Goal: Task Accomplishment & Management: Complete application form

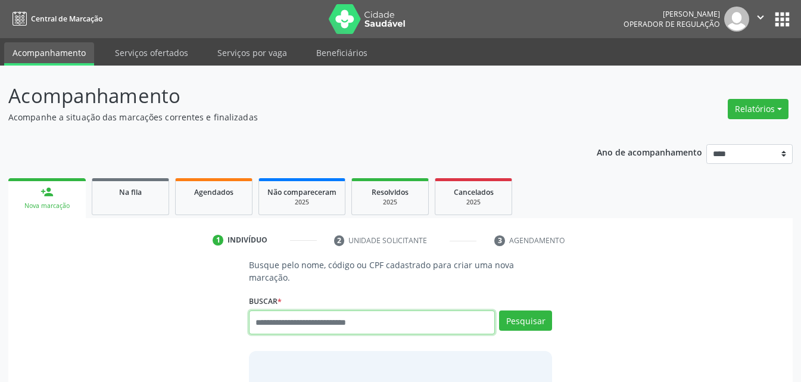
click at [375, 310] on input "text" at bounding box center [372, 322] width 246 height 24
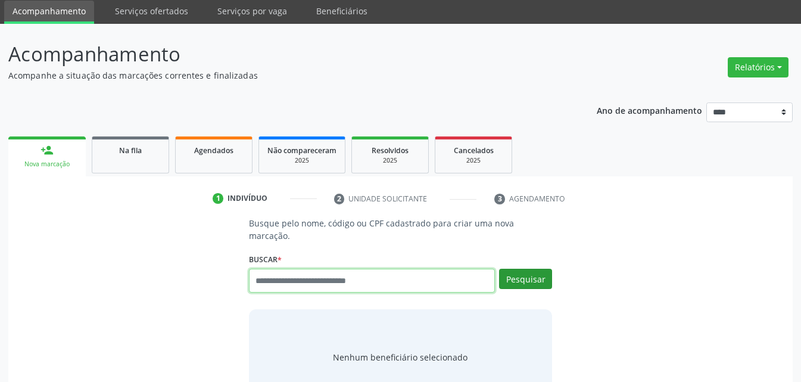
scroll to position [60, 0]
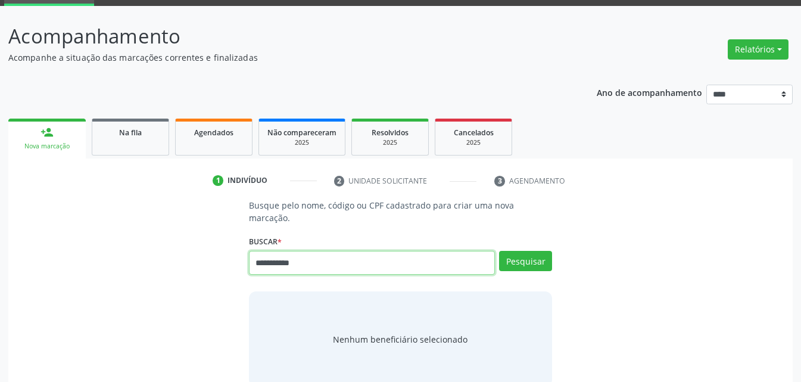
type input "**********"
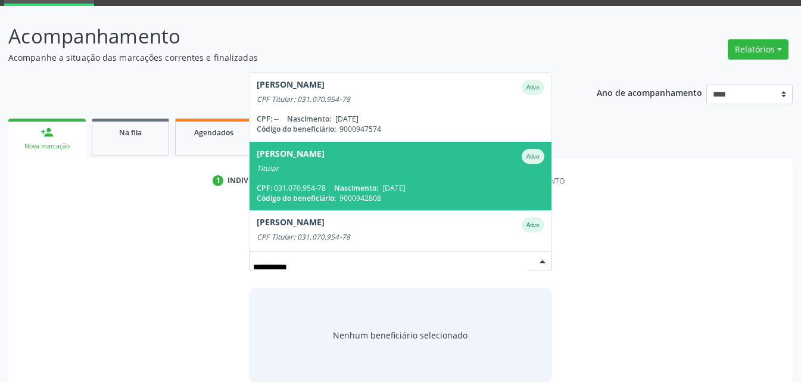
click at [350, 161] on span "[PERSON_NAME] Ativo Titular CPF: 031.070.954-78 Nascimento: [DATE] Código do be…" at bounding box center [401, 176] width 302 height 68
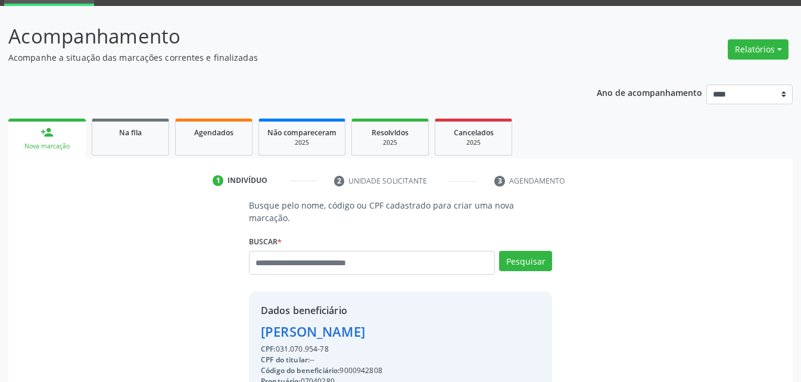
scroll to position [247, 0]
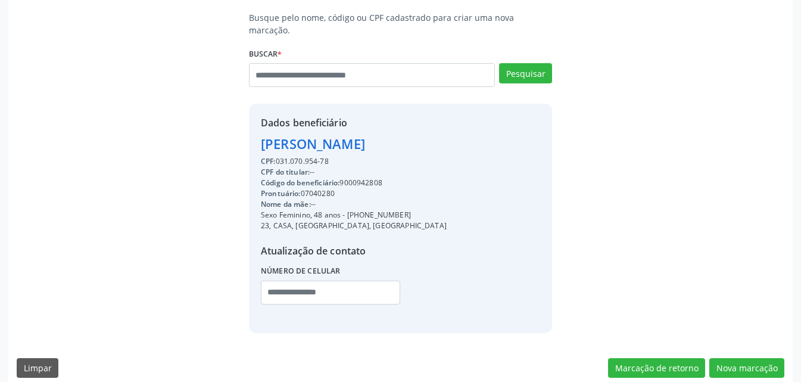
drag, startPoint x: 344, startPoint y: 200, endPoint x: 410, endPoint y: 202, distance: 66.8
click at [410, 202] on div "Dados beneficiário [PERSON_NAME] CPF: 031.070.954-78 CPF do titular: -- Código …" at bounding box center [400, 218] width 303 height 229
copy div "- [PHONE_NUMBER]"
click at [306, 284] on input "text" at bounding box center [330, 293] width 139 height 24
paste input "**********"
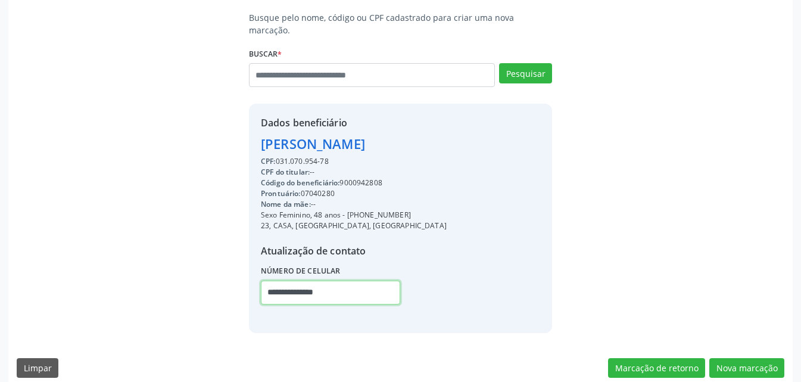
type input "**********"
click at [364, 177] on div "Código do beneficiário: 9000942808" at bounding box center [354, 182] width 186 height 11
click at [363, 177] on div "Código do beneficiário: 9000942808" at bounding box center [354, 182] width 186 height 11
copy div "9000942808"
drag, startPoint x: 343, startPoint y: 278, endPoint x: 306, endPoint y: 288, distance: 38.1
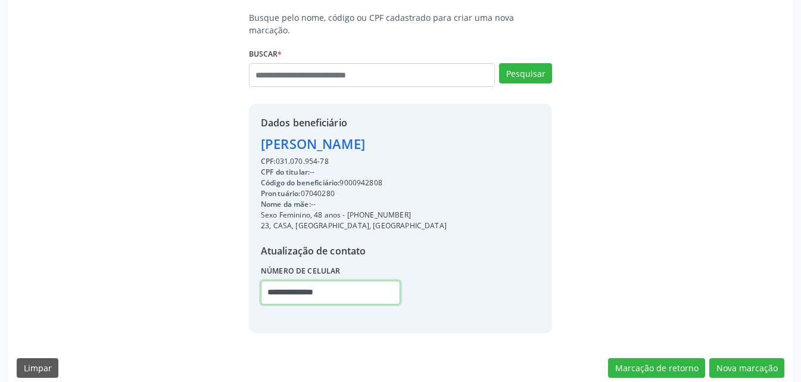
click at [306, 288] on input "**********" at bounding box center [330, 293] width 139 height 24
click at [613, 258] on div "Busque pelo nome, código ou CPF cadastrado para criar uma nova marcação. Buscar…" at bounding box center [401, 171] width 768 height 321
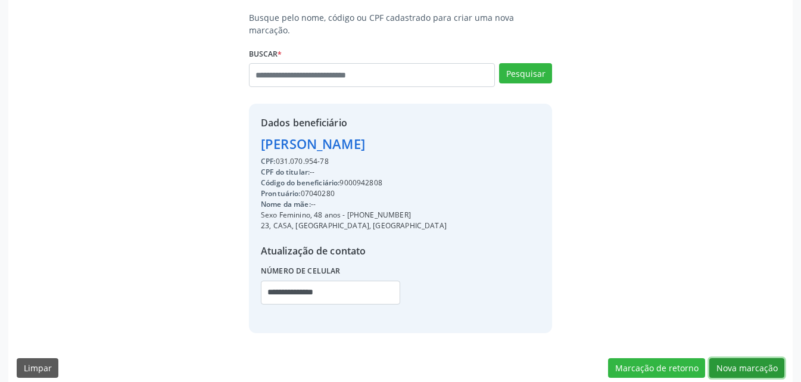
click at [750, 358] on button "Nova marcação" at bounding box center [746, 368] width 75 height 20
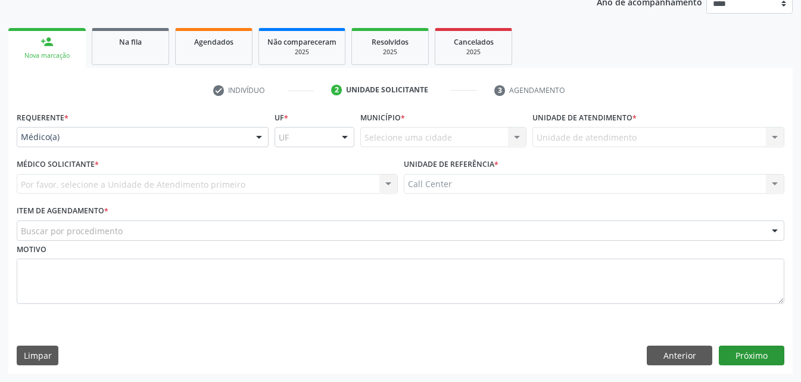
scroll to position [150, 0]
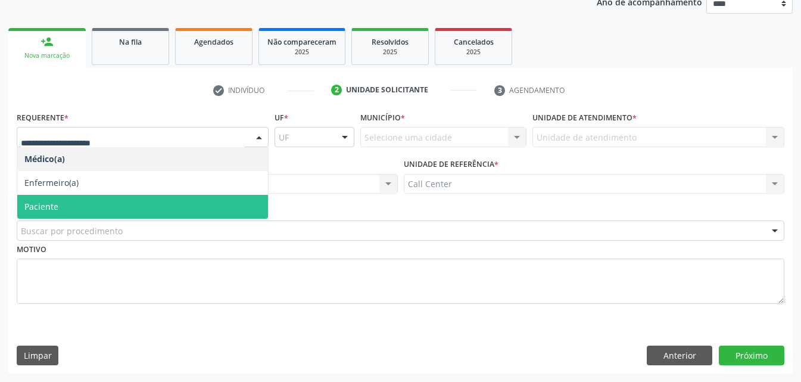
click at [92, 200] on span "Paciente" at bounding box center [142, 207] width 251 height 24
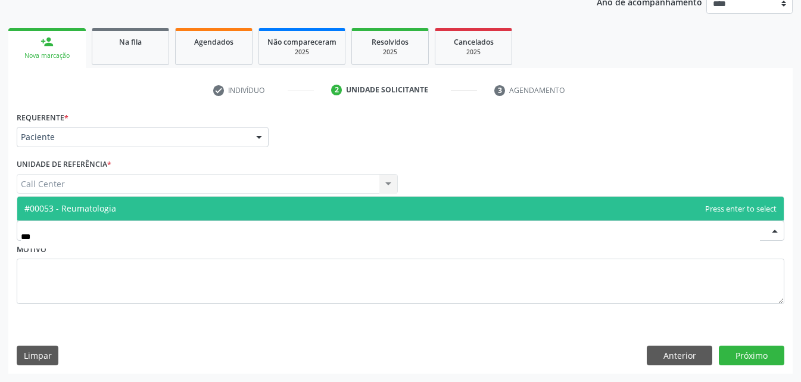
type input "****"
click at [232, 206] on span "#00053 - Reumatologia" at bounding box center [400, 209] width 767 height 24
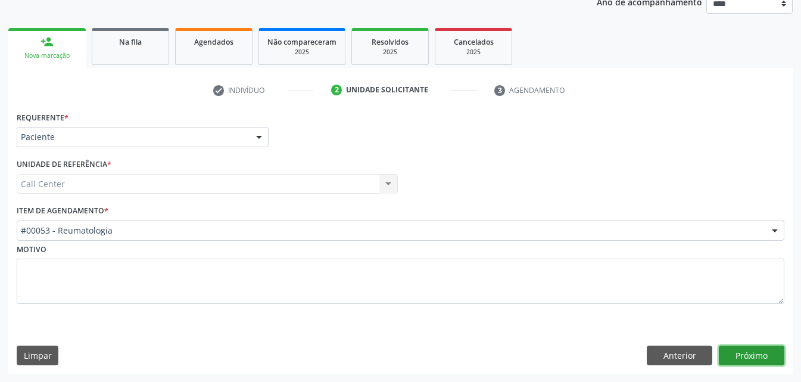
click at [779, 355] on button "Próximo" at bounding box center [752, 355] width 66 height 20
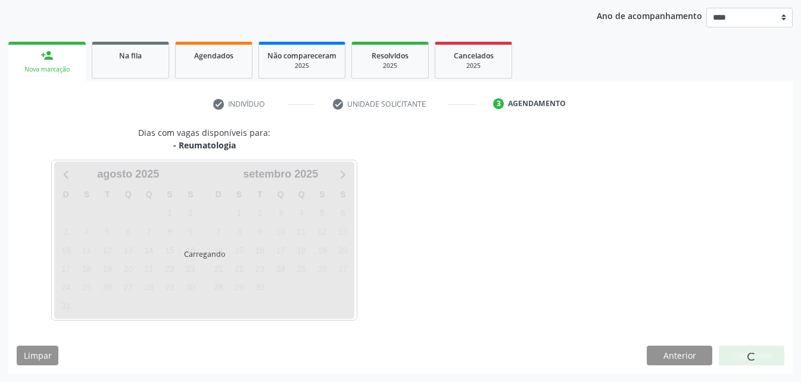
scroll to position [136, 0]
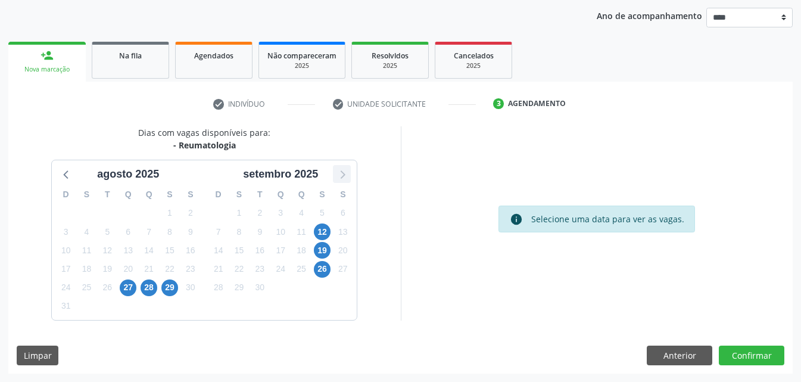
click at [345, 170] on icon at bounding box center [341, 173] width 15 height 15
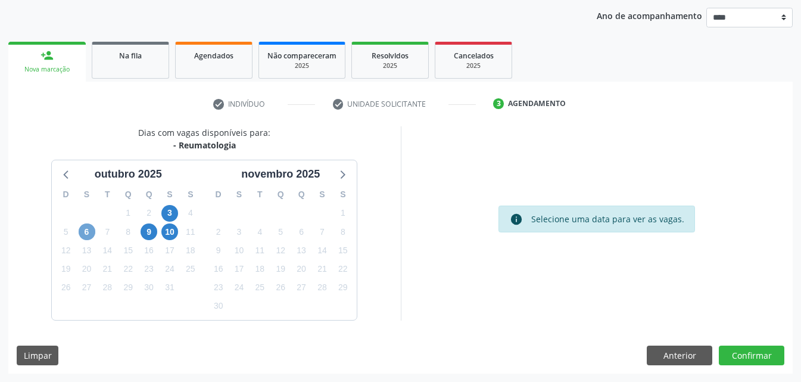
click at [85, 236] on span "6" at bounding box center [87, 231] width 17 height 17
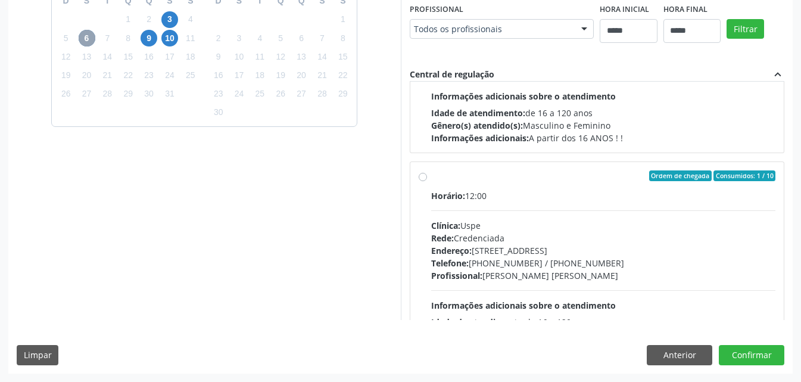
scroll to position [0, 0]
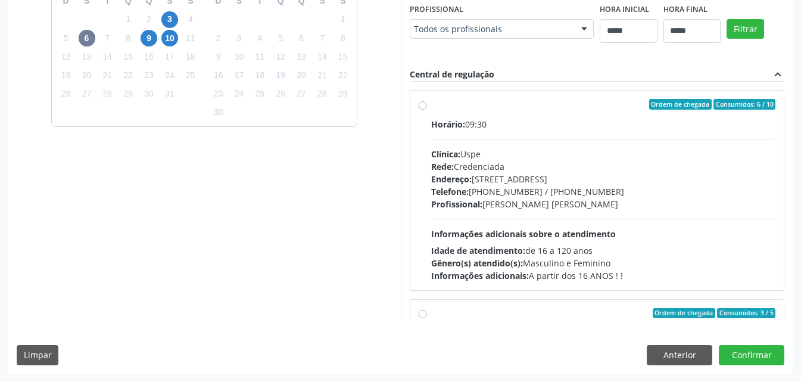
click at [556, 206] on div "Profissional: Karina Dubeux Berardo Carneiro da Cunha" at bounding box center [603, 204] width 345 height 13
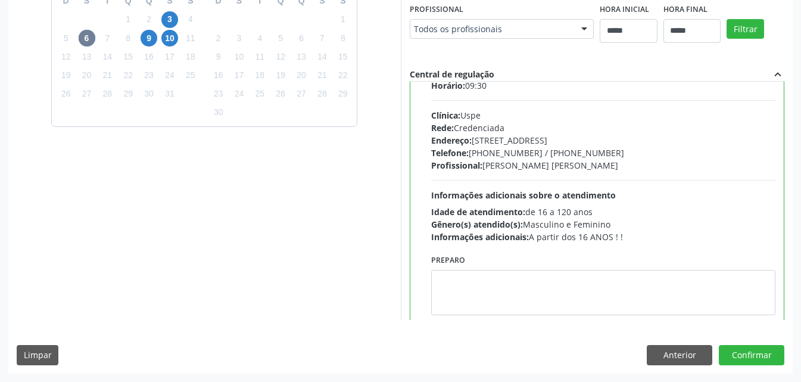
scroll to position [60, 0]
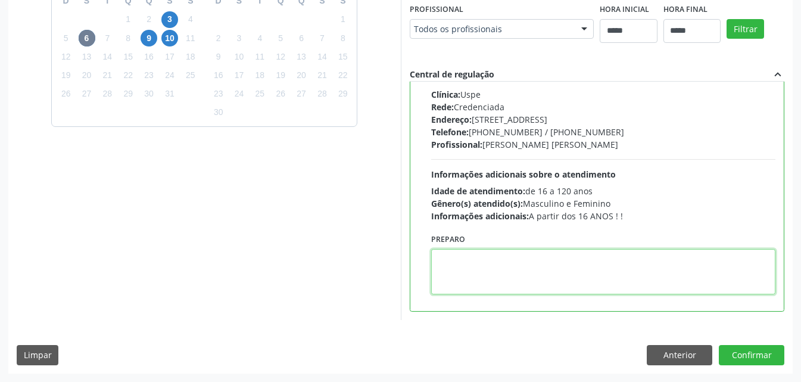
drag, startPoint x: 573, startPoint y: 263, endPoint x: 574, endPoint y: 273, distance: 9.5
paste textarea "**********"
type textarea "**********"
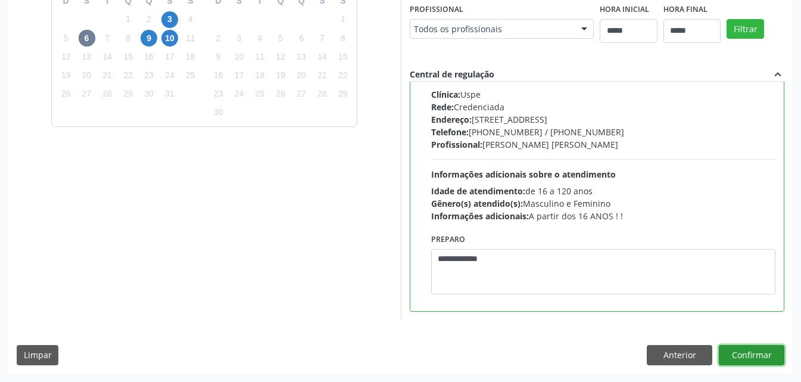
click at [744, 355] on button "Confirmar" at bounding box center [752, 355] width 66 height 20
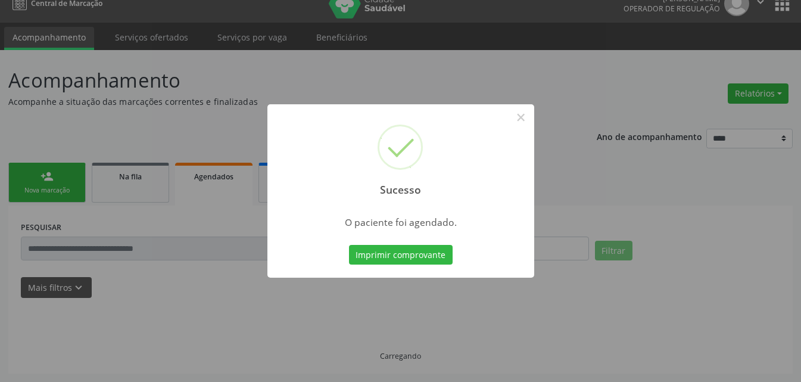
scroll to position [15, 0]
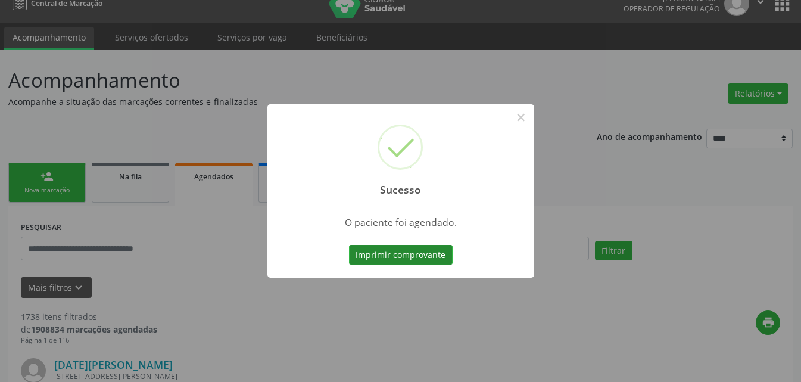
click at [423, 260] on button "Imprimir comprovante" at bounding box center [401, 255] width 104 height 20
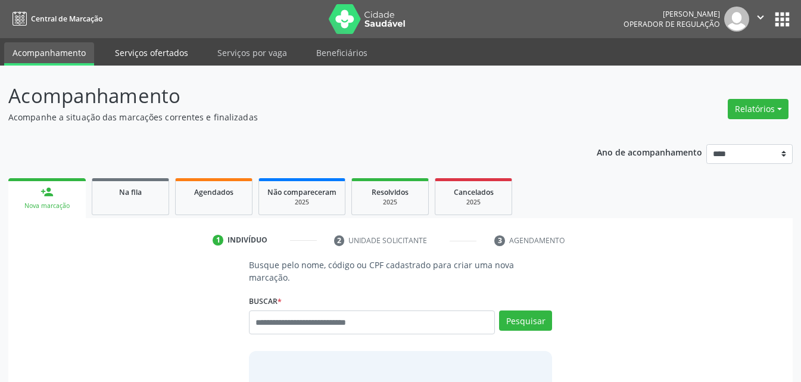
click at [164, 51] on link "Serviços ofertados" at bounding box center [152, 52] width 90 height 21
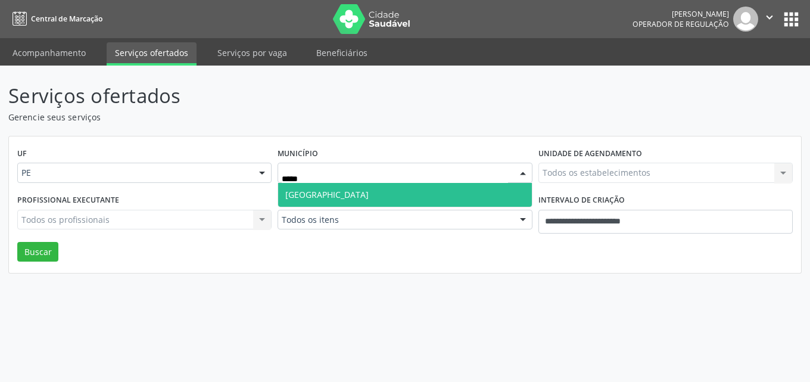
type input "******"
click at [352, 197] on span "Recife" at bounding box center [404, 195] width 253 height 24
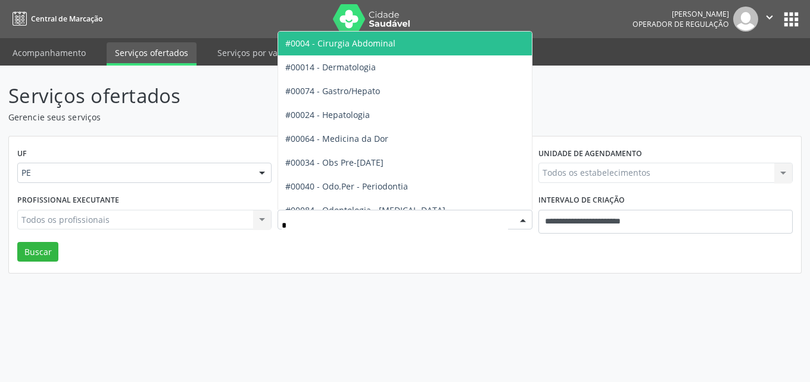
type input "**"
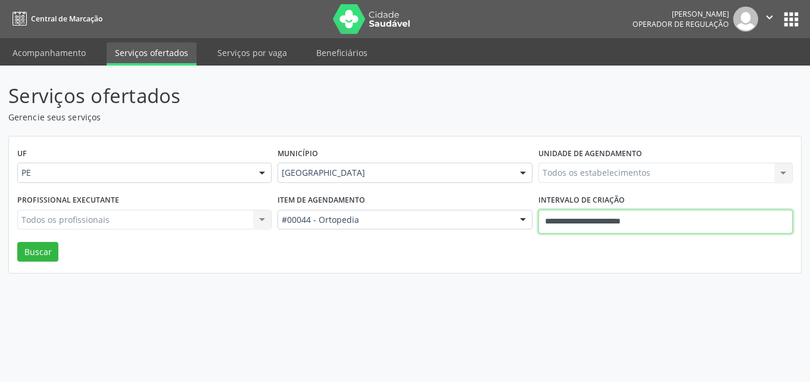
click at [738, 210] on input "**********" at bounding box center [665, 222] width 254 height 24
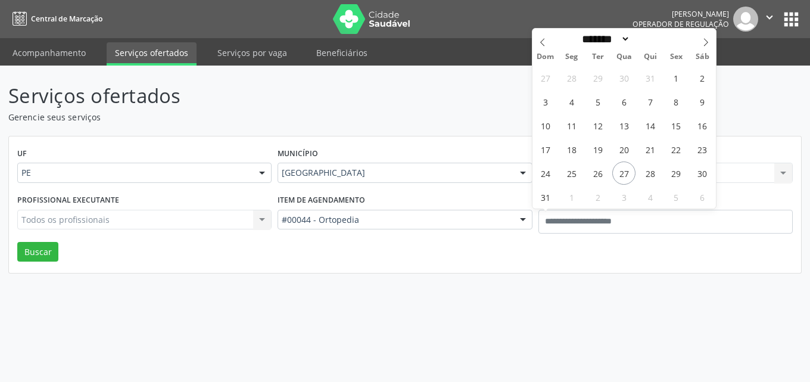
click at [490, 81] on p "Serviços ofertados" at bounding box center [285, 96] width 555 height 30
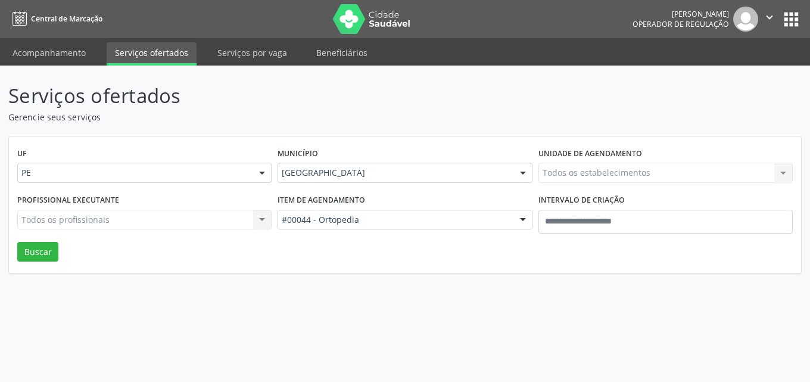
click at [584, 169] on div "Todos os estabelecimentos Todos os estabelecimentos Nenhum resultado encontrado…" at bounding box center [665, 173] width 254 height 20
click at [583, 167] on div "Todos os estabelecimentos Todos os estabelecimentos Nenhum resultado encontrado…" at bounding box center [665, 173] width 254 height 20
click at [600, 164] on div "Todos os estabelecimentos Todos os estabelecimentos Nenhum resultado encontrado…" at bounding box center [665, 173] width 254 height 20
click at [577, 170] on div "Todos os estabelecimentos Todos os estabelecimentos Nenhum resultado encontrado…" at bounding box center [665, 173] width 254 height 20
click at [579, 166] on div "Todos os estabelecimentos Todos os estabelecimentos Nenhum resultado encontrado…" at bounding box center [665, 173] width 254 height 20
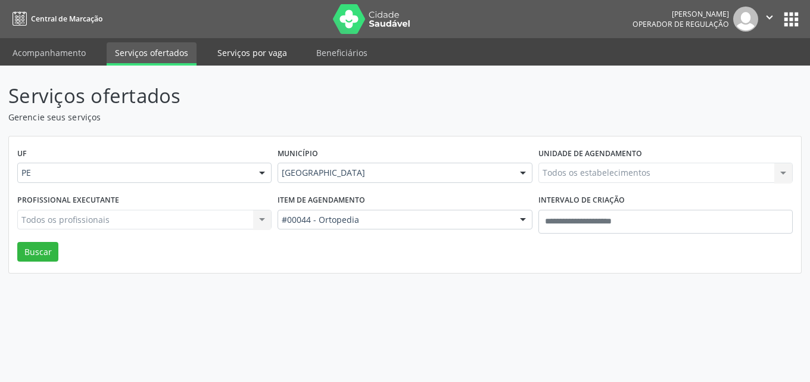
click at [249, 49] on link "Serviços por vaga" at bounding box center [252, 52] width 86 height 21
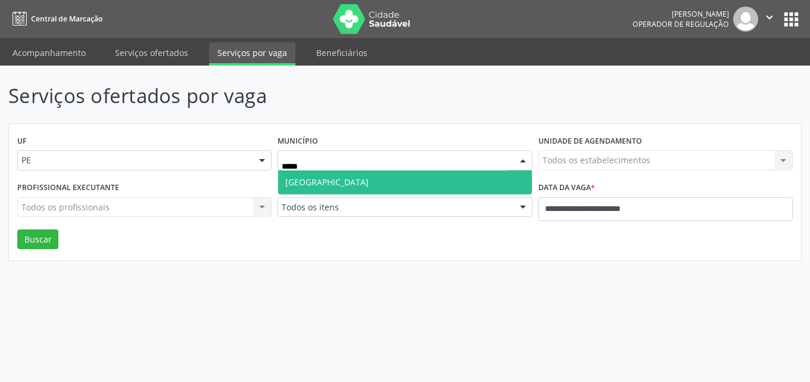
type input "******"
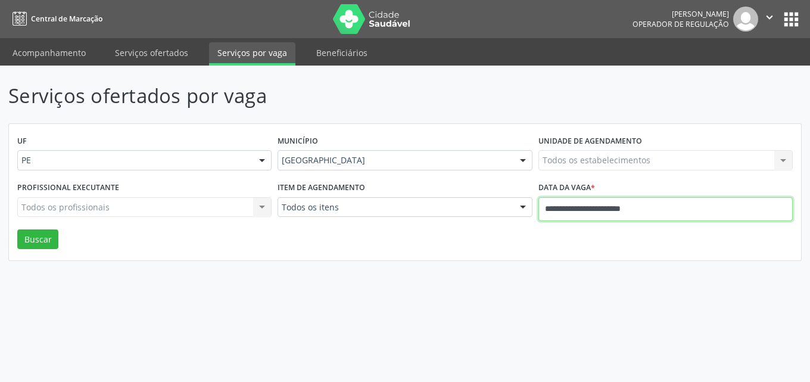
click at [692, 209] on input "**********" at bounding box center [665, 209] width 254 height 24
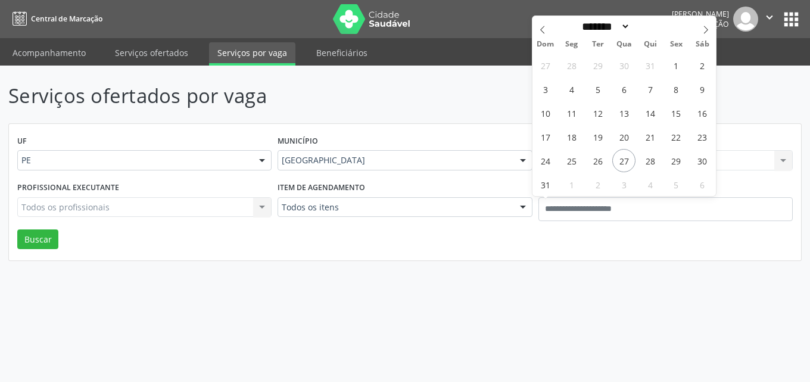
click at [334, 238] on div "UF PE PE Nenhum resultado encontrado para: " " Não há nenhuma opção para ser ex…" at bounding box center [405, 192] width 792 height 137
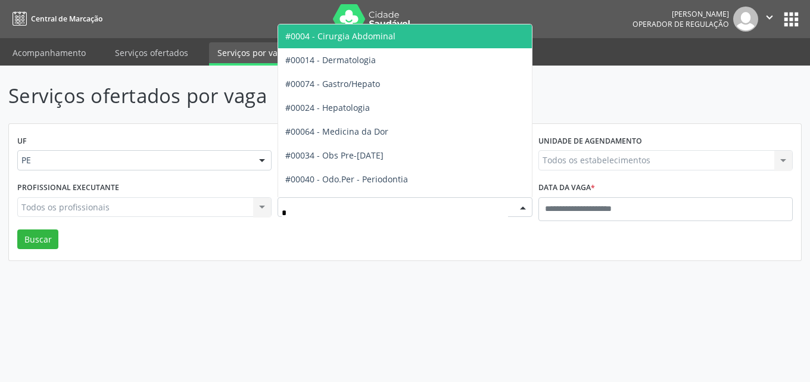
type input "**"
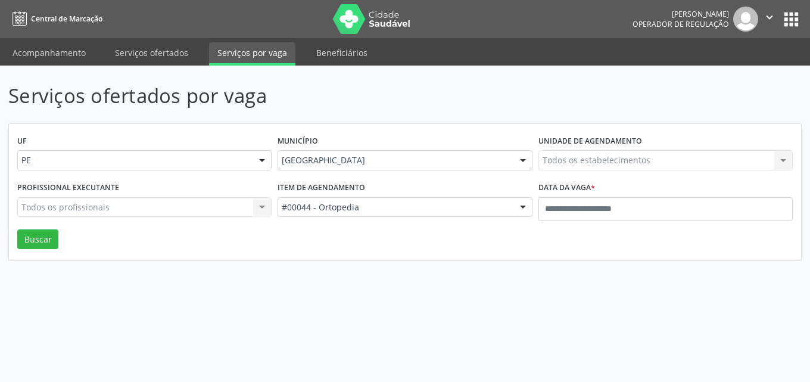
click at [603, 159] on div "Todos os estabelecimentos Todos os estabelecimentos Nenhum resultado encontrado…" at bounding box center [665, 160] width 254 height 20
click at [510, 161] on div "Recife" at bounding box center [405, 160] width 254 height 20
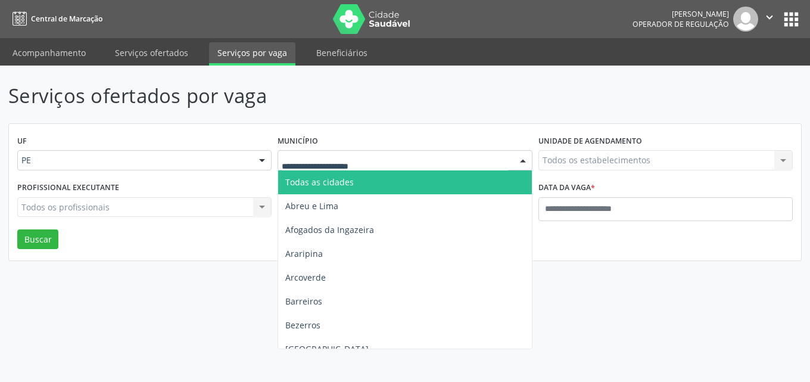
click at [412, 120] on div "Serviços ofertados por vaga UF PE PE Nenhum resultado encontrado para: " " Não …" at bounding box center [404, 171] width 793 height 180
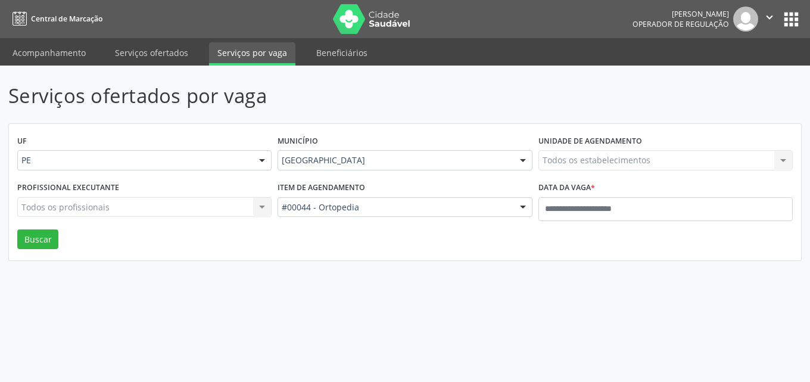
click at [608, 154] on div "Todos os estabelecimentos Todos os estabelecimentos Nenhum resultado encontrado…" at bounding box center [665, 160] width 254 height 20
click at [457, 130] on div "UF PE PE Nenhum resultado encontrado para: " " Não há nenhuma opção para ser ex…" at bounding box center [405, 192] width 792 height 137
click at [615, 161] on div "Todos os estabelecimentos Todos os estabelecimentos Nenhum resultado encontrado…" at bounding box center [665, 160] width 254 height 20
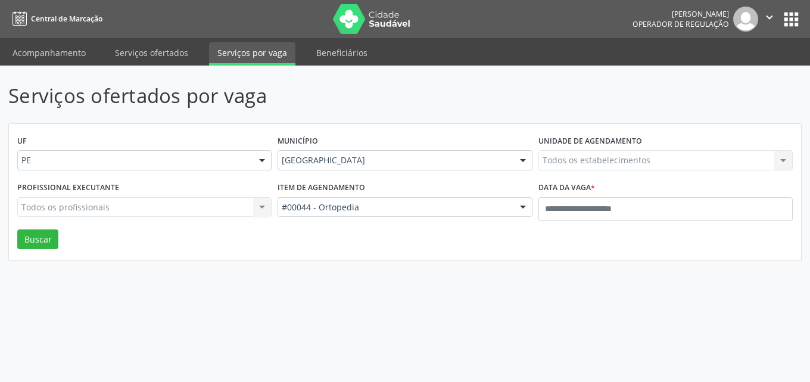
click at [611, 159] on div "Todos os estabelecimentos Todos os estabelecimentos Nenhum resultado encontrado…" at bounding box center [665, 160] width 254 height 20
click at [618, 161] on div "Todos os estabelecimentos Todos os estabelecimentos Nenhum resultado encontrado…" at bounding box center [665, 160] width 254 height 20
click at [620, 160] on div "Todos os estabelecimentos Todos os estabelecimentos Nenhum resultado encontrado…" at bounding box center [665, 160] width 254 height 20
click at [699, 166] on div "Todos os estabelecimentos Todos os estabelecimentos Nenhum resultado encontrado…" at bounding box center [665, 160] width 254 height 20
click at [183, 201] on div "Todos os profissionais Todos os profissionais Nenhum resultado encontrado para:…" at bounding box center [144, 207] width 254 height 20
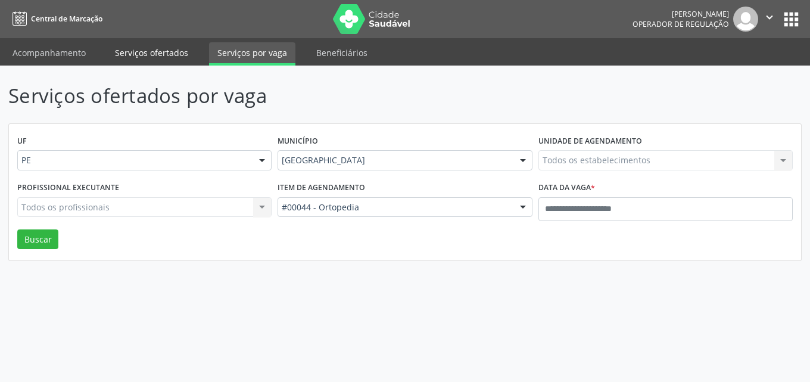
click at [149, 48] on link "Serviços ofertados" at bounding box center [152, 52] width 90 height 21
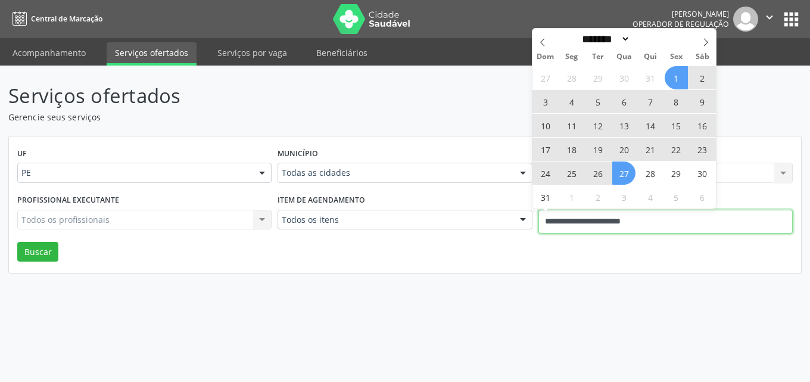
drag, startPoint x: 695, startPoint y: 217, endPoint x: 676, endPoint y: 219, distance: 19.2
click at [696, 222] on input "**********" at bounding box center [665, 222] width 254 height 24
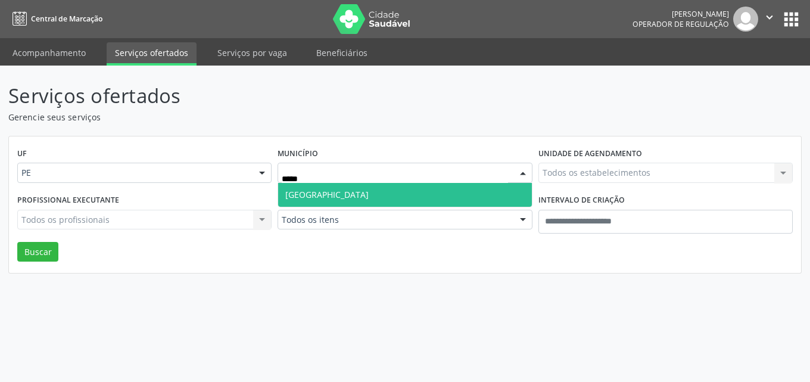
type input "******"
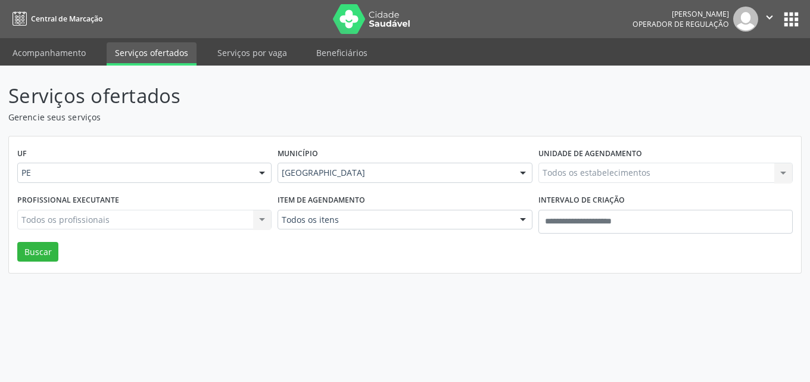
click at [346, 228] on div "Todos os itens" at bounding box center [405, 220] width 254 height 20
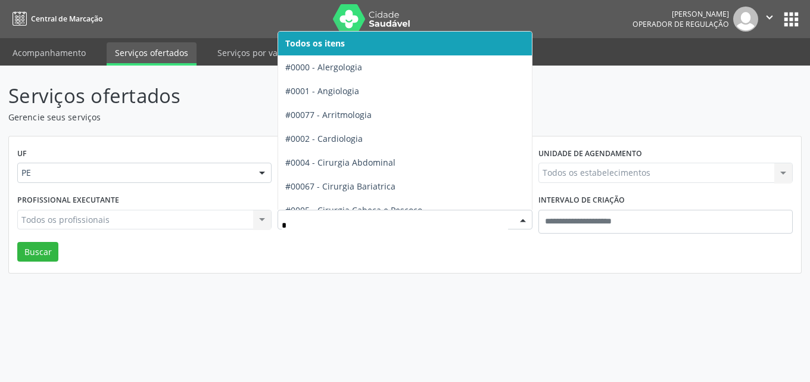
type input "**"
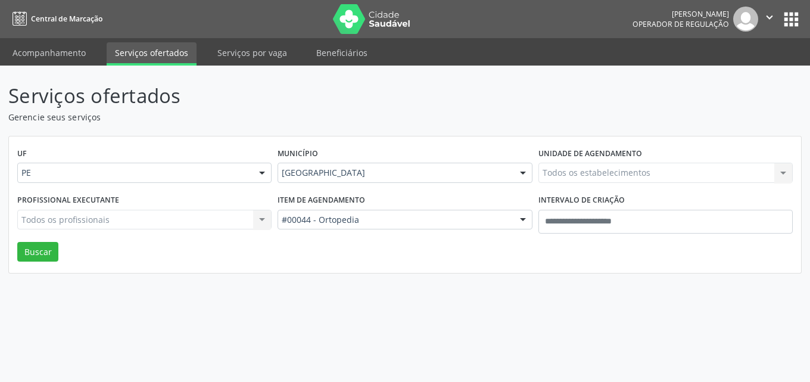
click at [462, 91] on p "Serviços ofertados" at bounding box center [285, 96] width 555 height 30
click at [605, 175] on div "Todos os estabelecimentos Todos os estabelecimentos Nenhum resultado encontrado…" at bounding box center [665, 173] width 254 height 20
click at [603, 174] on div "Todos os estabelecimentos Todos os estabelecimentos Nenhum resultado encontrado…" at bounding box center [665, 173] width 254 height 20
click at [497, 113] on p "Gerencie seus serviços" at bounding box center [285, 117] width 555 height 13
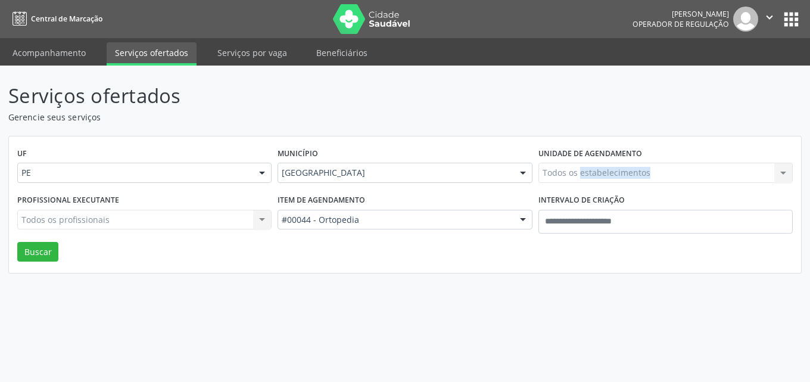
click at [497, 122] on p "Gerencie seus serviços" at bounding box center [285, 117] width 555 height 13
click at [404, 150] on div "Município Recife Todas as cidades Abreu e Lima Afogados da Ingazeira Araripina …" at bounding box center [405, 168] width 260 height 46
click at [612, 169] on div "Todos os estabelecimentos Todos os estabelecimentos Nenhum resultado encontrado…" at bounding box center [665, 173] width 254 height 20
click at [612, 166] on div "Todos os estabelecimentos Todos os estabelecimentos Nenhum resultado encontrado…" at bounding box center [665, 173] width 254 height 20
click at [606, 175] on div "Todos os estabelecimentos Todos os estabelecimentos Nenhum resultado encontrado…" at bounding box center [665, 173] width 254 height 20
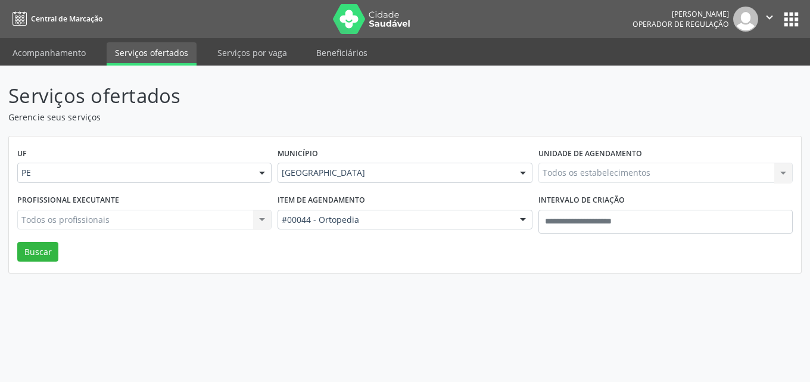
click at [322, 122] on p "Gerencie seus serviços" at bounding box center [285, 117] width 555 height 13
click at [35, 251] on button "Buscar" at bounding box center [37, 252] width 41 height 20
click at [344, 235] on div "Item de agendamento #00044 - Ortopedia Todos os itens #0000 - Alergologia #0001…" at bounding box center [405, 216] width 260 height 51
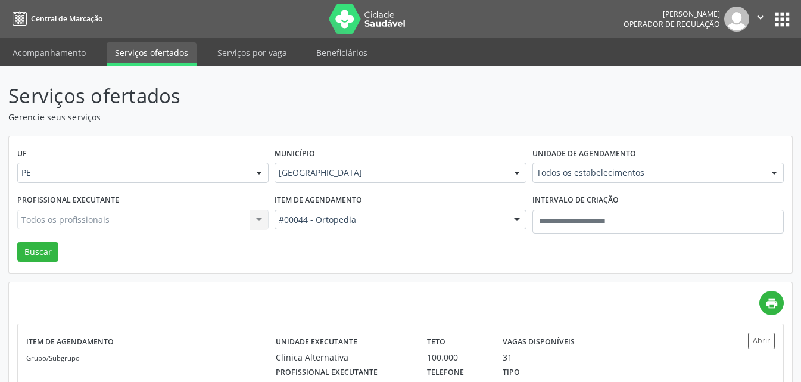
drag, startPoint x: 301, startPoint y: 113, endPoint x: 231, endPoint y: 108, distance: 70.4
click at [228, 102] on p "Serviços ofertados" at bounding box center [282, 96] width 549 height 30
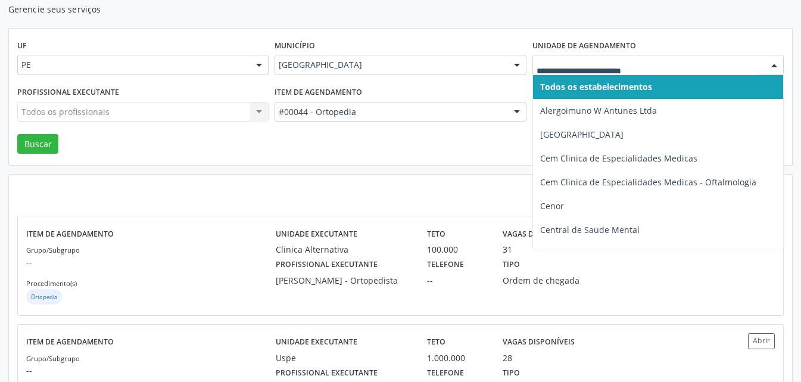
scroll to position [119, 0]
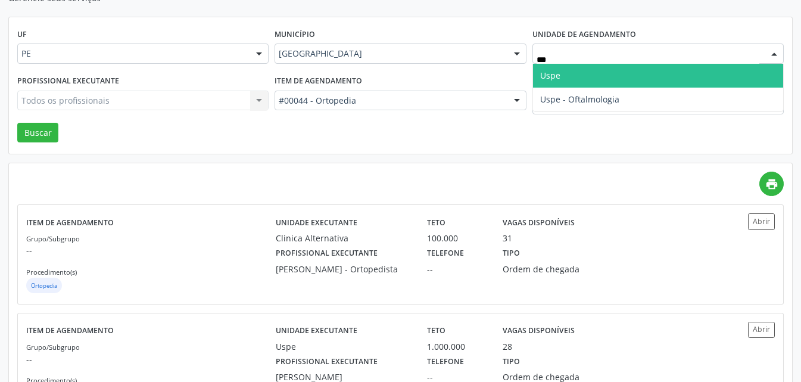
type input "****"
click at [587, 67] on span "Uspe" at bounding box center [658, 76] width 250 height 24
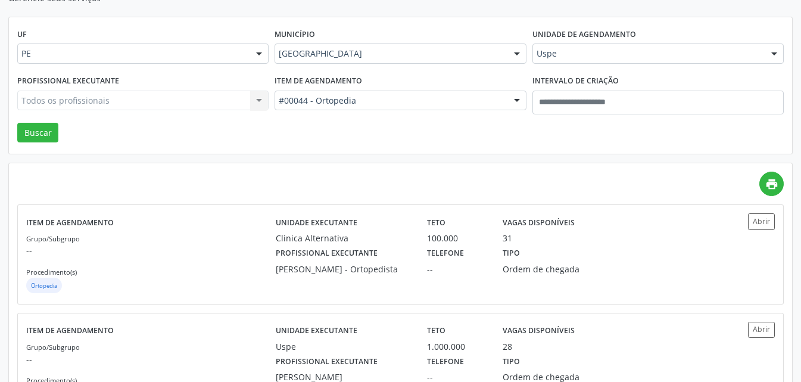
click at [82, 104] on div "Todos os profissionais Todos os profissionais Nenhum resultado encontrado para:…" at bounding box center [142, 101] width 251 height 20
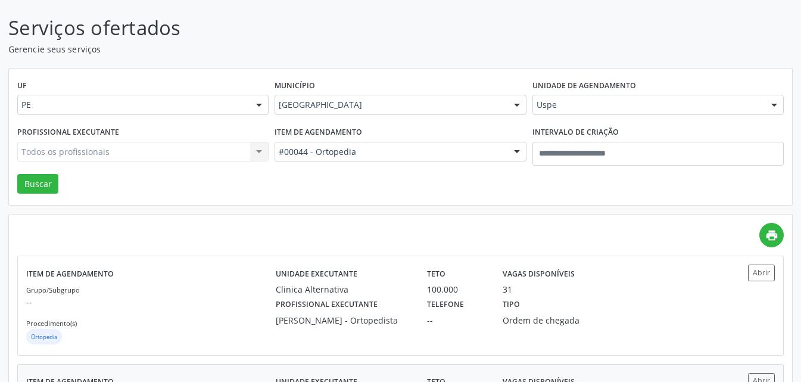
scroll to position [0, 0]
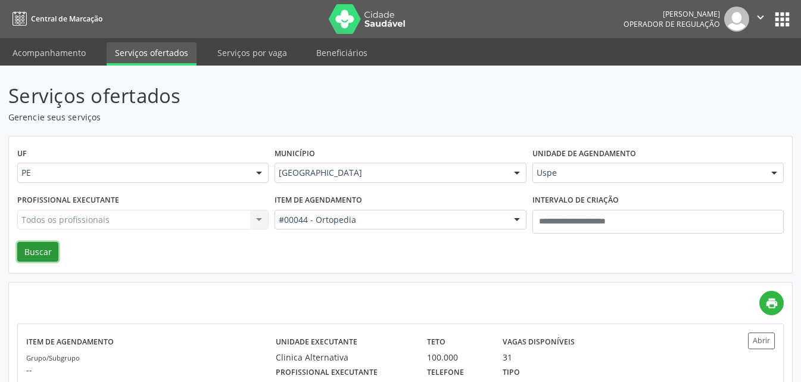
click at [32, 243] on button "Buscar" at bounding box center [37, 252] width 41 height 20
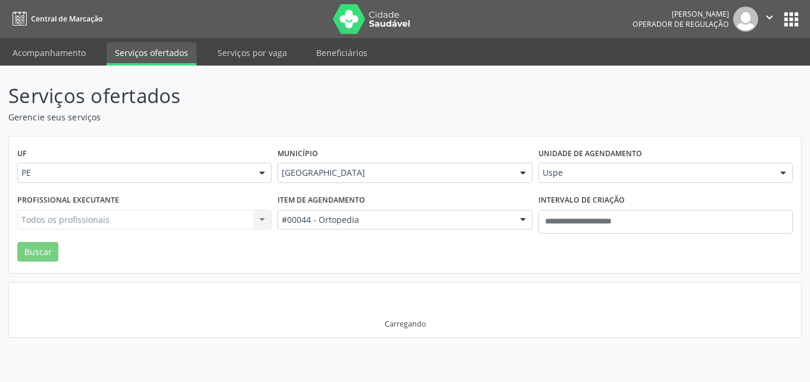
click at [164, 223] on div "Todos os profissionais Todos os profissionais Nenhum resultado encontrado para:…" at bounding box center [144, 220] width 254 height 20
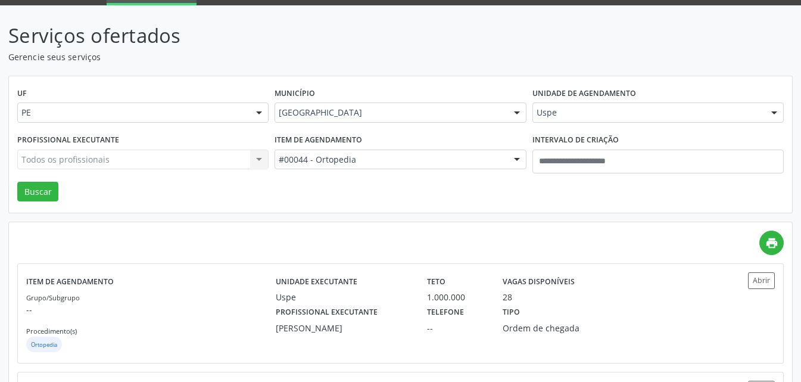
scroll to position [60, 0]
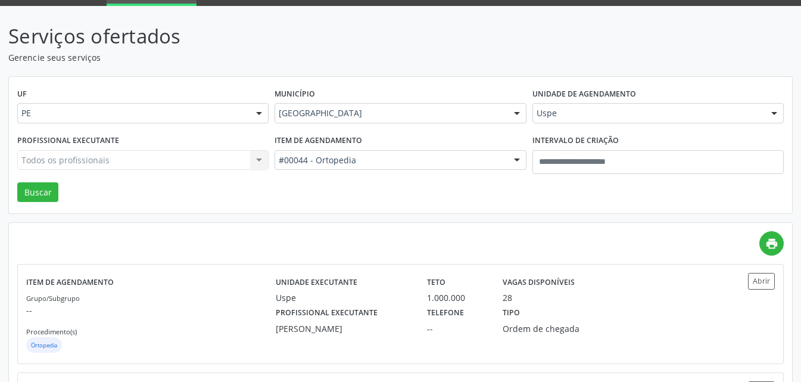
drag, startPoint x: 221, startPoint y: 156, endPoint x: 211, endPoint y: 164, distance: 13.1
click at [221, 157] on div "Todos os profissionais Todos os profissionais Nenhum resultado encontrado para:…" at bounding box center [142, 160] width 251 height 20
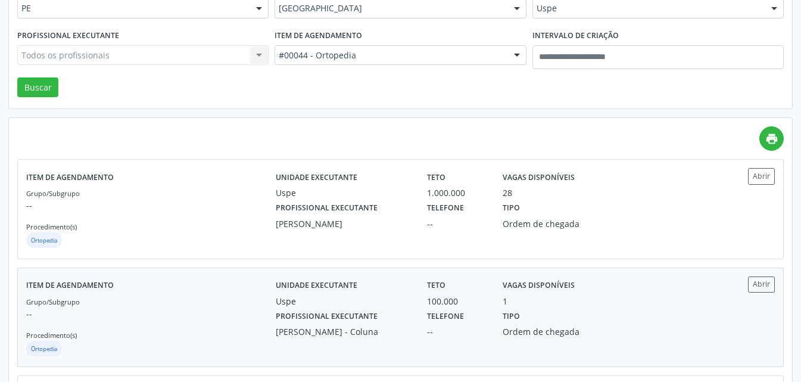
scroll to position [0, 0]
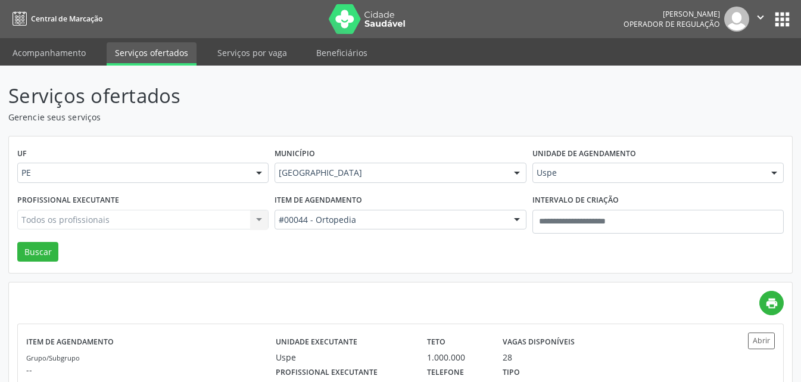
click at [254, 214] on div "Todos os profissionais Todos os profissionais Nenhum resultado encontrado para:…" at bounding box center [142, 220] width 251 height 20
click at [250, 216] on div "Todos os profissionais Todos os profissionais Nenhum resultado encontrado para:…" at bounding box center [142, 220] width 251 height 20
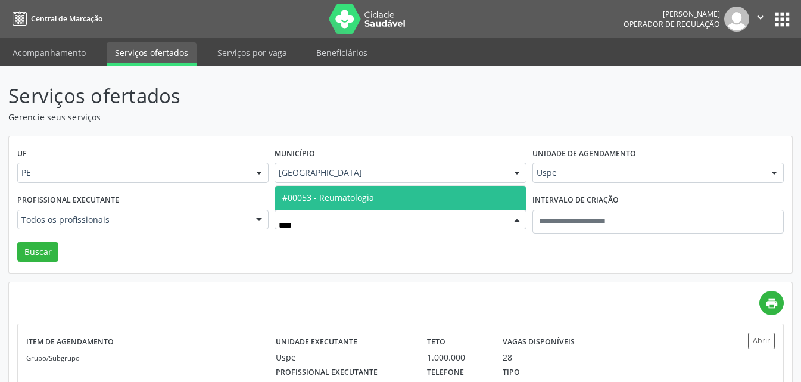
click at [387, 195] on span "#00053 - Reumatologia" at bounding box center [400, 198] width 250 height 24
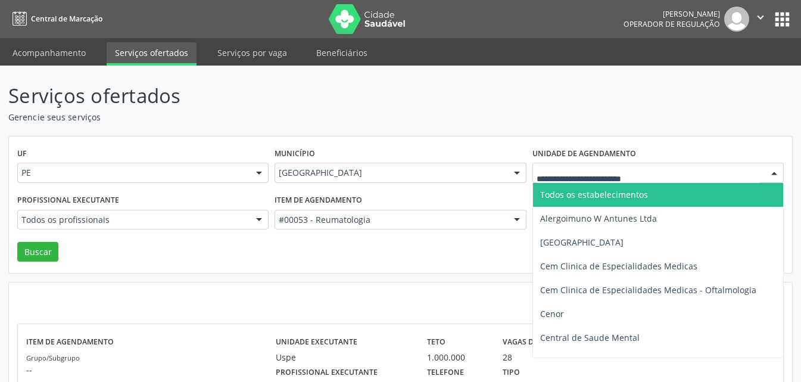
click at [575, 195] on span "Todos os estabelecimentos" at bounding box center [594, 194] width 108 height 11
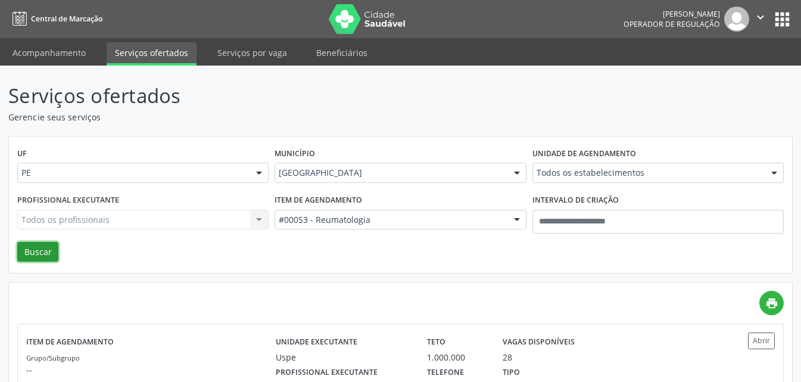
click at [30, 251] on button "Buscar" at bounding box center [37, 252] width 41 height 20
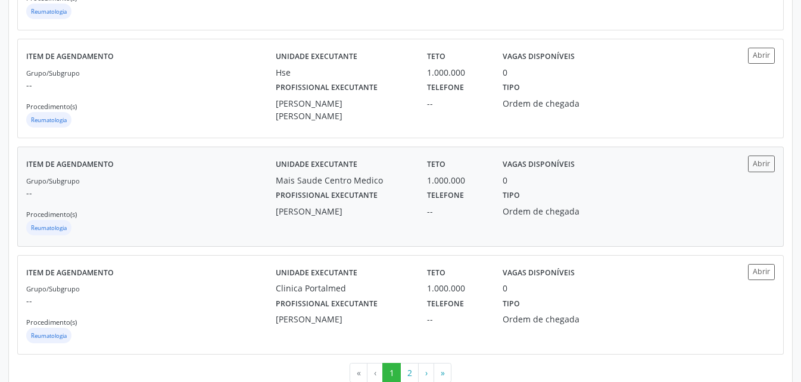
scroll to position [1608, 0]
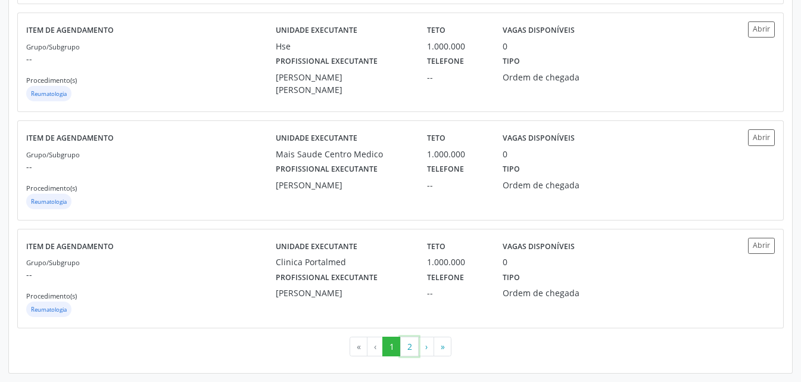
click at [412, 350] on button "2" at bounding box center [409, 347] width 18 height 20
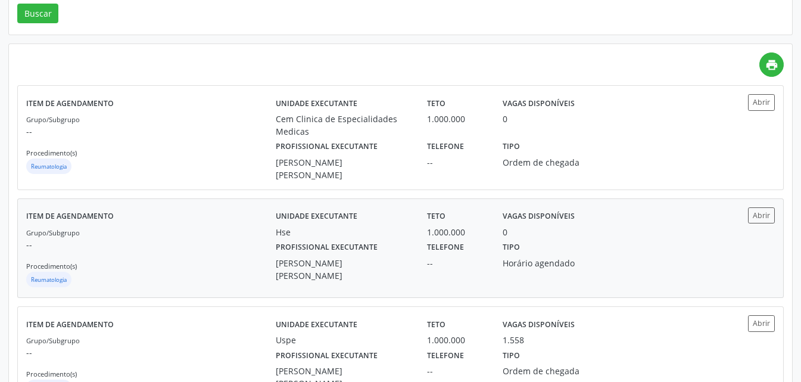
scroll to position [298, 0]
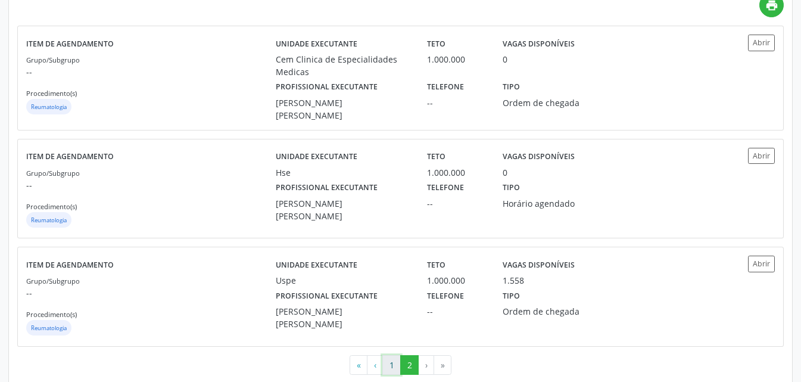
click at [388, 370] on button "1" at bounding box center [391, 365] width 18 height 20
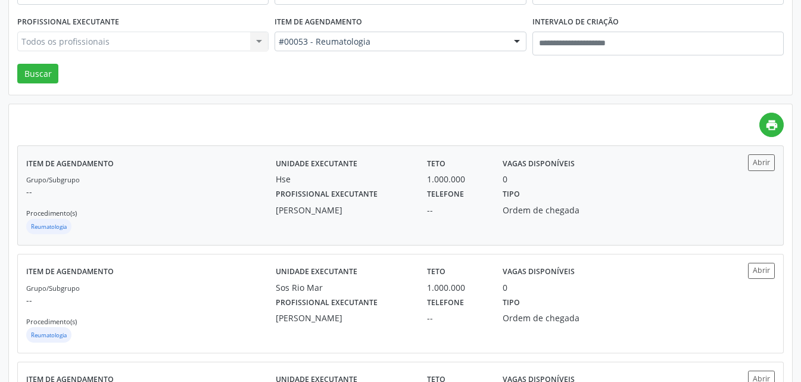
scroll to position [179, 0]
click at [328, 226] on div "Unidade executante Hse Teto 1.000.000 Vagas disponíveis 0 Profissional executan…" at bounding box center [494, 195] width 437 height 82
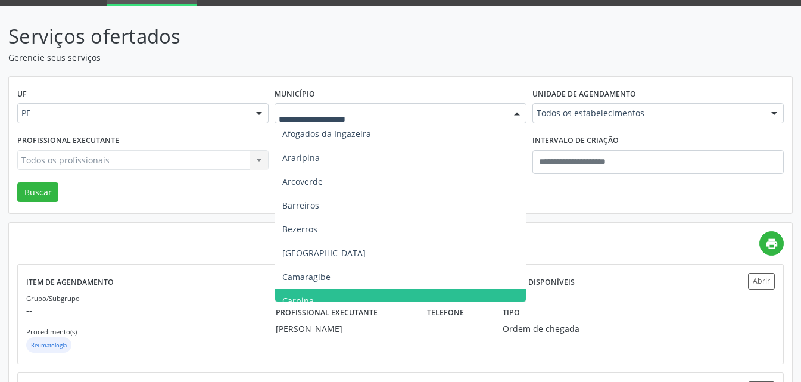
scroll to position [119, 0]
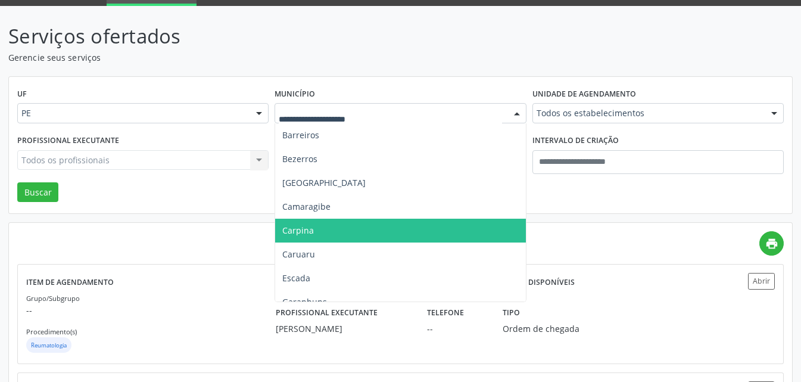
click at [312, 230] on span "Carpina" at bounding box center [298, 230] width 32 height 11
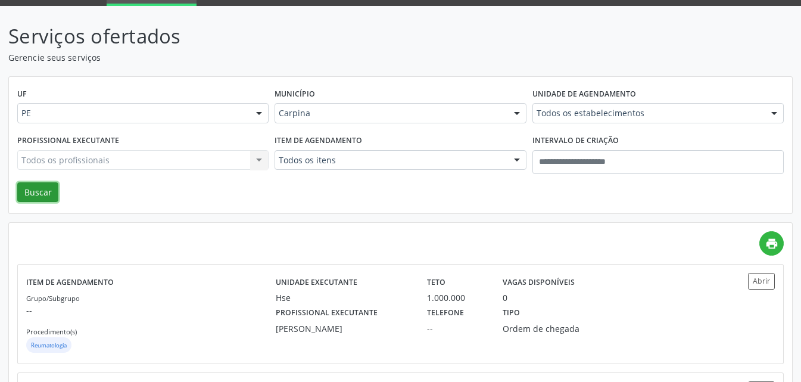
click at [36, 193] on button "Buscar" at bounding box center [37, 192] width 41 height 20
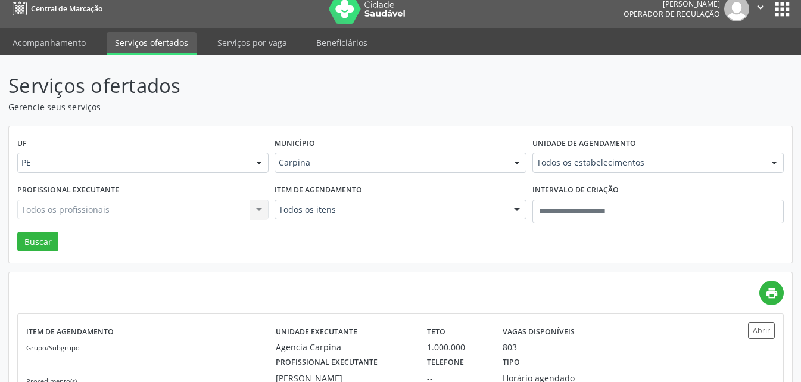
scroll to position [0, 0]
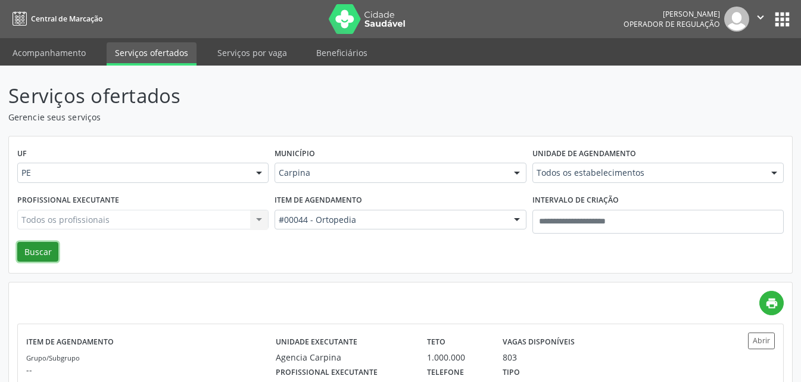
click at [47, 260] on button "Buscar" at bounding box center [37, 252] width 41 height 20
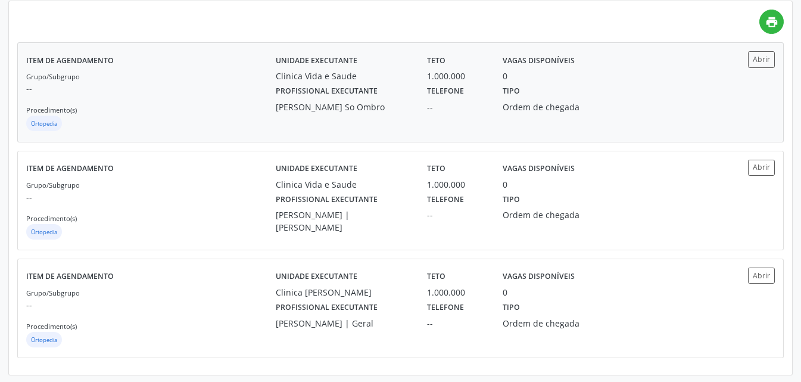
scroll to position [283, 0]
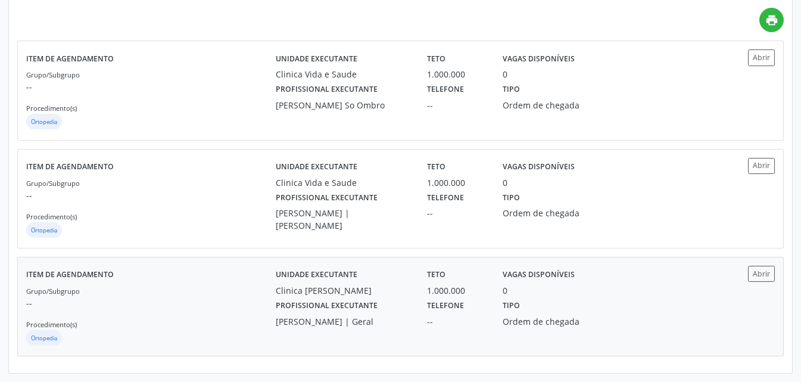
click at [307, 310] on label "Profissional executante" at bounding box center [327, 306] width 102 height 18
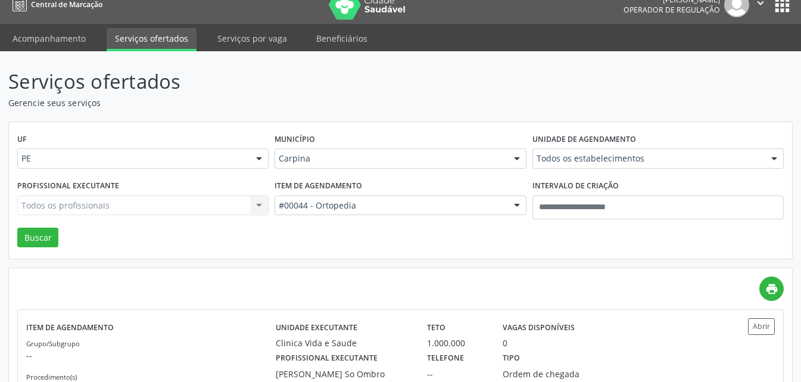
scroll to position [0, 0]
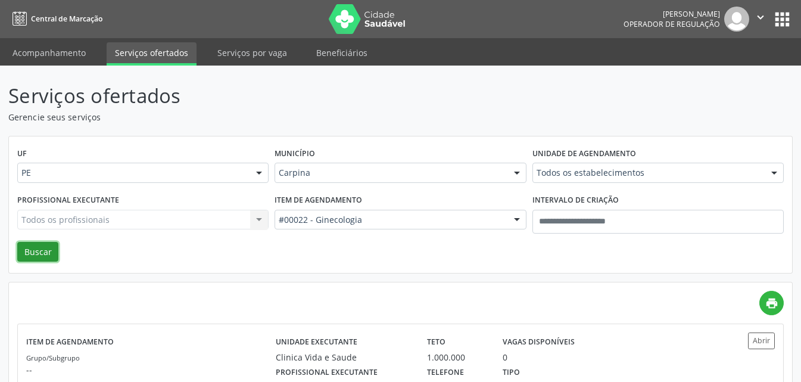
click at [39, 248] on button "Buscar" at bounding box center [37, 252] width 41 height 20
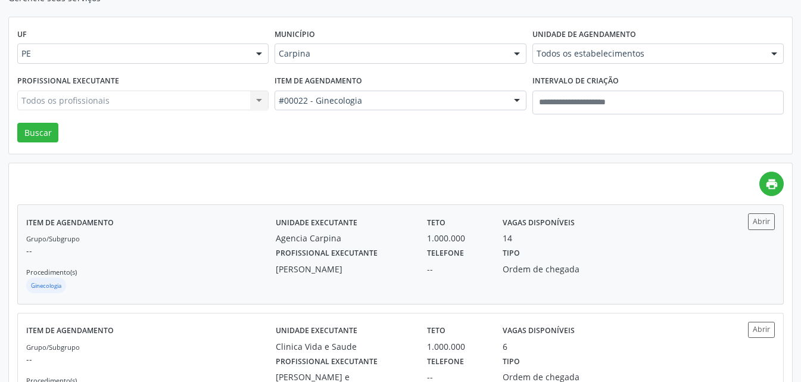
scroll to position [238, 0]
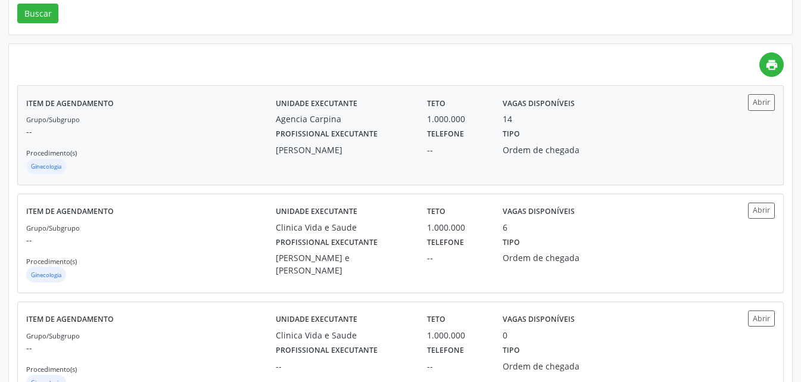
click at [408, 134] on div "Profissional executante Ayla Soares Santos" at bounding box center [342, 140] width 151 height 31
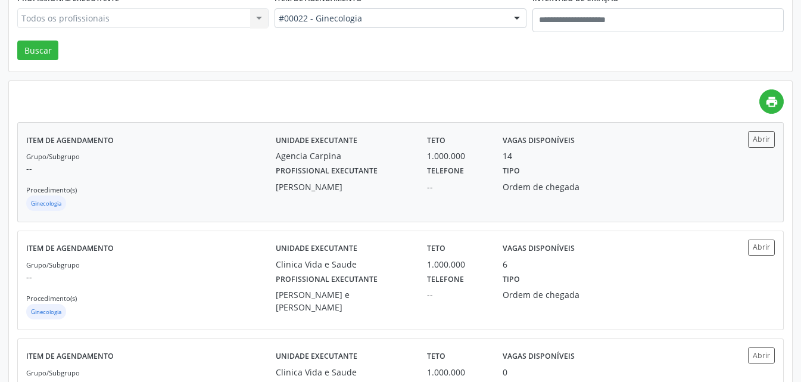
scroll to position [380, 0]
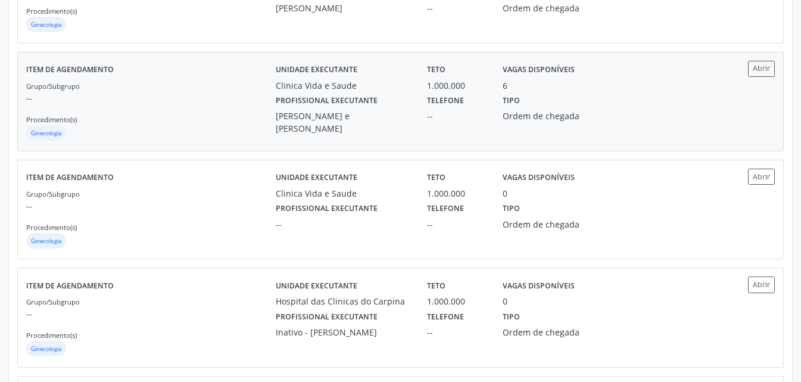
click at [351, 126] on div "Maria do Socorro Cabral Moraes e Silva" at bounding box center [343, 122] width 135 height 25
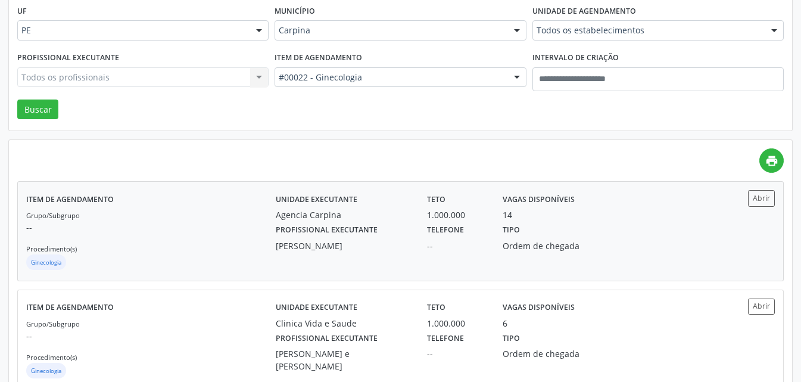
scroll to position [142, 0]
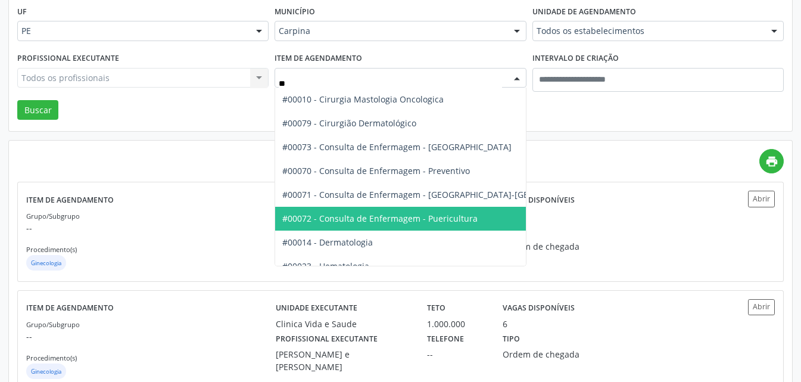
type input "***"
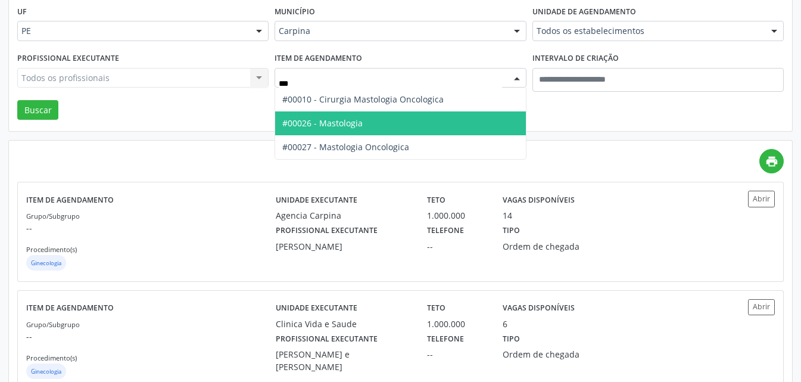
click at [418, 124] on span "#00026 - Mastologia" at bounding box center [400, 123] width 250 height 24
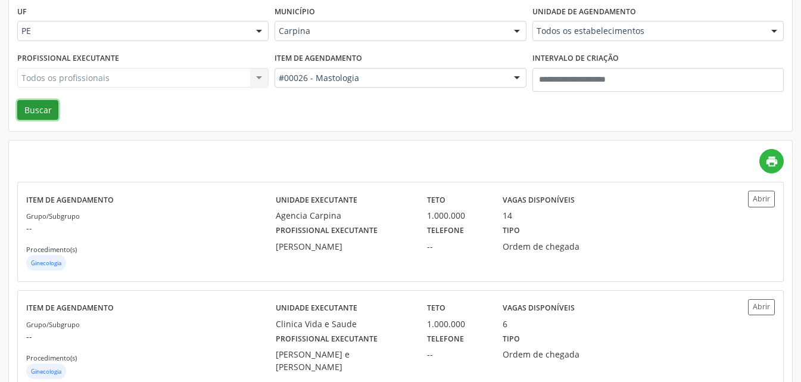
click at [39, 114] on button "Buscar" at bounding box center [37, 110] width 41 height 20
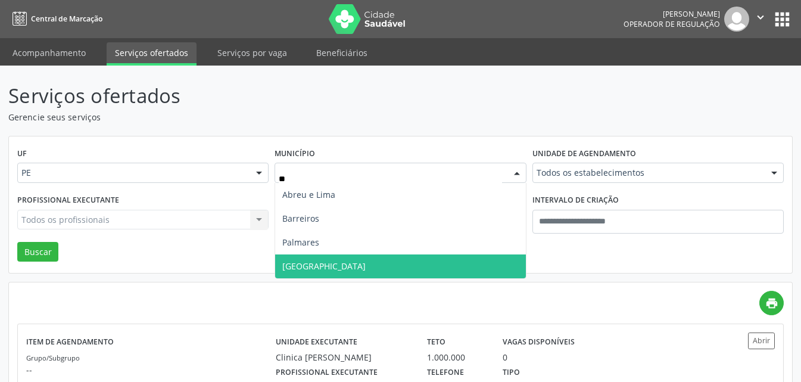
scroll to position [0, 0]
type input "***"
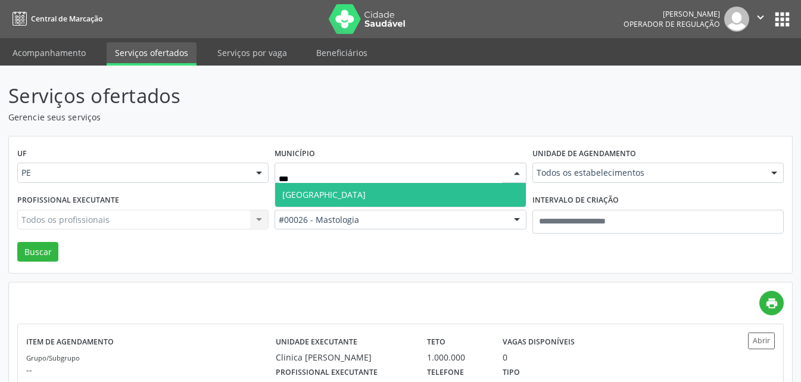
click at [319, 195] on span "Recife" at bounding box center [400, 195] width 250 height 24
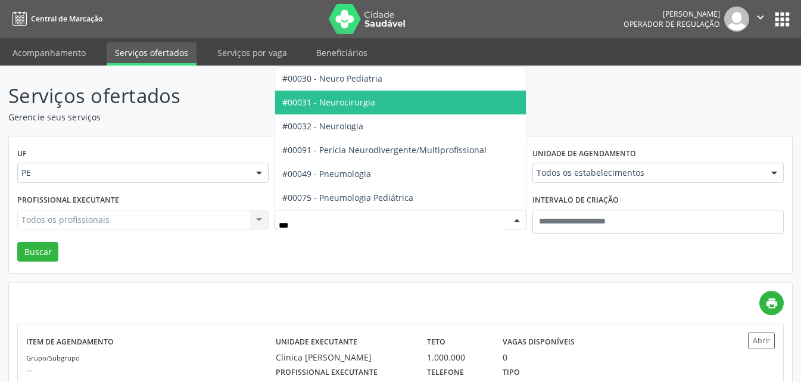
type input "****"
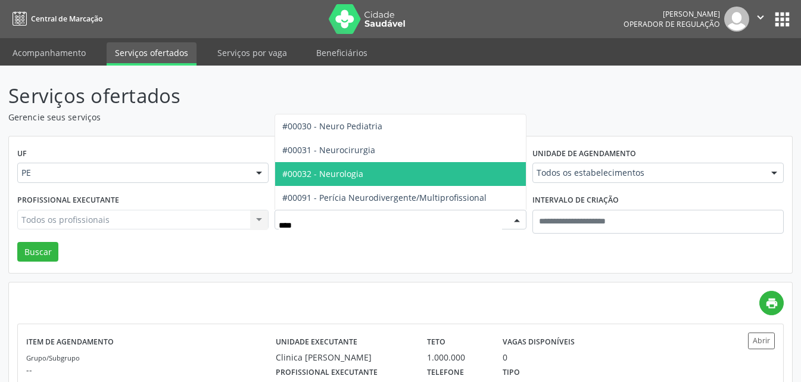
click at [362, 170] on span "#00032 - Neurologia" at bounding box center [322, 173] width 81 height 11
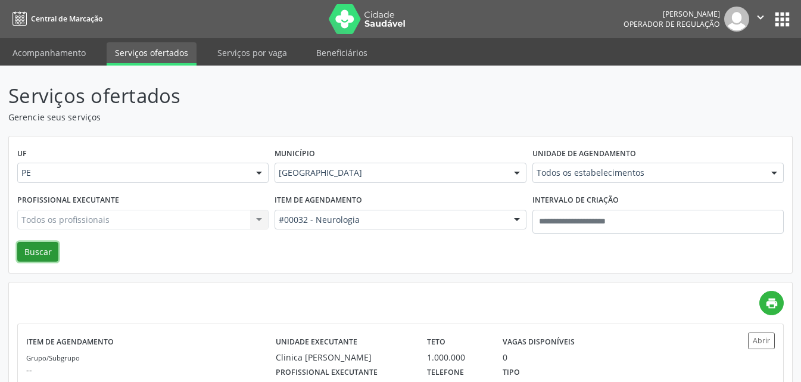
click at [47, 255] on button "Buscar" at bounding box center [37, 252] width 41 height 20
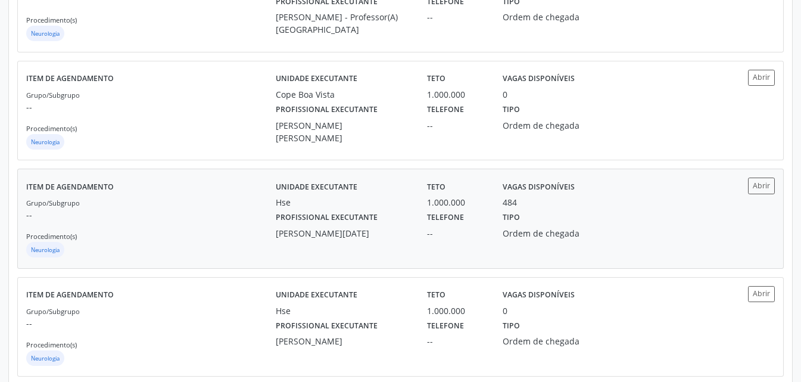
scroll to position [1013, 0]
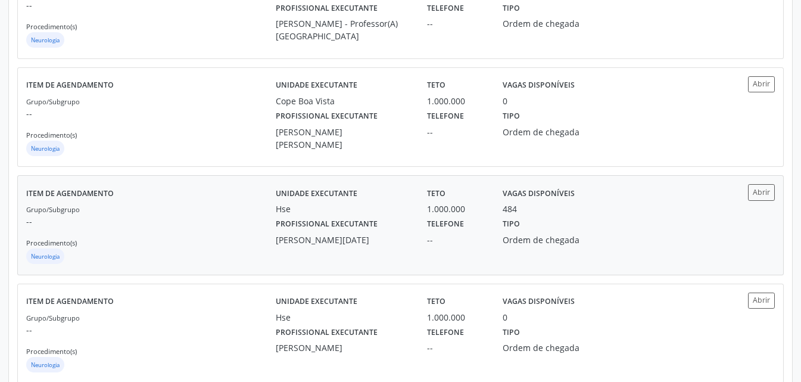
click at [373, 233] on label "Profissional executante" at bounding box center [327, 224] width 102 height 18
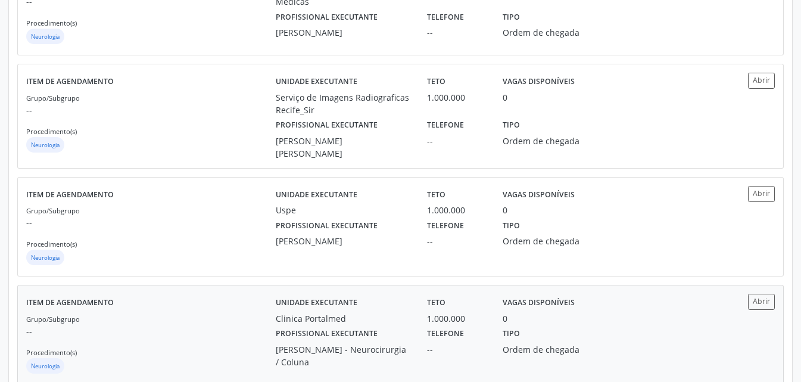
scroll to position [1613, 0]
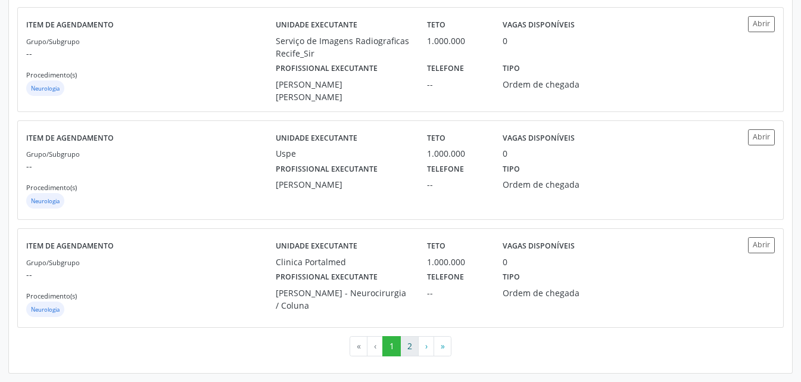
click at [408, 346] on button "2" at bounding box center [409, 346] width 18 height 20
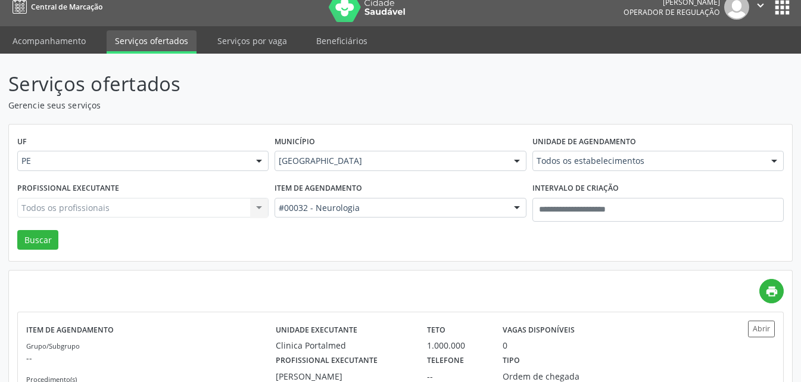
scroll to position [0, 0]
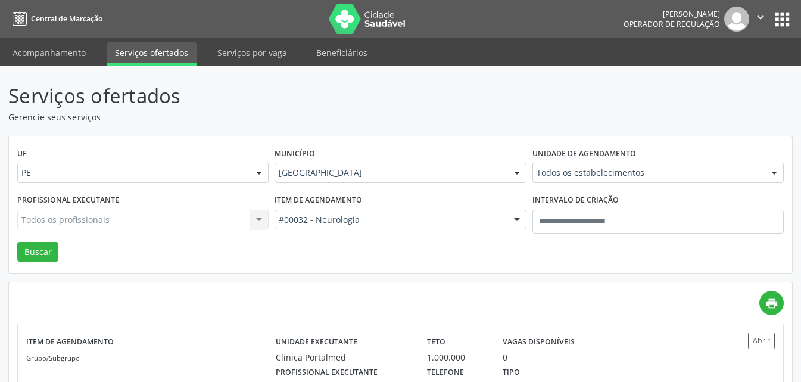
drag, startPoint x: 602, startPoint y: 124, endPoint x: 599, endPoint y: 134, distance: 10.6
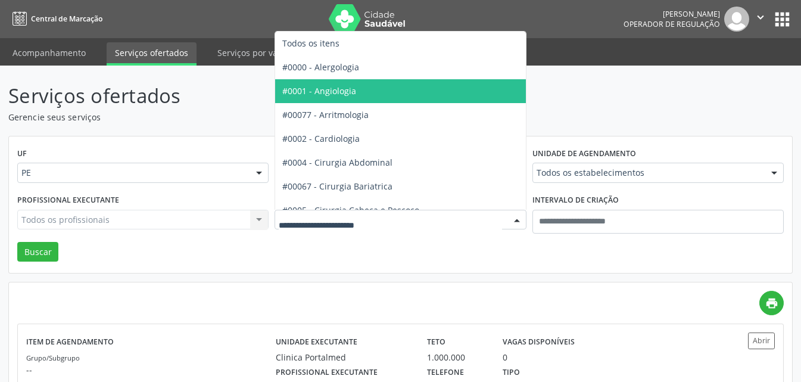
click at [568, 99] on header "Serviços ofertados Gerencie seus serviços" at bounding box center [400, 102] width 784 height 42
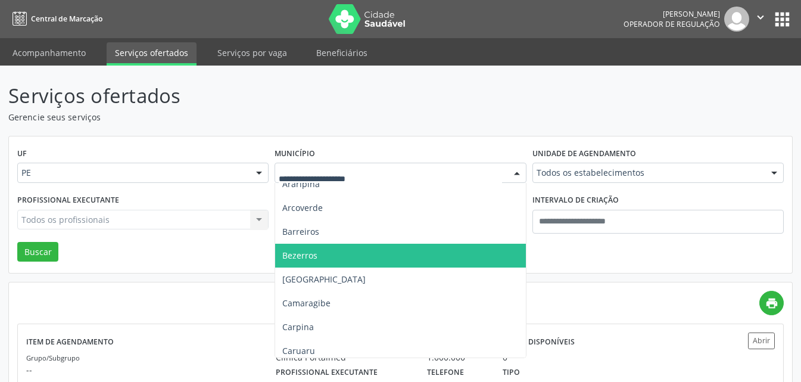
scroll to position [119, 0]
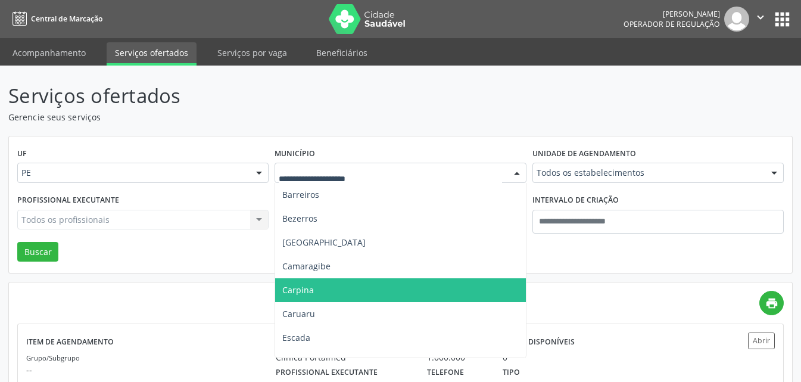
drag, startPoint x: 312, startPoint y: 290, endPoint x: 318, endPoint y: 275, distance: 16.8
click at [312, 289] on span "Carpina" at bounding box center [298, 289] width 32 height 11
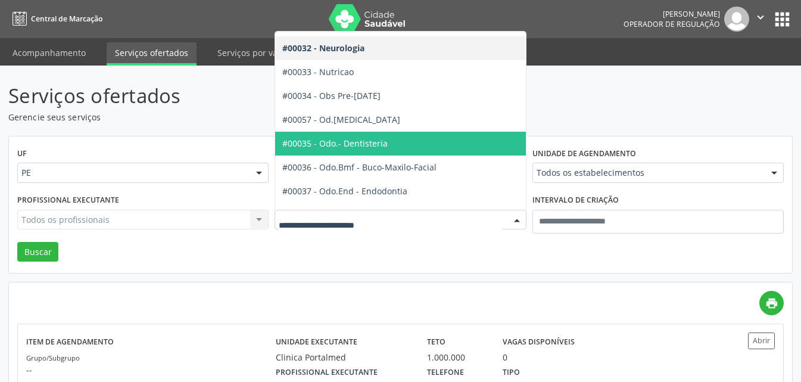
scroll to position [1191, 0]
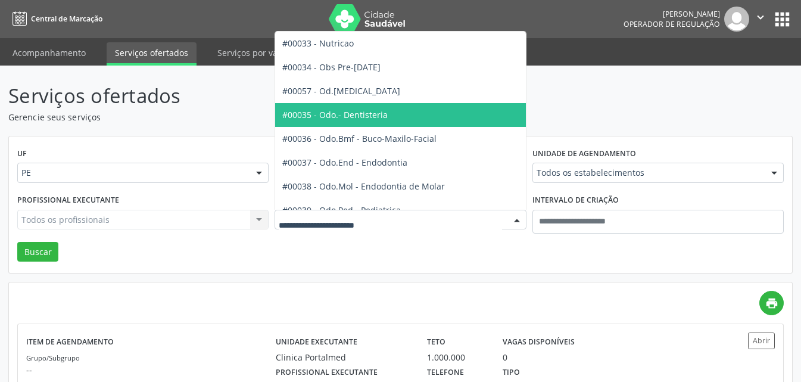
click at [354, 113] on span "#00035 - Odo.- Dentisteria" at bounding box center [334, 114] width 105 height 11
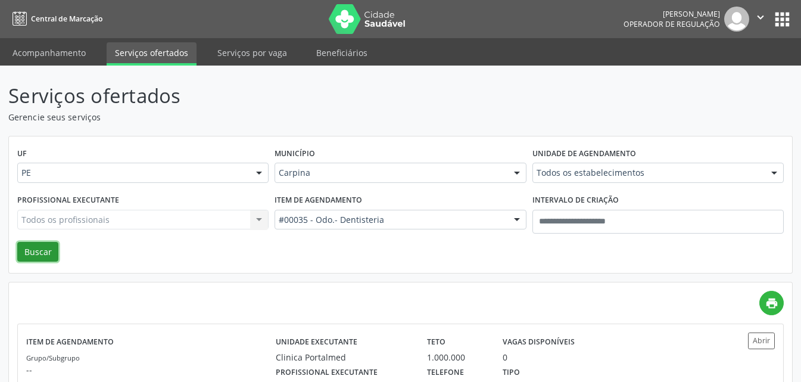
click at [46, 250] on button "Buscar" at bounding box center [37, 252] width 41 height 20
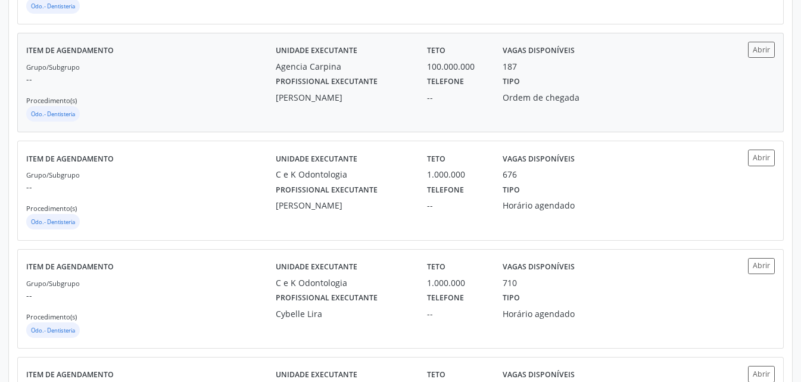
scroll to position [536, 0]
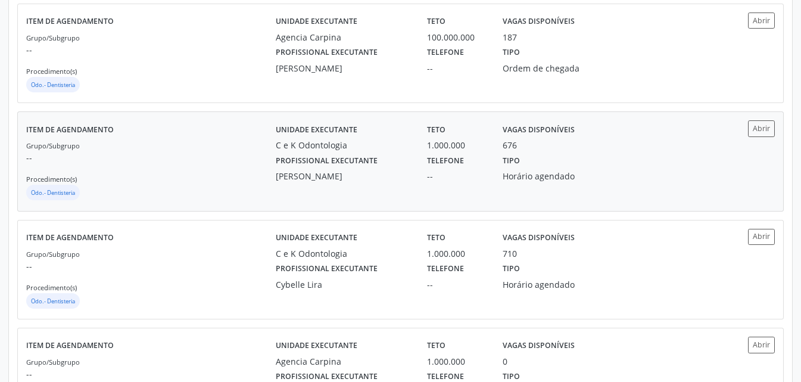
click at [419, 173] on div "Telefone --" at bounding box center [457, 166] width 76 height 31
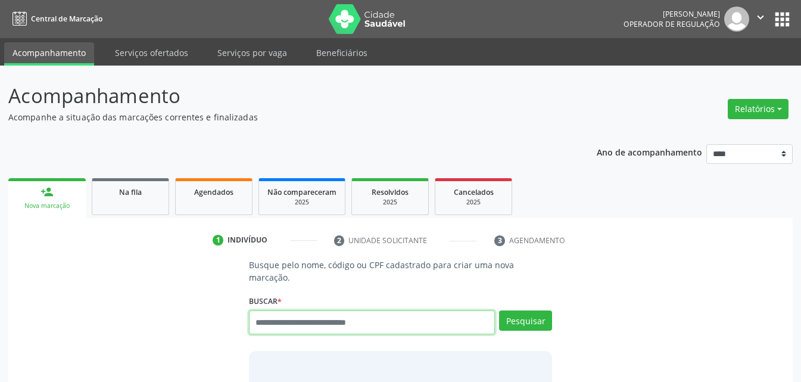
paste input "**********"
type input "**********"
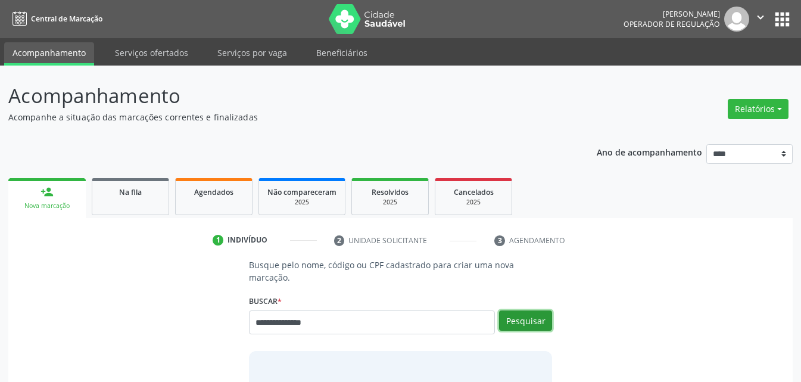
click at [539, 312] on button "Pesquisar" at bounding box center [525, 320] width 53 height 20
type input "**********"
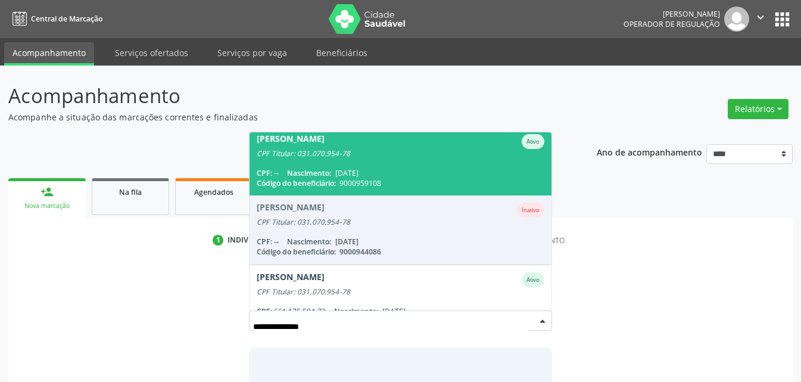
scroll to position [166, 0]
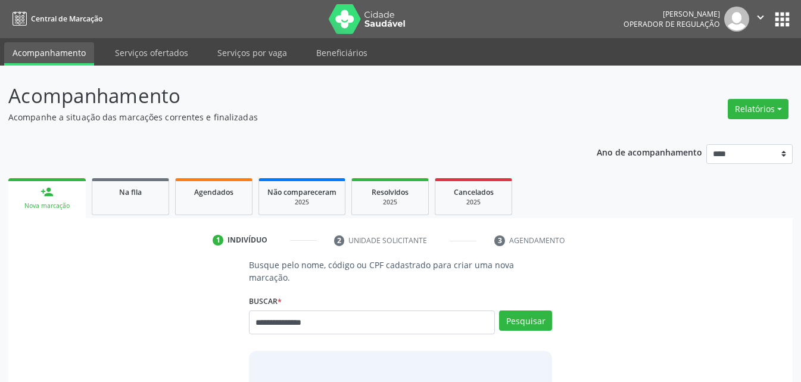
click at [644, 278] on div "**********" at bounding box center [401, 352] width 768 height 188
drag, startPoint x: 341, startPoint y: 309, endPoint x: 78, endPoint y: 309, distance: 263.3
click at [78, 309] on div "**********" at bounding box center [401, 352] width 768 height 188
click at [307, 119] on p "Acompanhe a situação das marcações correntes e finalizadas" at bounding box center [282, 117] width 549 height 13
click at [384, 194] on span "Resolvidos" at bounding box center [390, 192] width 37 height 10
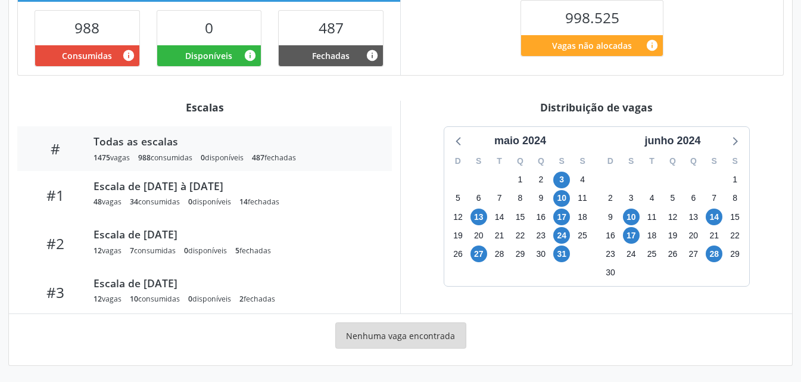
scroll to position [311, 0]
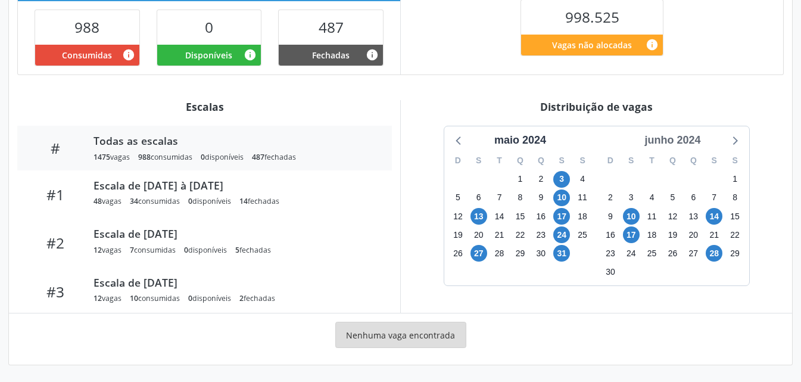
click at [672, 134] on div "junho 2024" at bounding box center [673, 140] width 66 height 16
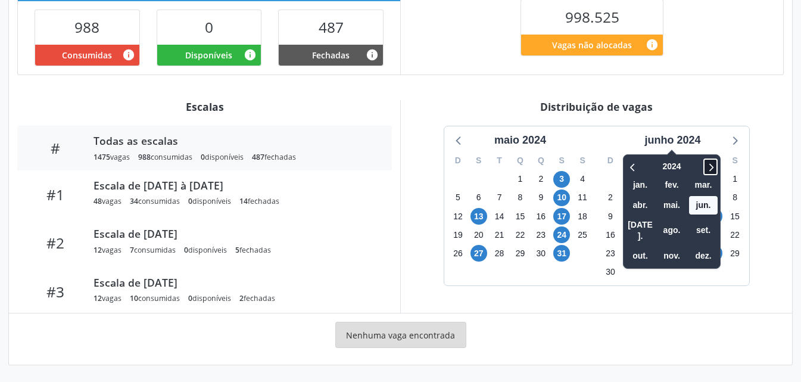
click at [710, 166] on icon at bounding box center [711, 167] width 12 height 14
click at [632, 249] on span "out." at bounding box center [640, 256] width 29 height 18
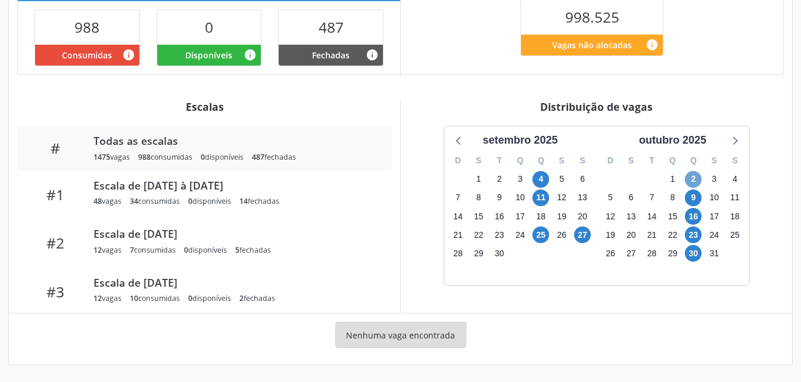
click at [691, 175] on span "2" at bounding box center [693, 179] width 17 height 17
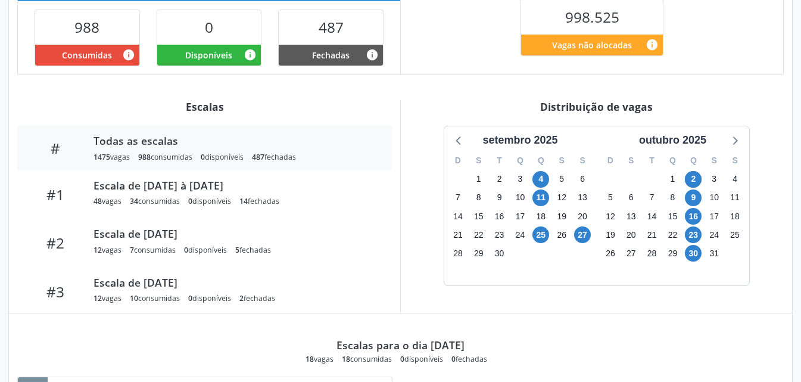
click at [684, 196] on div "9" at bounding box center [693, 197] width 21 height 18
click at [691, 194] on span "9" at bounding box center [693, 197] width 17 height 17
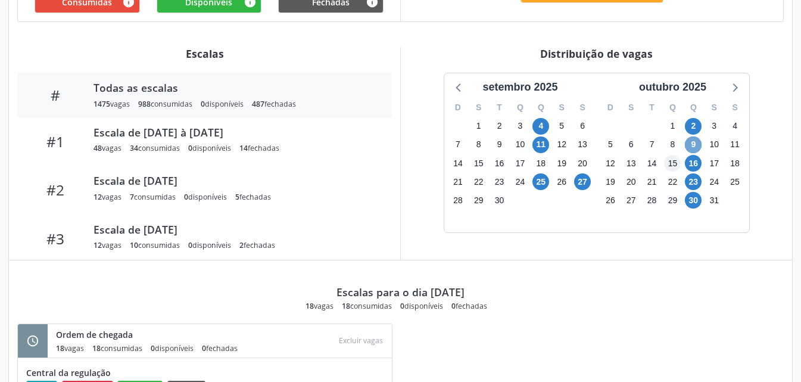
scroll to position [370, 0]
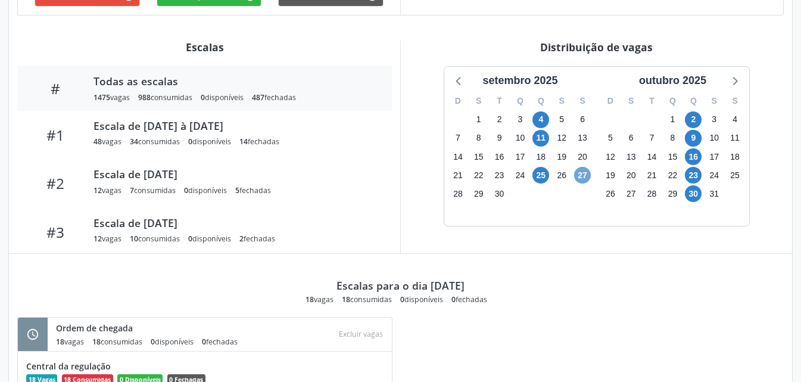
click at [585, 177] on span "27" at bounding box center [582, 175] width 17 height 17
click at [585, 176] on span "27" at bounding box center [582, 175] width 17 height 17
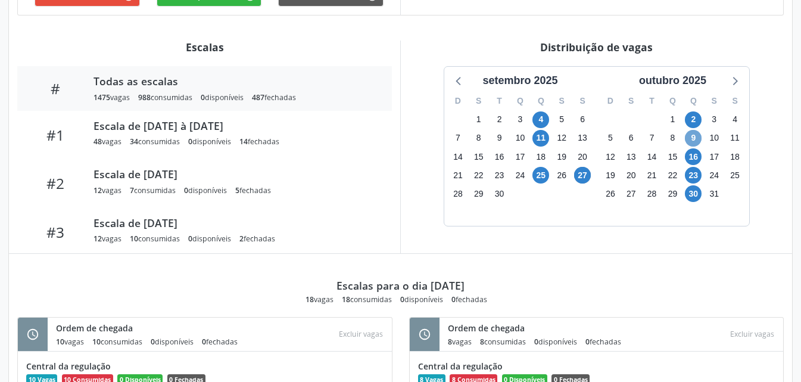
click at [700, 141] on span "9" at bounding box center [693, 138] width 17 height 17
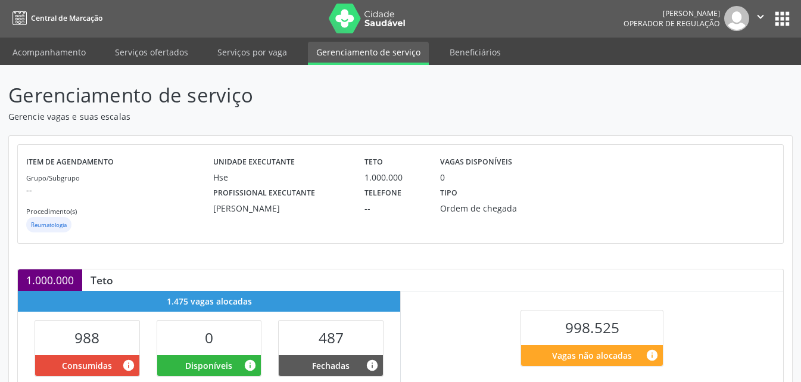
scroll to position [0, 0]
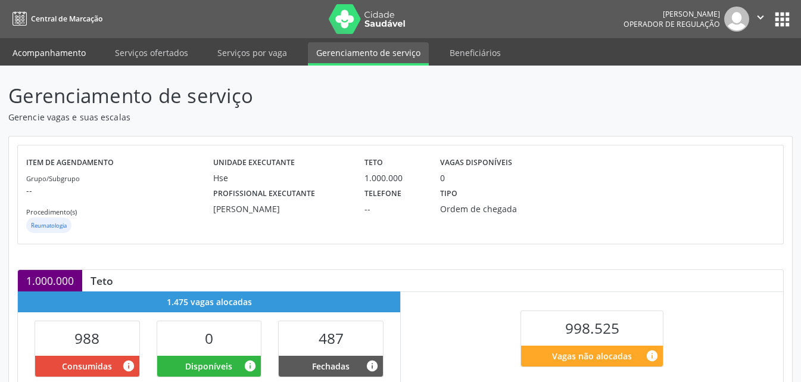
click at [48, 55] on link "Acompanhamento" at bounding box center [49, 52] width 90 height 21
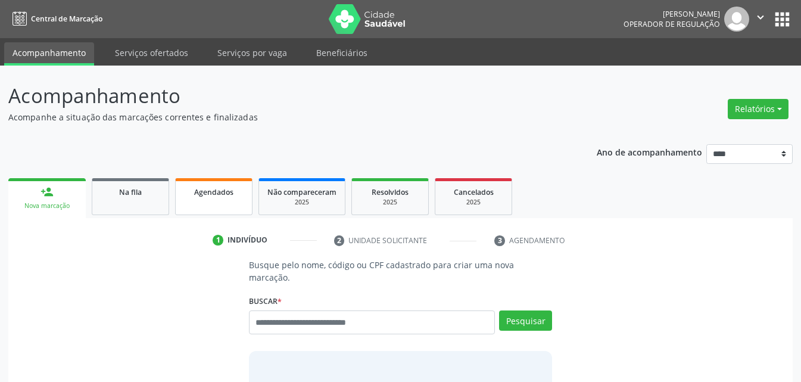
drag, startPoint x: 222, startPoint y: 189, endPoint x: 216, endPoint y: 179, distance: 11.5
click at [222, 190] on span "Agendados" at bounding box center [213, 192] width 39 height 10
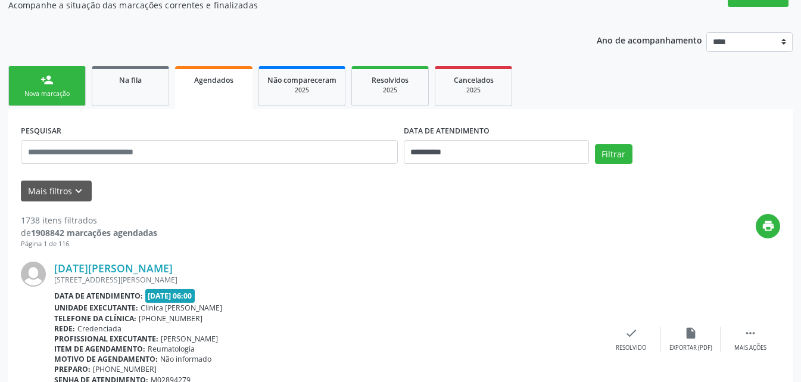
scroll to position [119, 0]
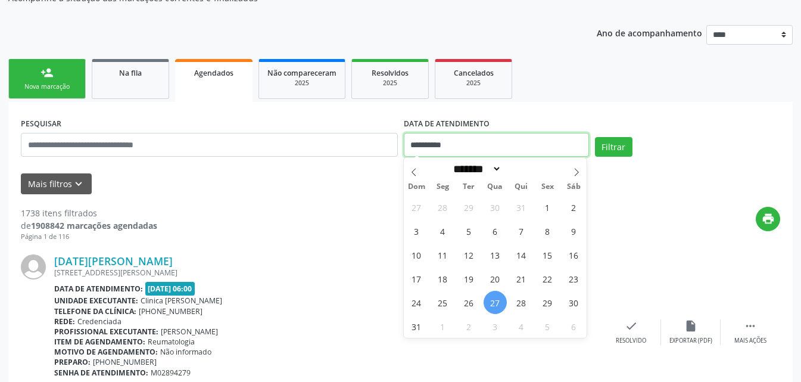
click at [487, 146] on input "**********" at bounding box center [496, 145] width 185 height 24
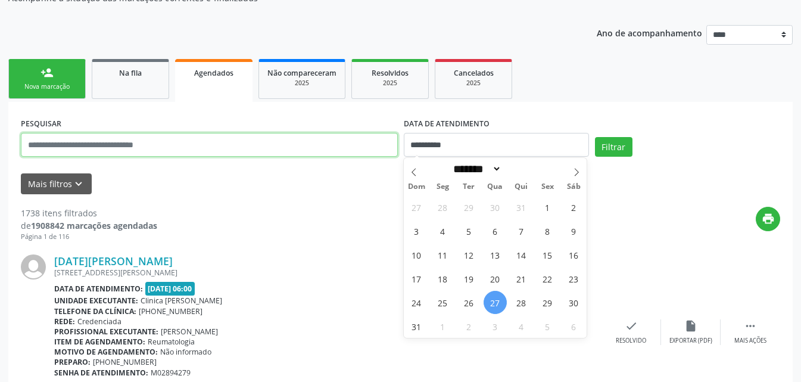
click at [211, 144] on input "text" at bounding box center [209, 145] width 377 height 24
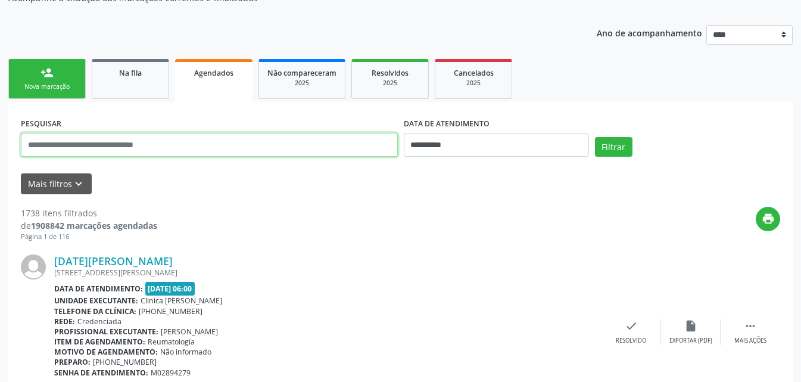
paste input "**********"
type input "**********"
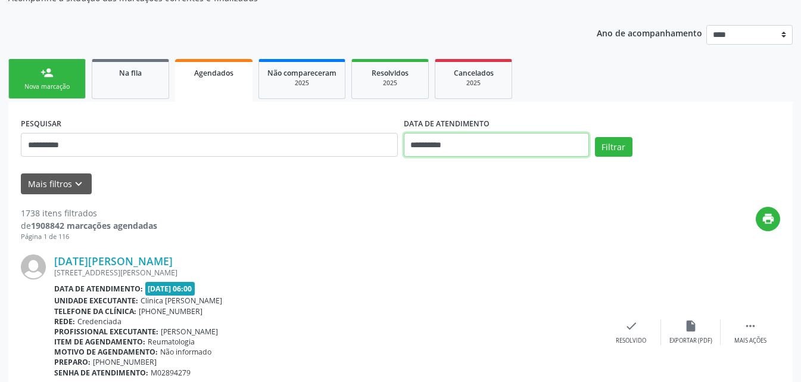
click at [473, 142] on input "**********" at bounding box center [496, 145] width 185 height 24
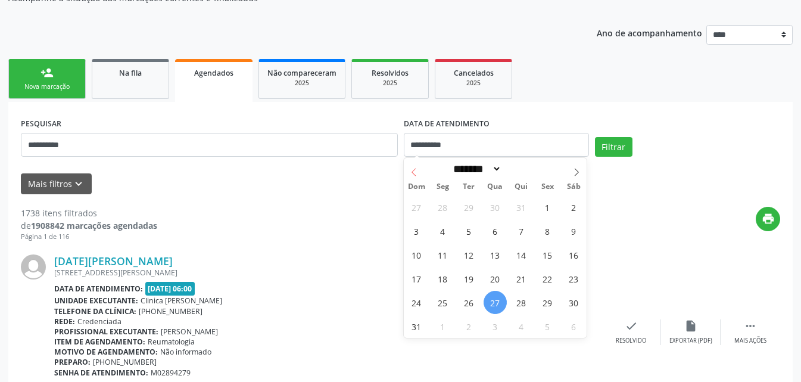
click at [412, 177] on span at bounding box center [414, 168] width 20 height 20
select select "*"
click at [463, 201] on span "1" at bounding box center [468, 206] width 23 height 23
type input "**********"
click at [579, 169] on icon at bounding box center [576, 172] width 8 height 8
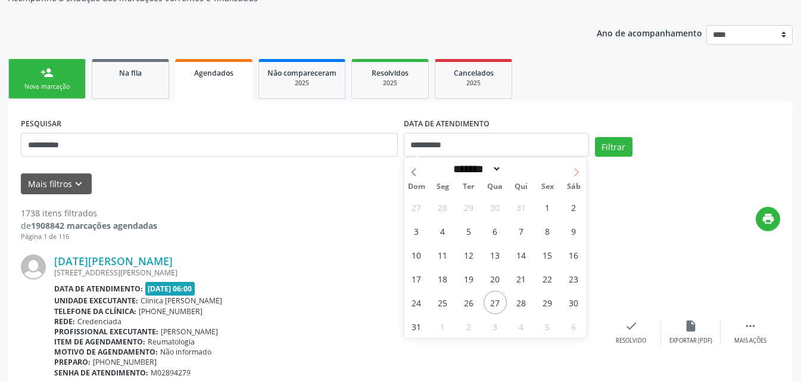
click at [577, 170] on icon at bounding box center [576, 172] width 8 height 8
select select "*"
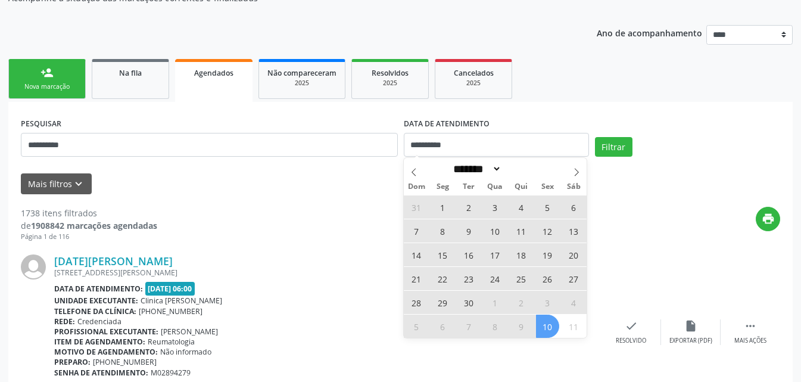
click at [552, 323] on span "10" at bounding box center [547, 325] width 23 height 23
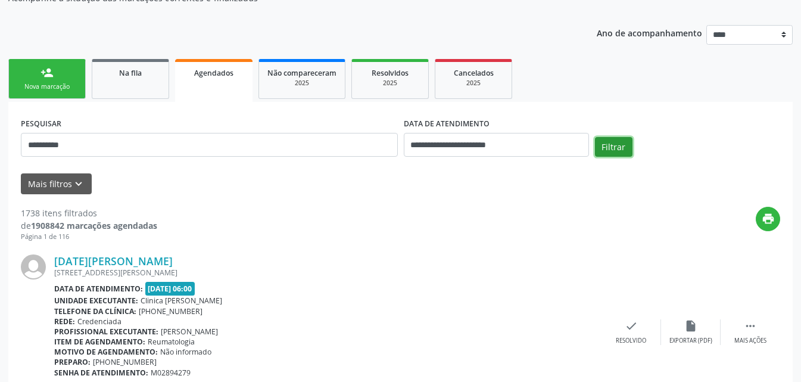
click at [602, 146] on button "Filtrar" at bounding box center [614, 147] width 38 height 20
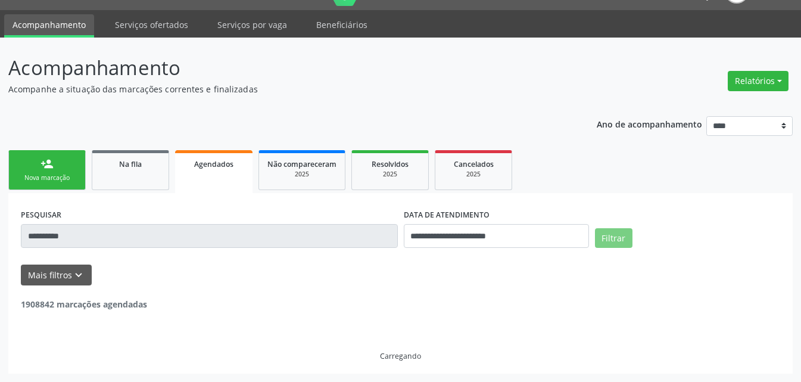
scroll to position [0, 0]
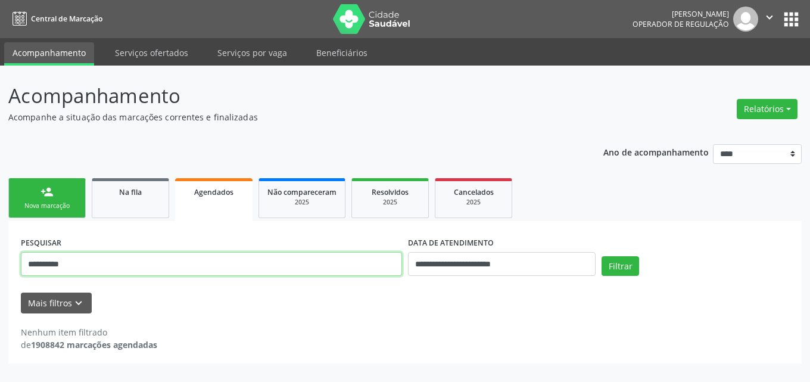
click at [214, 257] on input "**********" at bounding box center [211, 264] width 381 height 24
click at [216, 257] on input "**********" at bounding box center [211, 264] width 381 height 24
paste input "****"
click at [602, 256] on button "Filtrar" at bounding box center [621, 266] width 38 height 20
click at [193, 268] on input "**********" at bounding box center [211, 264] width 381 height 24
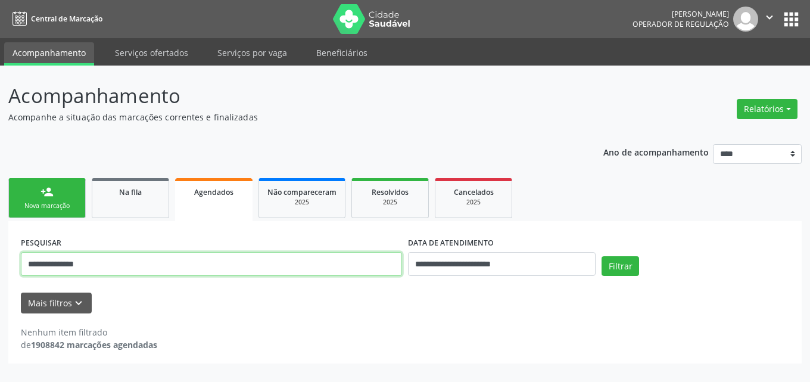
click at [192, 268] on input "**********" at bounding box center [211, 264] width 381 height 24
drag, startPoint x: 192, startPoint y: 268, endPoint x: 160, endPoint y: 268, distance: 32.8
click at [160, 268] on input "**********" at bounding box center [211, 264] width 381 height 24
click at [157, 264] on input "**********" at bounding box center [211, 264] width 381 height 24
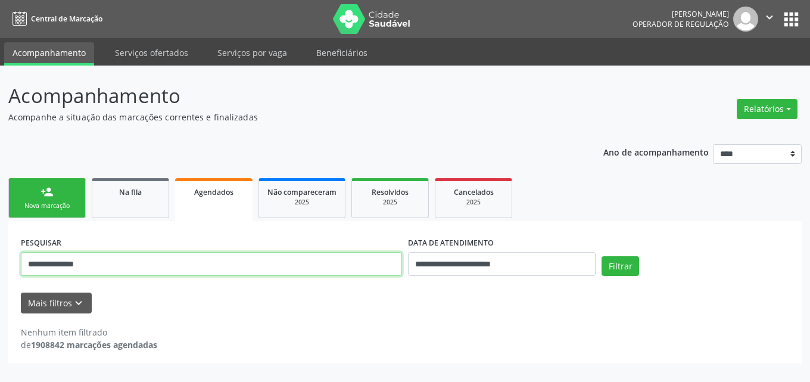
click at [157, 264] on input "**********" at bounding box center [211, 264] width 381 height 24
click at [157, 263] on input "**********" at bounding box center [211, 264] width 381 height 24
paste input "text"
type input "**********"
click at [602, 256] on button "Filtrar" at bounding box center [621, 266] width 38 height 20
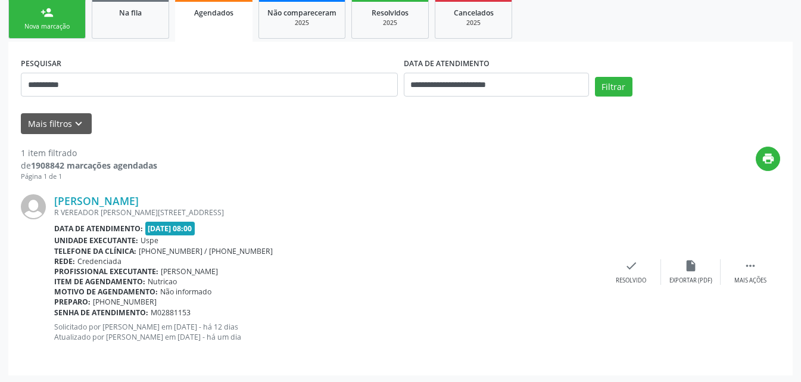
scroll to position [181, 0]
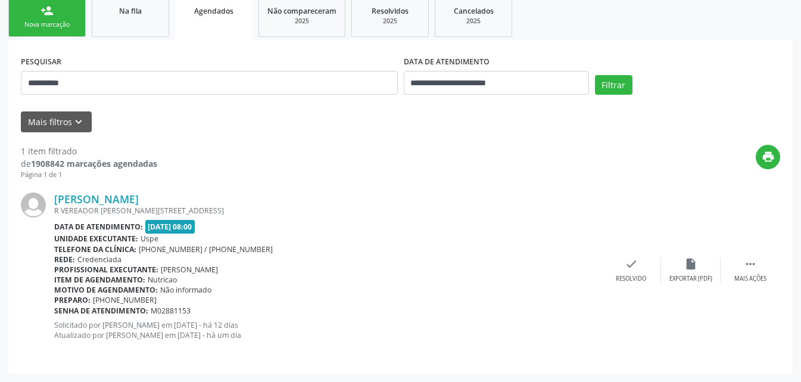
click at [353, 249] on div "Telefone da clínica: (81) 3221-8850 / 3035-7616" at bounding box center [327, 249] width 547 height 10
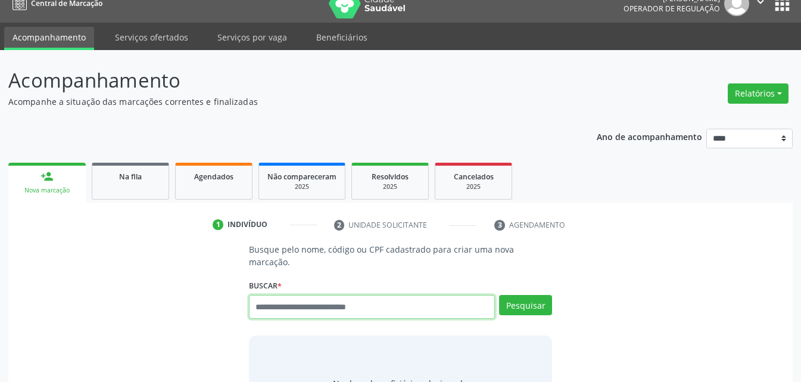
scroll to position [15, 0]
click at [355, 298] on input "text" at bounding box center [372, 307] width 246 height 24
paste input "**********"
type input "**********"
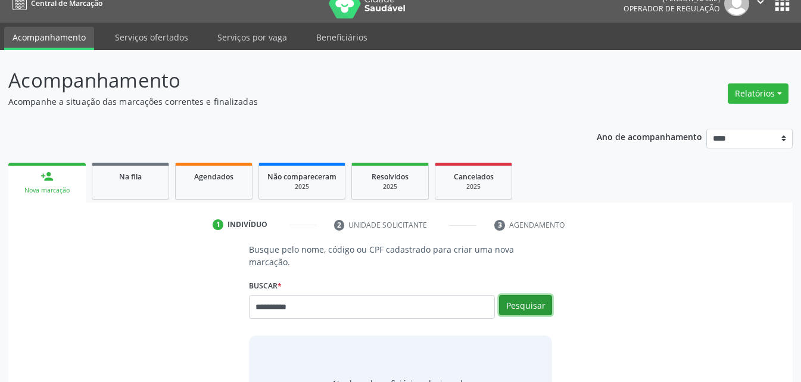
click at [521, 295] on button "Pesquisar" at bounding box center [525, 305] width 53 height 20
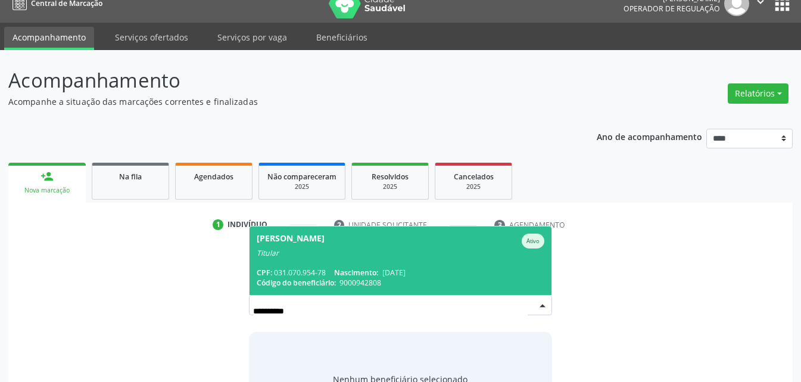
click at [337, 252] on span "[PERSON_NAME] Ativo Titular CPF: 031.070.954-78 Nascimento: [DATE] Código do be…" at bounding box center [401, 260] width 302 height 68
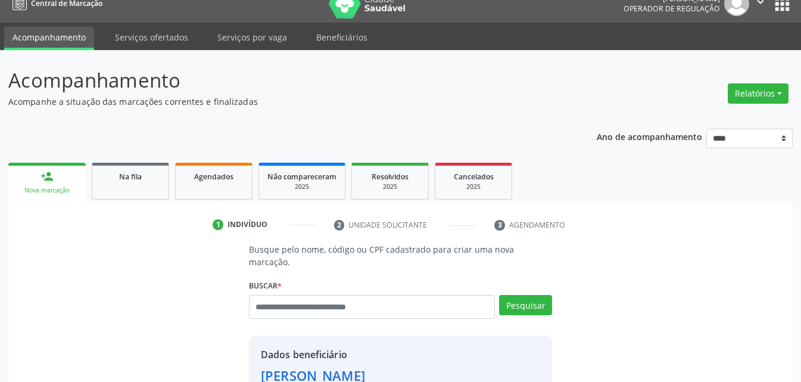
scroll to position [247, 0]
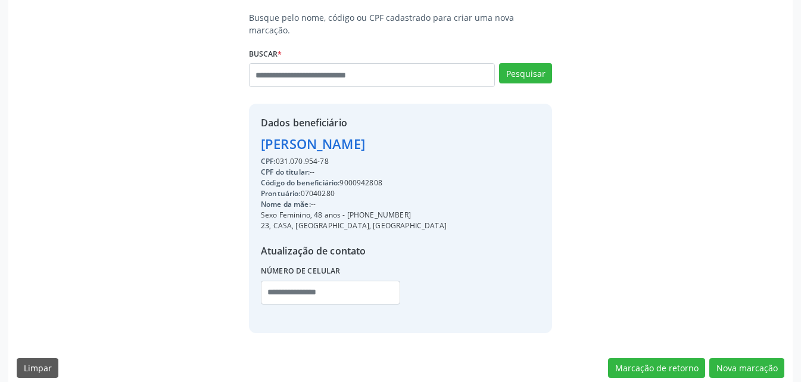
drag, startPoint x: 331, startPoint y: 146, endPoint x: 276, endPoint y: 145, distance: 54.2
click at [276, 156] on div "CPF: 031.070.954-78" at bounding box center [354, 161] width 186 height 11
copy div "031.070.954-78"
click at [360, 64] on input "text" at bounding box center [372, 75] width 246 height 24
paste input "**********"
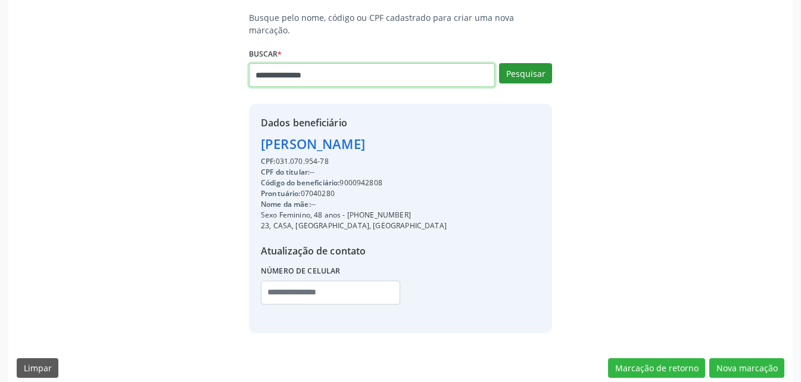
type input "**********"
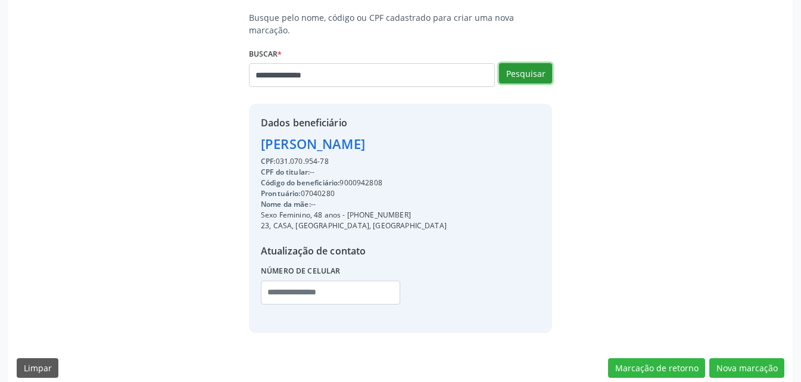
click at [518, 63] on button "Pesquisar" at bounding box center [525, 73] width 53 height 20
type input "**********"
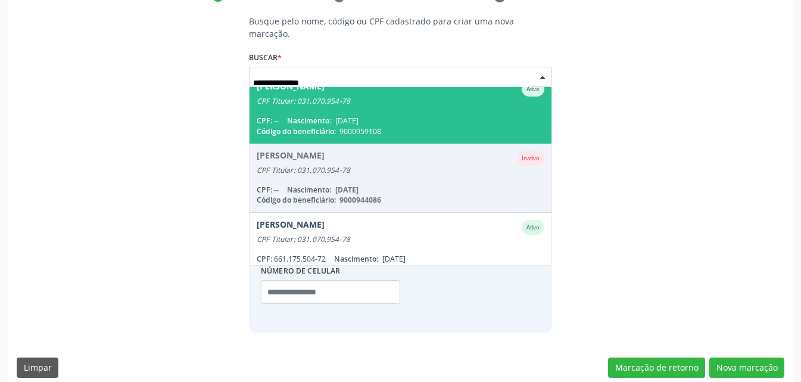
scroll to position [166, 0]
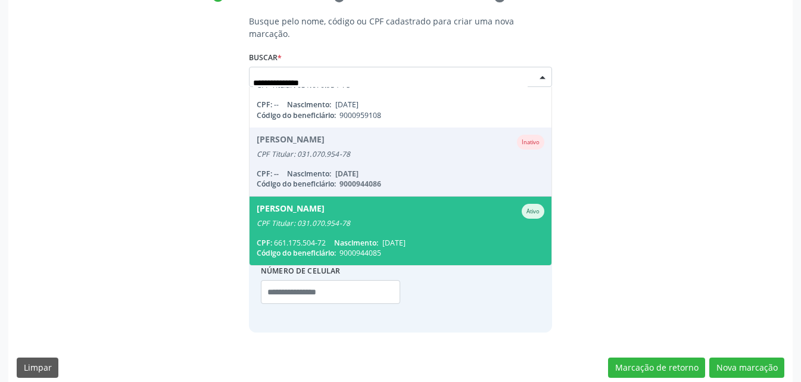
click at [434, 238] on div "CPF: 661.175.504-72 Nascimento: [DATE]" at bounding box center [401, 243] width 288 height 10
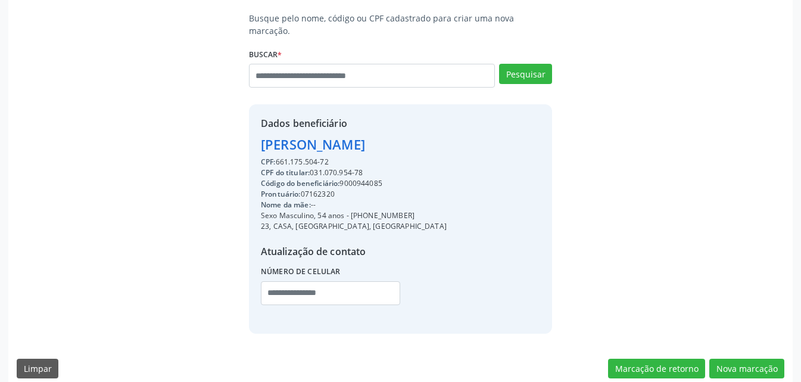
scroll to position [247, 0]
drag, startPoint x: 356, startPoint y: 201, endPoint x: 431, endPoint y: 193, distance: 75.5
click at [431, 193] on div "Dados beneficiário [PERSON_NAME] CPF: 661.175.504-72 CPF do titular: 031.070.95…" at bounding box center [400, 218] width 303 height 229
drag, startPoint x: 404, startPoint y: 207, endPoint x: 350, endPoint y: 203, distance: 53.8
click at [350, 210] on div "Sexo Masculino, 54 anos - (81) 98977-8791" at bounding box center [354, 215] width 186 height 11
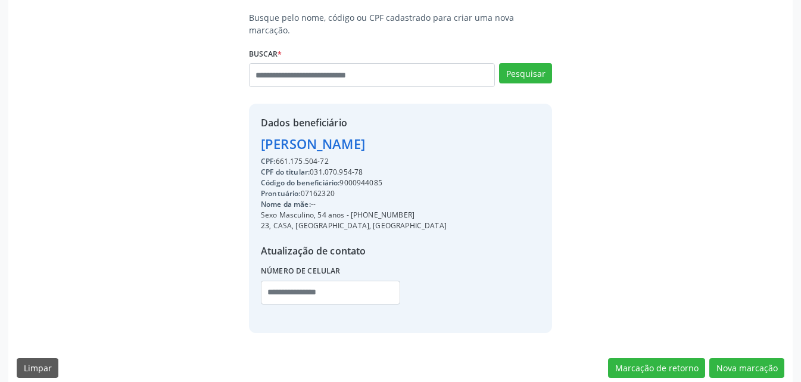
copy div "(81) 98977-8791"
click at [342, 287] on input "text" at bounding box center [330, 293] width 139 height 24
paste input "**********"
type input "**********"
click at [375, 177] on div "Código do beneficiário: 9000944085" at bounding box center [354, 182] width 186 height 11
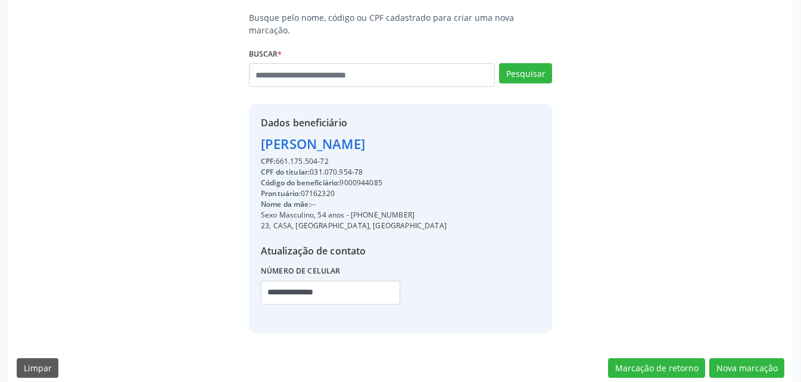
click at [377, 177] on div "Código do beneficiário: 9000944085" at bounding box center [354, 182] width 186 height 11
copy div "9000944085"
click at [750, 358] on button "Nova marcação" at bounding box center [746, 368] width 75 height 20
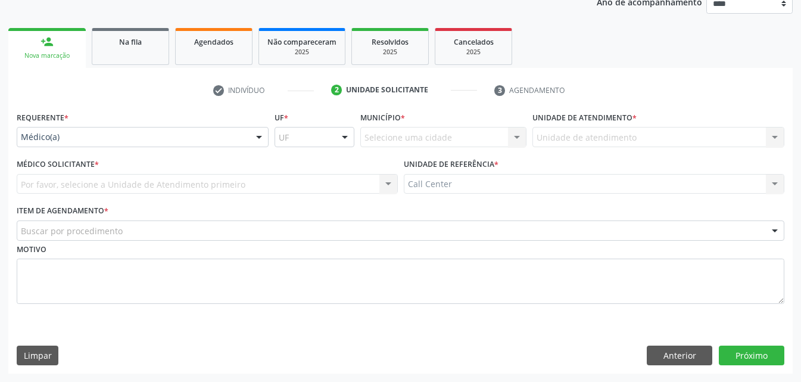
scroll to position [150, 0]
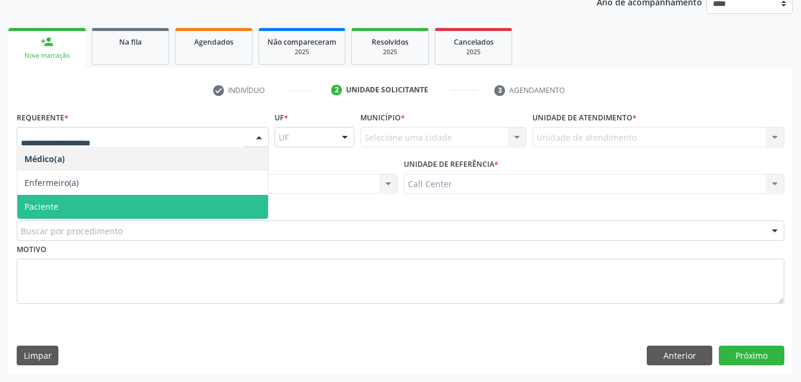
click at [104, 204] on span "Paciente" at bounding box center [142, 207] width 251 height 24
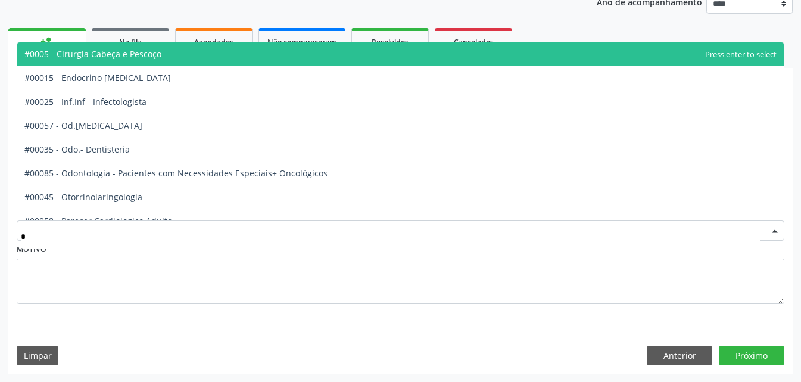
type input "**"
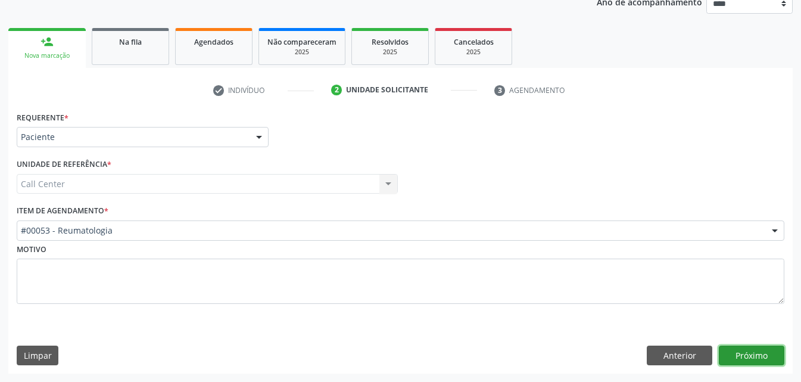
click at [761, 359] on button "Próximo" at bounding box center [752, 355] width 66 height 20
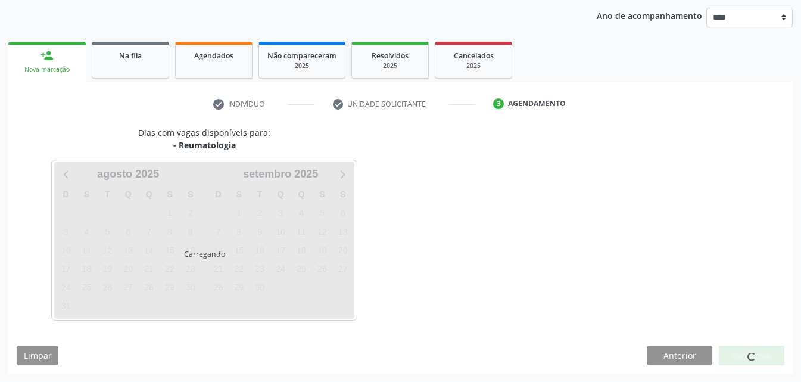
scroll to position [136, 0]
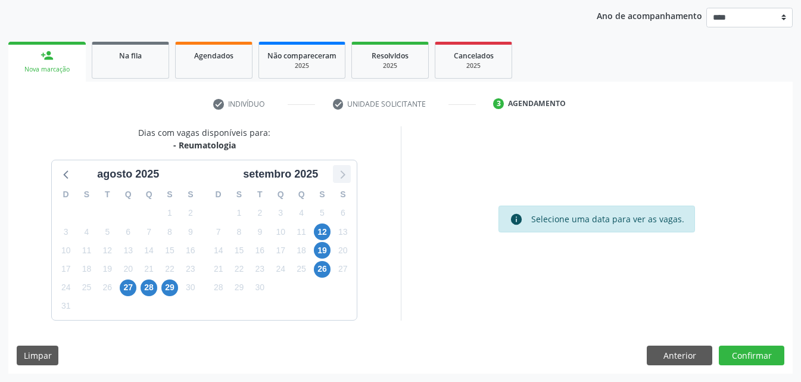
click at [343, 172] on icon at bounding box center [341, 173] width 15 height 15
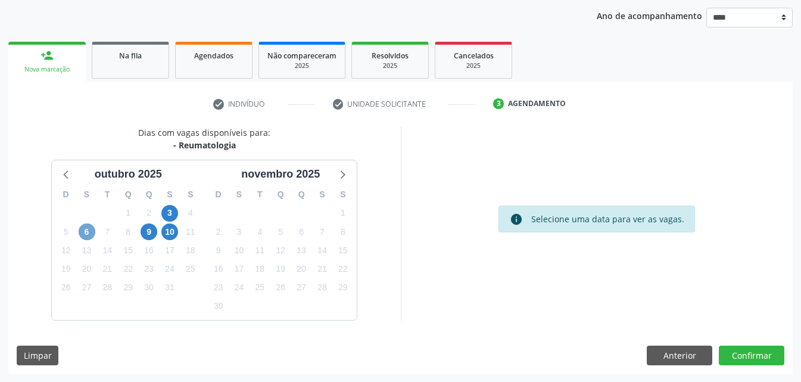
click at [86, 225] on span "6" at bounding box center [87, 231] width 17 height 17
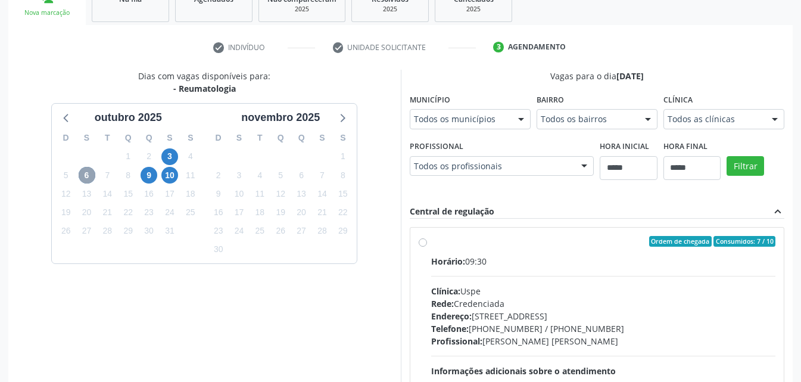
scroll to position [196, 0]
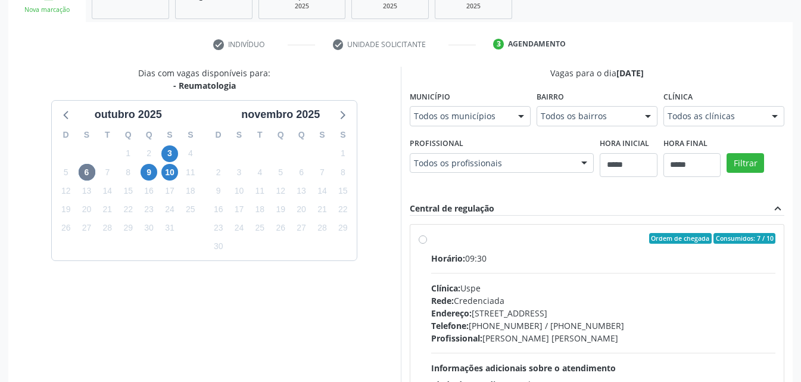
click at [496, 273] on div "Horário: 09:30 Clínica: Uspe Rede: Credenciada Endereço: Rua do Espinheiro, nº …" at bounding box center [603, 334] width 345 height 164
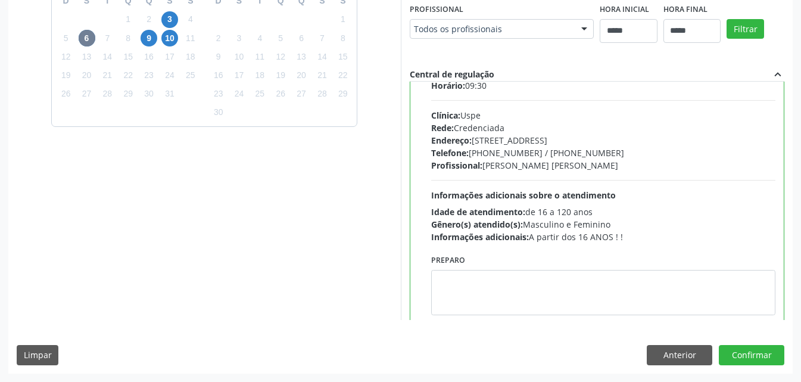
scroll to position [60, 0]
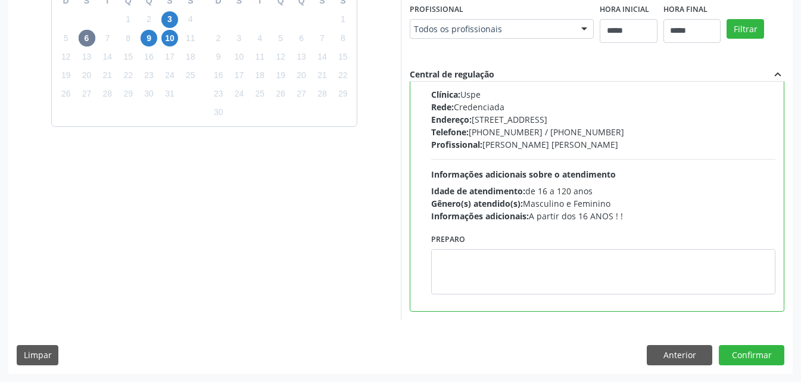
click at [537, 248] on div "Preparo" at bounding box center [603, 263] width 345 height 64
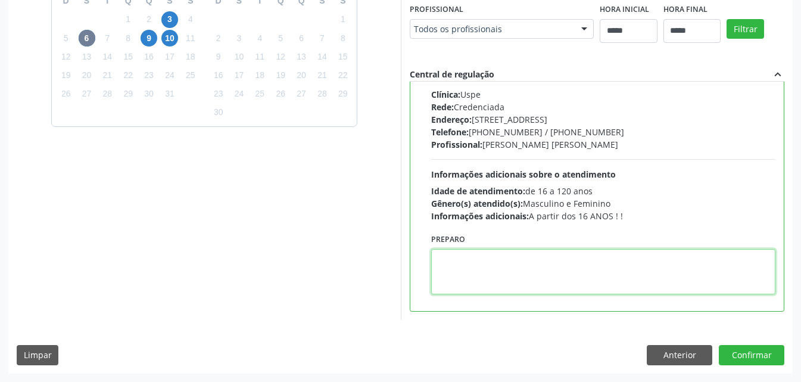
click at [534, 260] on textarea at bounding box center [603, 271] width 345 height 45
paste textarea "**********"
type textarea "**********"
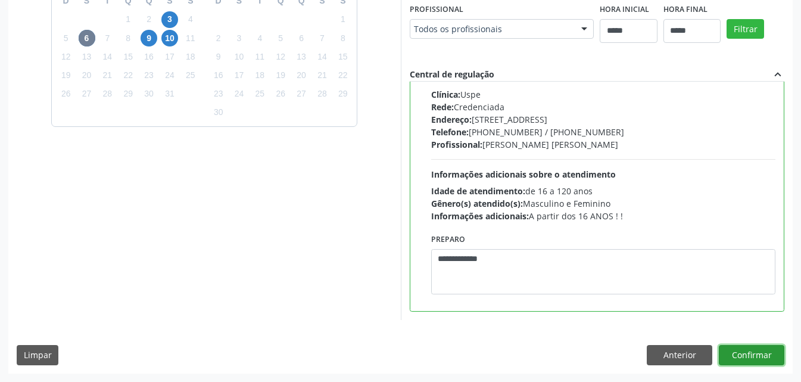
click at [759, 348] on button "Confirmar" at bounding box center [752, 355] width 66 height 20
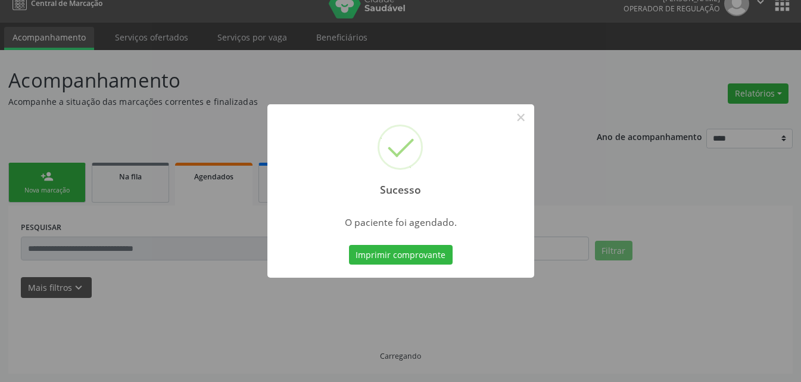
scroll to position [15, 0]
click at [405, 249] on button "Imprimir comprovante" at bounding box center [401, 255] width 104 height 20
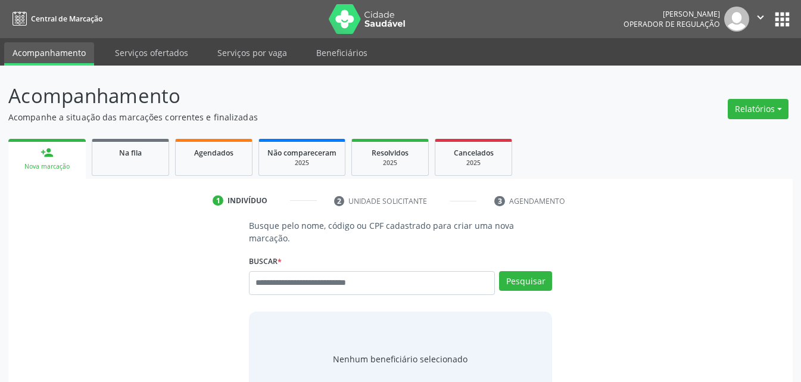
scroll to position [15, 0]
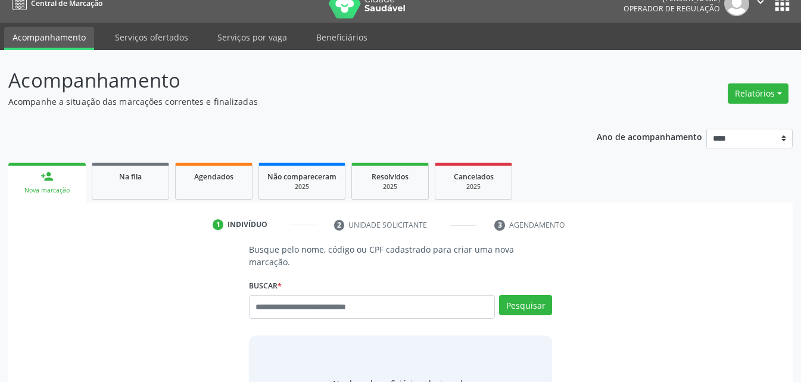
click at [337, 301] on input "text" at bounding box center [372, 307] width 246 height 24
type input "*********"
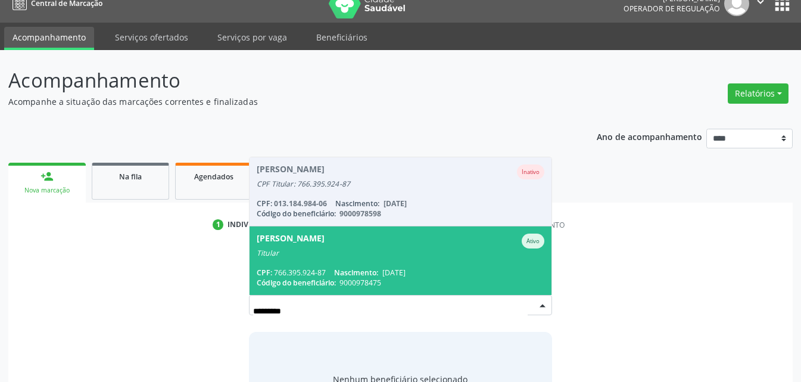
click at [423, 248] on div "Titular" at bounding box center [401, 253] width 288 height 10
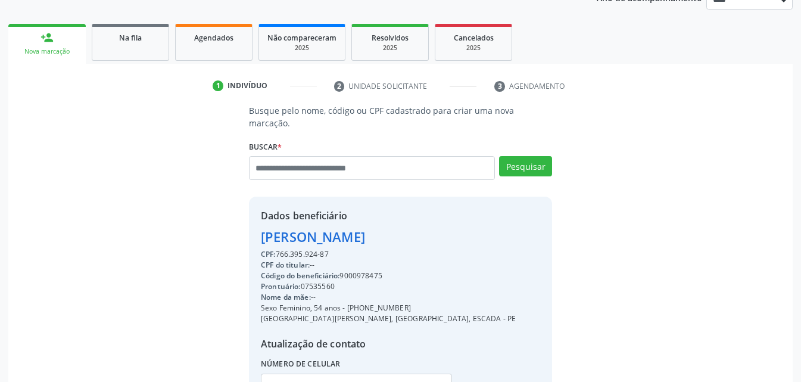
scroll to position [247, 0]
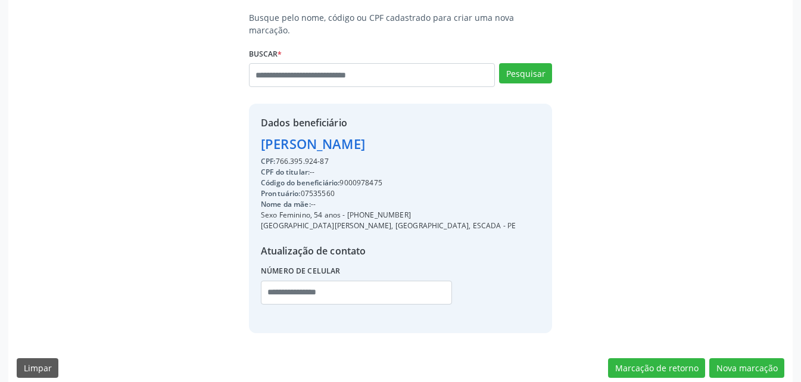
drag, startPoint x: 348, startPoint y: 200, endPoint x: 418, endPoint y: 205, distance: 70.4
click at [418, 210] on div "Sexo Feminino, 54 anos - [PHONE_NUMBER]" at bounding box center [388, 215] width 255 height 11
copy div "[PHONE_NUMBER]"
click at [317, 288] on input "text" at bounding box center [356, 293] width 191 height 24
paste input "**********"
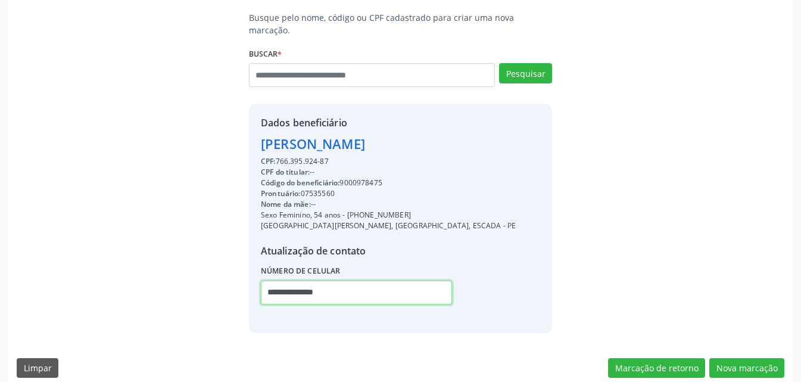
type input "**********"
click at [361, 177] on div "Código do beneficiário: 9000978475" at bounding box center [388, 182] width 255 height 11
click at [362, 177] on div "Código do beneficiário: 9000978475" at bounding box center [388, 182] width 255 height 11
copy div "9000978475"
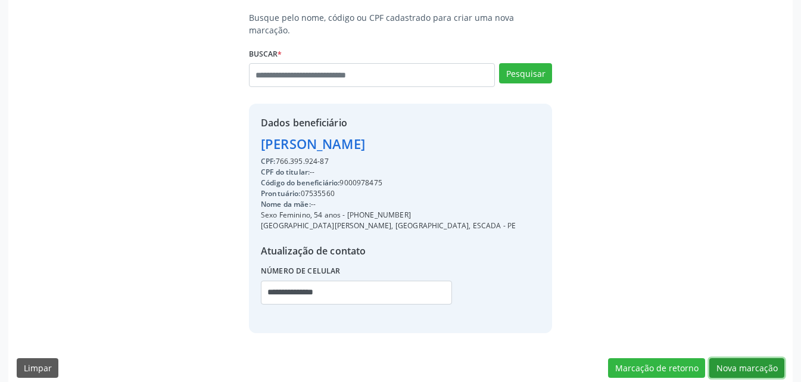
drag, startPoint x: 736, startPoint y: 351, endPoint x: 728, endPoint y: 343, distance: 11.0
click at [736, 358] on button "Nova marcação" at bounding box center [746, 368] width 75 height 20
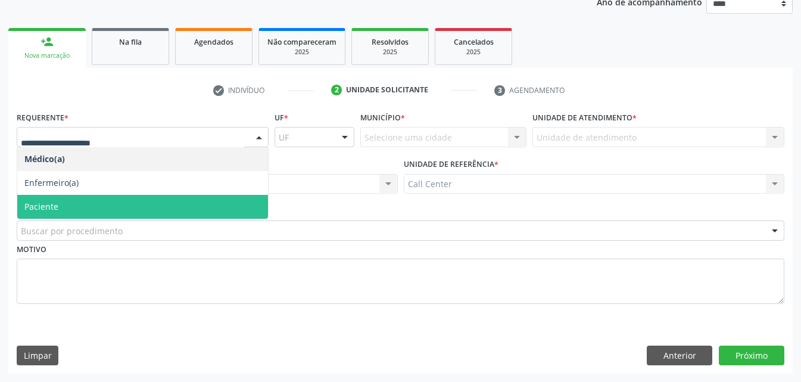
click at [73, 203] on span "Paciente" at bounding box center [142, 207] width 251 height 24
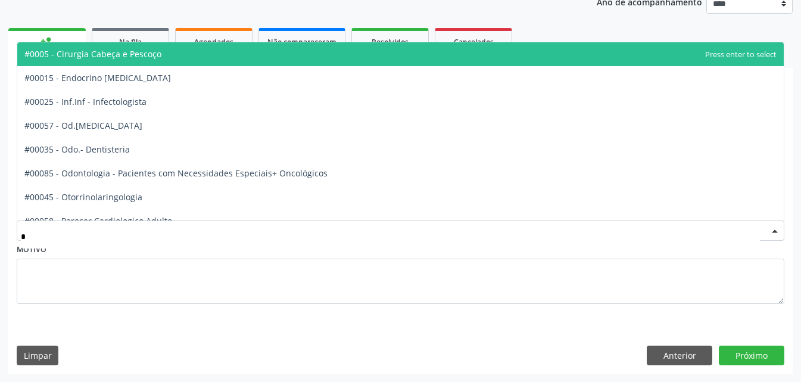
type input "**"
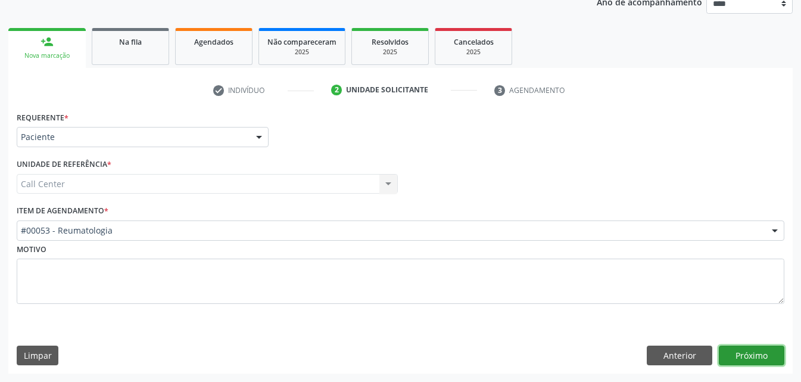
click at [773, 358] on button "Próximo" at bounding box center [752, 355] width 66 height 20
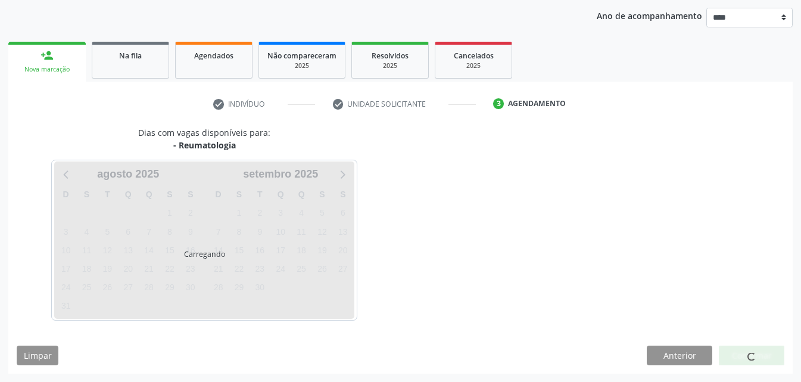
scroll to position [136, 0]
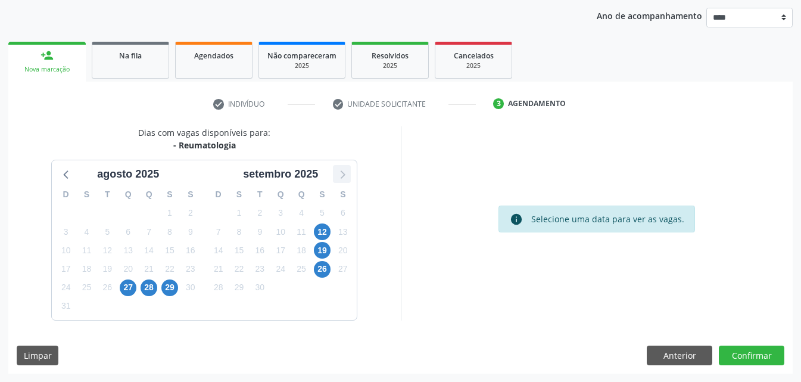
click at [342, 174] on icon at bounding box center [341, 173] width 15 height 15
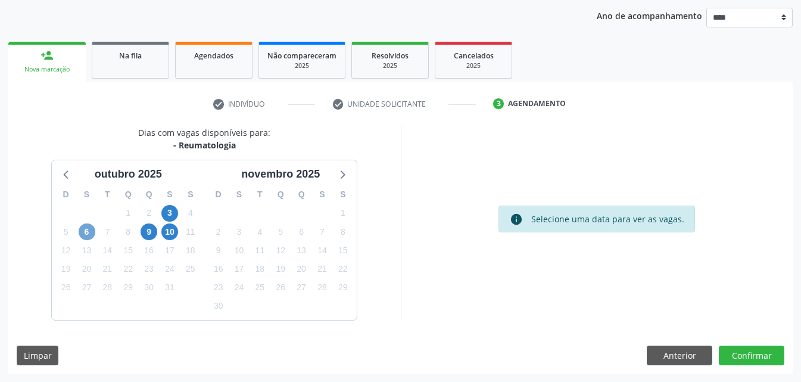
click at [89, 228] on span "6" at bounding box center [87, 231] width 17 height 17
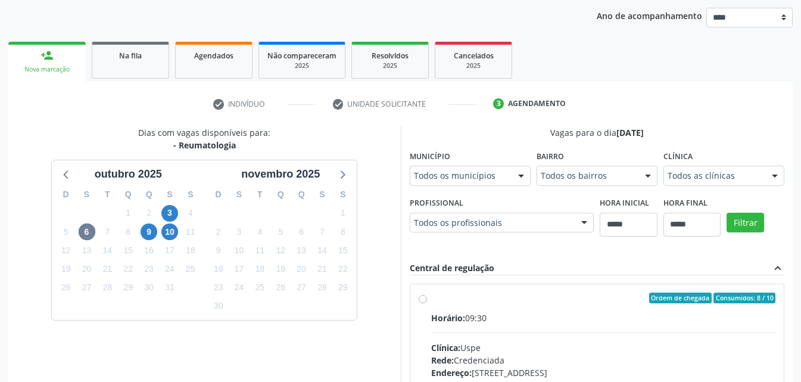
click at [496, 309] on label "Ordem de chegada Consumidos: 8 / 10 Horário: 09:30 Clínica: Uspe Rede: Credenci…" at bounding box center [603, 383] width 345 height 183
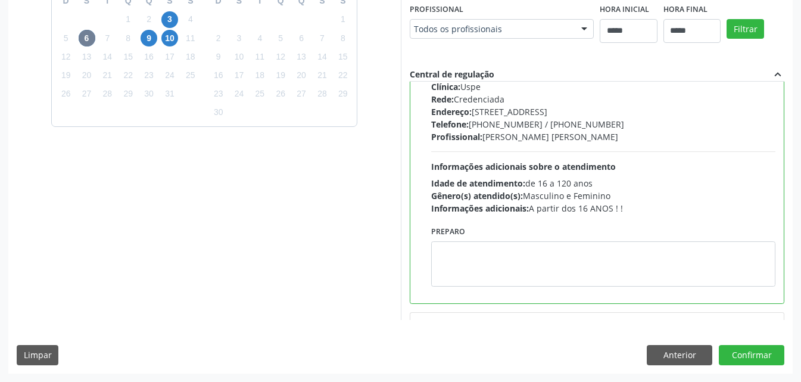
scroll to position [119, 0]
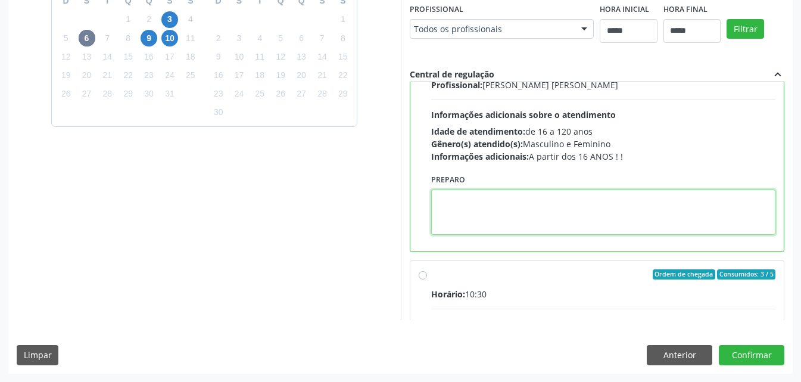
click at [556, 220] on textarea at bounding box center [603, 211] width 345 height 45
paste textarea "**********"
type textarea "**********"
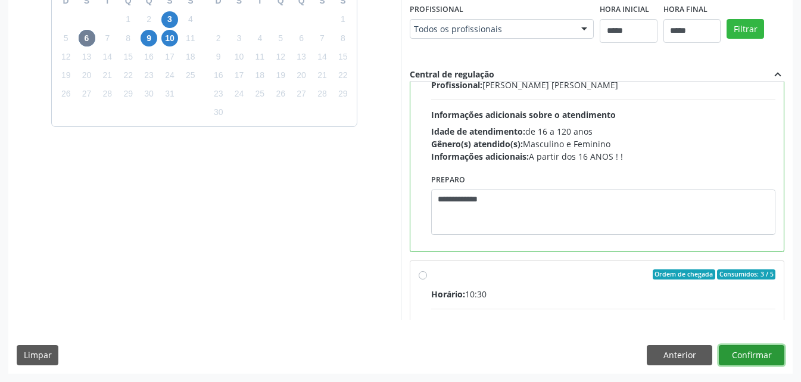
click at [766, 360] on button "Confirmar" at bounding box center [752, 355] width 66 height 20
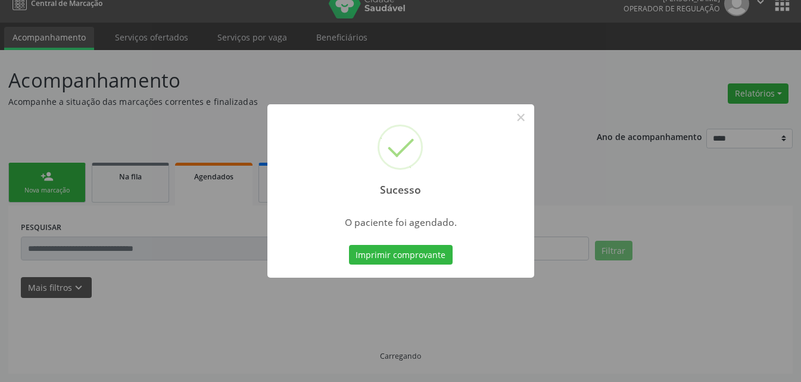
scroll to position [15, 0]
click at [421, 260] on button "Imprimir comprovante" at bounding box center [401, 255] width 104 height 20
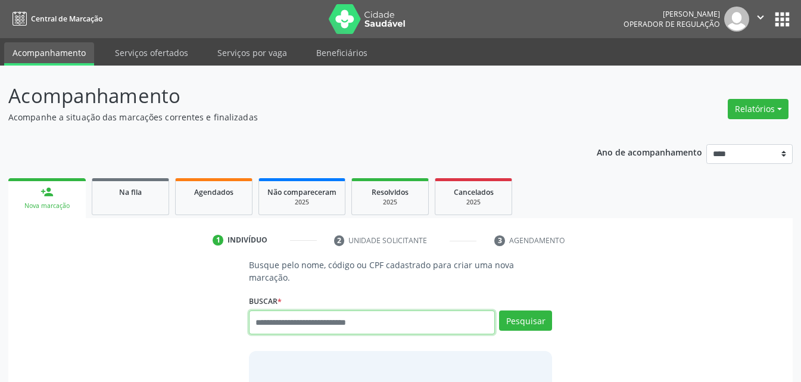
scroll to position [15, 0]
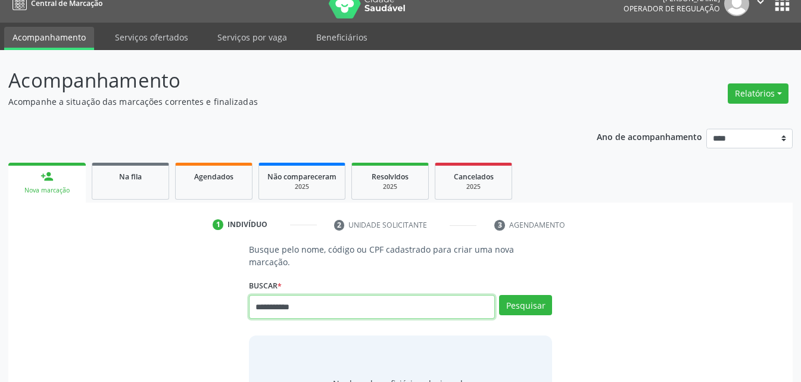
type input "**********"
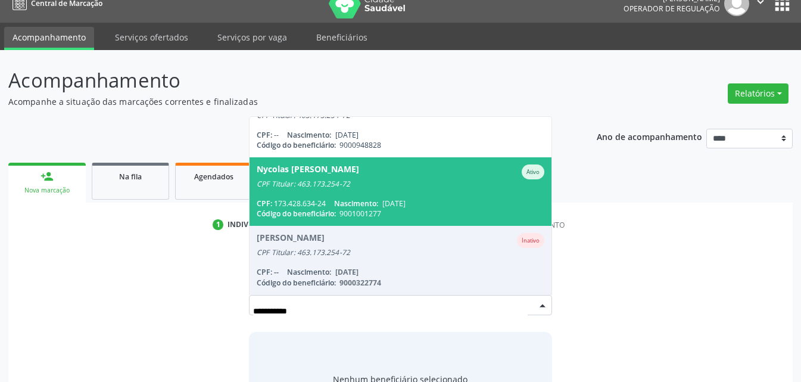
scroll to position [264, 0]
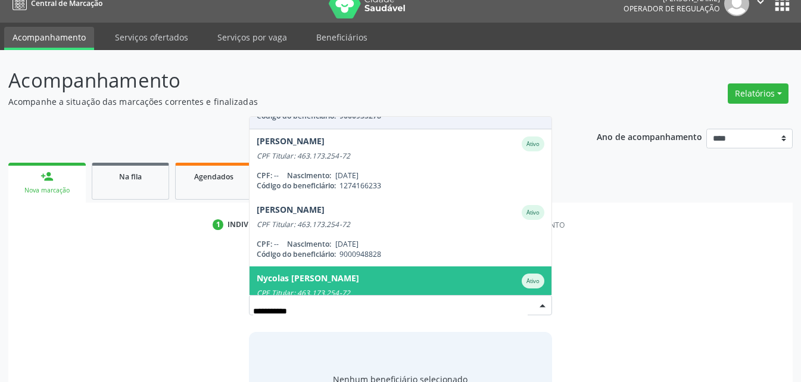
drag, startPoint x: 301, startPoint y: 266, endPoint x: 318, endPoint y: 263, distance: 16.9
click at [313, 273] on div "Nycolas [PERSON_NAME]" at bounding box center [308, 280] width 102 height 15
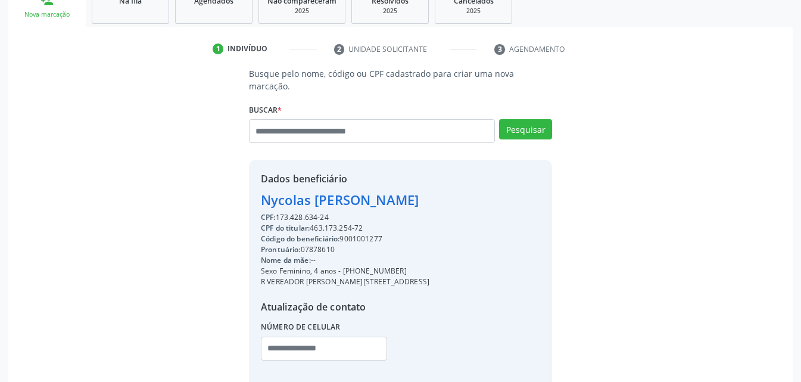
scroll to position [194, 0]
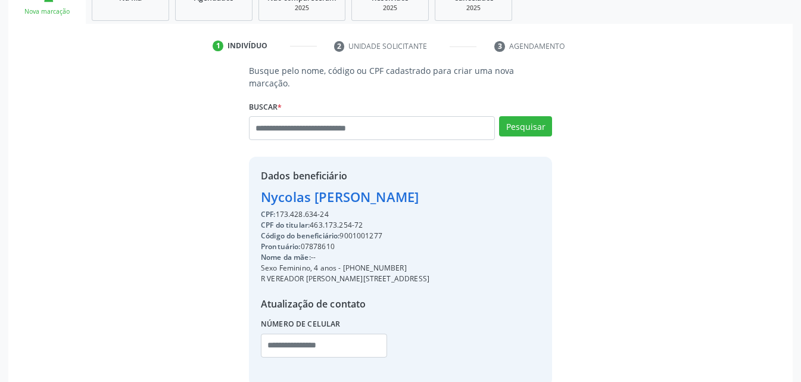
click at [366, 231] on div "Código do beneficiário: 9001001277" at bounding box center [345, 236] width 169 height 11
copy div "9001001277"
drag, startPoint x: 312, startPoint y: 211, endPoint x: 369, endPoint y: 214, distance: 56.7
click at [369, 220] on div "CPF do titular: 463.173.254-72" at bounding box center [345, 225] width 169 height 11
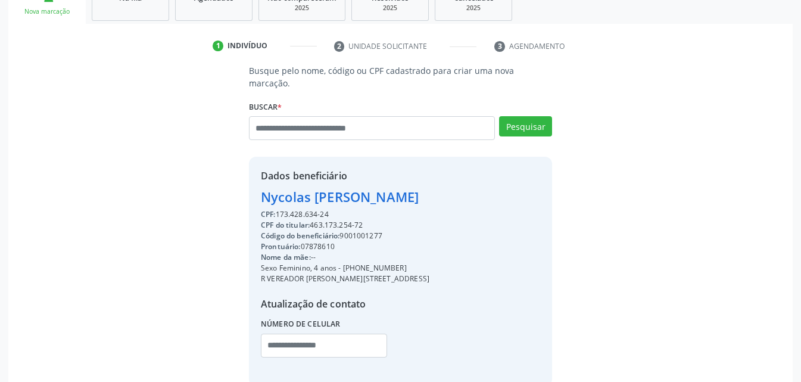
drag, startPoint x: 353, startPoint y: 219, endPoint x: 618, endPoint y: 229, distance: 265.8
click at [646, 229] on div "Busque pelo nome, código ou CPF cadastrado para criar uma nova marcação. [GEOGR…" at bounding box center [401, 224] width 768 height 321
drag, startPoint x: 367, startPoint y: 209, endPoint x: 312, endPoint y: 211, distance: 56.0
click at [312, 220] on div "CPF do titular: 463.173.254-72" at bounding box center [345, 225] width 169 height 11
copy div "463.173.254-72"
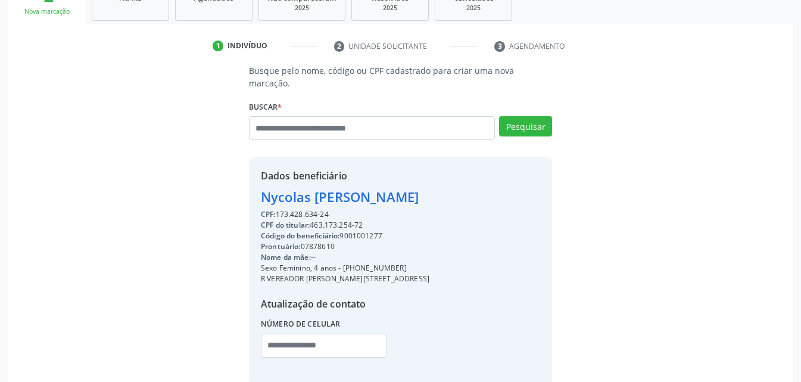
copy div "463.173.254-72"
click at [350, 123] on input "text" at bounding box center [372, 128] width 246 height 24
paste input "**********"
type input "**********"
click at [540, 116] on button "Pesquisar" at bounding box center [525, 126] width 53 height 20
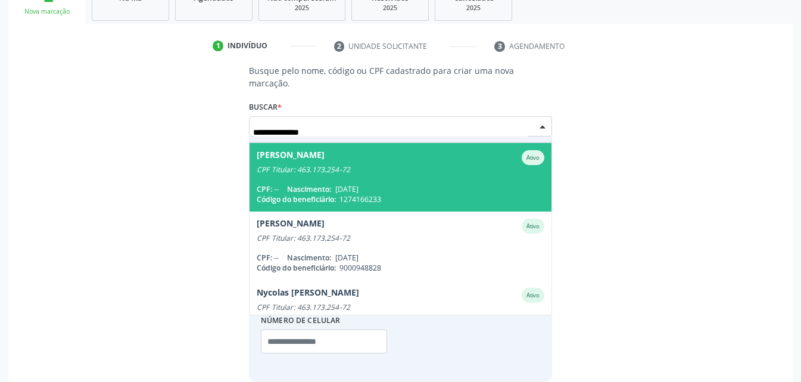
scroll to position [205, 0]
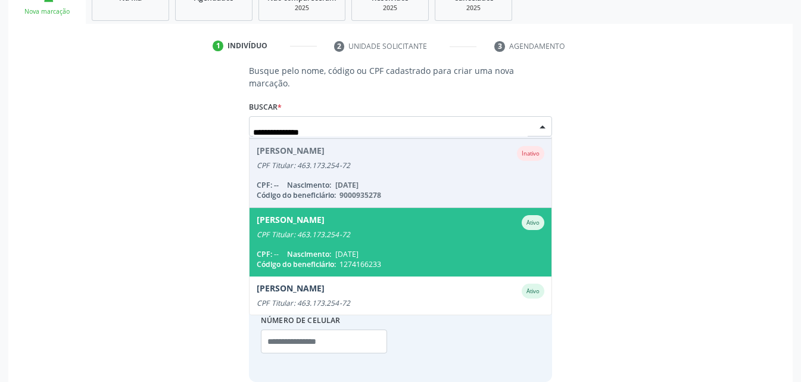
click at [406, 230] on div "CPF Titular: 463.173.254-72" at bounding box center [401, 235] width 288 height 10
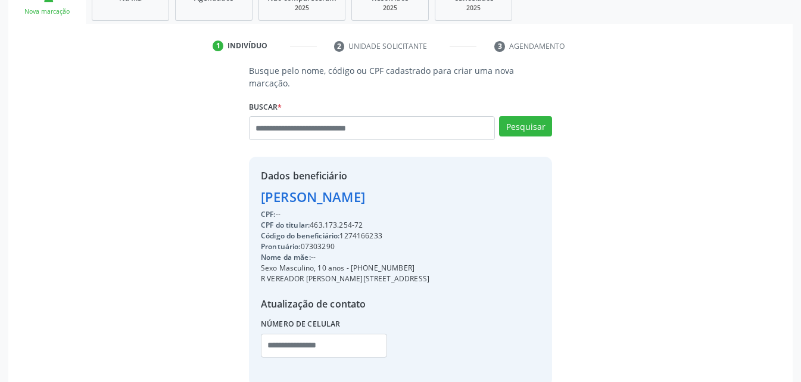
click at [360, 231] on div "Código do beneficiário: 1274166233" at bounding box center [345, 236] width 169 height 11
click at [364, 231] on div "Código do beneficiário: 1274166233" at bounding box center [345, 236] width 169 height 11
drag, startPoint x: 372, startPoint y: 217, endPoint x: 357, endPoint y: 225, distance: 17.3
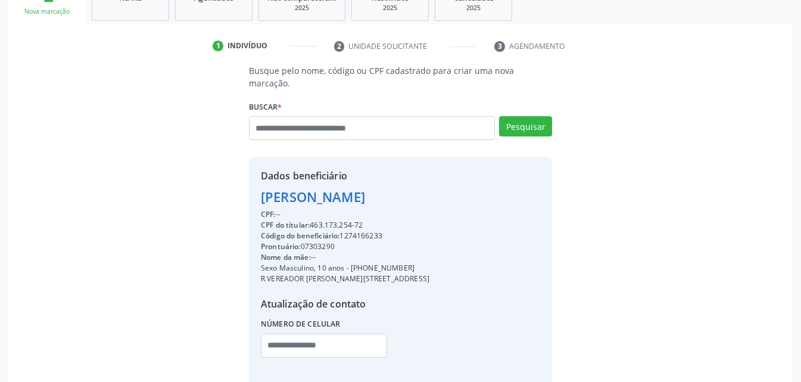
click at [357, 231] on div "Código do beneficiário: 1274166233" at bounding box center [345, 236] width 169 height 11
copy div "1274166233"
click at [316, 121] on input "text" at bounding box center [372, 128] width 246 height 24
type input "**********"
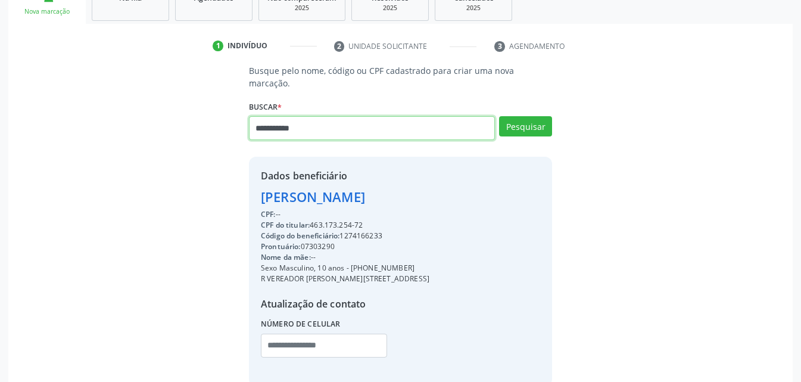
type input "**********"
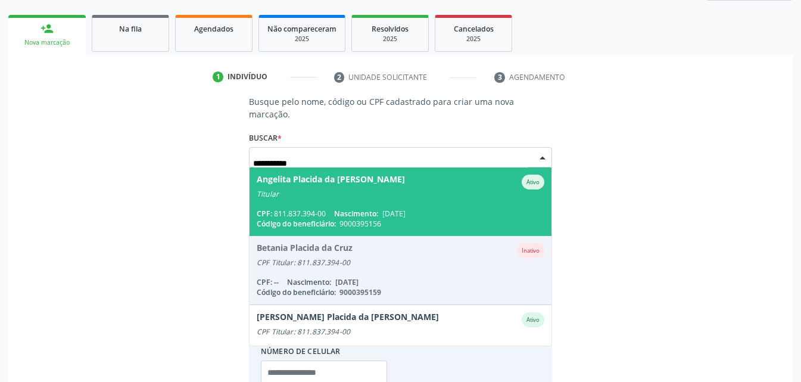
scroll to position [135, 0]
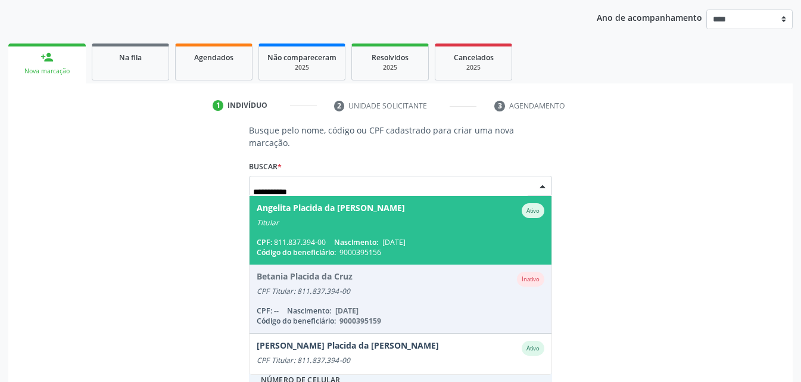
click at [426, 218] on div "Titular" at bounding box center [401, 223] width 288 height 10
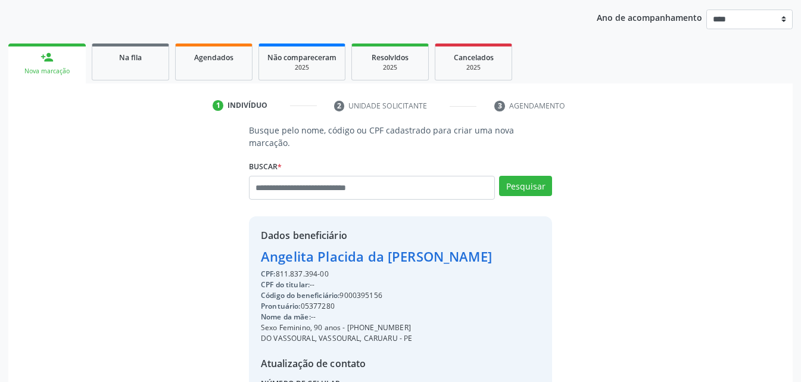
scroll to position [247, 0]
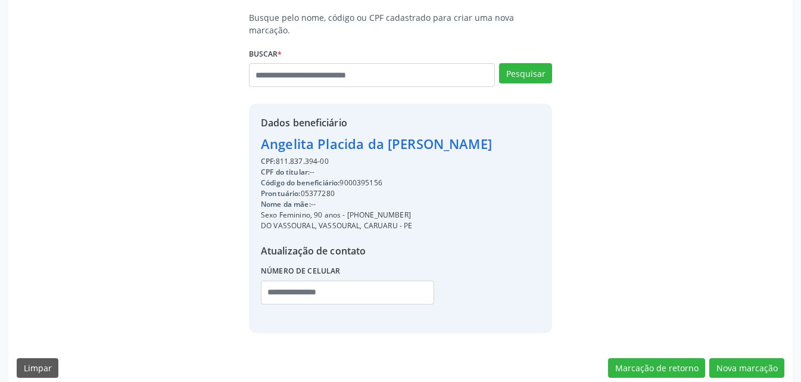
drag, startPoint x: 350, startPoint y: 201, endPoint x: 415, endPoint y: 203, distance: 64.9
click at [415, 210] on div "Sexo Feminino, 90 anos - [PHONE_NUMBER]" at bounding box center [376, 215] width 231 height 11
copy div "81) 99871-3844"
click at [329, 282] on input "text" at bounding box center [347, 293] width 173 height 24
paste input "**********"
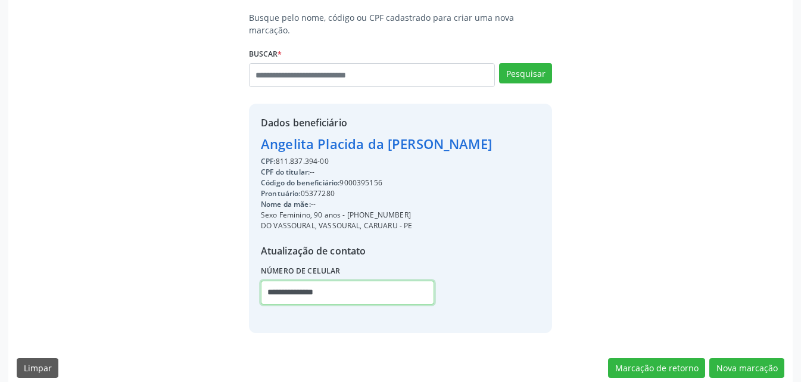
type input "**********"
click at [373, 177] on div "Código do beneficiário: 9000395156" at bounding box center [376, 182] width 231 height 11
copy div "9000395156"
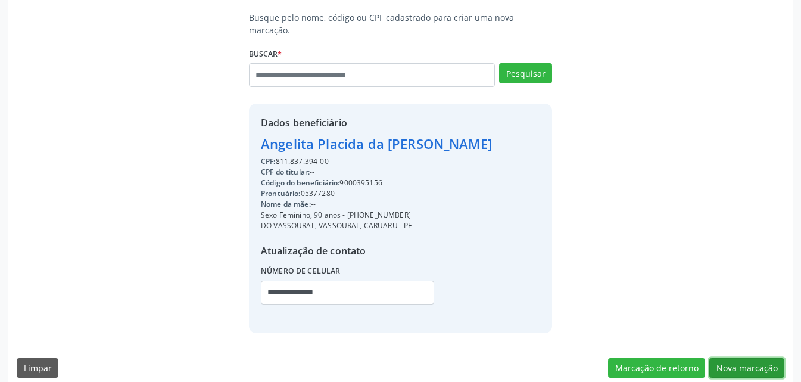
click at [778, 360] on button "Nova marcação" at bounding box center [746, 368] width 75 height 20
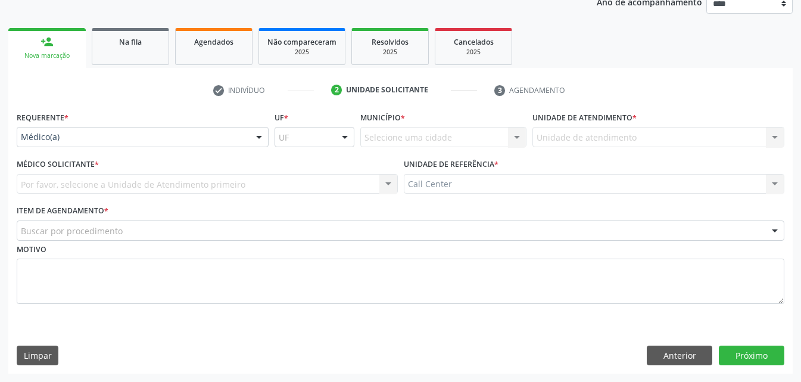
scroll to position [150, 0]
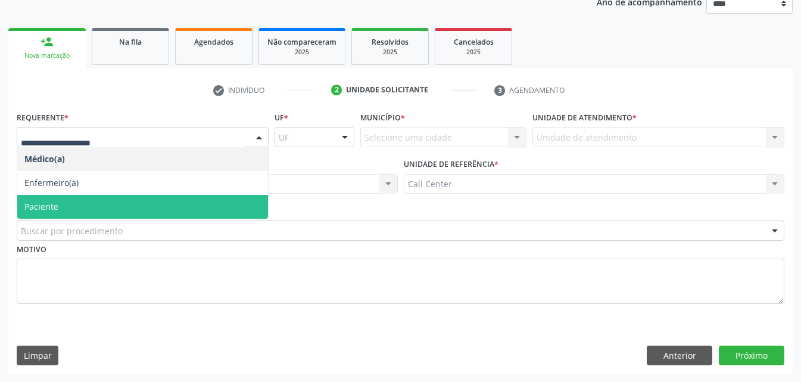
click at [66, 200] on span "Paciente" at bounding box center [142, 207] width 251 height 24
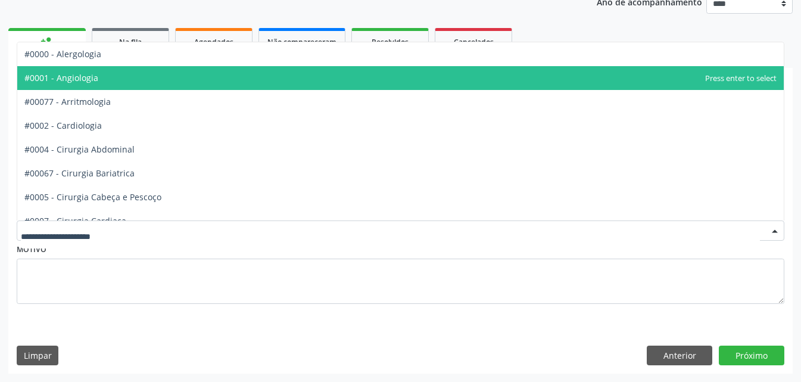
click at [123, 77] on span "#0001 - Angiologia" at bounding box center [400, 78] width 767 height 24
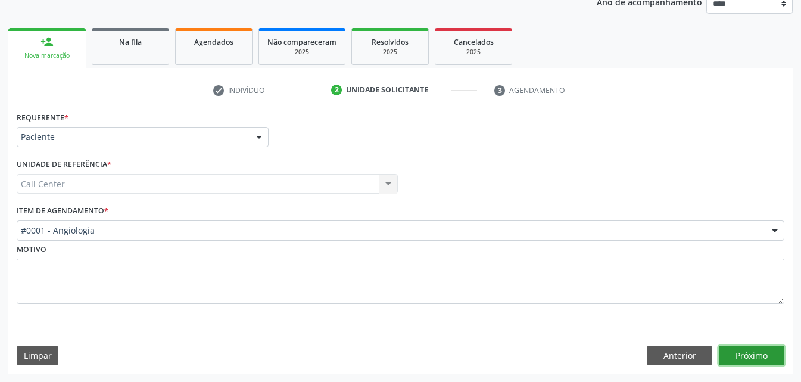
click at [771, 361] on button "Próximo" at bounding box center [752, 355] width 66 height 20
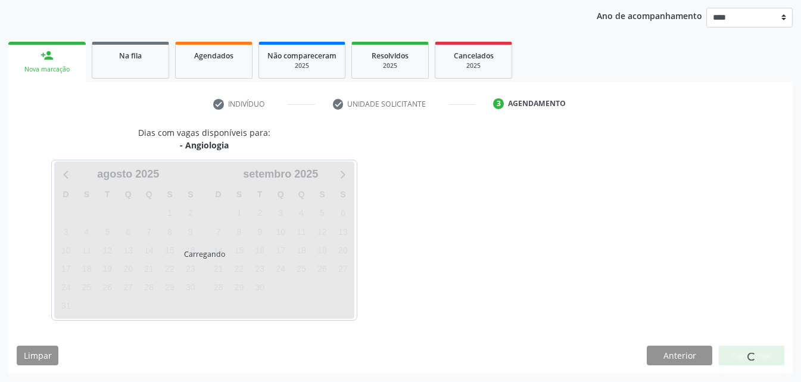
scroll to position [136, 0]
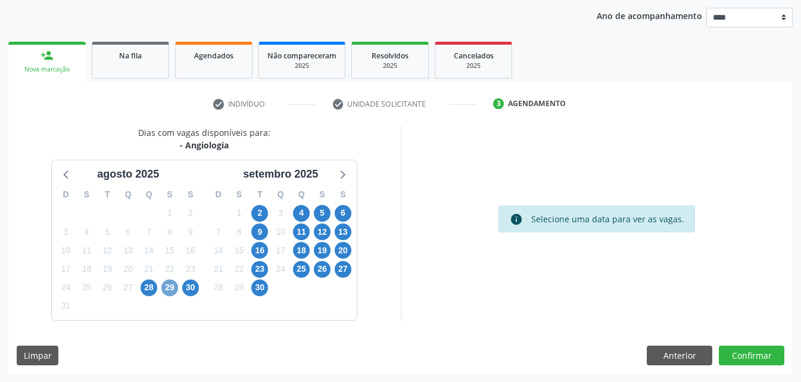
click at [173, 290] on span "29" at bounding box center [169, 287] width 17 height 17
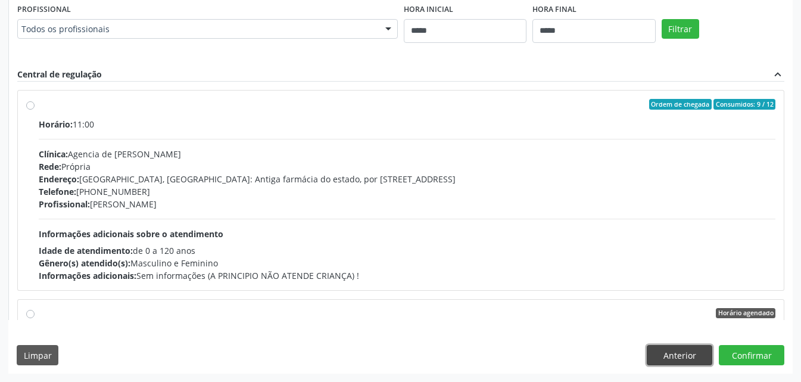
click at [684, 359] on button "Anterior" at bounding box center [680, 355] width 66 height 20
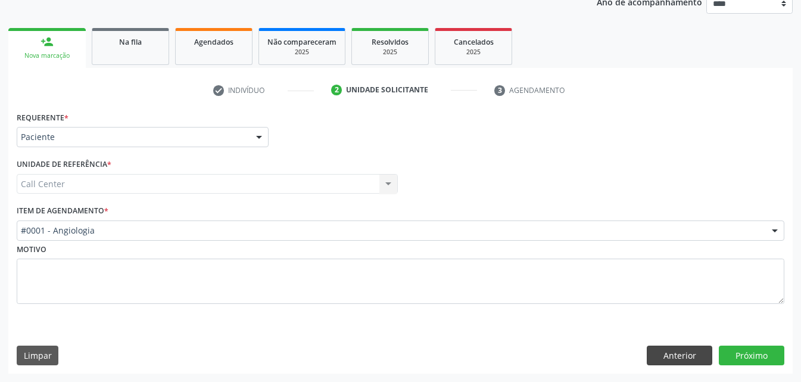
scroll to position [150, 0]
click at [689, 359] on button "Anterior" at bounding box center [680, 355] width 66 height 20
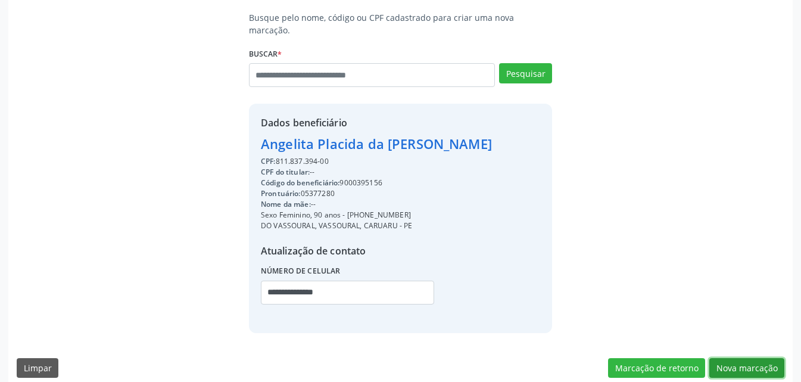
click at [752, 358] on button "Nova marcação" at bounding box center [746, 368] width 75 height 20
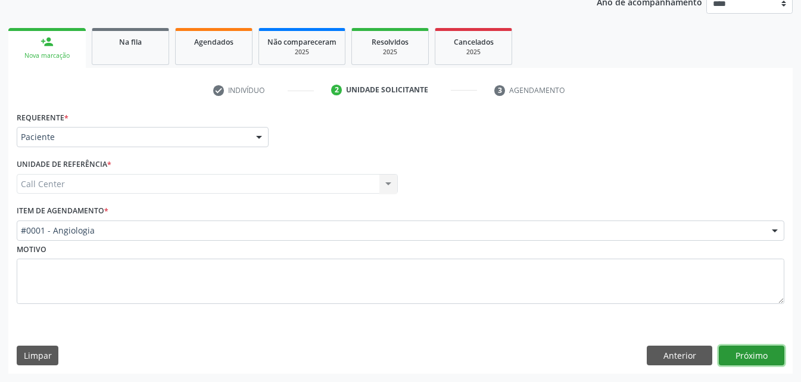
click at [752, 356] on button "Próximo" at bounding box center [752, 355] width 66 height 20
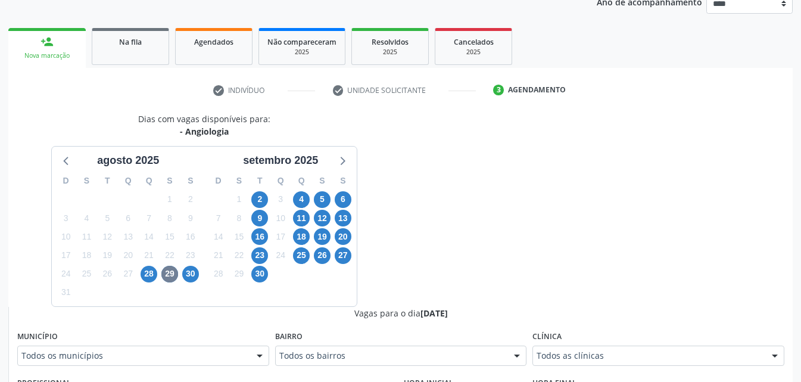
scroll to position [329, 0]
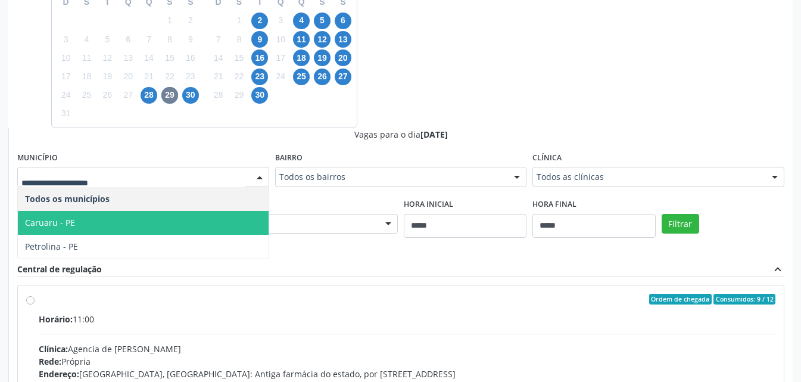
drag, startPoint x: 71, startPoint y: 223, endPoint x: 77, endPoint y: 222, distance: 6.7
click at [73, 224] on span "Caruaru - PE" at bounding box center [50, 222] width 50 height 11
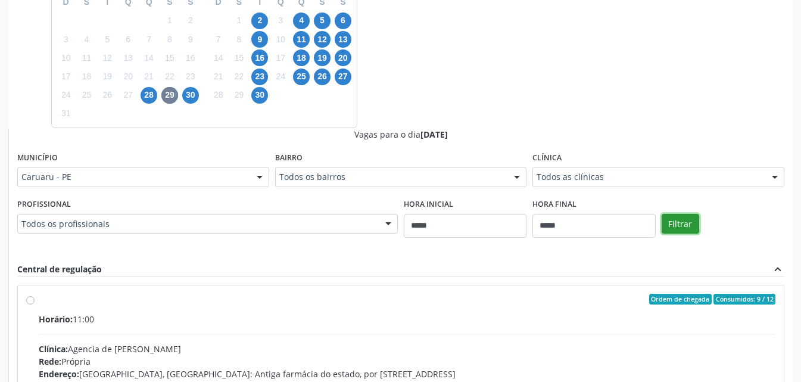
click at [677, 216] on button "Filtrar" at bounding box center [681, 224] width 38 height 20
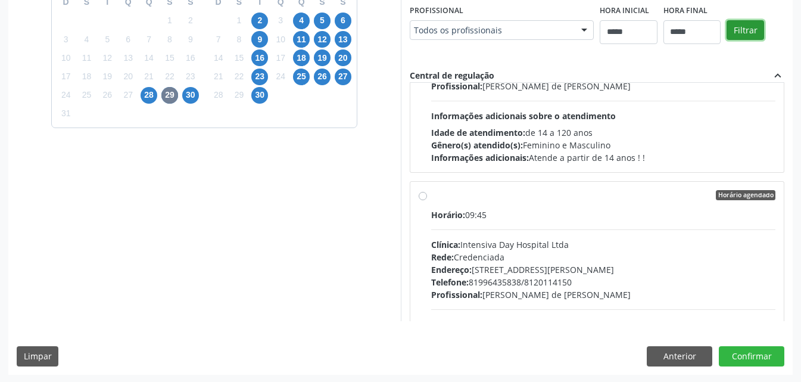
scroll to position [0, 0]
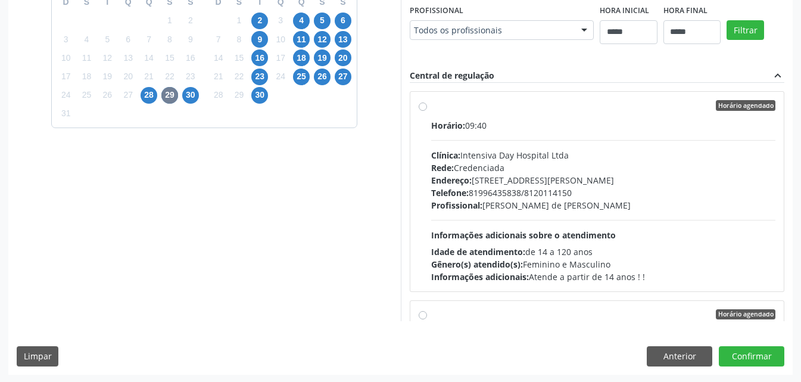
click at [528, 17] on div "Profissional Todos os profissionais Todos os profissionais Eduardo Cavalcanti d…" at bounding box center [502, 21] width 185 height 38
click at [529, 21] on div "Todos os profissionais" at bounding box center [502, 30] width 185 height 20
click at [347, 204] on div "Dias com vagas disponíveis para: - Angiologia agosto 2025 D S T Q Q S S 27 28 2…" at bounding box center [204, 127] width 393 height 387
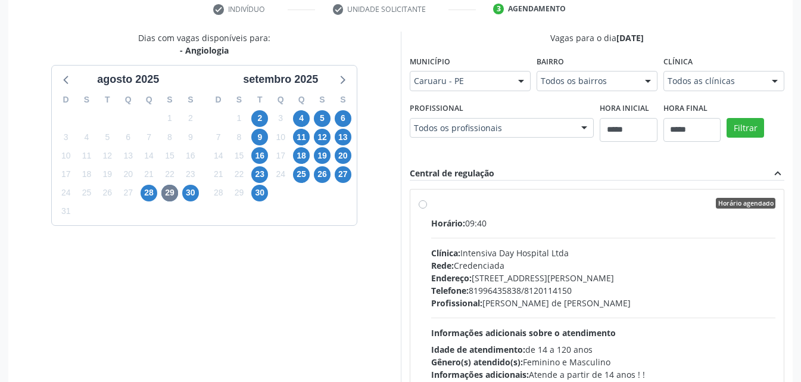
scroll to position [150, 0]
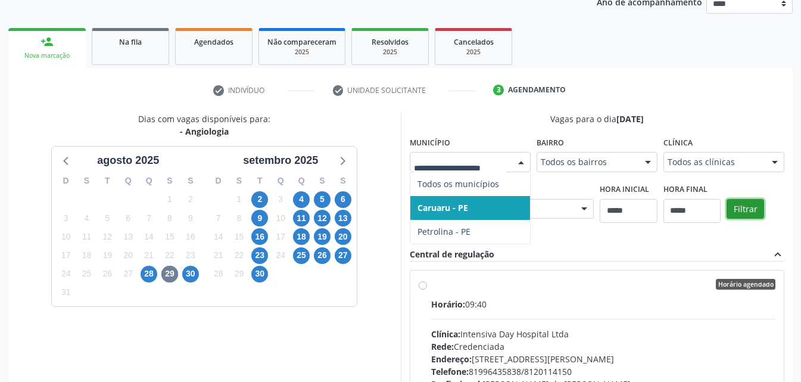
click at [753, 209] on button "Filtrar" at bounding box center [746, 209] width 38 height 20
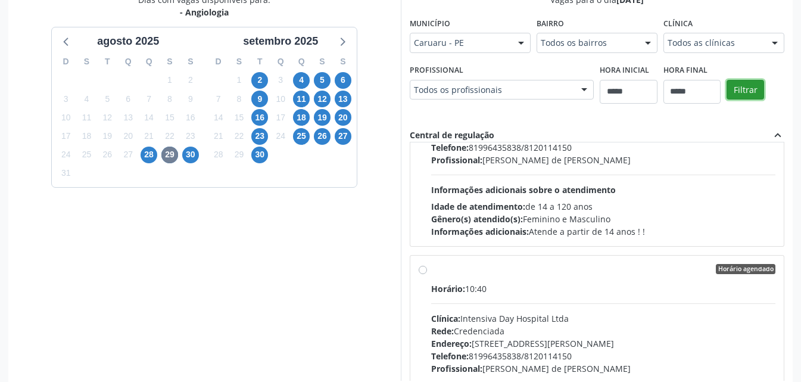
scroll to position [953, 0]
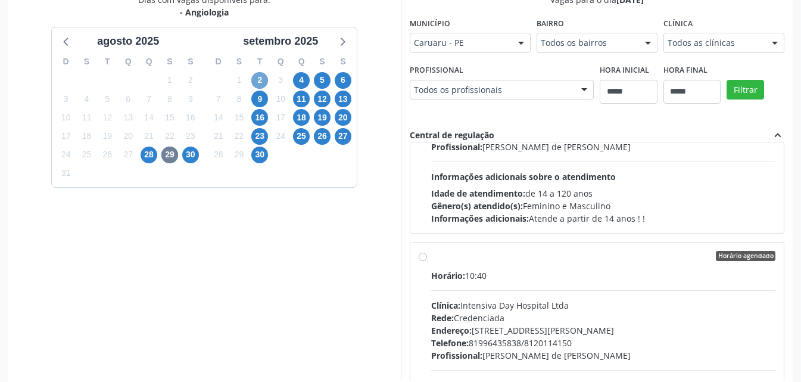
click at [260, 80] on span "2" at bounding box center [259, 80] width 17 height 17
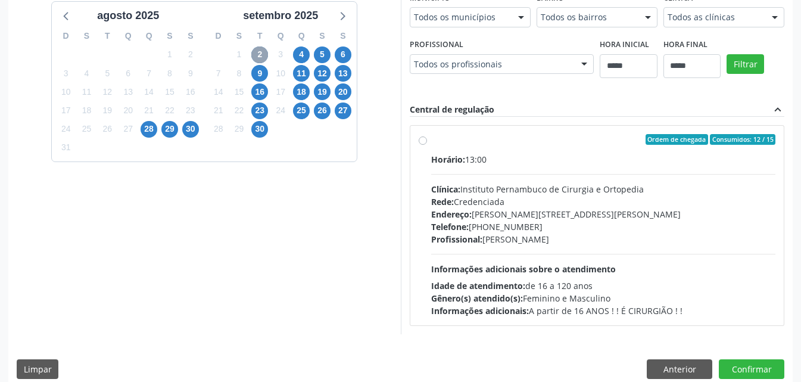
scroll to position [309, 0]
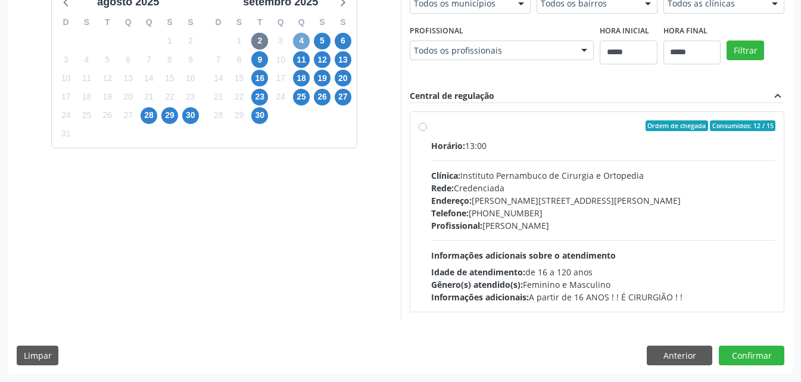
click at [304, 36] on span "4" at bounding box center [301, 41] width 17 height 17
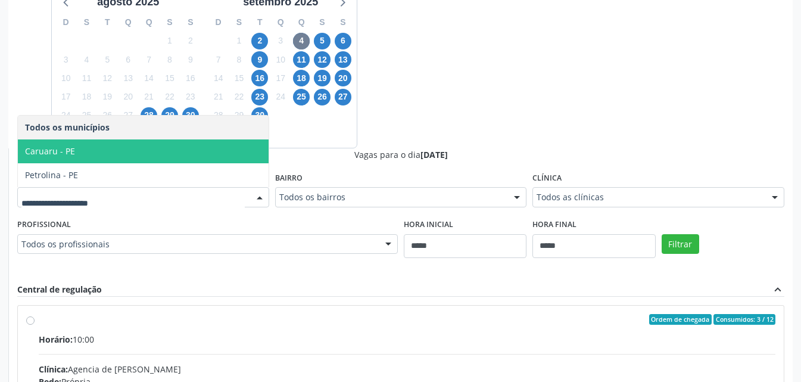
click at [113, 152] on span "Caruaru - PE" at bounding box center [143, 151] width 251 height 24
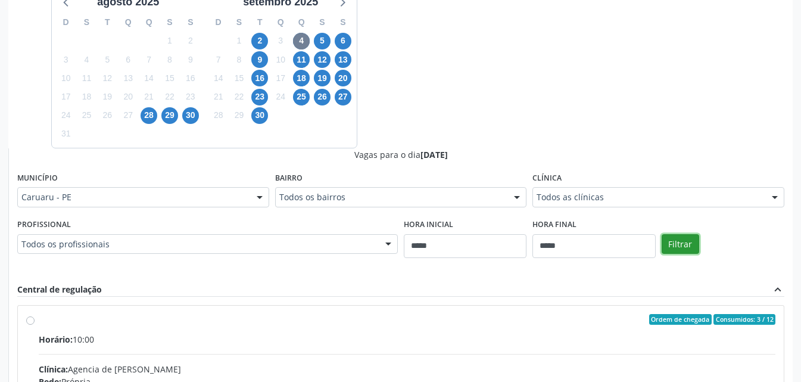
click at [684, 243] on button "Filtrar" at bounding box center [681, 244] width 38 height 20
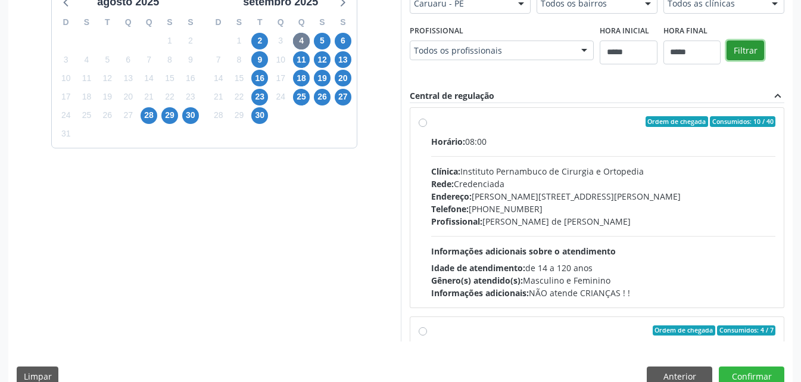
scroll to position [0, 0]
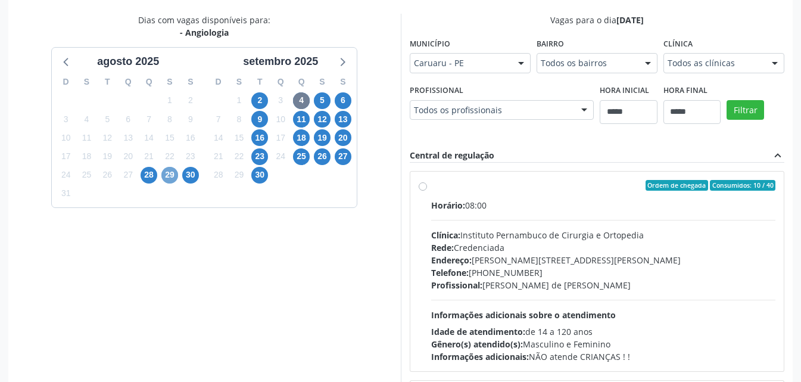
click at [173, 173] on span "29" at bounding box center [169, 175] width 17 height 17
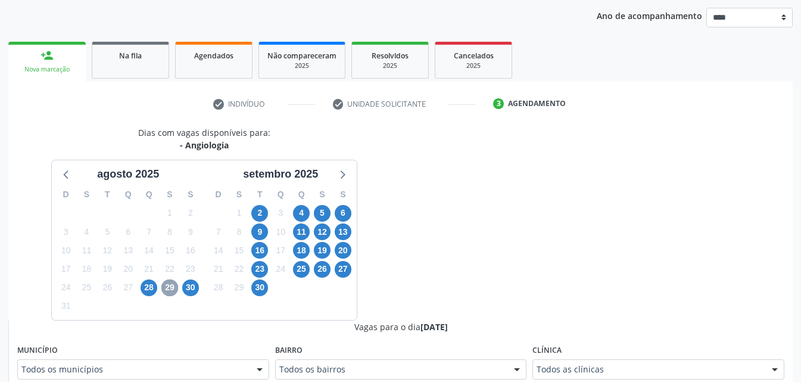
scroll to position [249, 0]
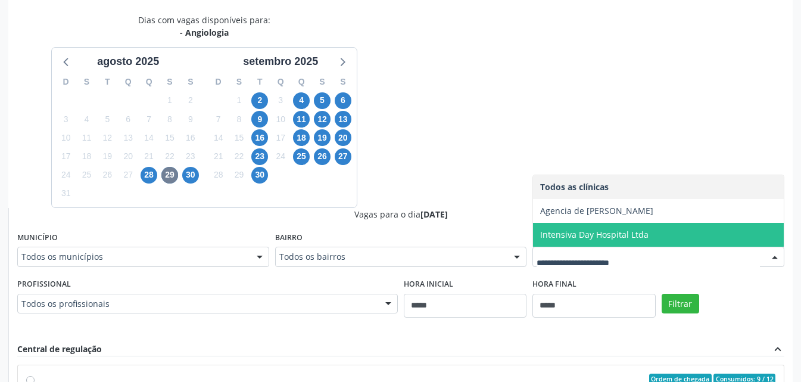
click at [588, 233] on span "Intensiva Day Hospital Ltda" at bounding box center [594, 234] width 108 height 11
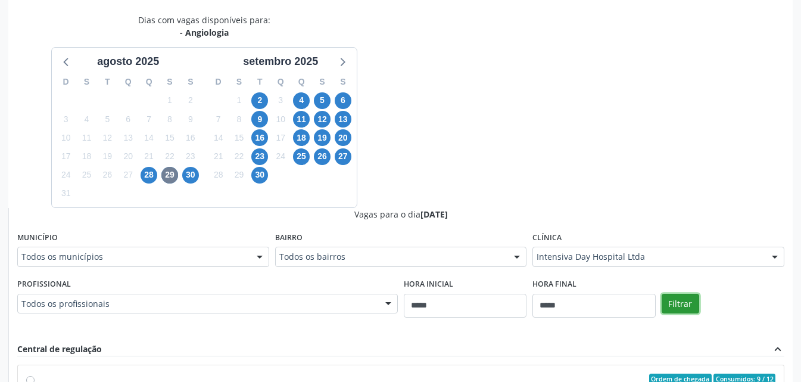
click at [684, 306] on button "Filtrar" at bounding box center [681, 304] width 38 height 20
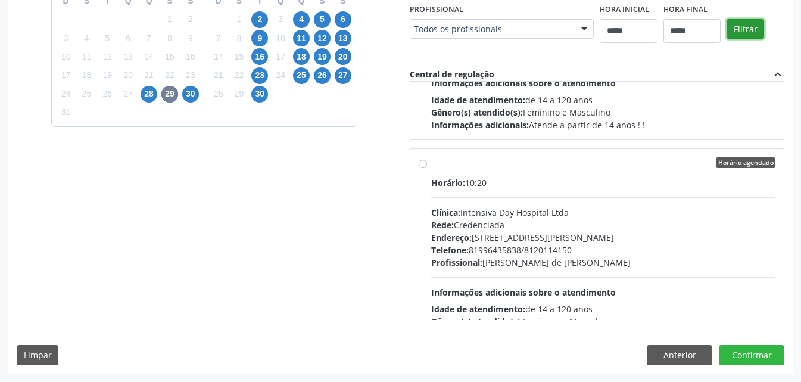
scroll to position [417, 0]
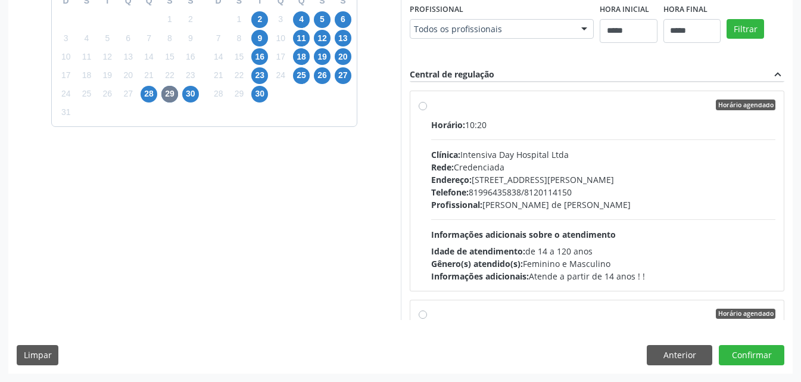
click at [522, 210] on div "Profissional: Eduardo Cavalcanti de Carvalho Sansolo" at bounding box center [603, 204] width 345 height 13
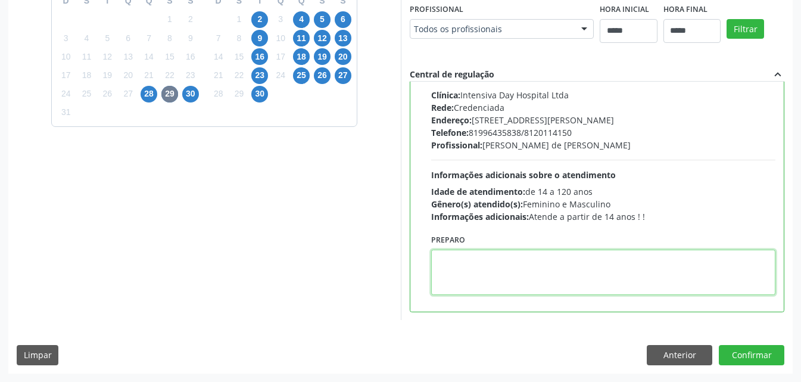
click at [513, 263] on textarea at bounding box center [603, 272] width 345 height 45
paste textarea "**********"
type textarea "**********"
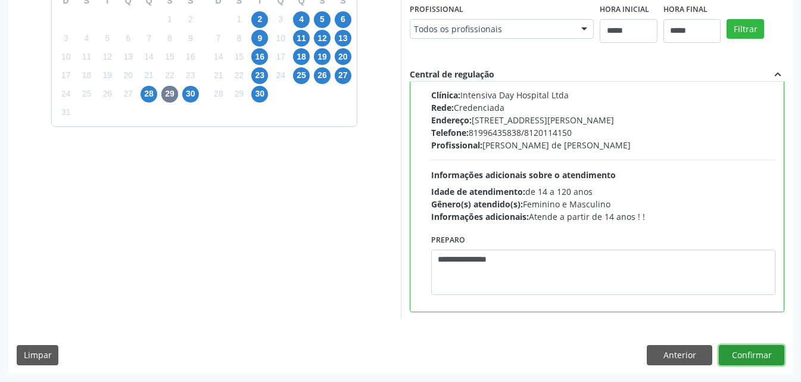
click at [756, 351] on button "Confirmar" at bounding box center [752, 355] width 66 height 20
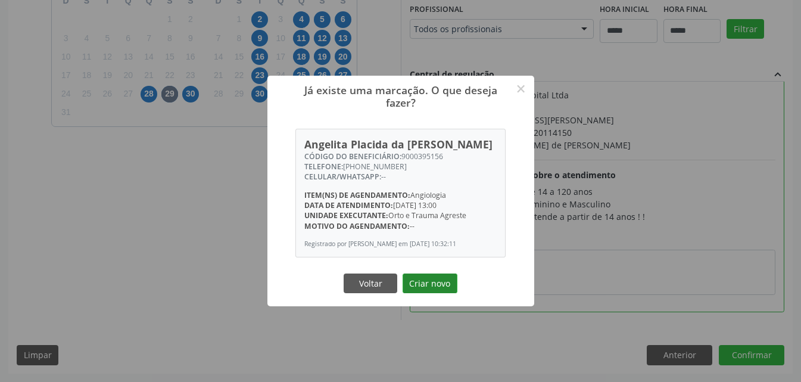
click at [431, 288] on button "Criar novo" at bounding box center [430, 283] width 55 height 20
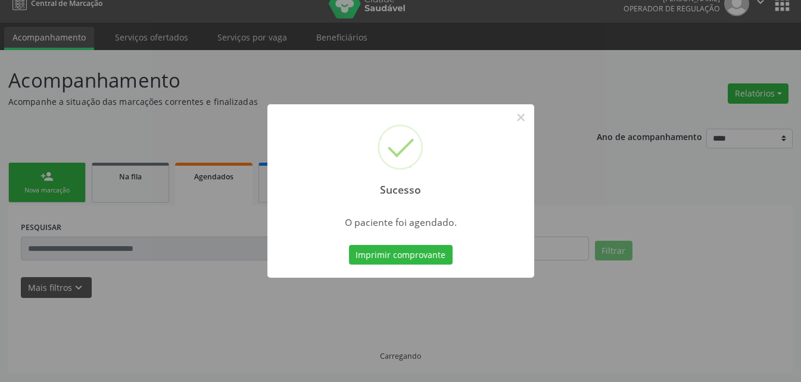
scroll to position [15, 0]
click at [422, 260] on button "Imprimir comprovante" at bounding box center [401, 255] width 104 height 20
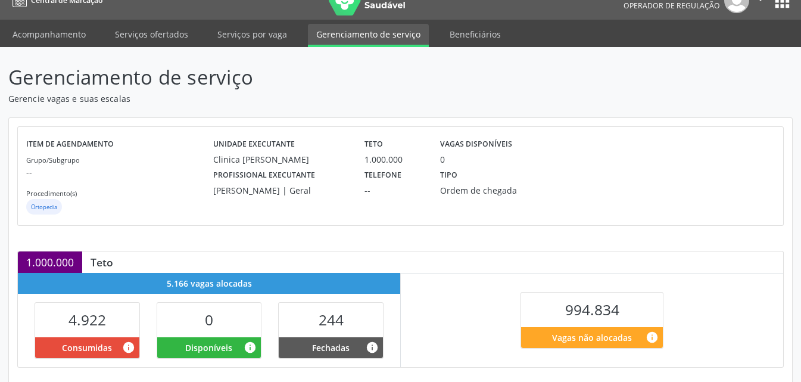
scroll to position [238, 0]
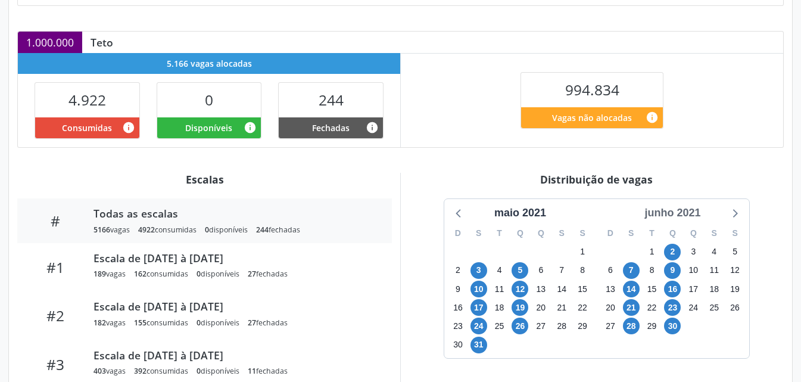
click at [690, 212] on div "junho 2021" at bounding box center [673, 213] width 66 height 16
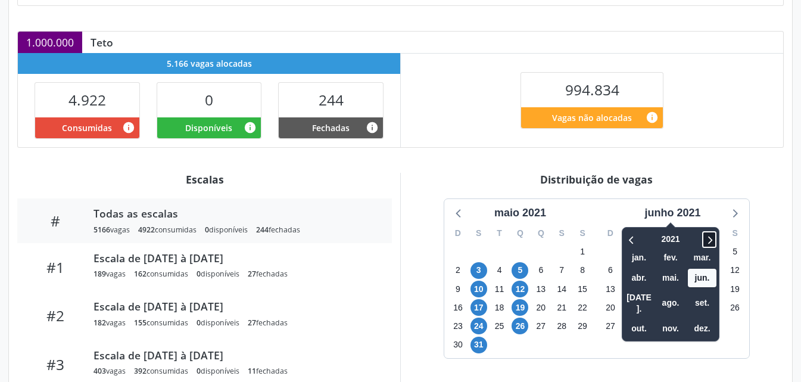
click at [715, 236] on icon at bounding box center [709, 239] width 12 height 14
click at [712, 235] on icon at bounding box center [709, 239] width 12 height 14
click at [647, 321] on span "out." at bounding box center [639, 328] width 29 height 18
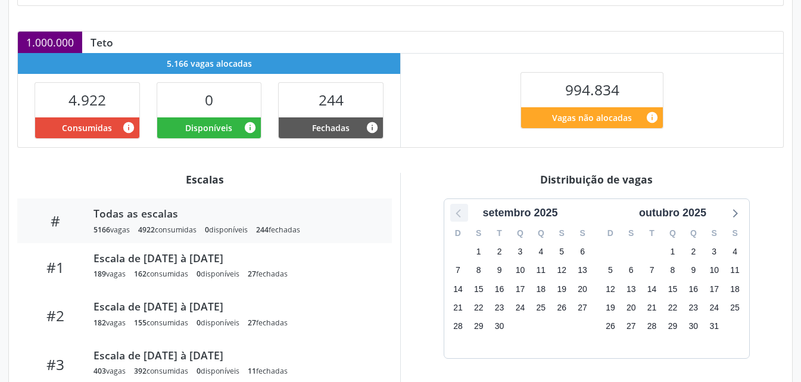
click at [459, 210] on icon at bounding box center [458, 213] width 5 height 8
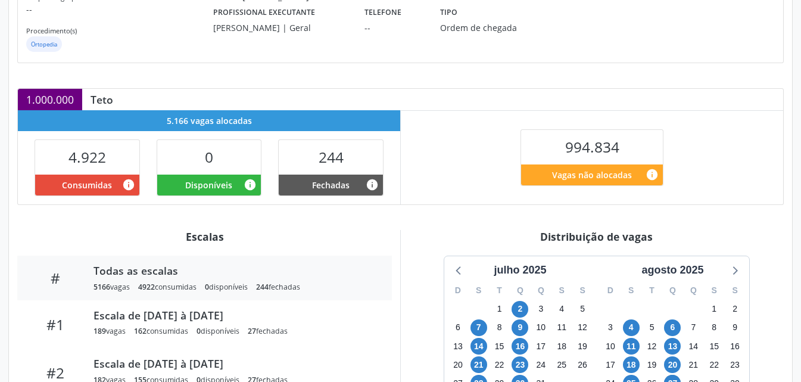
scroll to position [0, 0]
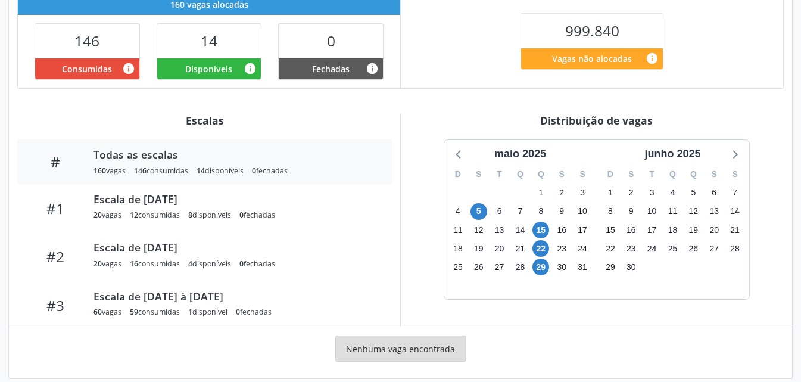
scroll to position [311, 0]
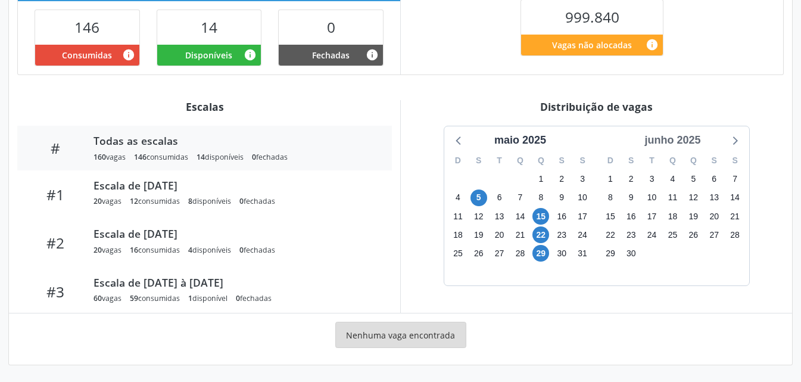
click at [695, 136] on div "junho 2025" at bounding box center [673, 140] width 66 height 16
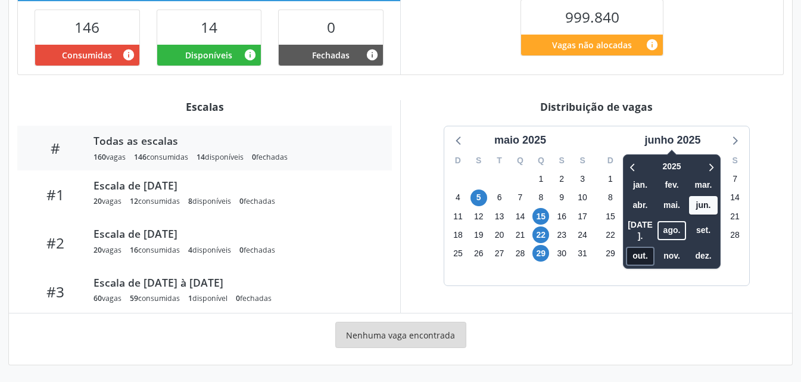
click at [644, 249] on span "out." at bounding box center [640, 256] width 29 height 18
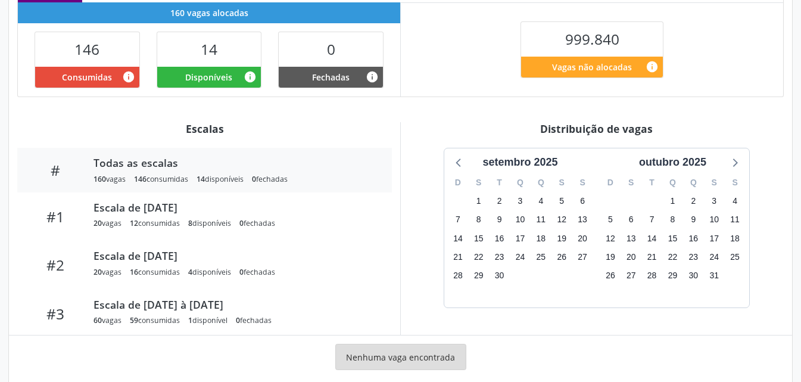
scroll to position [251, 0]
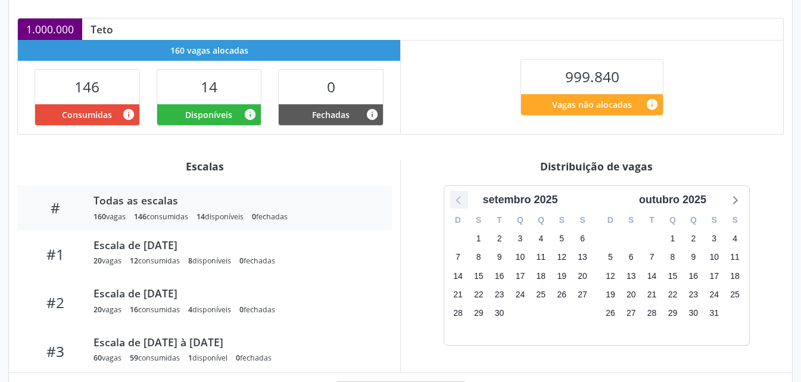
click at [457, 199] on icon at bounding box center [458, 199] width 15 height 15
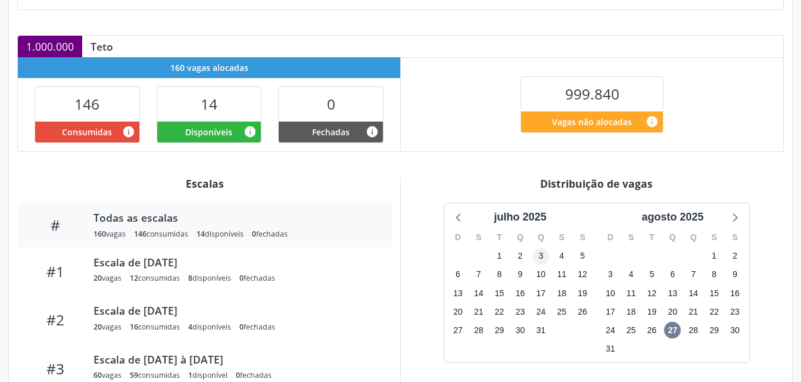
scroll to position [311, 0]
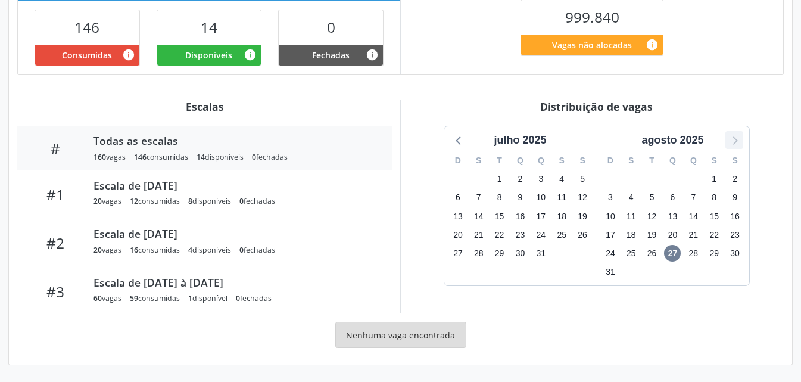
click at [733, 139] on icon at bounding box center [734, 139] width 15 height 15
click at [732, 136] on icon at bounding box center [734, 139] width 15 height 15
click at [463, 140] on icon at bounding box center [458, 139] width 15 height 15
click at [461, 142] on icon at bounding box center [458, 139] width 15 height 15
click at [486, 96] on div "Item de agendamento Grupo/Subgrupo -- Procedimento(s) Ginecologia Unidade execu…" at bounding box center [400, 95] width 783 height 540
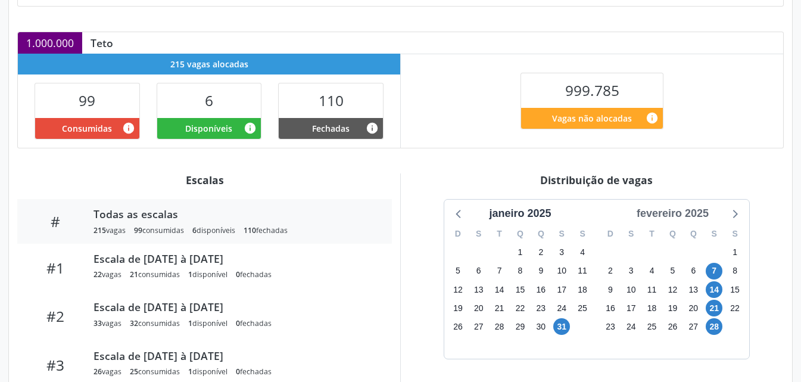
scroll to position [238, 0]
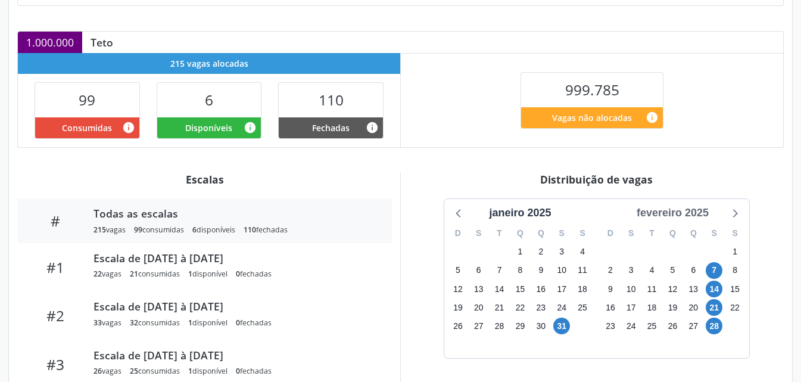
click at [688, 215] on div "fevereiro 2025" at bounding box center [673, 213] width 82 height 16
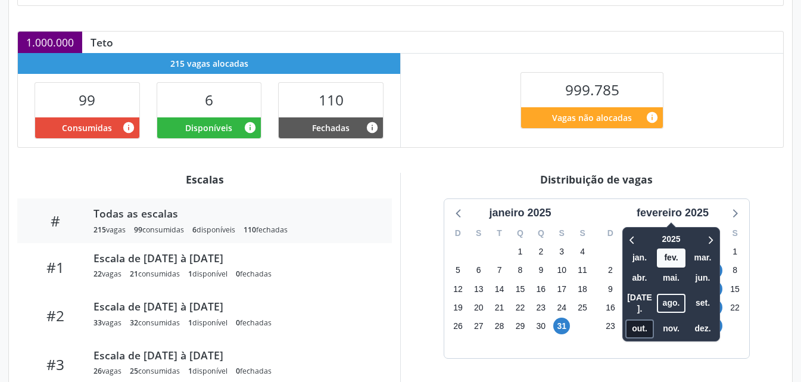
click at [647, 323] on span "out." at bounding box center [639, 328] width 29 height 18
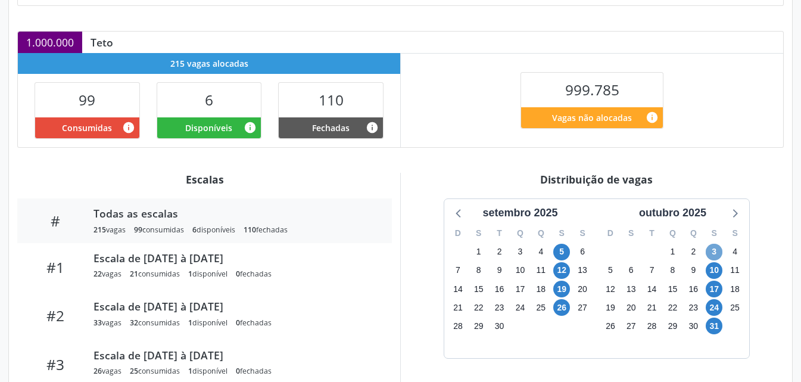
click at [715, 249] on span "3" at bounding box center [714, 252] width 17 height 17
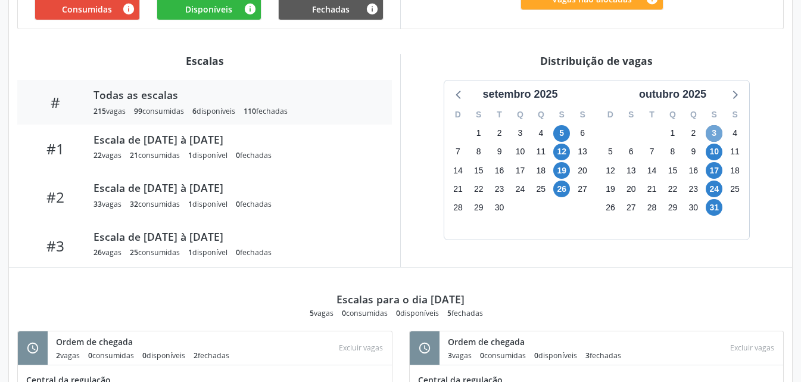
scroll to position [357, 0]
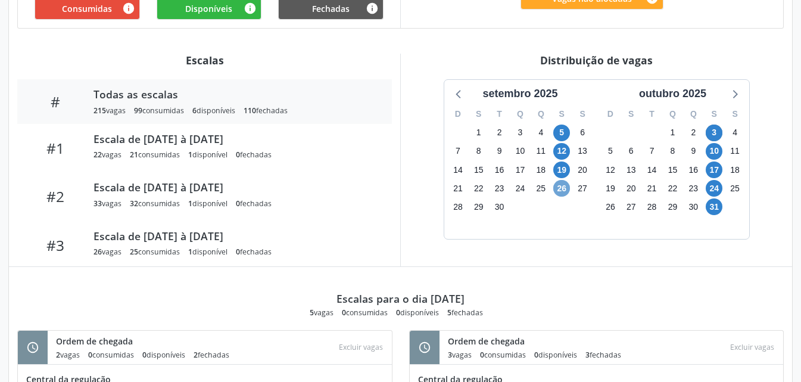
click at [569, 186] on span "26" at bounding box center [561, 188] width 17 height 17
click at [568, 187] on span "26" at bounding box center [561, 188] width 17 height 17
click at [561, 133] on span "5" at bounding box center [561, 132] width 17 height 17
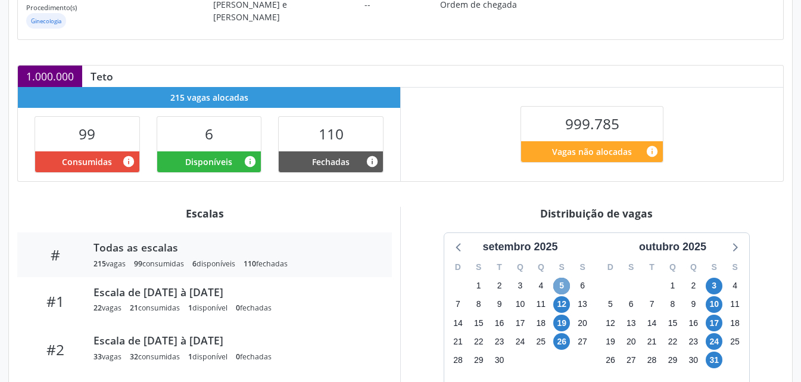
scroll to position [298, 0]
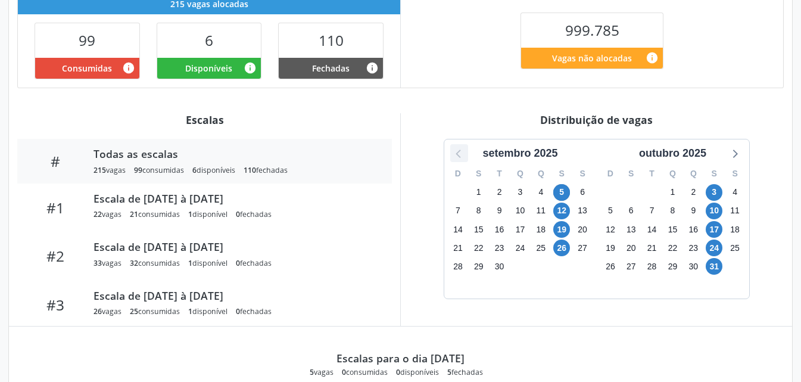
click at [457, 157] on icon at bounding box center [458, 152] width 15 height 15
click at [711, 195] on span "1" at bounding box center [714, 192] width 17 height 17
click at [712, 195] on span "1" at bounding box center [714, 192] width 17 height 17
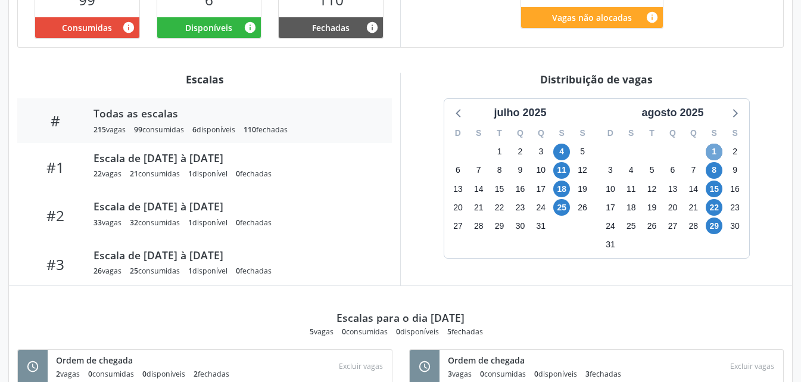
scroll to position [357, 0]
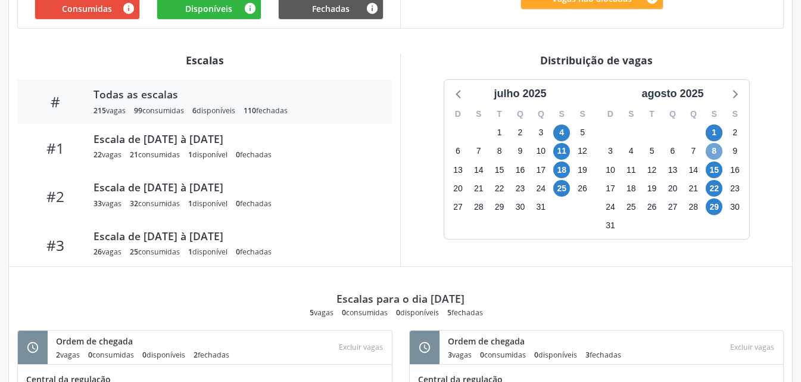
click at [711, 149] on span "8" at bounding box center [714, 151] width 17 height 17
click at [709, 149] on span "8" at bounding box center [714, 151] width 17 height 17
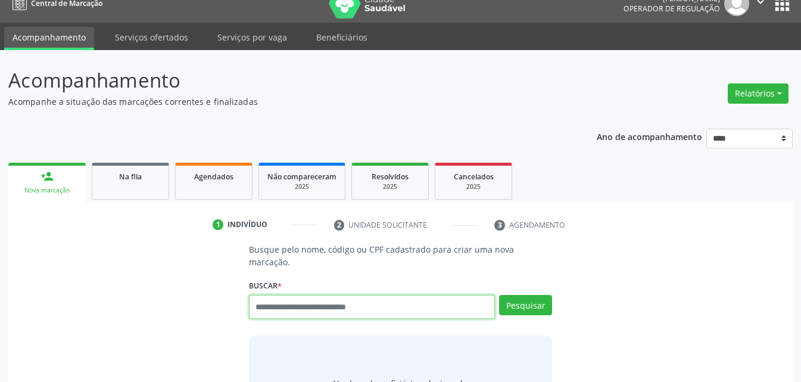
scroll to position [15, 0]
click at [355, 297] on input "text" at bounding box center [372, 307] width 246 height 24
type input "**********"
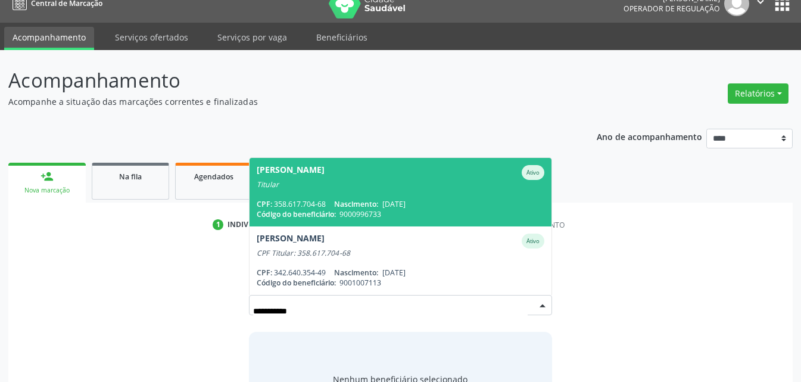
click at [400, 176] on span "[PERSON_NAME] Titular CPF: 358.617.704-68 Nascimento: [DATE] Código do benefici…" at bounding box center [401, 192] width 302 height 68
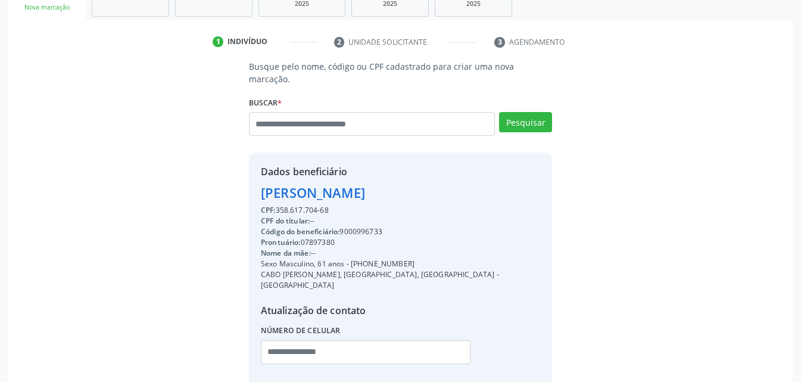
scroll to position [247, 0]
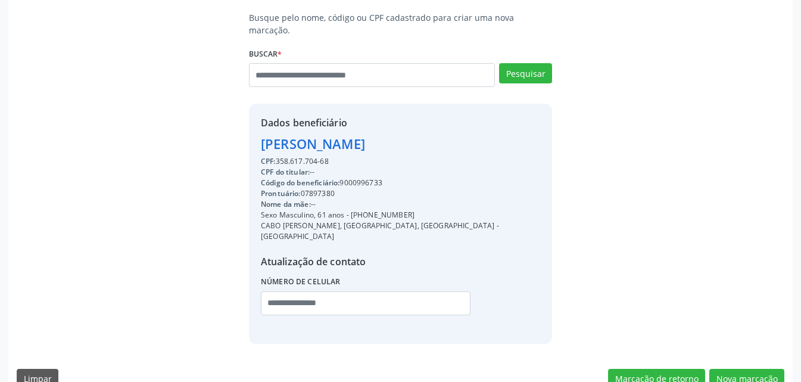
drag, startPoint x: 351, startPoint y: 201, endPoint x: 420, endPoint y: 195, distance: 68.8
click at [420, 195] on div "CPF: 358.617.704-68 CPF do titular: -- Código do beneficiário: 9000996733 Pront…" at bounding box center [400, 239] width 279 height 167
drag, startPoint x: 420, startPoint y: 195, endPoint x: 409, endPoint y: 207, distance: 16.5
click at [419, 199] on div "Nome da mãe: --" at bounding box center [400, 204] width 279 height 11
drag, startPoint x: 405, startPoint y: 201, endPoint x: 348, endPoint y: 205, distance: 57.3
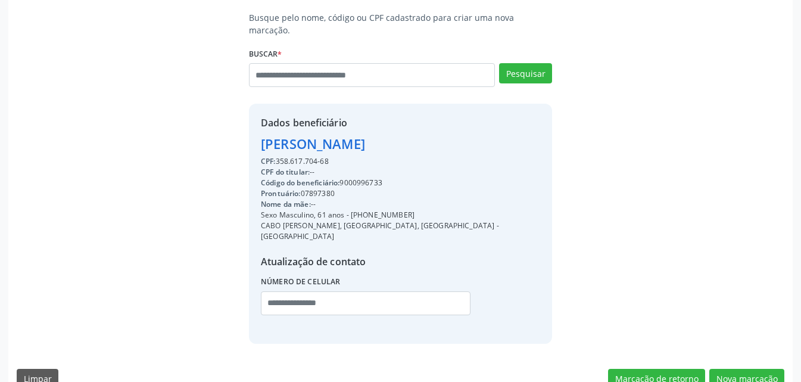
click at [348, 210] on div "Sexo Masculino, 61 anos - [PHONE_NUMBER]" at bounding box center [400, 215] width 279 height 11
copy div "[PHONE_NUMBER]"
click at [303, 291] on input "text" at bounding box center [366, 303] width 210 height 24
paste input "**********"
type input "**********"
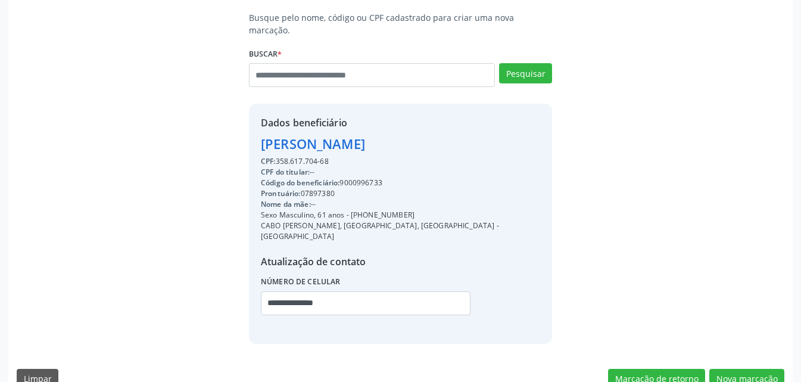
click at [371, 177] on div "Código do beneficiário: 9000996733" at bounding box center [400, 182] width 279 height 11
click at [370, 177] on div "Código do beneficiário: 9000996733" at bounding box center [400, 182] width 279 height 11
click at [369, 177] on div "Código do beneficiário: 9000996733" at bounding box center [400, 182] width 279 height 11
click at [755, 369] on button "Nova marcação" at bounding box center [746, 379] width 75 height 20
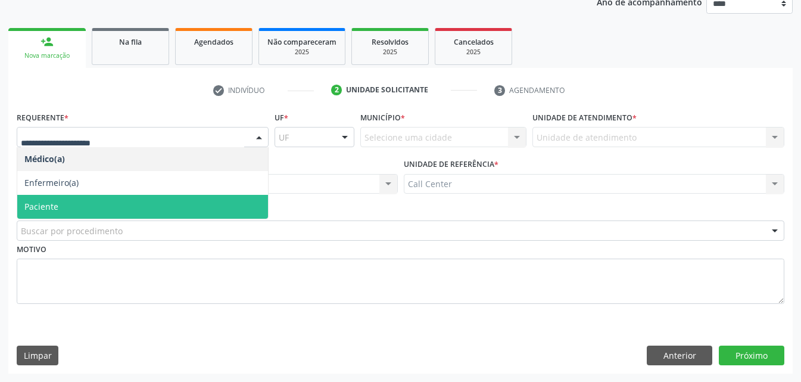
click at [52, 204] on span "Paciente" at bounding box center [41, 206] width 34 height 11
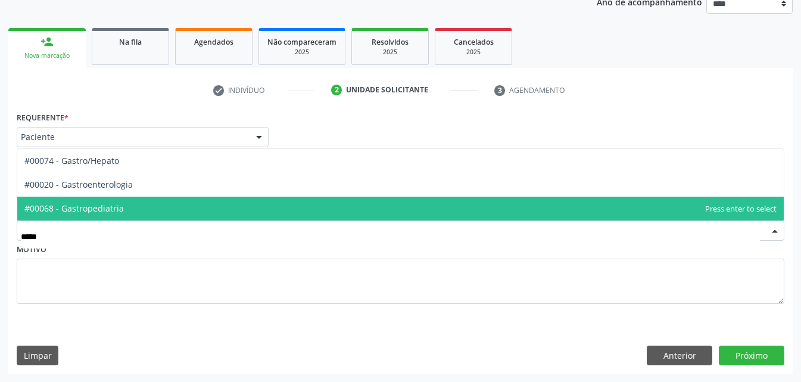
type input "******"
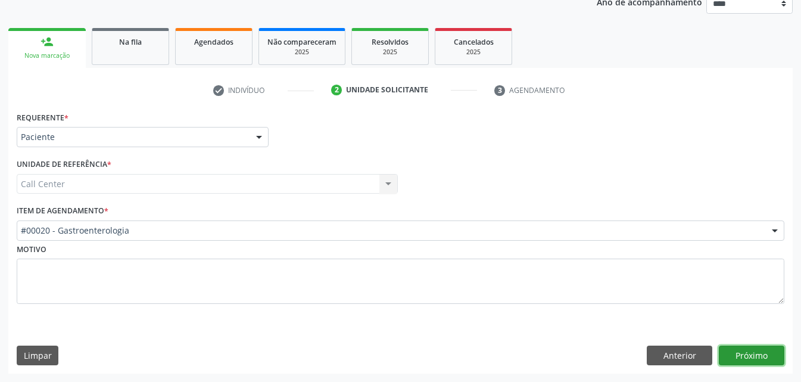
click at [764, 362] on button "Próximo" at bounding box center [752, 355] width 66 height 20
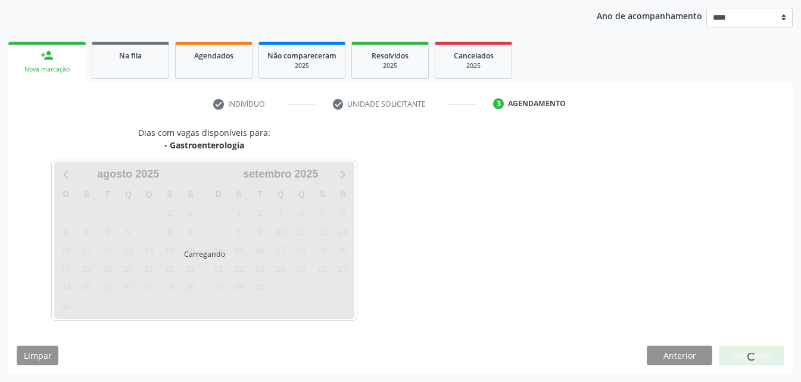
scroll to position [136, 0]
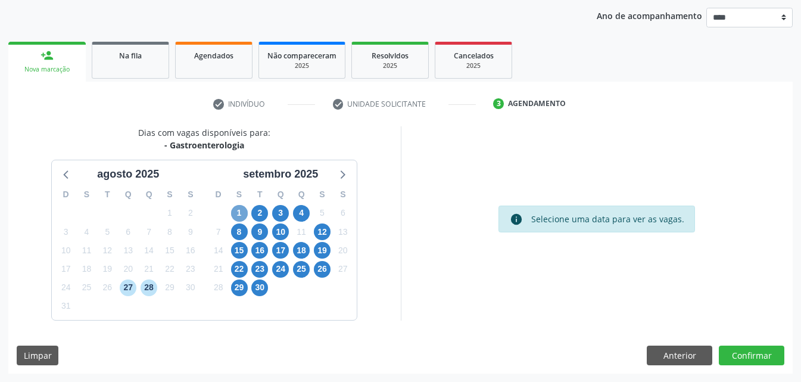
click at [241, 210] on span "1" at bounding box center [239, 213] width 17 height 17
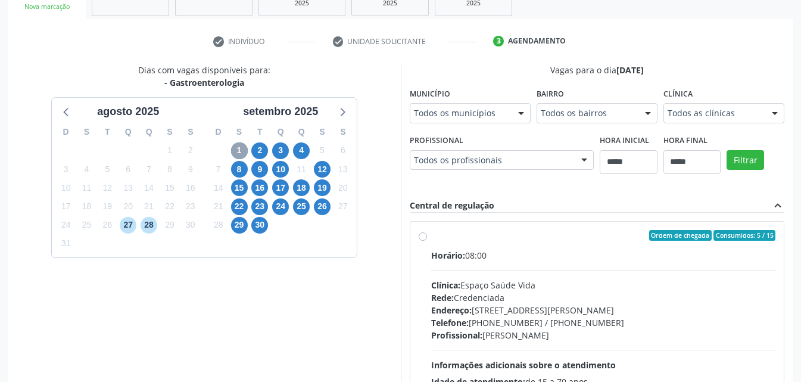
scroll to position [256, 0]
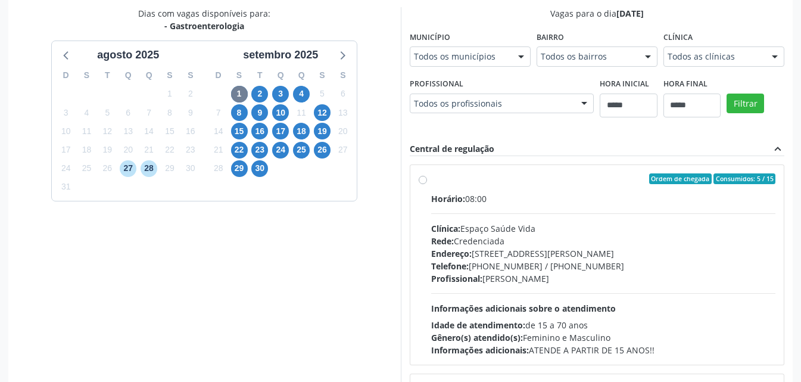
click at [410, 114] on div "Todos os profissionais" at bounding box center [502, 104] width 185 height 20
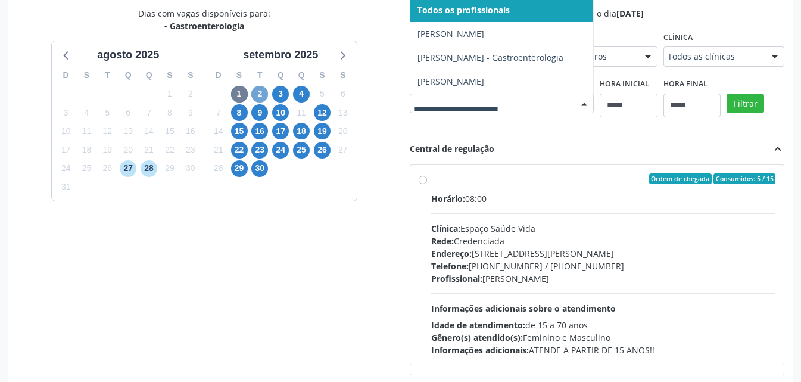
click at [260, 89] on span "2" at bounding box center [259, 94] width 17 height 17
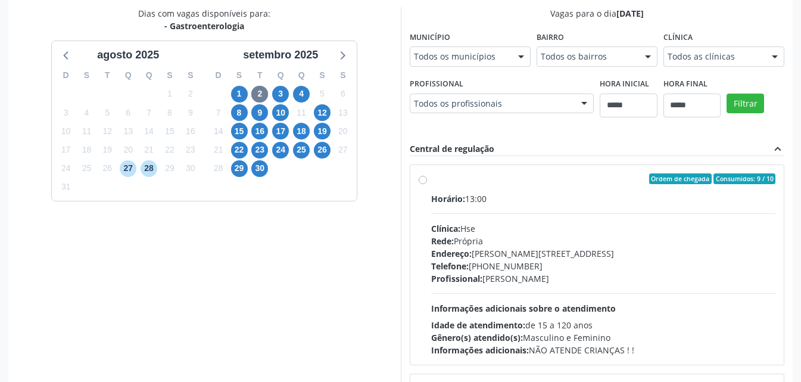
click at [603, 107] on div "Dias com vagas disponíveis para: - Gastroenterologia agosto 2025 D S T Q Q S S …" at bounding box center [400, 200] width 784 height 387
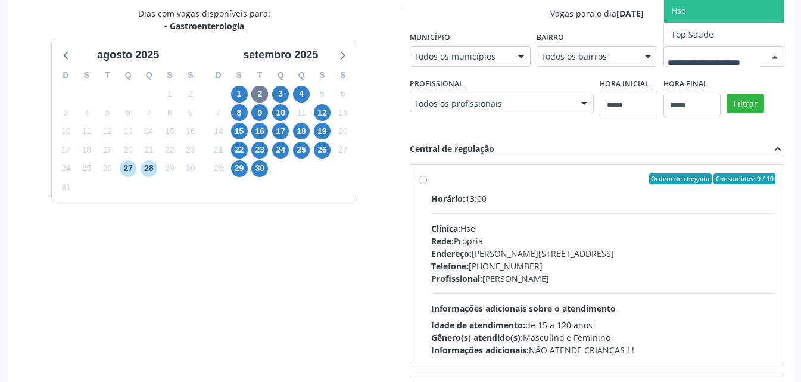
click at [664, 23] on span "Hse" at bounding box center [724, 11] width 120 height 24
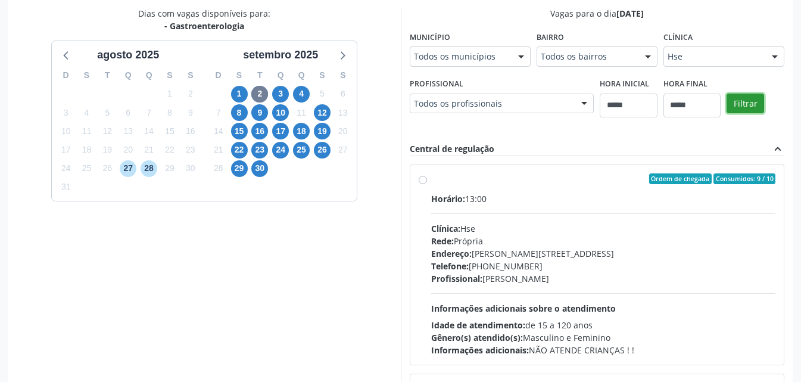
click at [727, 114] on button "Filtrar" at bounding box center [746, 104] width 38 height 20
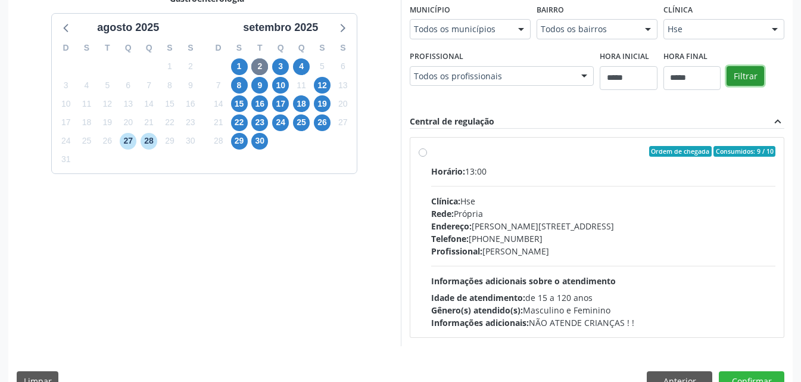
scroll to position [309, 0]
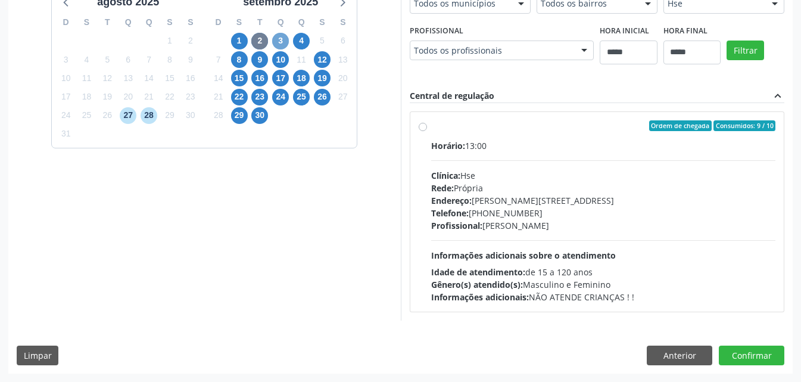
click at [284, 42] on span "3" at bounding box center [280, 41] width 17 height 17
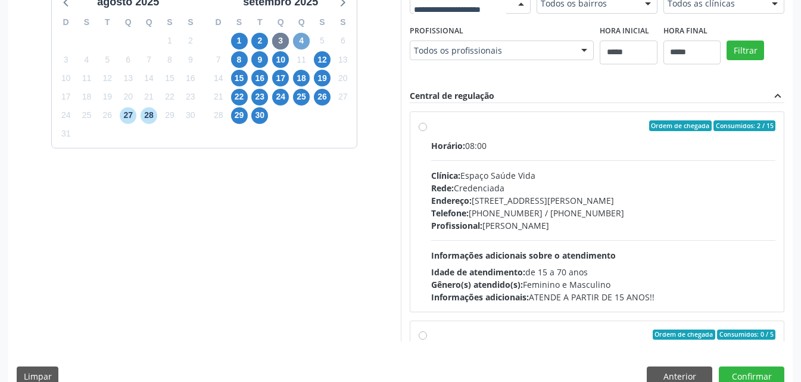
click at [295, 38] on span "4" at bounding box center [301, 41] width 17 height 17
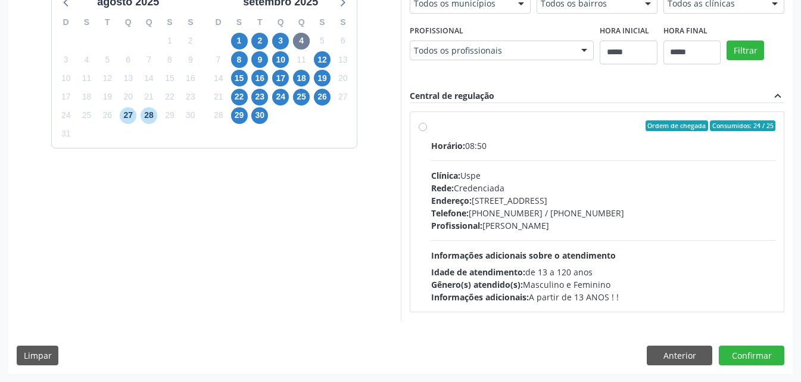
click at [524, 262] on div "Horário: 08:50 Clínica: Uspe Rede: Credenciada Endereço: Rua do Espinheiro, nº …" at bounding box center [603, 221] width 345 height 164
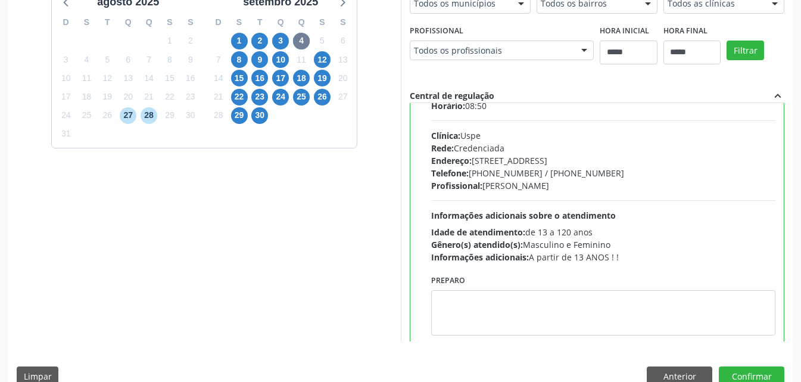
scroll to position [59, 0]
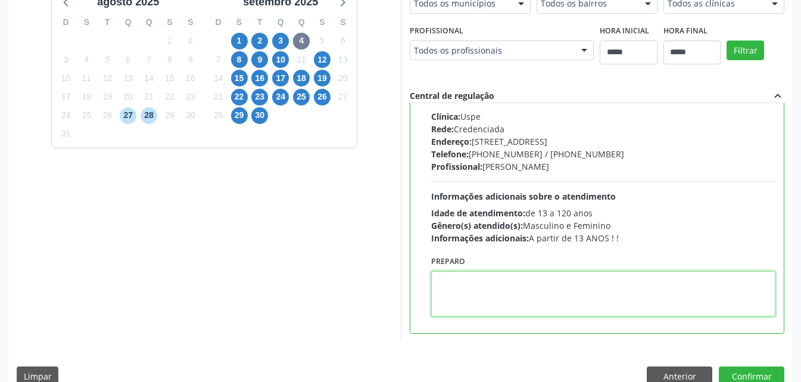
click at [503, 294] on textarea at bounding box center [603, 293] width 345 height 45
paste textarea "**********"
type textarea "**********"
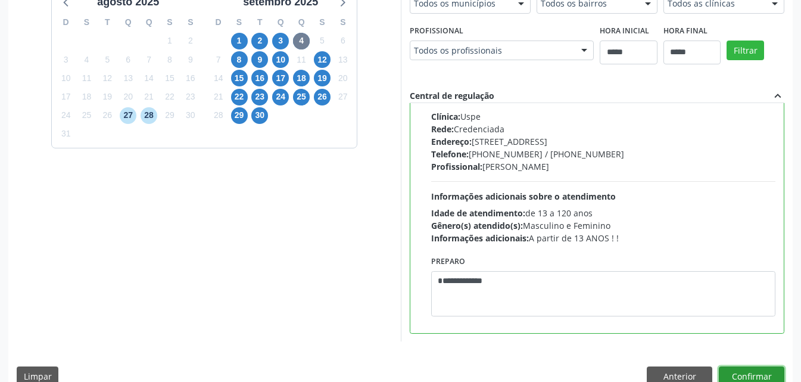
click at [772, 374] on button "Confirmar" at bounding box center [752, 376] width 66 height 20
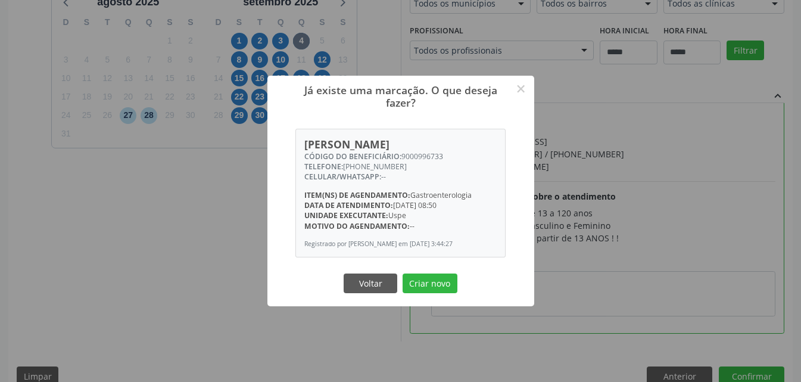
click at [427, 287] on button "Criar novo" at bounding box center [430, 283] width 55 height 20
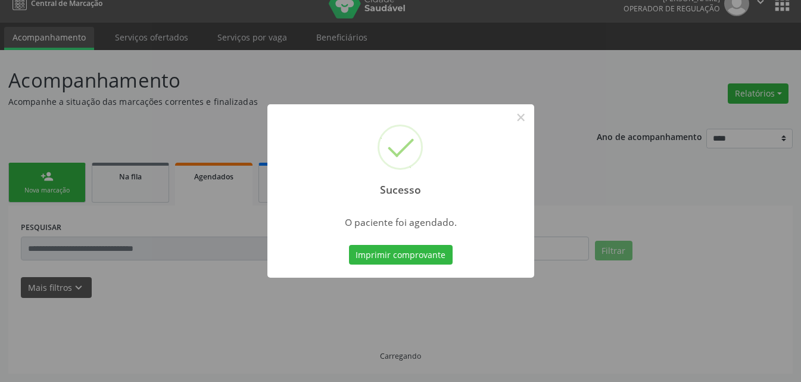
scroll to position [15, 0]
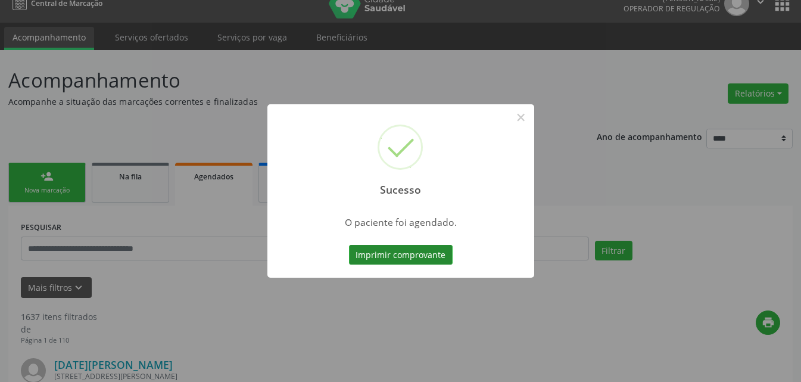
click at [421, 251] on button "Imprimir comprovante" at bounding box center [401, 255] width 104 height 20
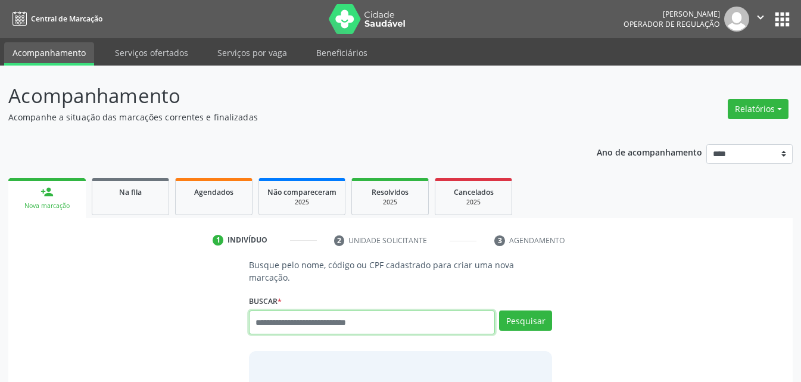
scroll to position [15, 0]
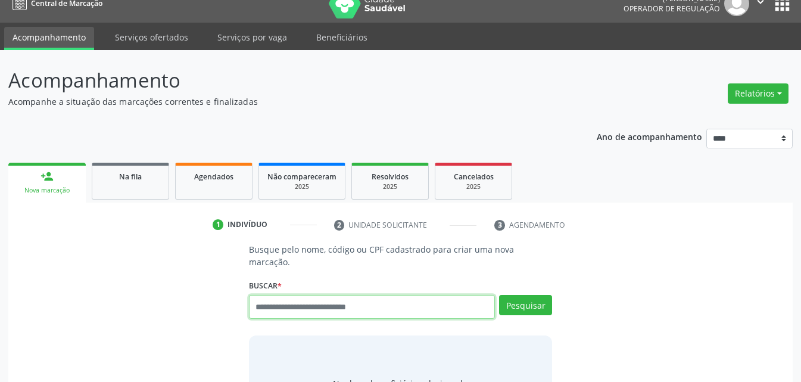
drag, startPoint x: 330, startPoint y: 295, endPoint x: 325, endPoint y: 299, distance: 6.3
paste input "**********"
type input "**********"
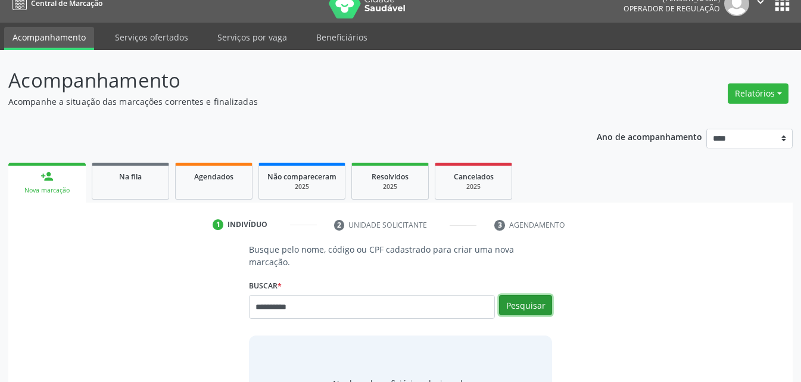
click at [522, 295] on button "Pesquisar" at bounding box center [525, 305] width 53 height 20
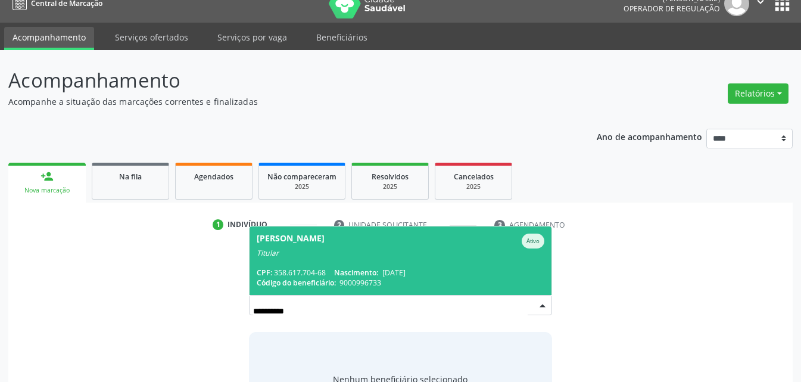
click at [348, 248] on span "Josenildo Sinesio da Silva Ativo Titular CPF: 358.617.704-68 Nascimento: 14/03/…" at bounding box center [401, 260] width 302 height 68
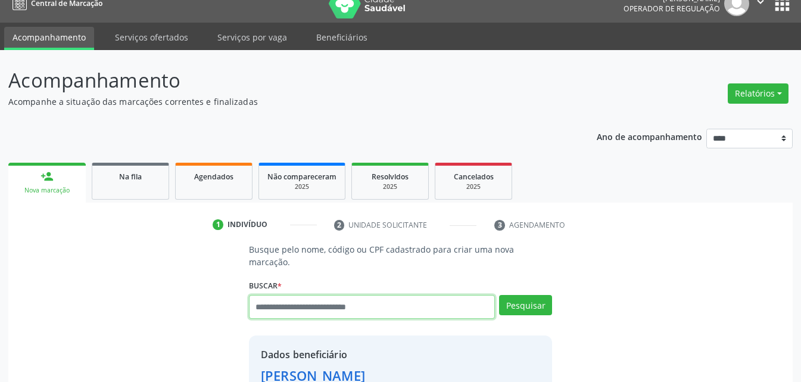
click at [360, 299] on input "text" at bounding box center [372, 307] width 246 height 24
type input "**********"
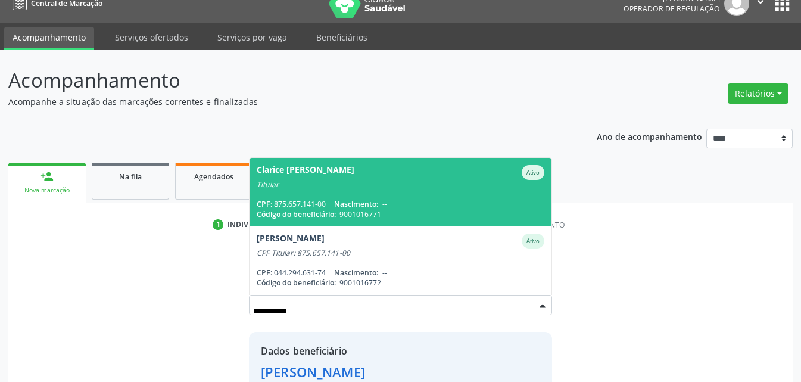
click at [390, 182] on span "Clarice Deyse Gimenes da Silva Ativo Titular CPF: 875.657.141-00 Nascimento: --…" at bounding box center [401, 192] width 302 height 68
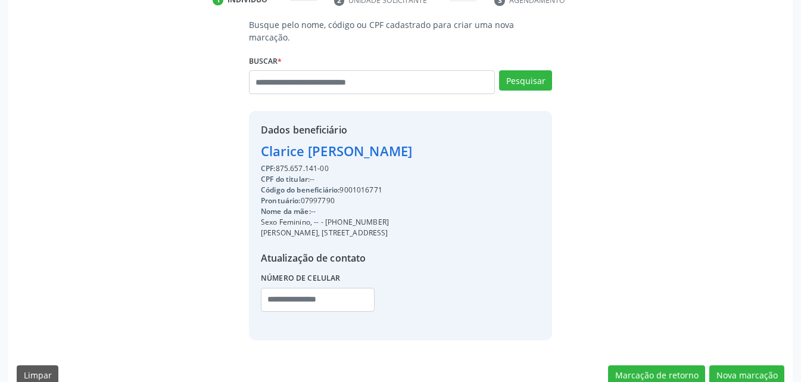
scroll to position [247, 0]
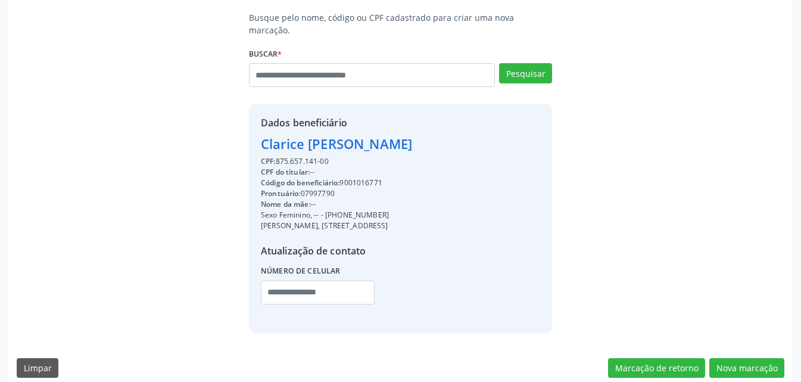
click at [355, 177] on div "Código do beneficiário: 9001016771" at bounding box center [336, 182] width 151 height 11
copy div "9001016771"
click at [351, 70] on input "text" at bounding box center [372, 75] width 246 height 24
click at [352, 70] on input "text" at bounding box center [372, 75] width 246 height 24
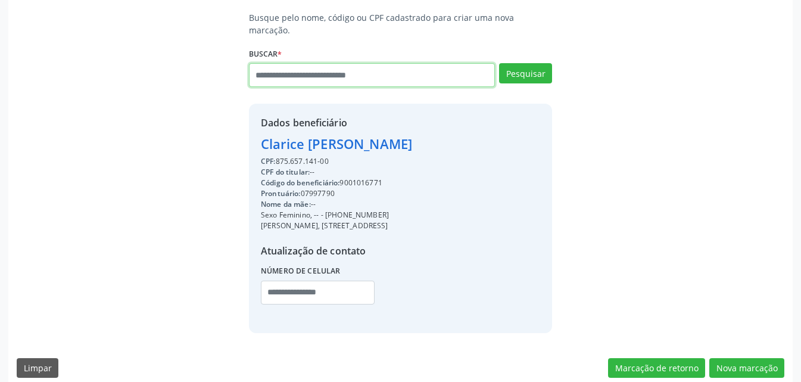
click at [350, 68] on input "text" at bounding box center [372, 75] width 246 height 24
drag, startPoint x: 332, startPoint y: 145, endPoint x: 278, endPoint y: 148, distance: 53.7
click at [280, 156] on div "CPF: 875.657.141-00" at bounding box center [336, 161] width 151 height 11
click at [274, 156] on span "CPF:" at bounding box center [268, 161] width 15 height 10
click at [273, 156] on span "CPF:" at bounding box center [268, 161] width 15 height 10
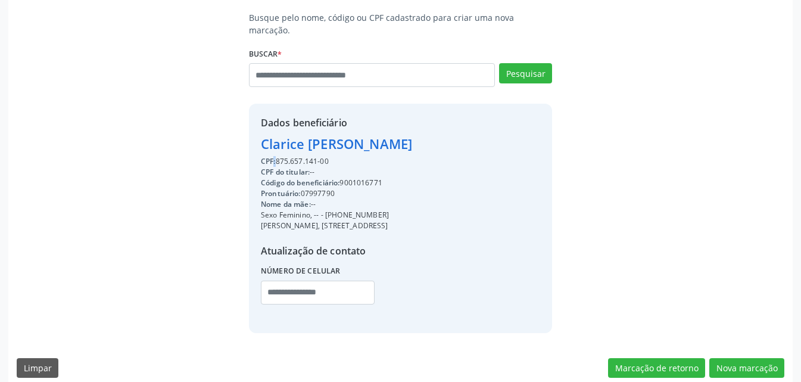
click at [273, 156] on span "CPF:" at bounding box center [268, 161] width 15 height 10
drag, startPoint x: 276, startPoint y: 148, endPoint x: 335, endPoint y: 147, distance: 59.6
click at [335, 156] on div "CPF: 875.657.141-00" at bounding box center [336, 161] width 151 height 11
paste input "**********"
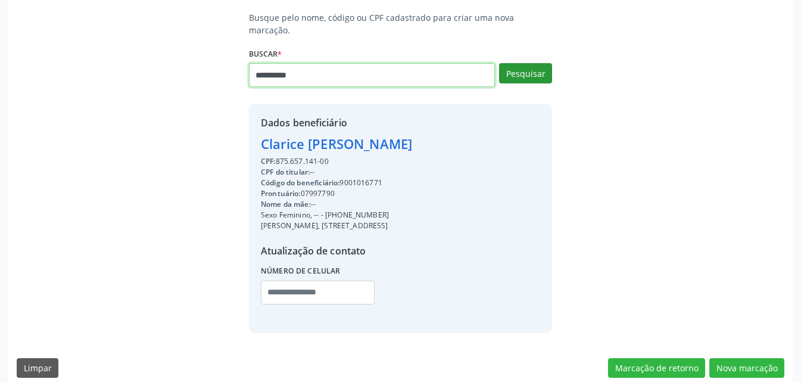
type input "**********"
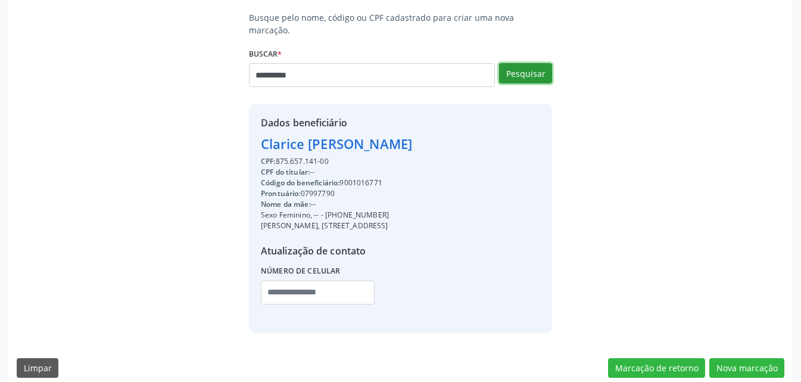
click at [528, 66] on button "Pesquisar" at bounding box center [525, 73] width 53 height 20
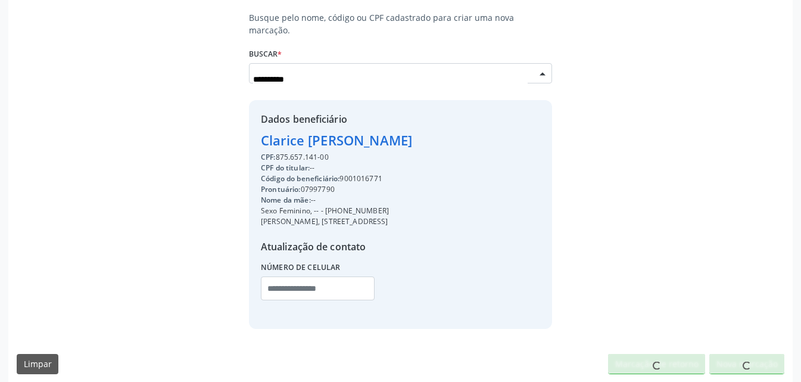
scroll to position [244, 0]
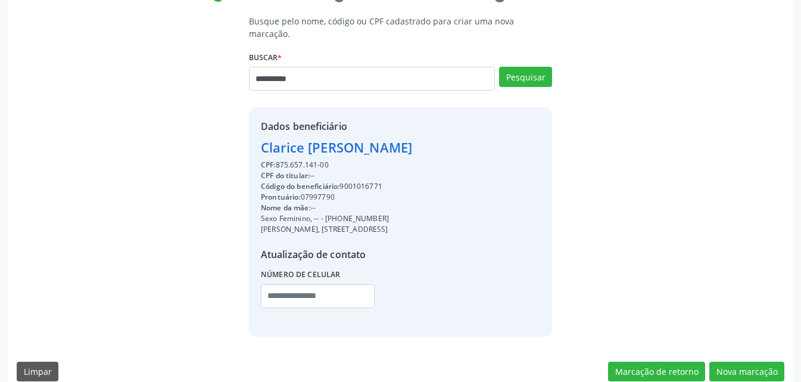
click at [652, 170] on div "**********" at bounding box center [401, 175] width 768 height 321
click at [594, 193] on div "**********" at bounding box center [401, 175] width 768 height 321
drag, startPoint x: 328, startPoint y: 149, endPoint x: 277, endPoint y: 156, distance: 51.7
click at [277, 160] on div "CPF: 875.657.141-00" at bounding box center [336, 165] width 151 height 11
copy div "875.657.141-00"
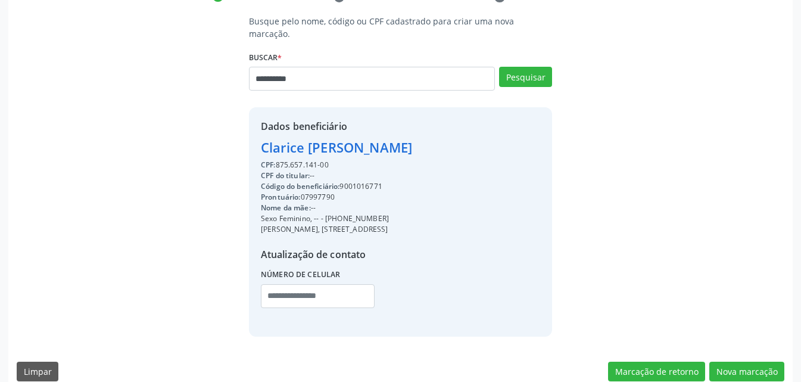
copy div "875.657.141-00"
drag, startPoint x: 260, startPoint y: 133, endPoint x: 440, endPoint y: 220, distance: 200.6
click at [440, 220] on div "Dados beneficiário Clarice Deyse Gimenes da Silva CPF: 875.657.141-00 CPF do ti…" at bounding box center [400, 221] width 303 height 229
copy div "Clarice Deyse Gimenes da Silva CPF: 875.657.141-00 CPF do titular: -- Código do…"
click at [470, 250] on div "Dados beneficiário Clarice Deyse Gimenes da Silva CPF: 875.657.141-00 CPF do ti…" at bounding box center [400, 221] width 303 height 229
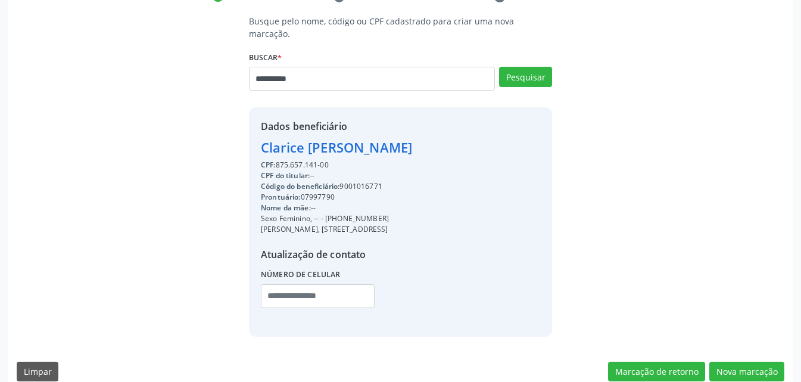
click at [357, 181] on div "Código do beneficiário: 9001016771" at bounding box center [336, 186] width 151 height 11
copy div "9001016771"
drag, startPoint x: 379, startPoint y: 68, endPoint x: 114, endPoint y: 127, distance: 272.1
click at [115, 126] on div "**********" at bounding box center [401, 175] width 768 height 321
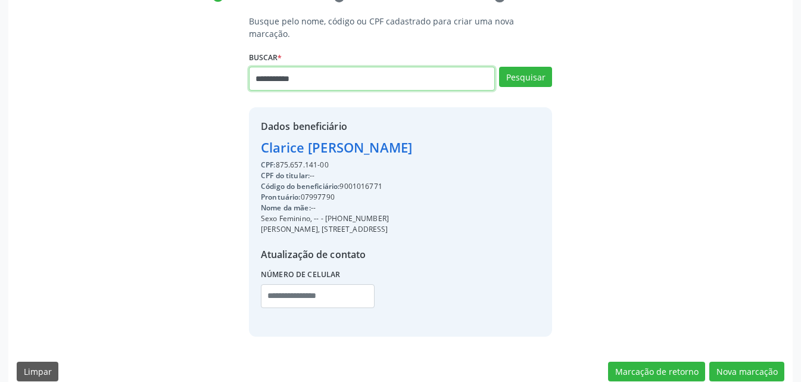
type input "**********"
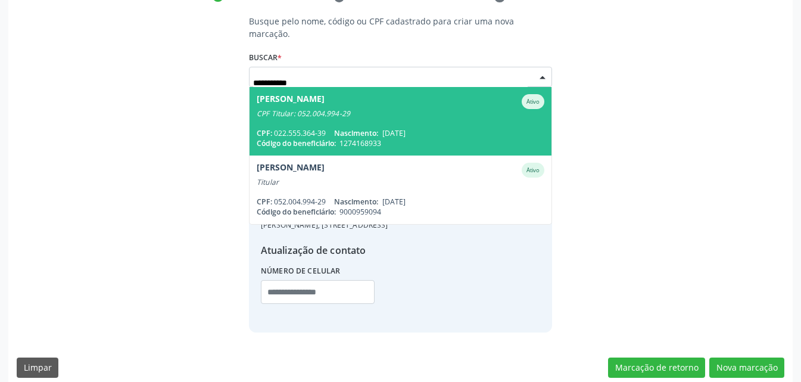
click at [369, 109] on div "CPF Titular: 052.004.994-29" at bounding box center [401, 114] width 288 height 10
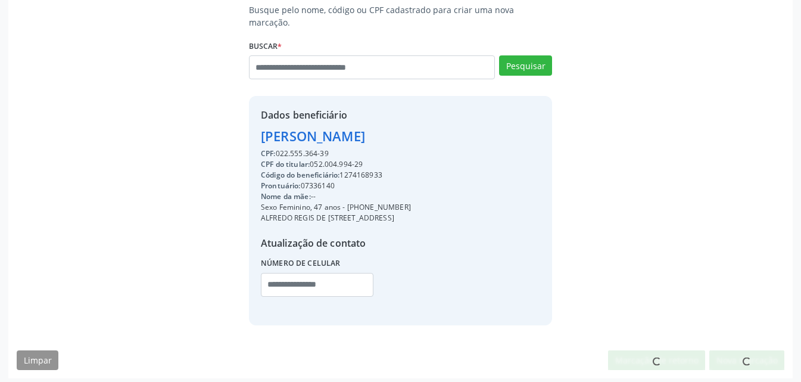
scroll to position [258, 0]
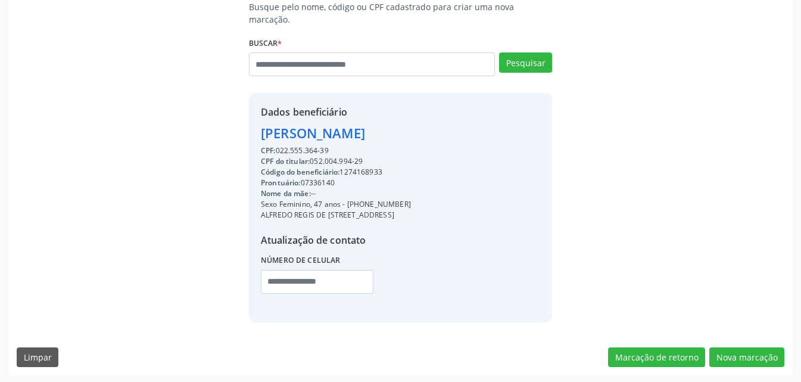
click at [366, 167] on div "Código do beneficiário: 1274168933" at bounding box center [336, 172] width 150 height 11
drag, startPoint x: 377, startPoint y: 166, endPoint x: 351, endPoint y: 161, distance: 26.1
copy div "1274168933"
drag, startPoint x: 345, startPoint y: 191, endPoint x: 424, endPoint y: 191, distance: 79.2
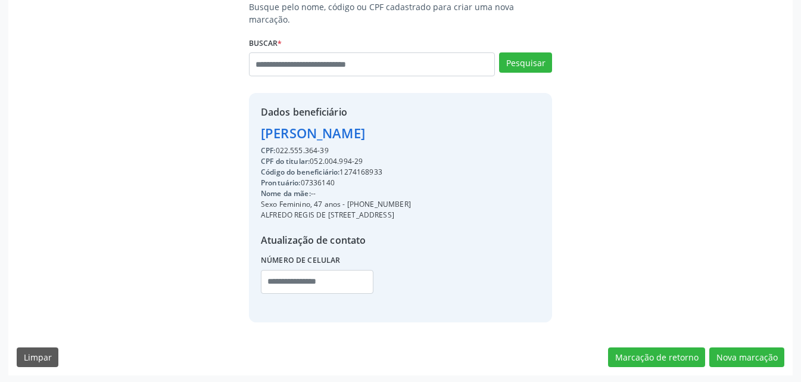
click at [411, 199] on div "Sexo Feminino, 47 anos - (81) 98839-3273" at bounding box center [336, 204] width 150 height 11
copy div "(81) 98839-3273"
click at [330, 281] on input "text" at bounding box center [317, 282] width 113 height 24
paste input "**********"
type input "**********"
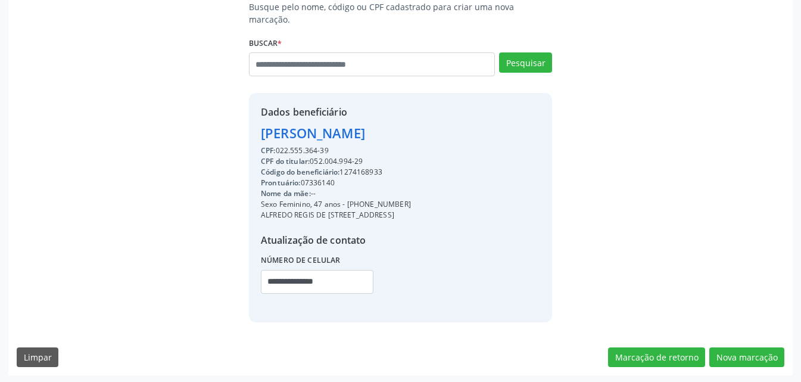
click at [411, 188] on div "Nome da mãe: --" at bounding box center [336, 193] width 150 height 11
click at [383, 167] on div "Código do beneficiário: 1274168933" at bounding box center [336, 172] width 150 height 11
click at [381, 167] on div "Código do beneficiário: 1274168933" at bounding box center [336, 172] width 150 height 11
drag, startPoint x: 381, startPoint y: 155, endPoint x: 362, endPoint y: 161, distance: 19.8
click at [362, 167] on div "Código do beneficiário: 1274168933" at bounding box center [336, 172] width 150 height 11
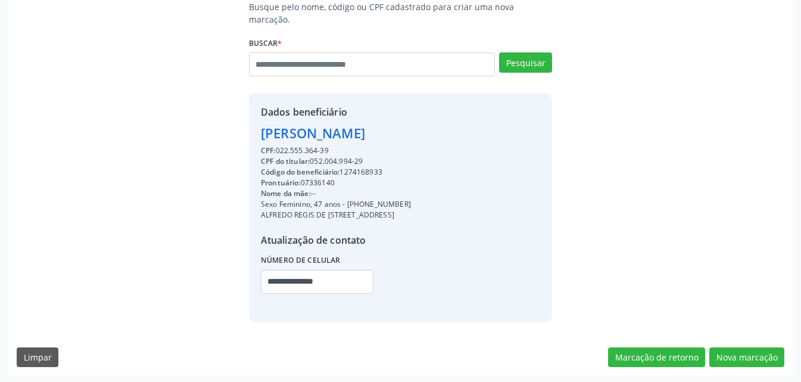
click at [362, 167] on div "Código do beneficiário: 1274168933" at bounding box center [336, 172] width 150 height 11
copy div "1274168933"
click at [752, 360] on button "Nova marcação" at bounding box center [746, 357] width 75 height 20
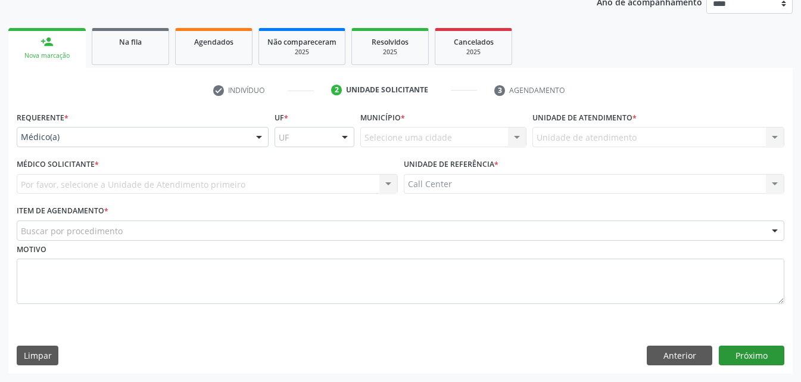
scroll to position [150, 0]
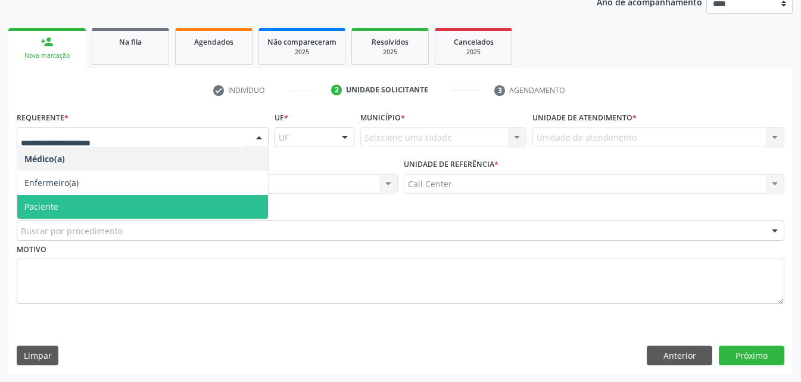
click at [55, 204] on span "Paciente" at bounding box center [41, 206] width 34 height 11
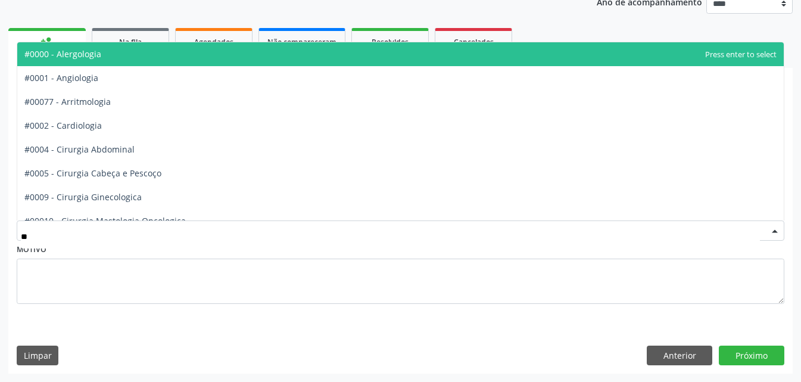
type input "***"
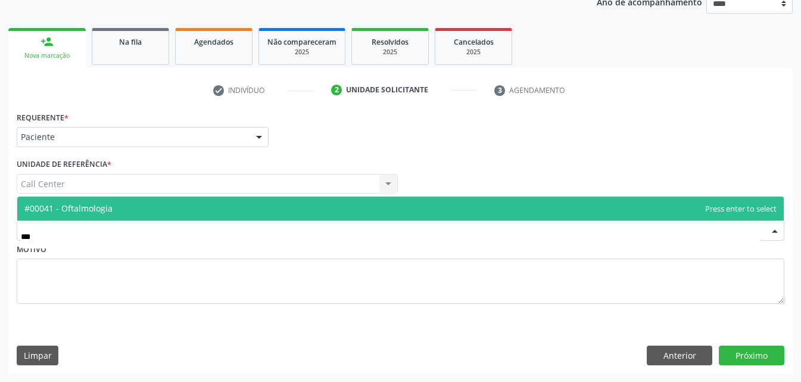
click at [138, 205] on span "#00041 - Oftalmologia" at bounding box center [400, 209] width 767 height 24
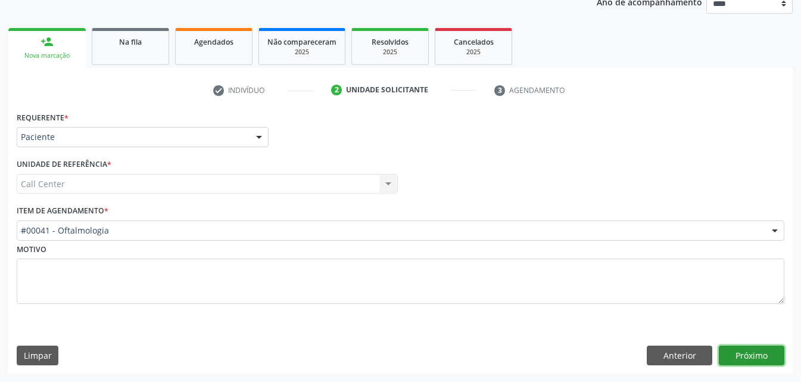
click at [761, 360] on button "Próximo" at bounding box center [752, 355] width 66 height 20
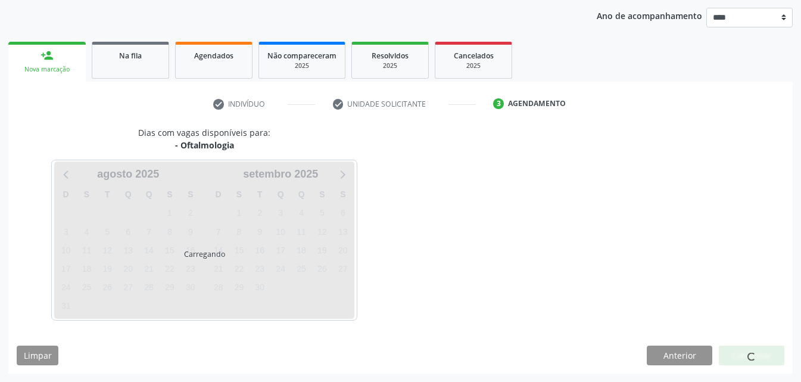
scroll to position [136, 0]
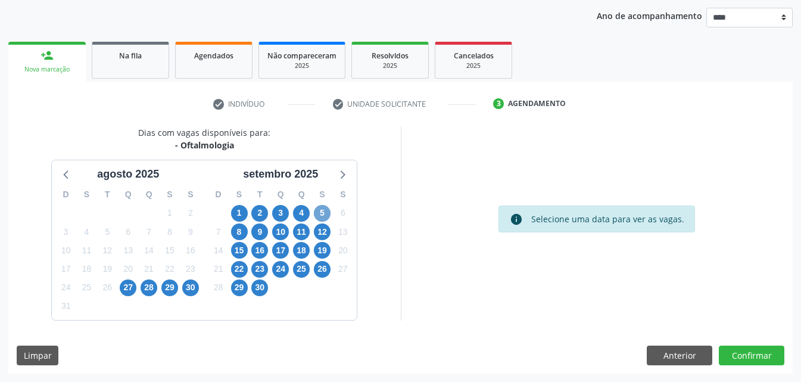
click at [322, 211] on span "5" at bounding box center [322, 213] width 17 height 17
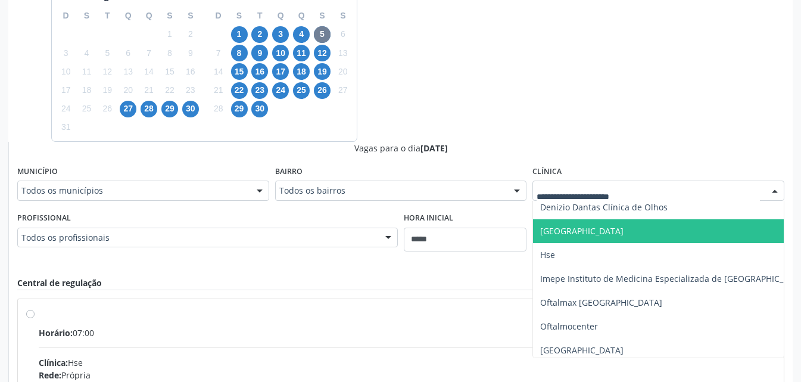
scroll to position [105, 0]
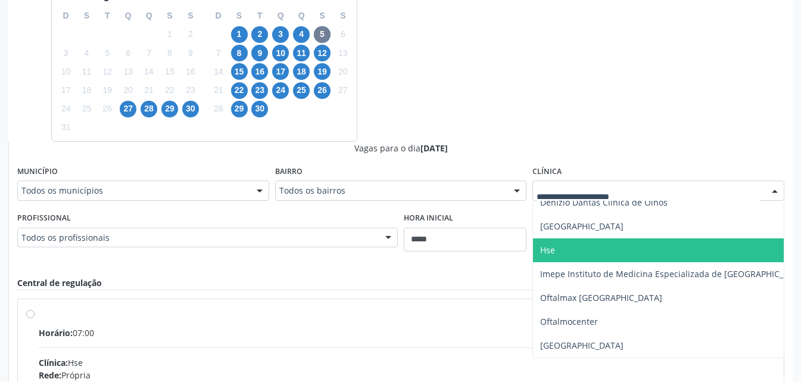
click at [576, 247] on span "Hse" at bounding box center [674, 250] width 282 height 24
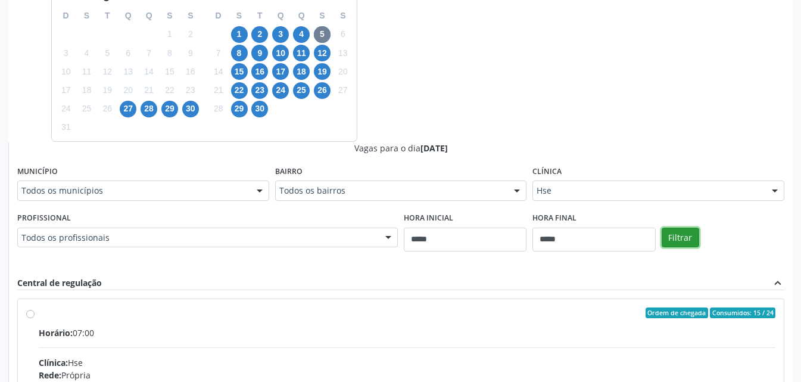
click at [682, 241] on button "Filtrar" at bounding box center [681, 238] width 38 height 20
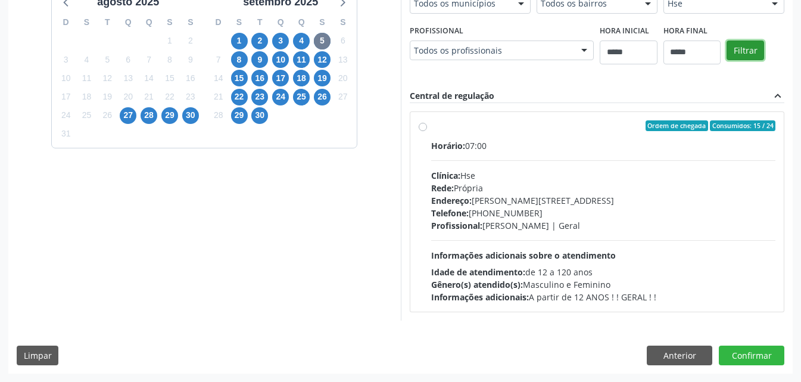
scroll to position [309, 0]
click at [638, 213] on div "Telefone: (81) 31834500" at bounding box center [603, 213] width 345 height 13
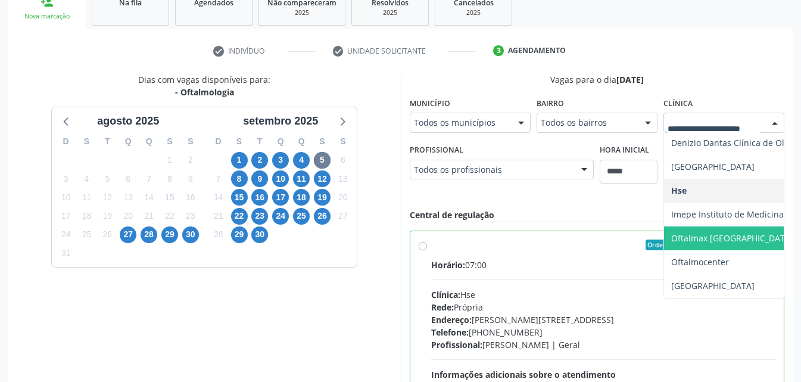
scroll to position [46, 0]
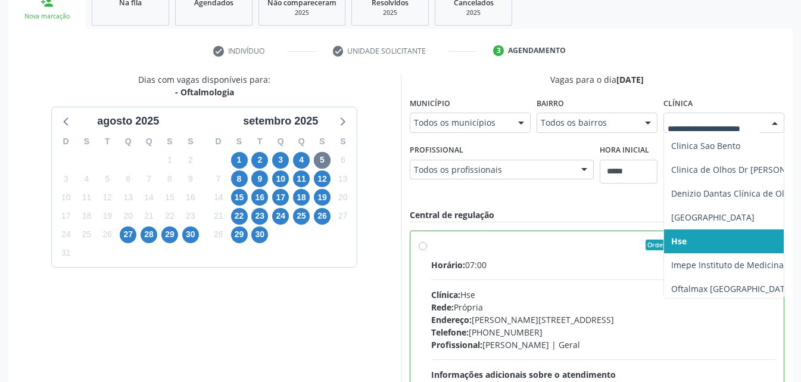
click at [713, 238] on span "Hse" at bounding box center [805, 241] width 282 height 24
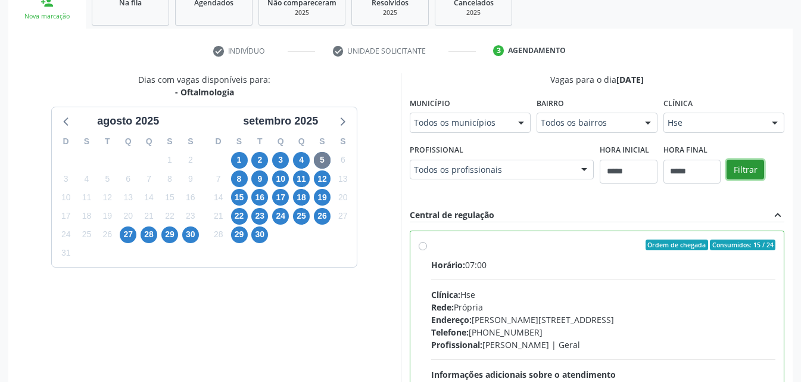
click at [740, 166] on button "Filtrar" at bounding box center [746, 170] width 38 height 20
click at [556, 297] on div "Clínica: Hse" at bounding box center [603, 294] width 345 height 13
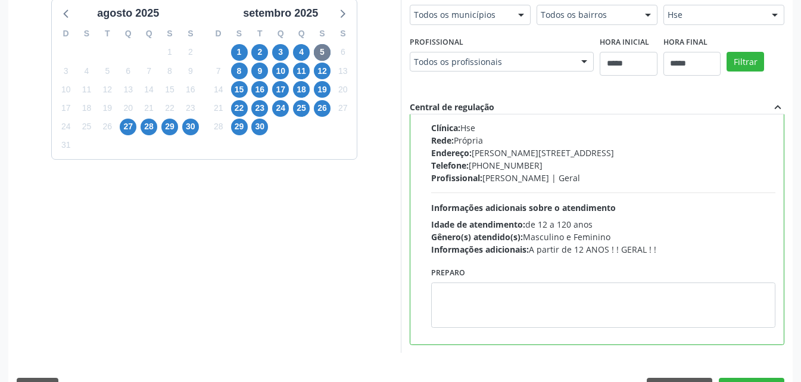
scroll to position [330, 0]
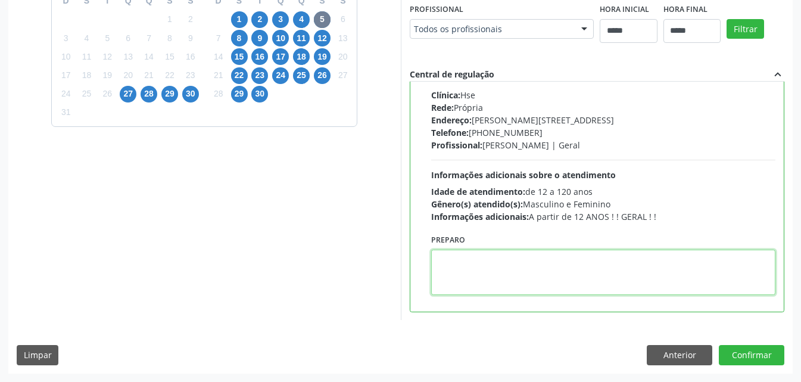
click at [540, 271] on textarea at bounding box center [603, 272] width 345 height 45
paste textarea "**********"
type textarea "**********"
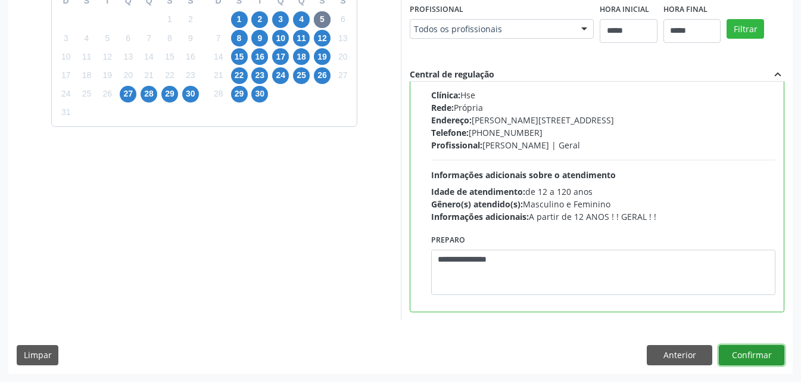
click at [742, 348] on button "Confirmar" at bounding box center [752, 355] width 66 height 20
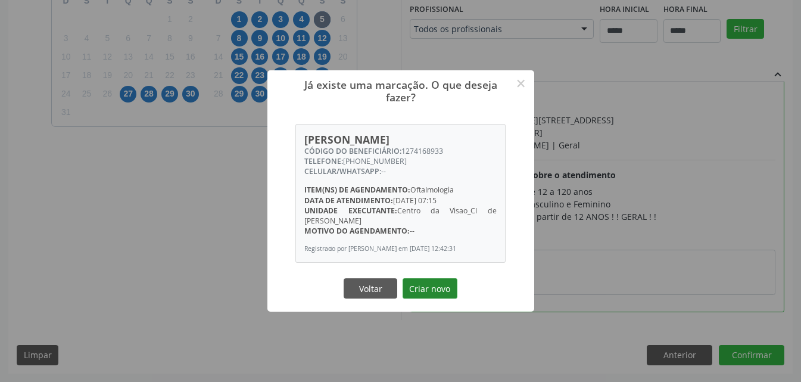
click at [436, 297] on button "Criar novo" at bounding box center [430, 288] width 55 height 20
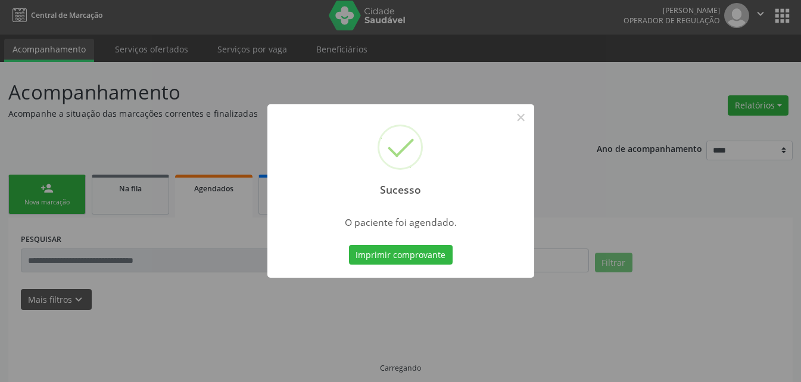
scroll to position [0, 0]
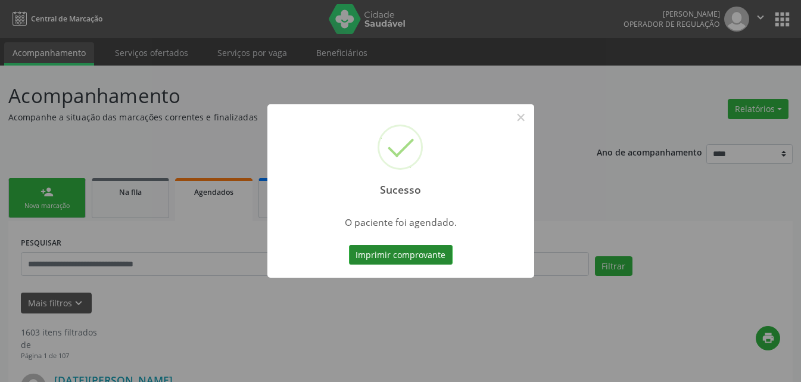
click at [431, 254] on button "Imprimir comprovante" at bounding box center [401, 255] width 104 height 20
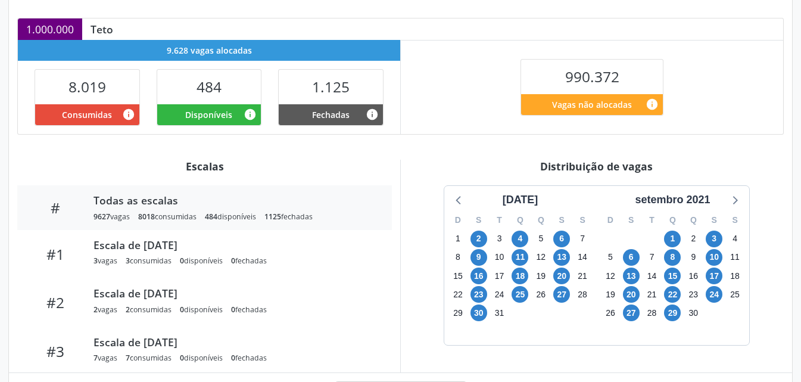
scroll to position [311, 0]
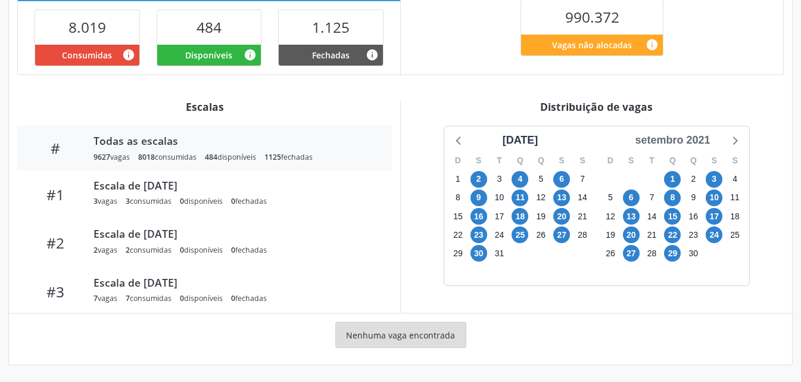
click at [672, 139] on div "setembro 2021" at bounding box center [672, 140] width 85 height 16
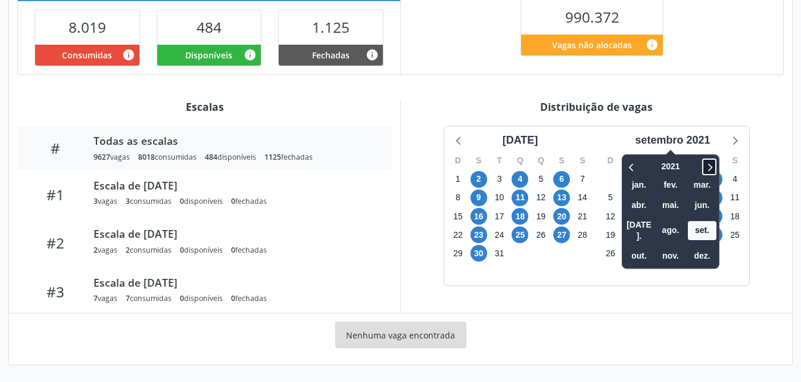
click at [708, 166] on icon at bounding box center [709, 167] width 12 height 14
click at [705, 166] on span at bounding box center [709, 166] width 14 height 17
click at [646, 247] on span "out." at bounding box center [639, 256] width 29 height 18
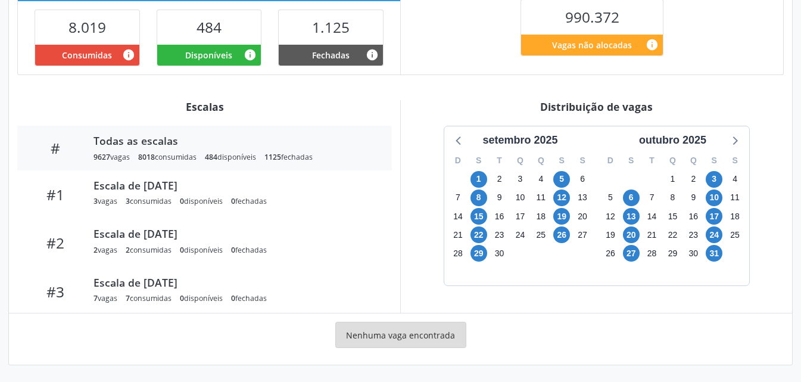
click at [435, 236] on div "setembro 2025 D S T Q Q S S 31 1 2 3 4 5 6 7 8 9 10 11 12 13 14 15 16 17 18 19 …" at bounding box center [596, 206] width 375 height 160
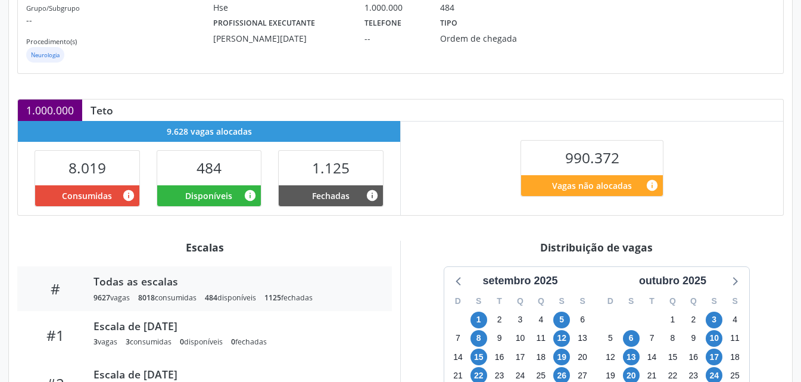
scroll to position [298, 0]
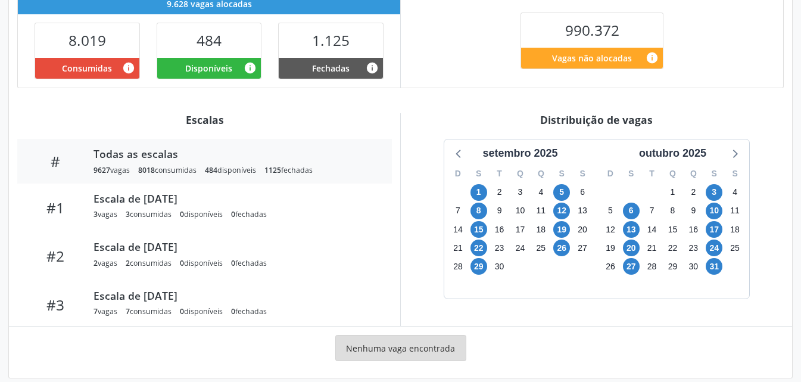
click at [419, 178] on div "setembro 2025 D S T Q Q S S 31 1 2 3 4 5 6 7 8 9 10 11 12 13 14 15 16 17 18 19 …" at bounding box center [596, 219] width 375 height 160
click at [419, 180] on div "setembro 2025 D S T Q Q S S 31 1 2 3 4 5 6 7 8 9 10 11 12 13 14 15 16 17 18 19 …" at bounding box center [596, 219] width 375 height 160
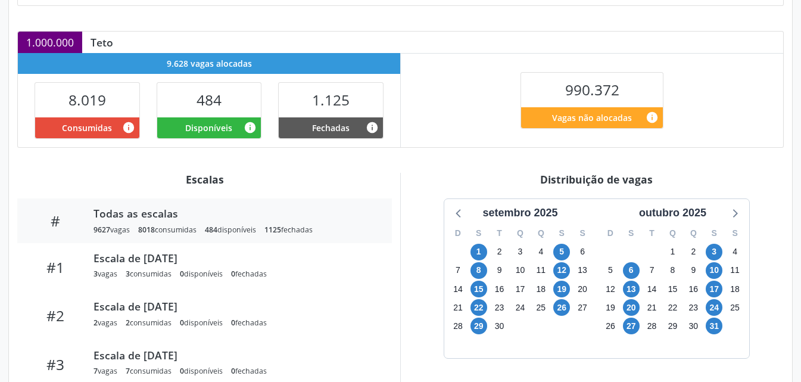
scroll to position [311, 0]
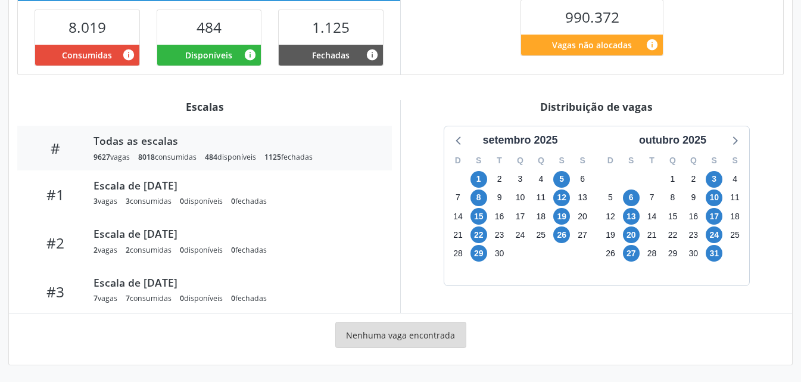
click at [428, 222] on div "setembro 2025 D S T Q Q S S 31 1 2 3 4 5 6 7 8 9 10 11 12 13 14 15 16 17 18 19 …" at bounding box center [596, 206] width 375 height 160
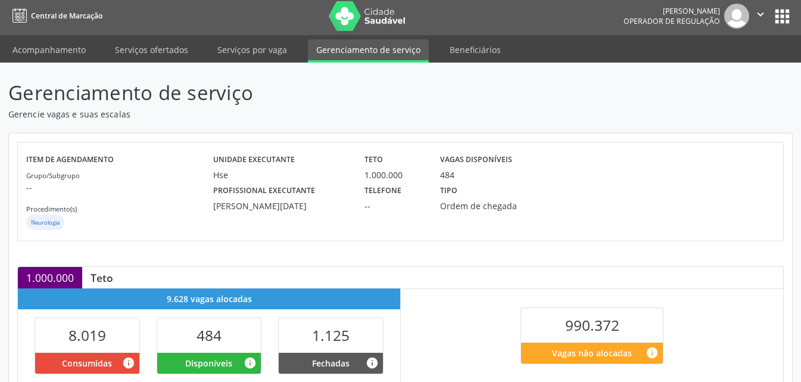
scroll to position [0, 0]
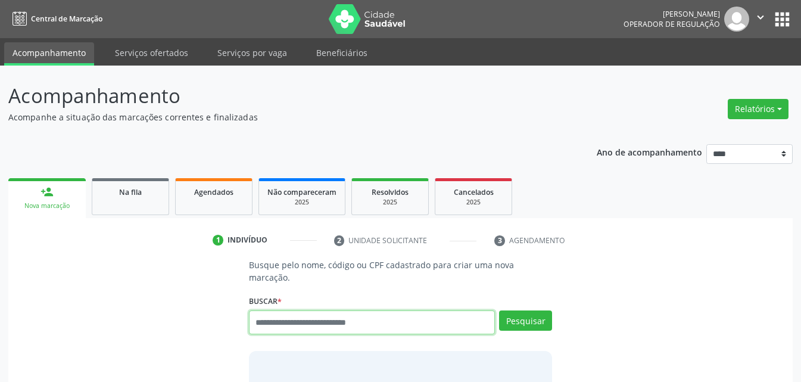
paste input "**********"
type input "**********"
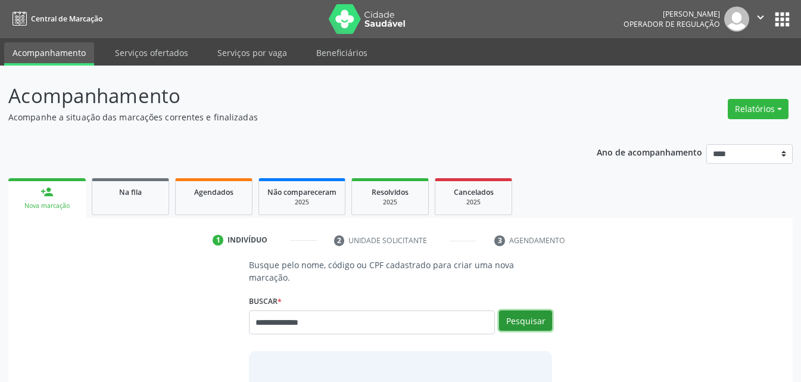
click at [512, 310] on button "Pesquisar" at bounding box center [525, 320] width 53 height 20
type input "**********"
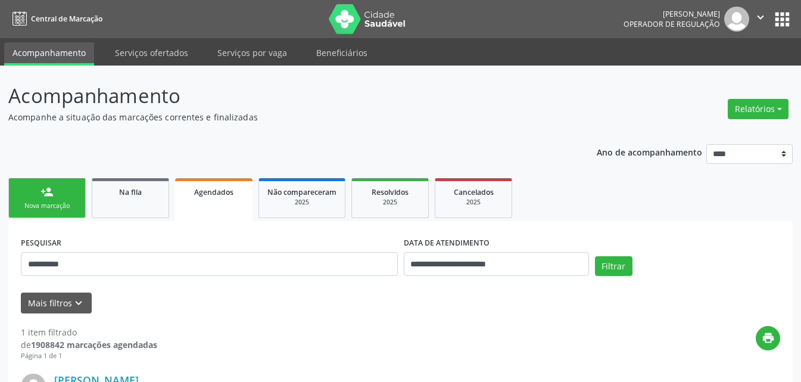
scroll to position [181, 0]
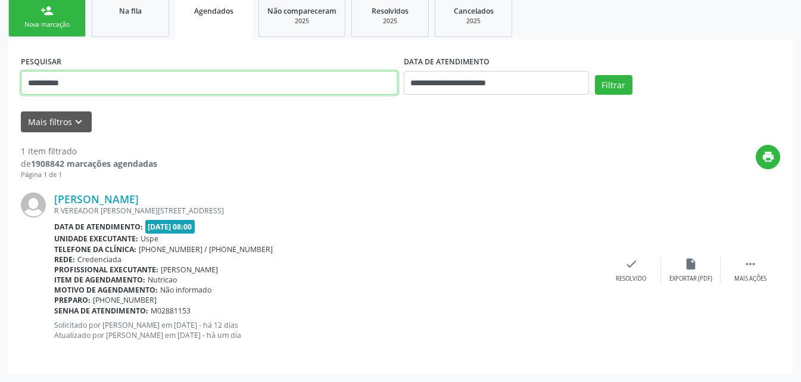
click at [138, 84] on input "**********" at bounding box center [209, 83] width 377 height 24
paste input "text"
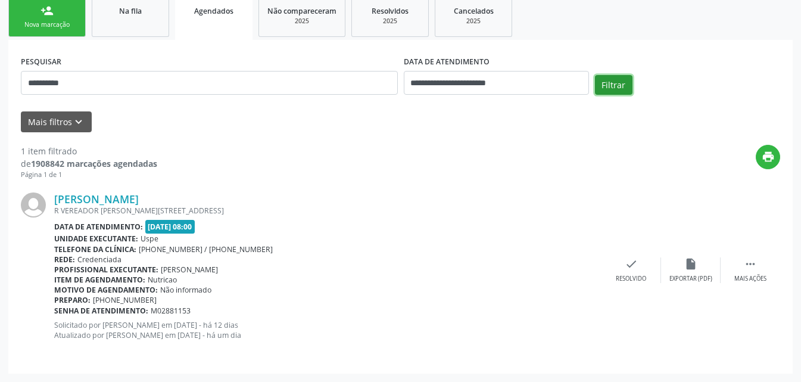
click at [622, 90] on button "Filtrar" at bounding box center [614, 85] width 38 height 20
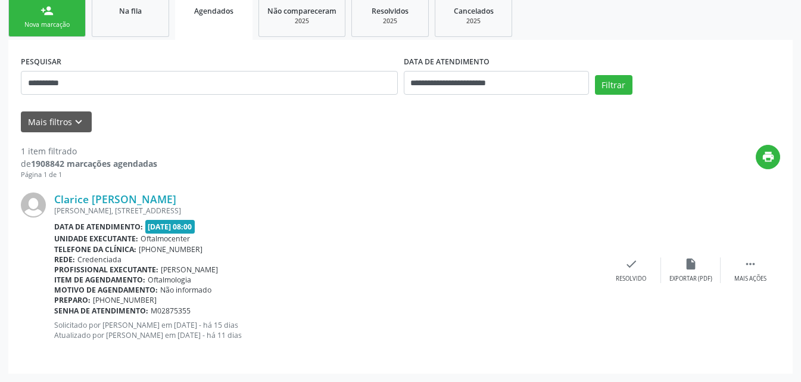
click at [546, 238] on div "Unidade executante: Oftalmocenter" at bounding box center [327, 238] width 547 height 10
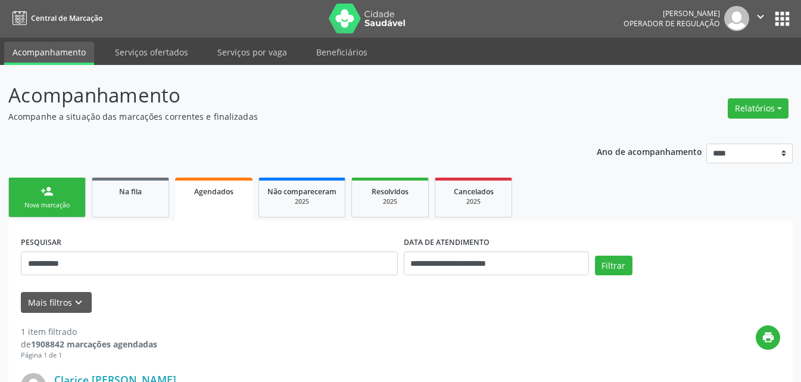
scroll to position [0, 0]
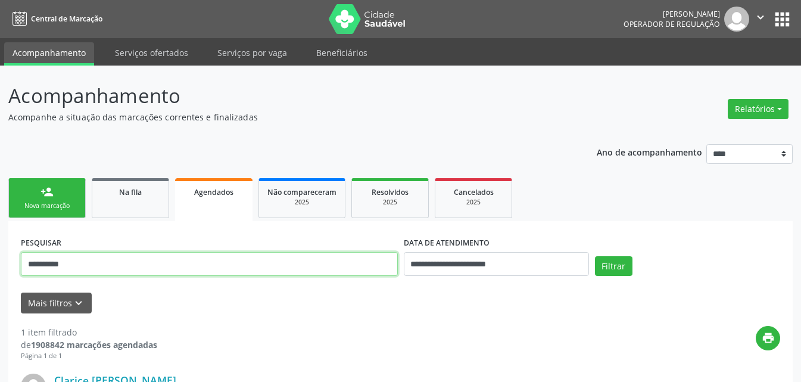
click at [299, 272] on input "**********" at bounding box center [209, 264] width 377 height 24
paste input "text"
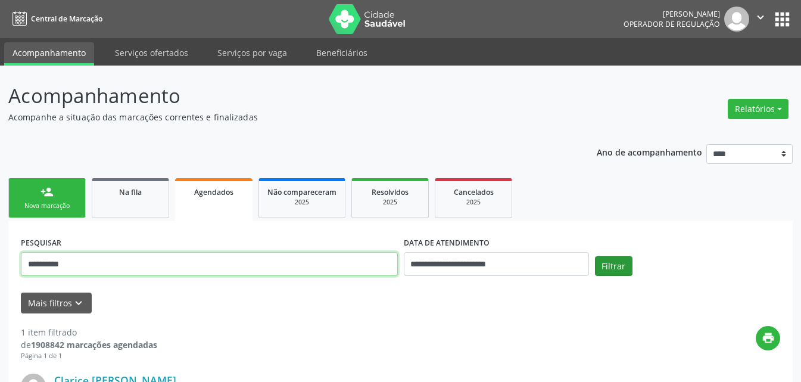
type input "**********"
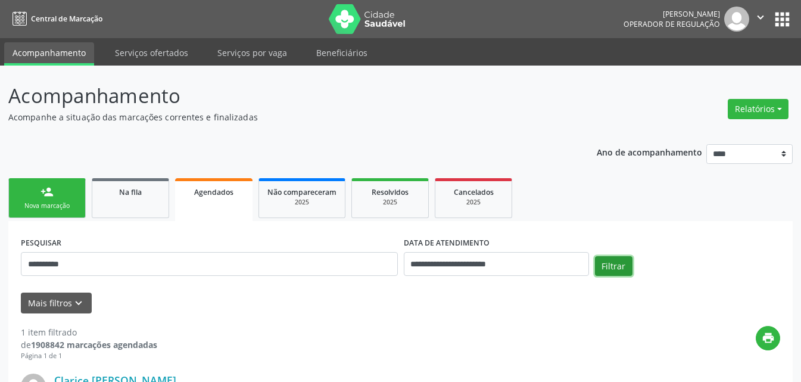
click at [609, 267] on button "Filtrar" at bounding box center [614, 266] width 38 height 20
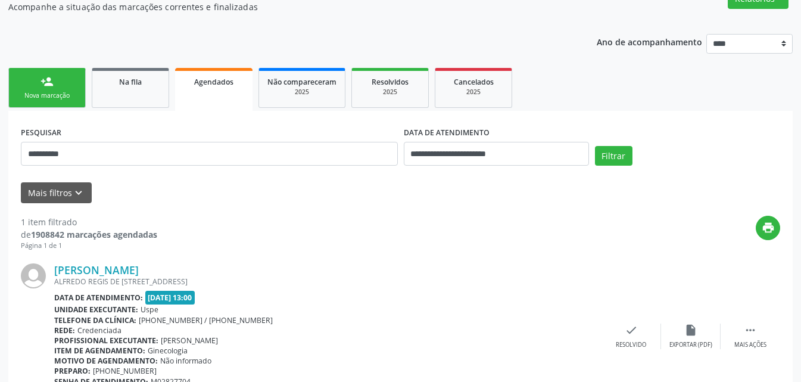
scroll to position [171, 0]
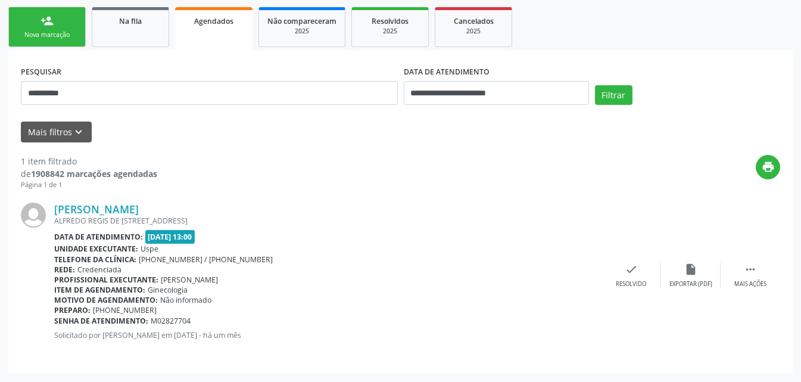
drag, startPoint x: 288, startPoint y: 1, endPoint x: 254, endPoint y: 67, distance: 73.8
click at [254, 67] on div "**********" at bounding box center [209, 88] width 383 height 51
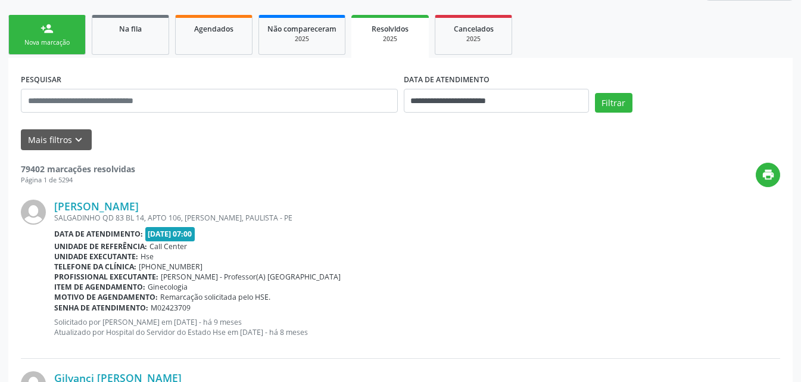
scroll to position [179, 0]
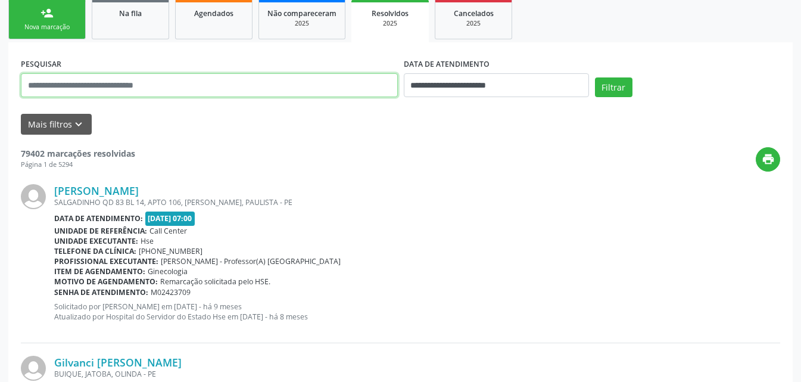
click at [158, 85] on input "text" at bounding box center [209, 85] width 377 height 24
paste input "**********"
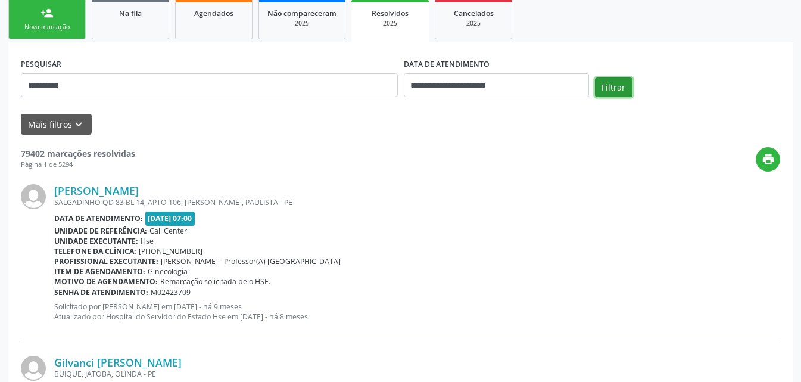
click at [605, 81] on button "Filtrar" at bounding box center [614, 87] width 38 height 20
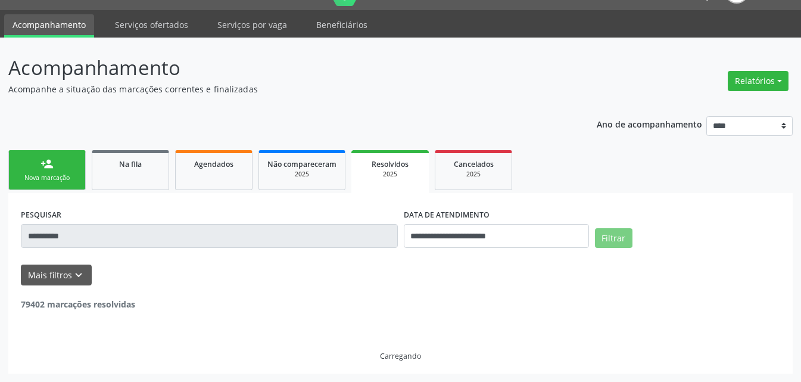
scroll to position [0, 0]
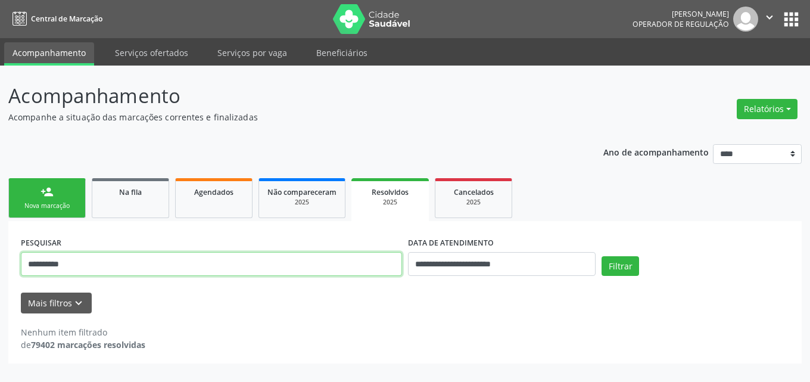
click at [144, 272] on input "**********" at bounding box center [211, 264] width 381 height 24
click at [147, 272] on input "**********" at bounding box center [211, 264] width 381 height 24
click at [145, 262] on input "**********" at bounding box center [211, 264] width 381 height 24
click at [147, 263] on input "**********" at bounding box center [211, 264] width 381 height 24
paste input "text"
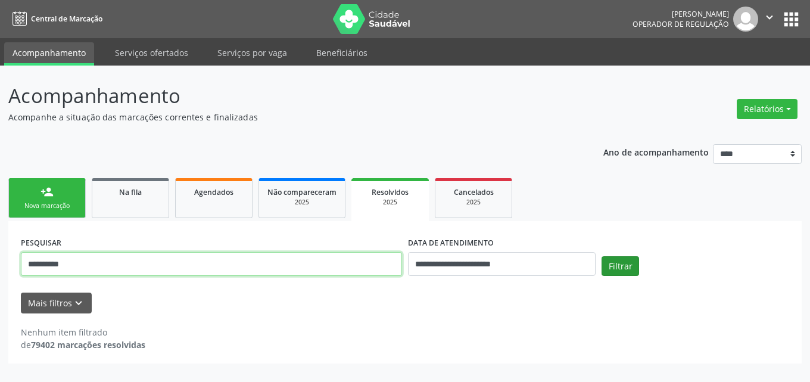
type input "**********"
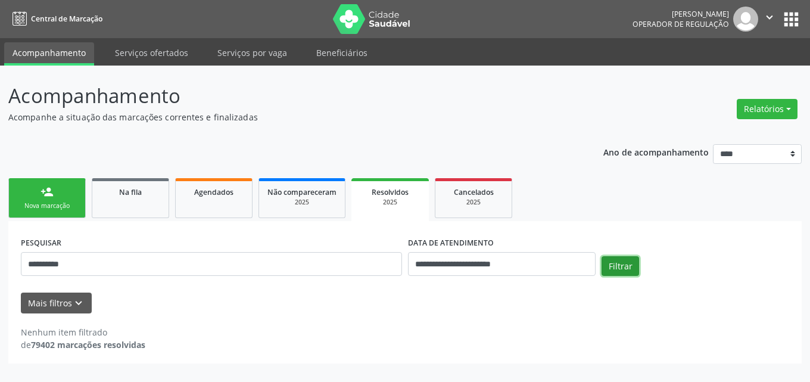
click at [631, 266] on button "Filtrar" at bounding box center [621, 266] width 38 height 20
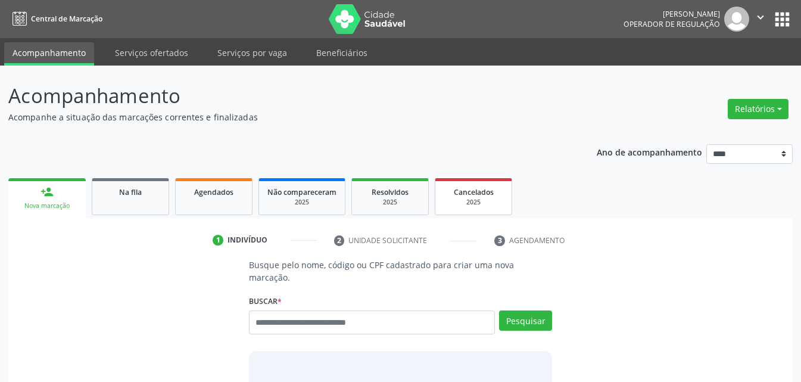
click at [456, 198] on div "2025" at bounding box center [474, 202] width 60 height 9
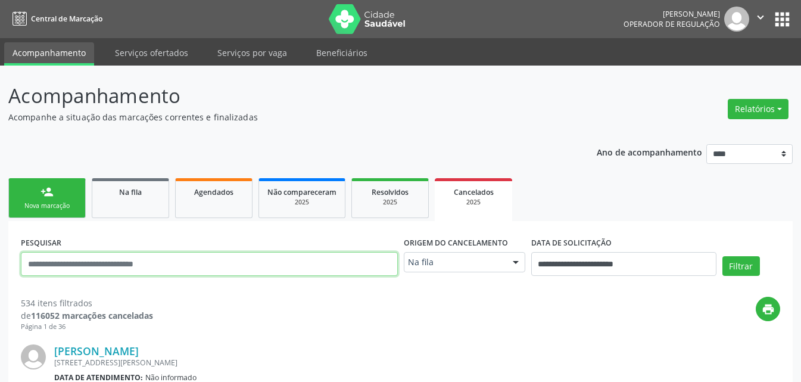
click at [260, 267] on input "text" at bounding box center [209, 264] width 377 height 24
paste input "**********"
type input "**********"
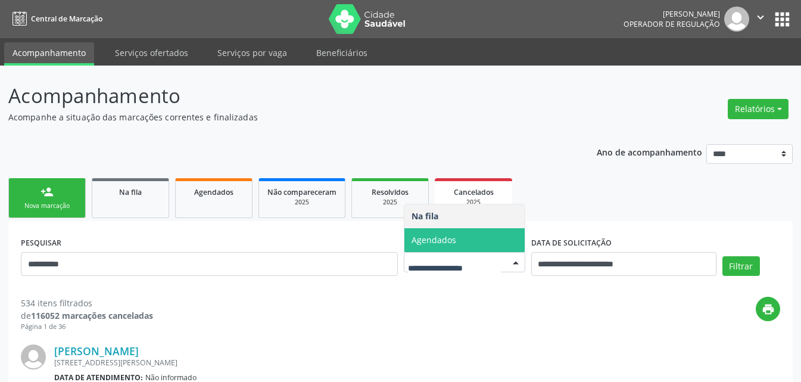
click at [456, 238] on span "Agendados" at bounding box center [464, 240] width 120 height 24
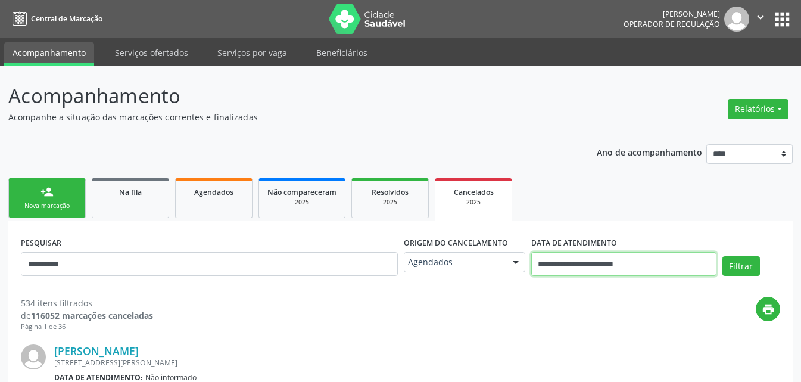
click at [681, 264] on input "**********" at bounding box center [623, 264] width 185 height 24
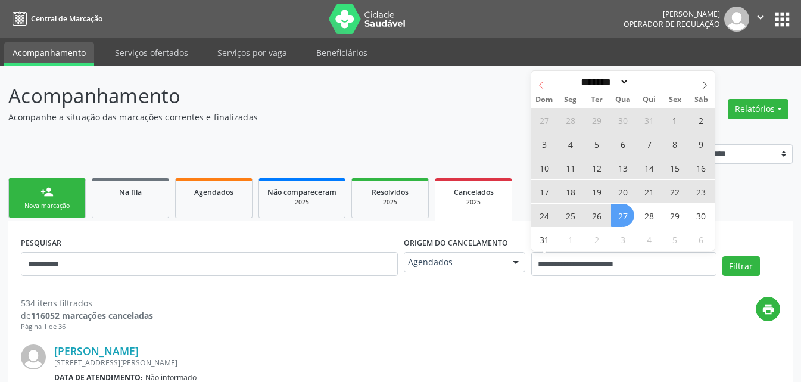
click at [535, 81] on span at bounding box center [541, 81] width 20 height 20
select select "*"
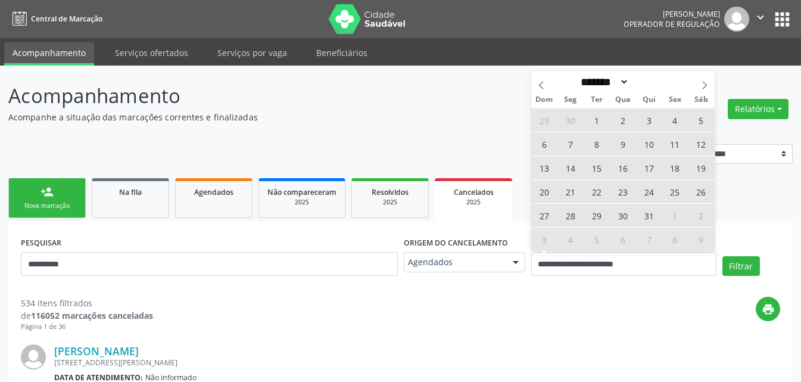
click at [596, 120] on span "1" at bounding box center [596, 119] width 23 height 23
type input "**********"
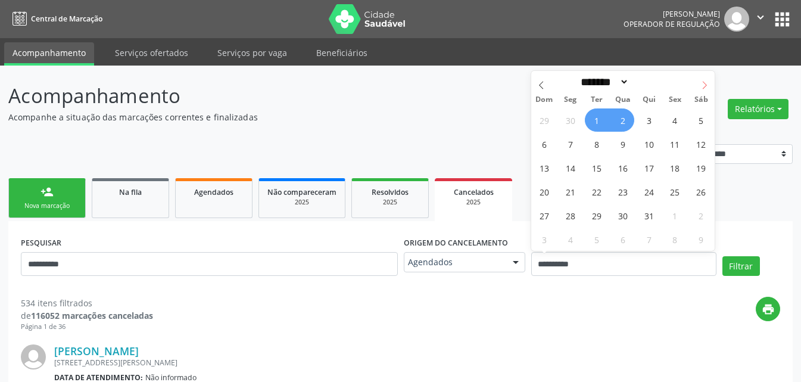
click at [701, 82] on icon at bounding box center [704, 85] width 8 height 8
click at [699, 82] on span at bounding box center [704, 81] width 20 height 20
select select "*"
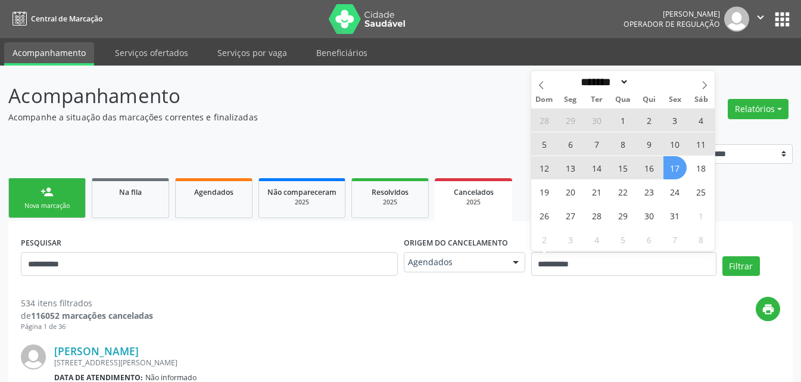
click at [680, 164] on span "17" at bounding box center [675, 167] width 23 height 23
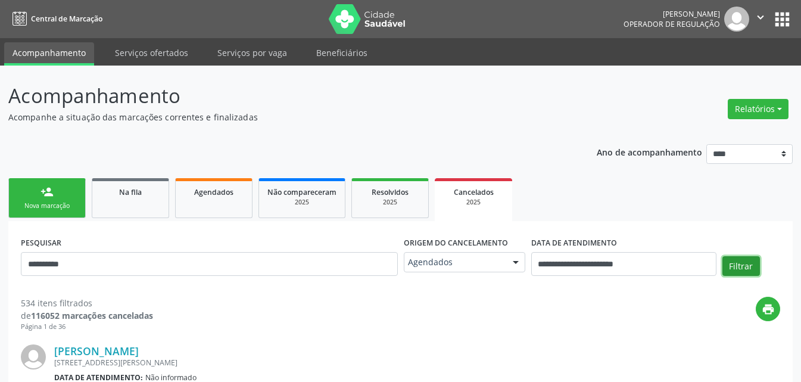
click at [737, 263] on button "Filtrar" at bounding box center [741, 266] width 38 height 20
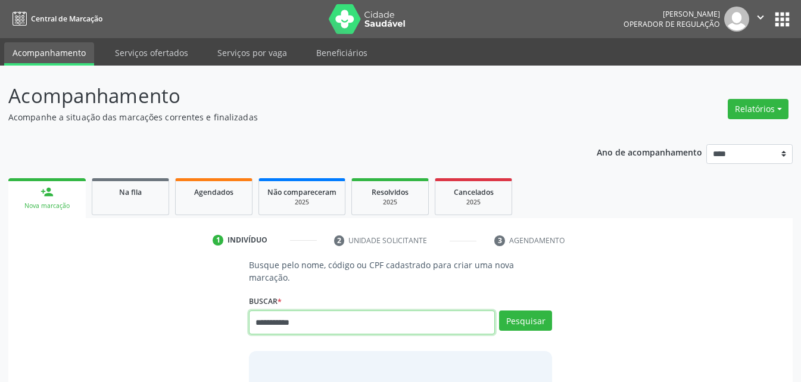
type input "**********"
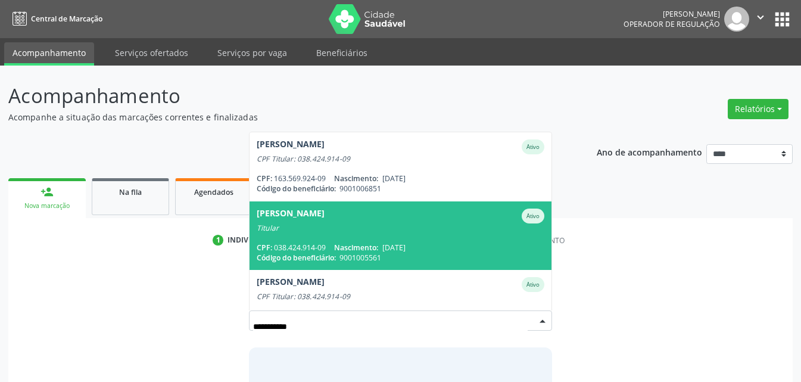
click at [437, 223] on div "Titular" at bounding box center [401, 228] width 288 height 10
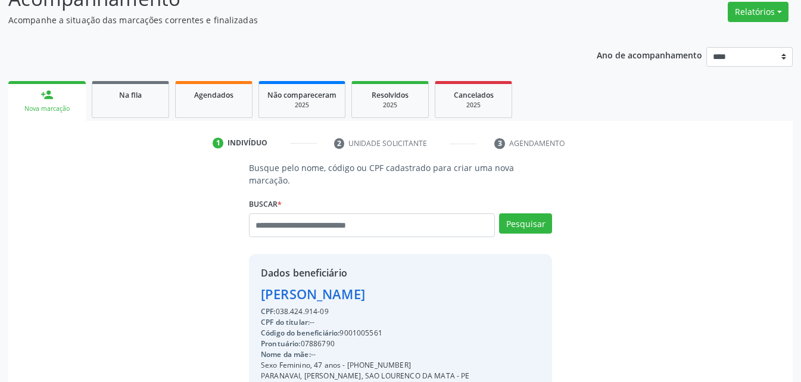
scroll to position [247, 0]
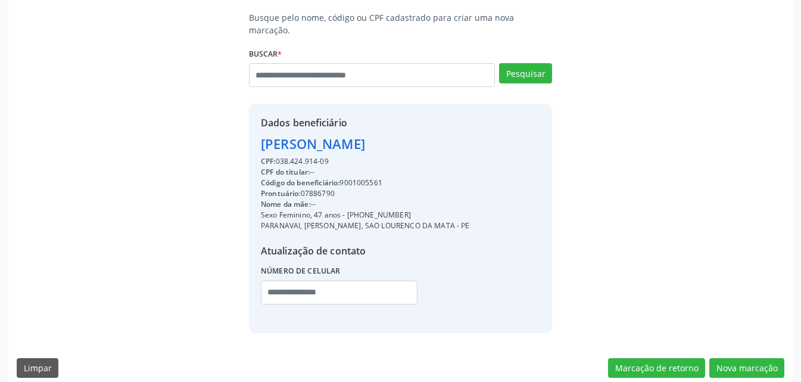
drag, startPoint x: 347, startPoint y: 203, endPoint x: 411, endPoint y: 199, distance: 63.9
click at [411, 210] on div "Sexo Feminino, 47 anos - [PHONE_NUMBER]" at bounding box center [365, 215] width 209 height 11
copy div "[PHONE_NUMBER]"
click at [335, 283] on input "text" at bounding box center [339, 293] width 157 height 24
paste input "**********"
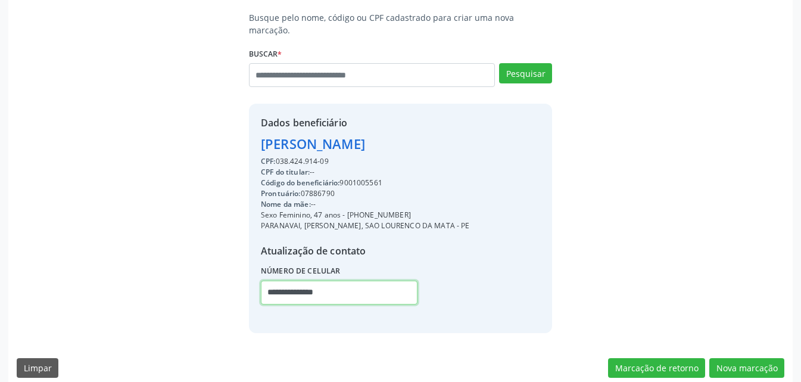
type input "**********"
click at [363, 177] on div "Código do beneficiário: 9001005561" at bounding box center [365, 182] width 209 height 11
copy div "9001005561"
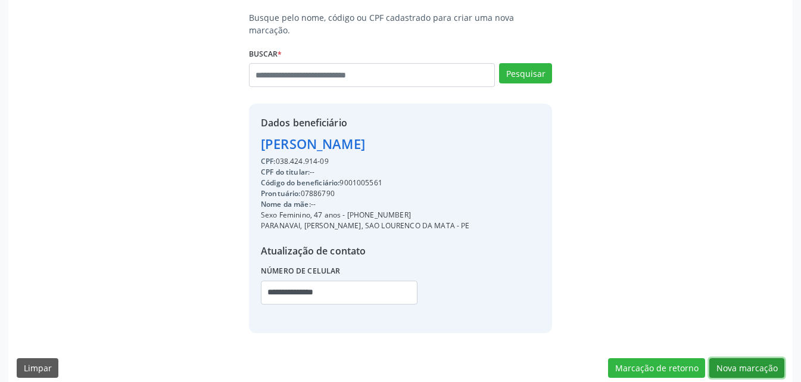
click at [728, 358] on button "Nova marcação" at bounding box center [746, 368] width 75 height 20
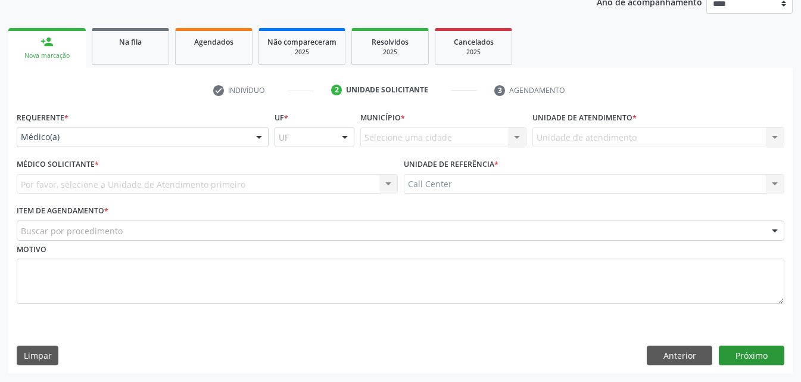
scroll to position [150, 0]
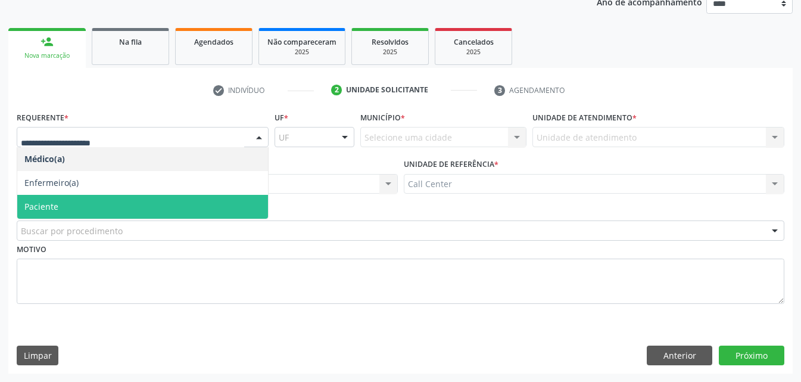
click at [61, 197] on span "Paciente" at bounding box center [142, 207] width 251 height 24
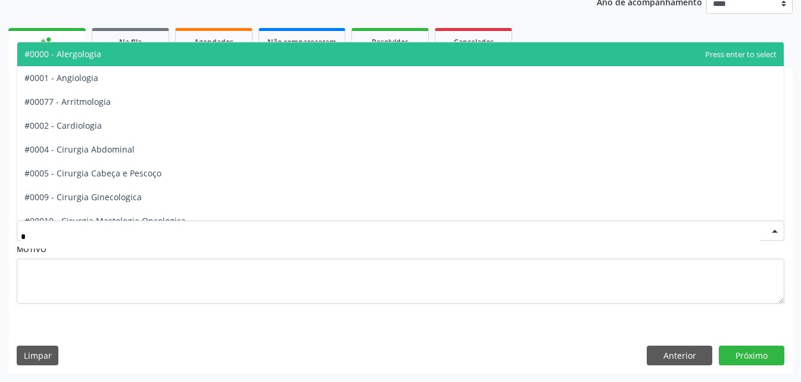
type input "**"
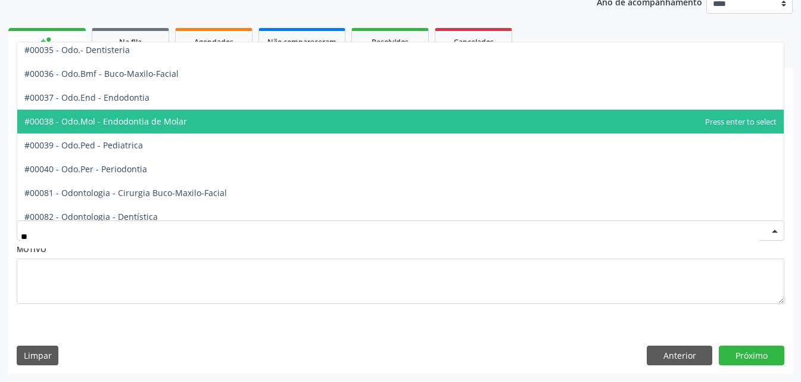
scroll to position [0, 0]
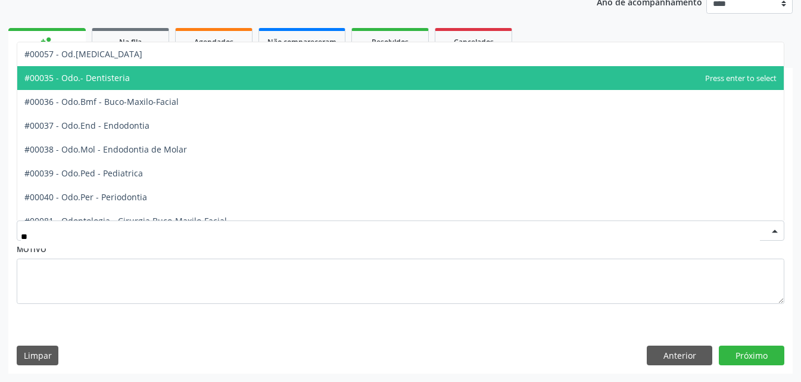
click at [127, 74] on span "#00035 - Odo.- Dentisteria" at bounding box center [400, 78] width 767 height 24
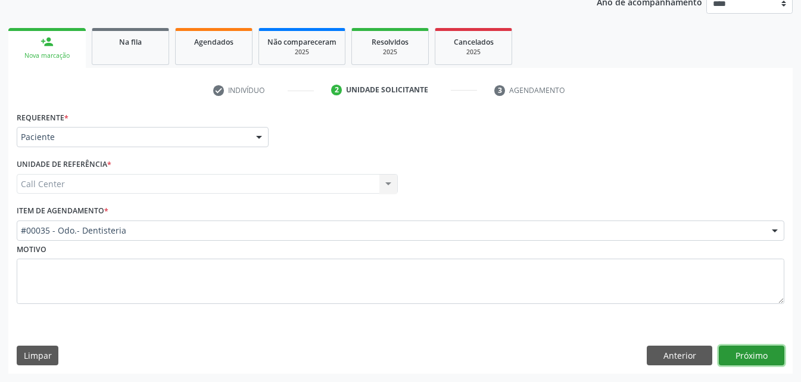
click at [759, 353] on button "Próximo" at bounding box center [752, 355] width 66 height 20
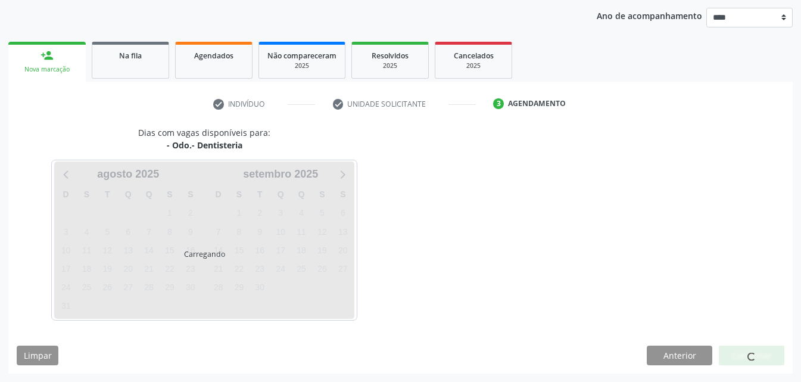
scroll to position [136, 0]
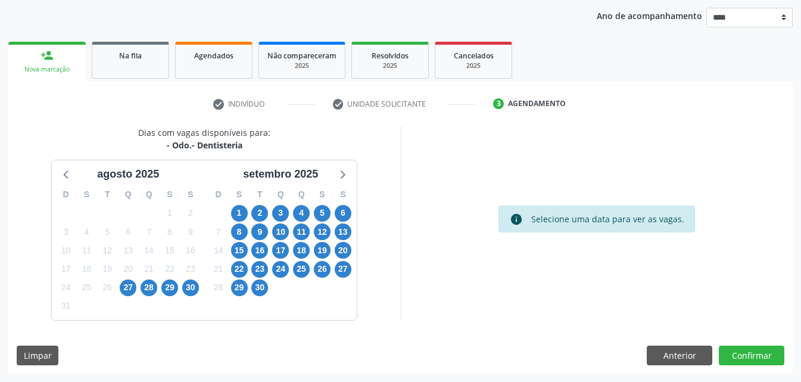
click at [250, 209] on div "2" at bounding box center [260, 213] width 21 height 18
click at [242, 211] on span "1" at bounding box center [239, 213] width 17 height 17
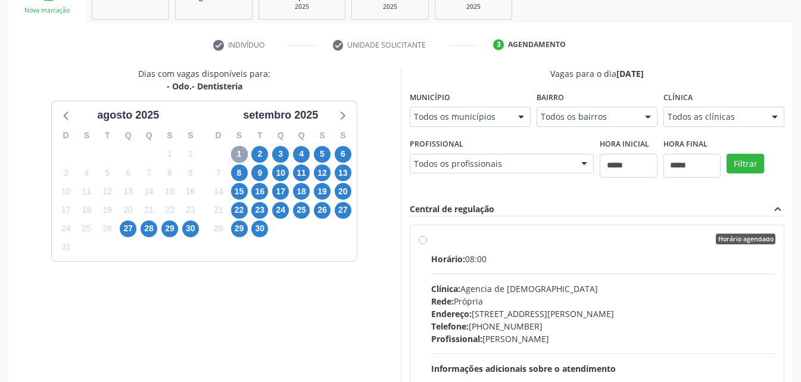
scroll to position [315, 0]
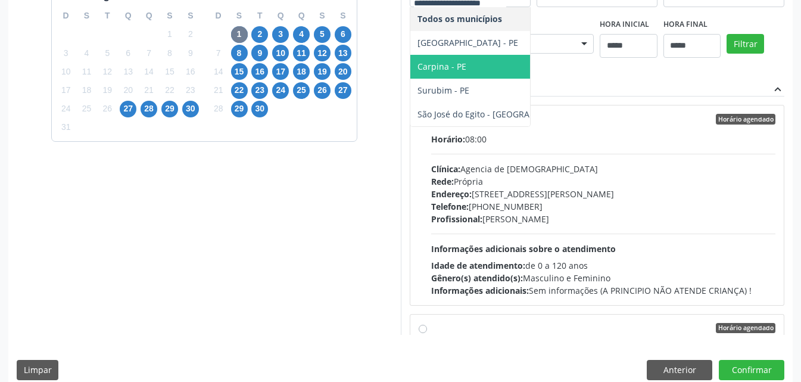
click at [410, 79] on span "Carpina - PE" at bounding box center [496, 67] width 173 height 24
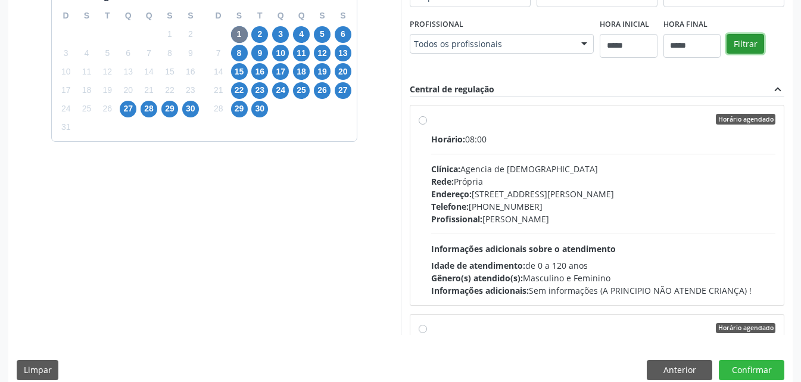
click at [727, 54] on button "Filtrar" at bounding box center [746, 44] width 38 height 20
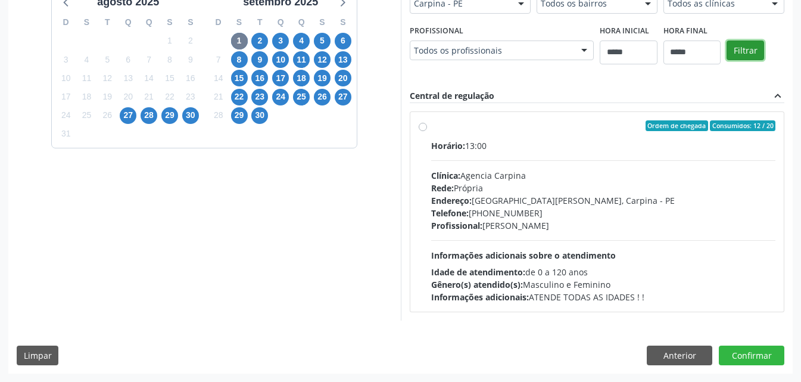
scroll to position [309, 0]
click at [549, 202] on div "Endereço: Rua Santos Dumont,, Centro, Carpina - PE" at bounding box center [603, 200] width 345 height 13
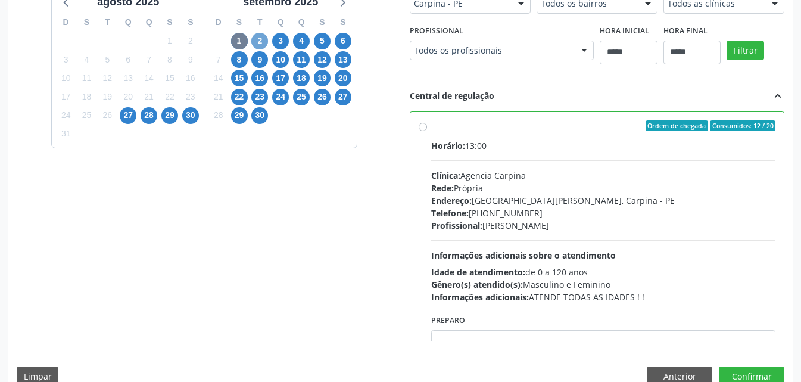
click at [264, 41] on span "2" at bounding box center [259, 41] width 17 height 17
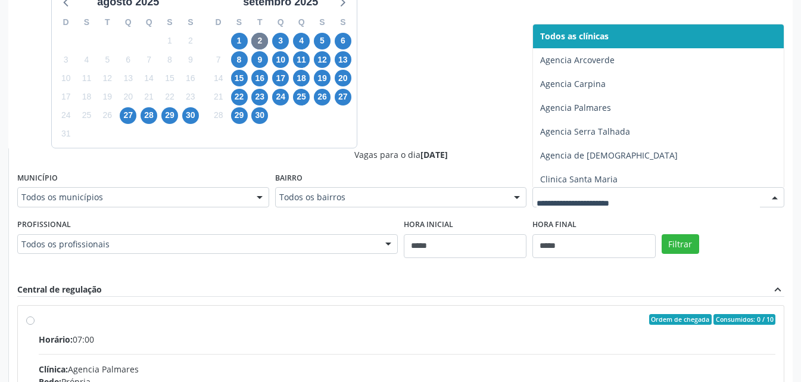
click at [613, 191] on div at bounding box center [658, 197] width 252 height 20
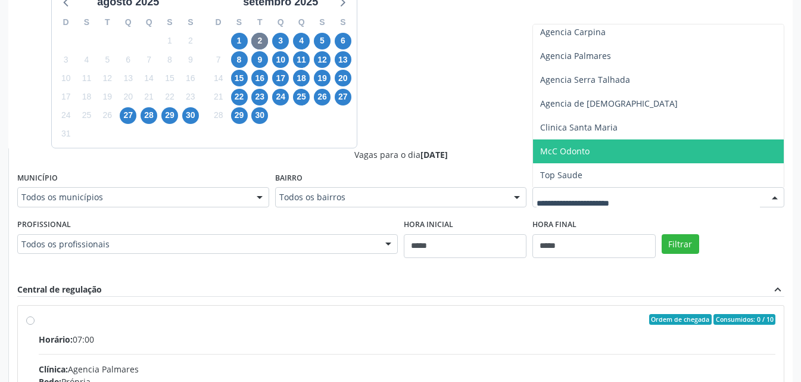
scroll to position [0, 0]
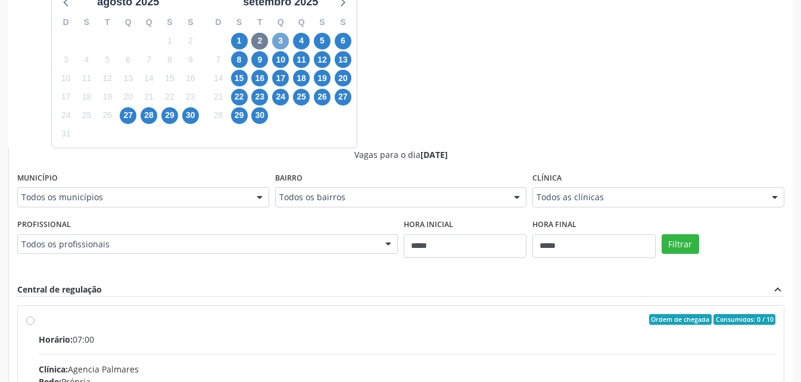
click at [284, 41] on span "3" at bounding box center [280, 41] width 17 height 17
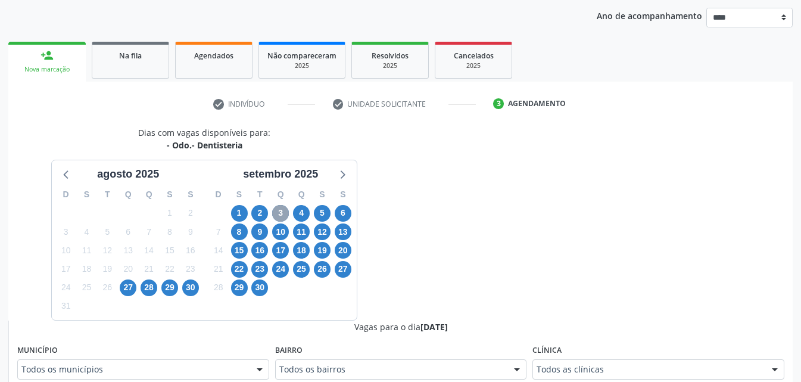
scroll to position [309, 0]
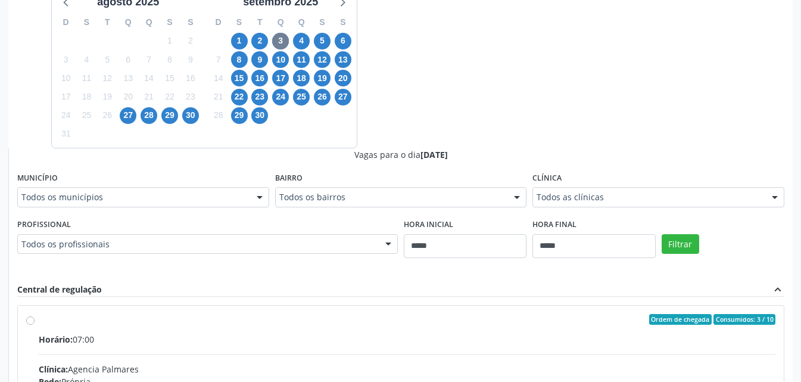
click at [606, 187] on div "Todos as clínicas Todos as clínicas Agencia Arcoverde Agencia Palmares Agencia …" at bounding box center [658, 197] width 252 height 20
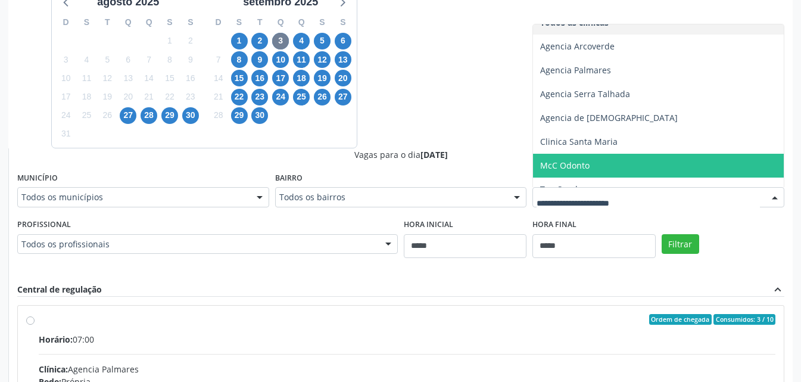
scroll to position [0, 0]
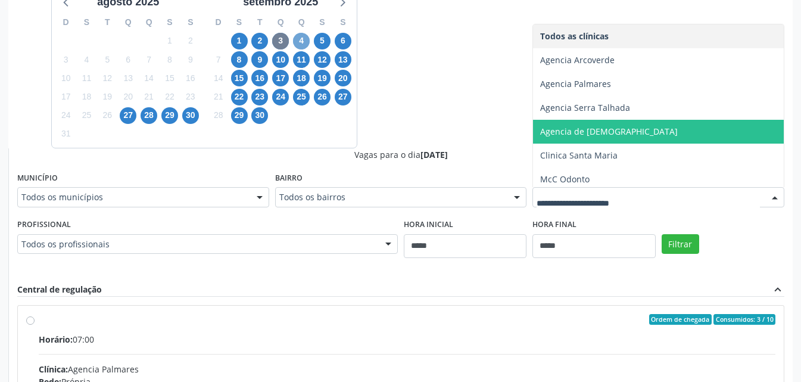
click at [305, 43] on span "4" at bounding box center [301, 41] width 17 height 17
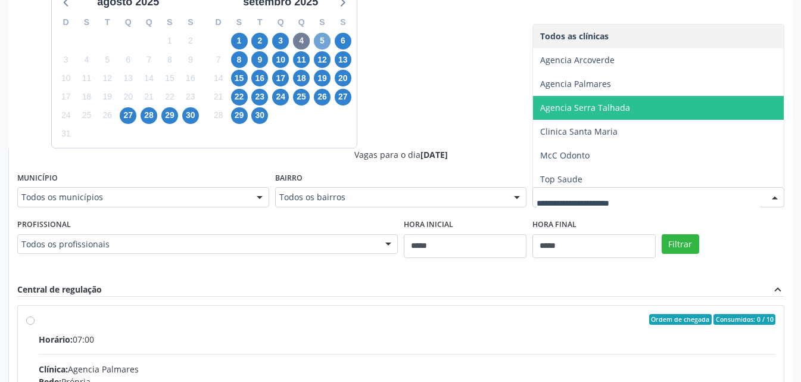
click at [323, 40] on span "5" at bounding box center [322, 41] width 17 height 17
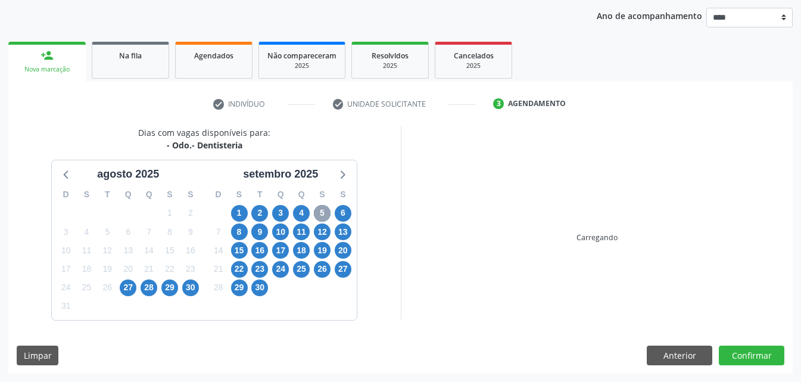
scroll to position [309, 0]
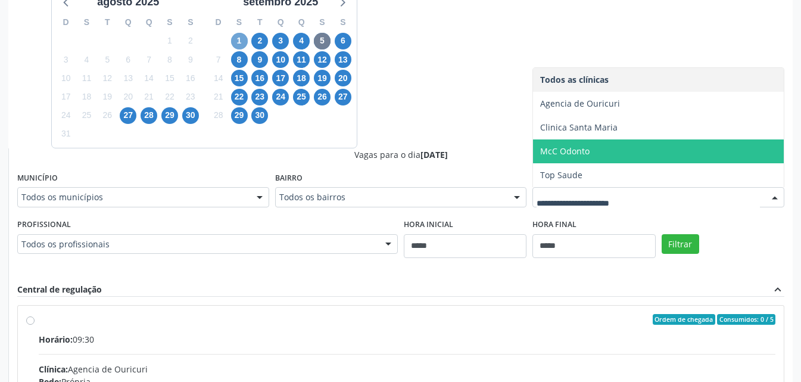
click at [241, 42] on span "1" at bounding box center [239, 41] width 17 height 17
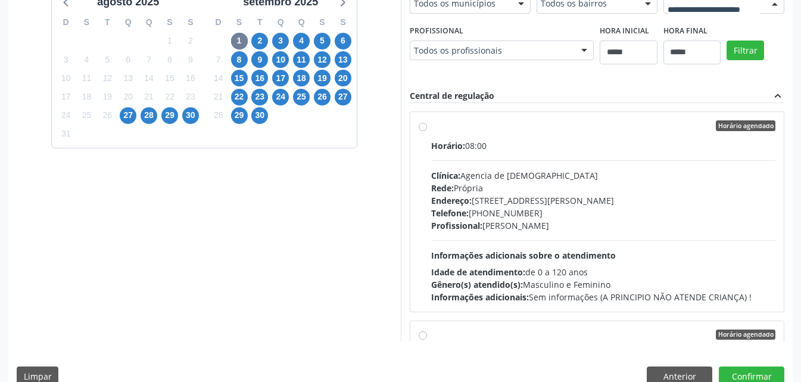
click at [727, 61] on button "Filtrar" at bounding box center [746, 51] width 38 height 20
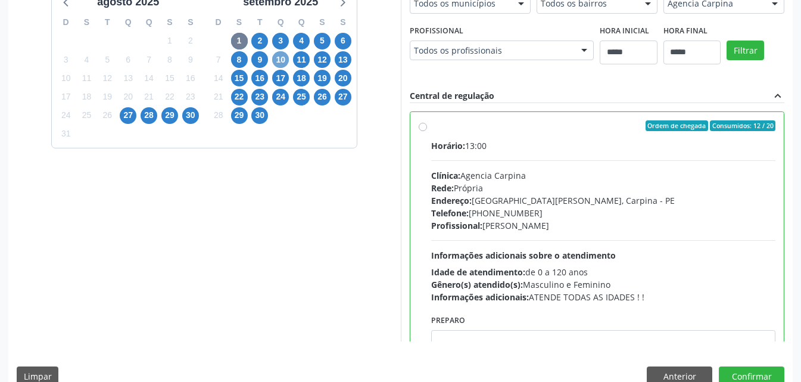
click at [286, 54] on span "10" at bounding box center [280, 59] width 17 height 17
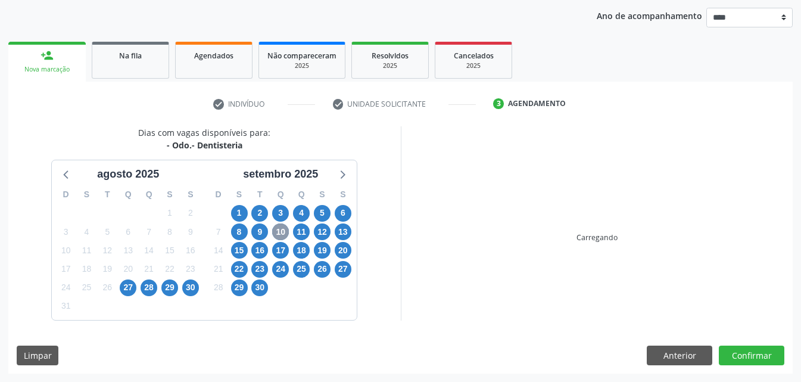
click at [286, 54] on span "Não compareceram" at bounding box center [301, 56] width 69 height 10
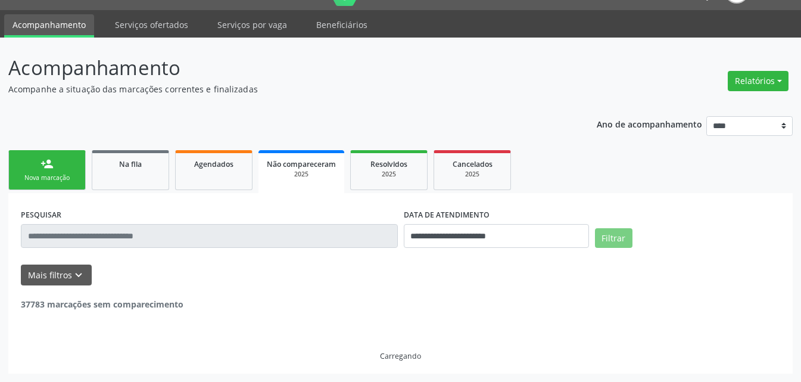
scroll to position [136, 0]
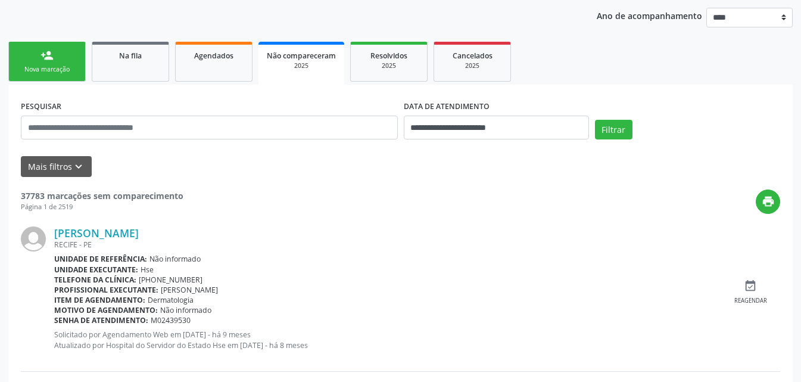
click at [58, 58] on link "person_add Nova marcação" at bounding box center [46, 62] width 77 height 40
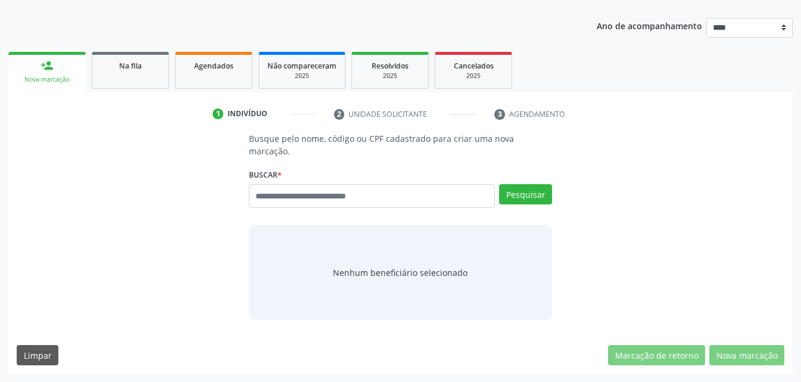
scroll to position [114, 0]
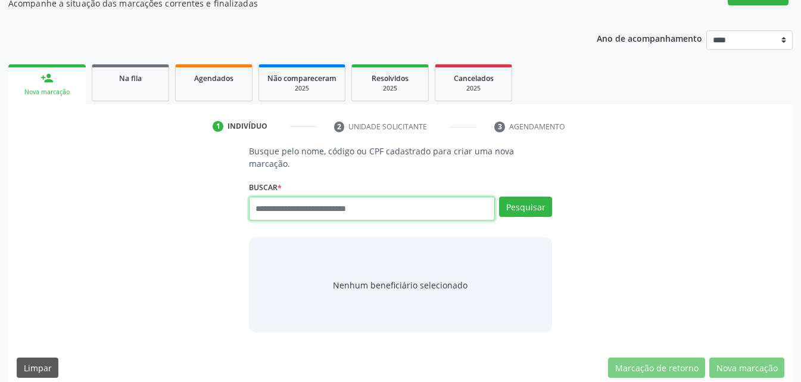
click at [393, 203] on input "text" at bounding box center [372, 209] width 246 height 24
click at [397, 200] on input "text" at bounding box center [372, 209] width 246 height 24
type input "*********"
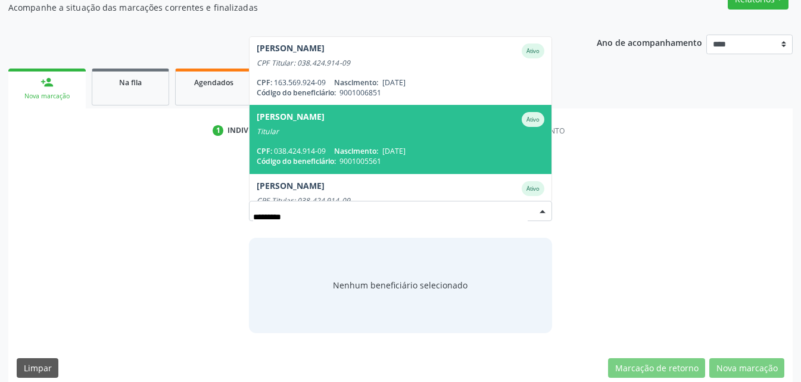
scroll to position [0, 0]
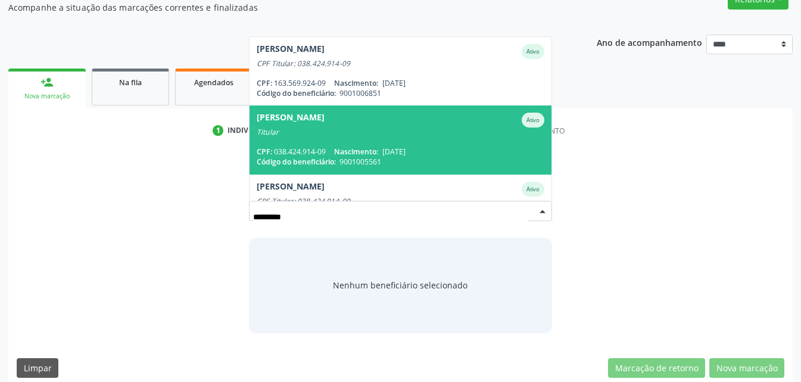
click at [383, 128] on span "Fernando Ramos de Oliveira Ativo Titular CPF: 038.424.914-09 Nascimento: 19/07/…" at bounding box center [401, 139] width 302 height 68
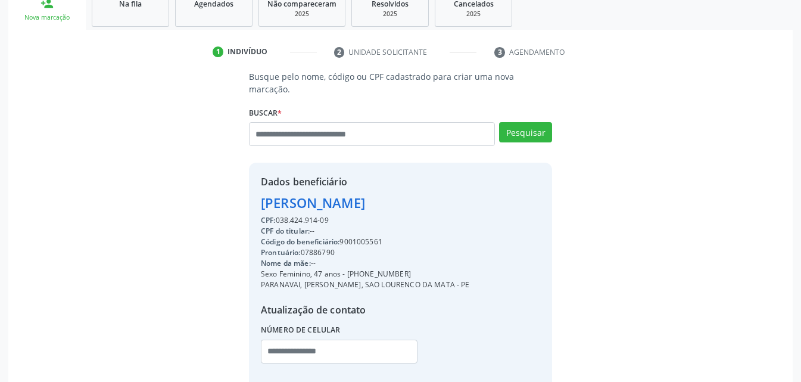
scroll to position [247, 0]
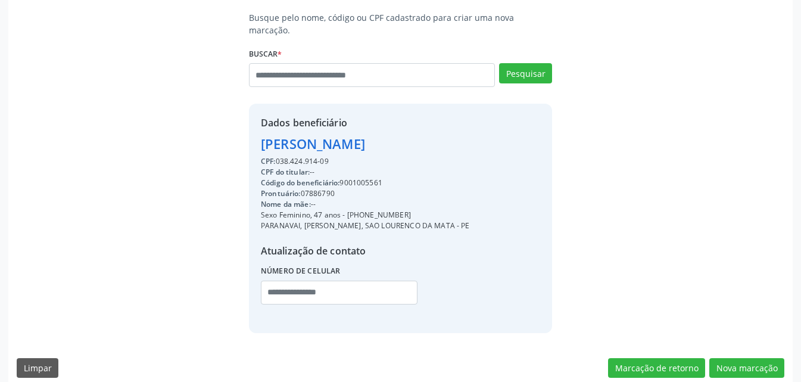
drag, startPoint x: 347, startPoint y: 199, endPoint x: 409, endPoint y: 201, distance: 62.0
click at [409, 210] on div "Sexo Feminino, 47 anos - (81) 98633-0434" at bounding box center [365, 215] width 209 height 11
copy div "(81) 98633-0434"
click at [341, 281] on input "text" at bounding box center [339, 293] width 157 height 24
paste input "**********"
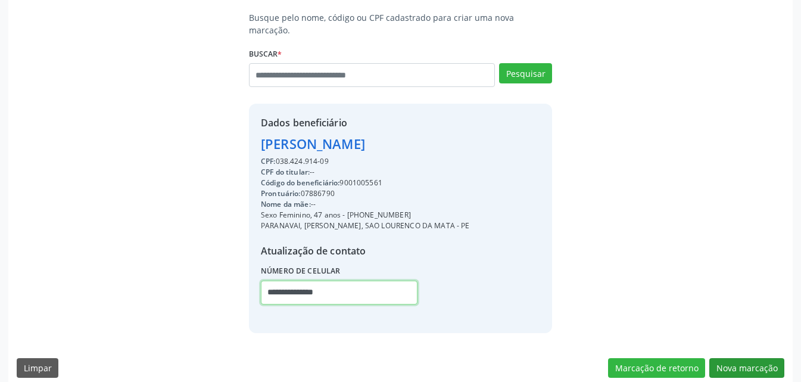
type input "**********"
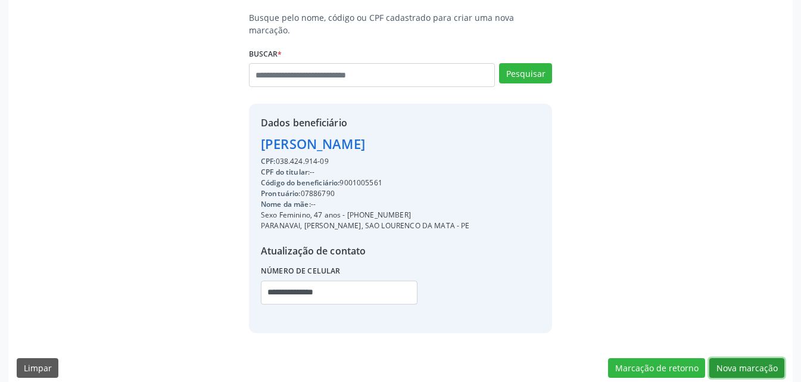
click at [729, 358] on button "Nova marcação" at bounding box center [746, 368] width 75 height 20
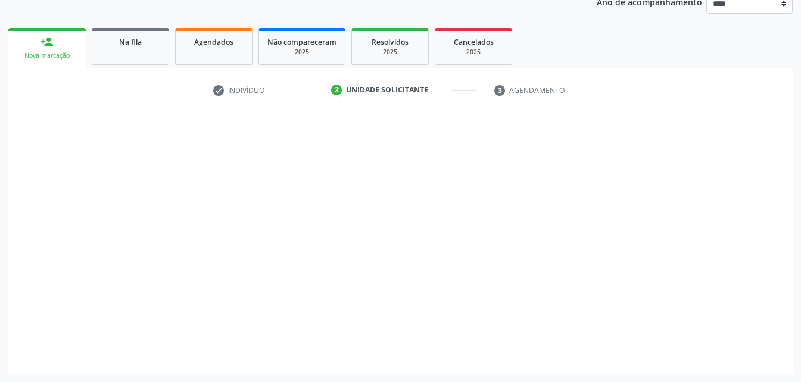
scroll to position [150, 0]
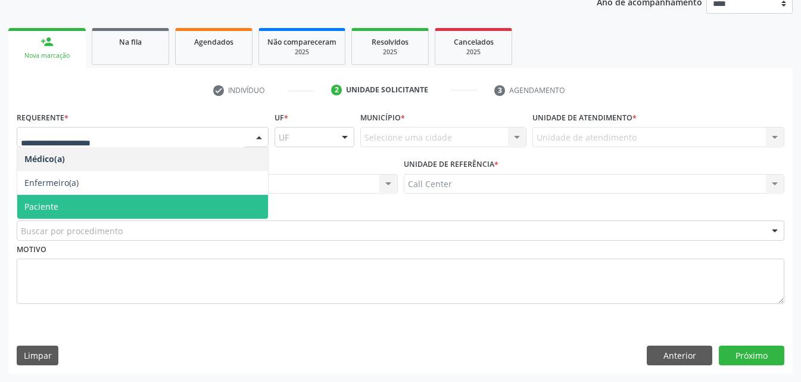
click at [72, 201] on span "Paciente" at bounding box center [142, 207] width 251 height 24
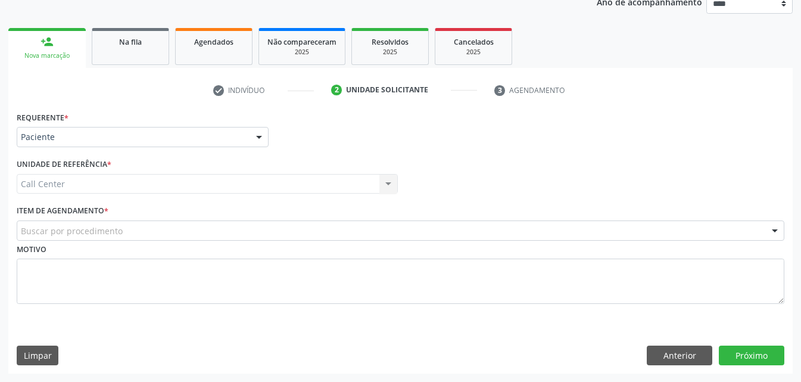
click at [102, 224] on div "Buscar por procedimento" at bounding box center [401, 230] width 768 height 20
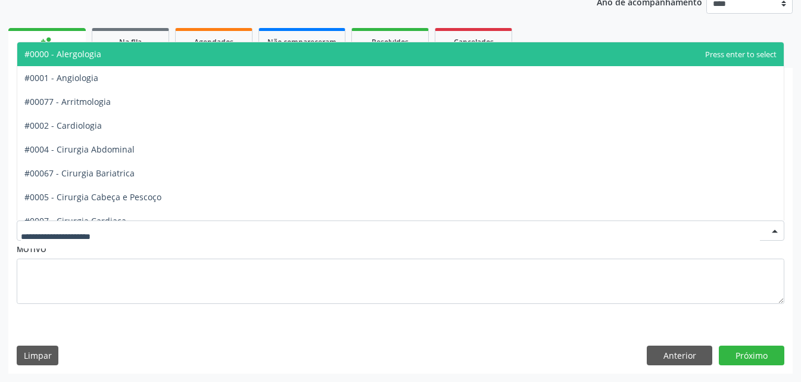
click at [609, 26] on ul "person_add Nova marcação Na fila Agendados Não compareceram 2025 Resolvidos 202…" at bounding box center [400, 46] width 784 height 43
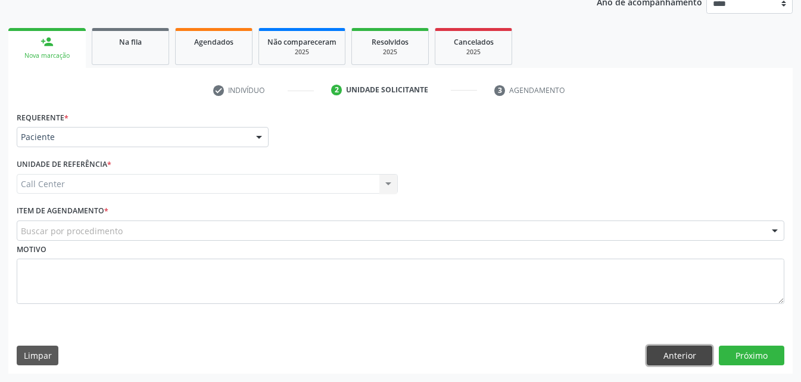
click at [666, 360] on button "Anterior" at bounding box center [680, 355] width 66 height 20
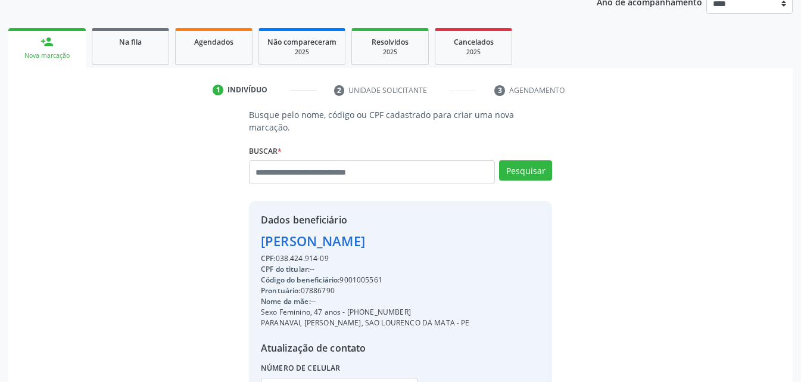
drag, startPoint x: 335, startPoint y: 245, endPoint x: 277, endPoint y: 243, distance: 58.4
click at [276, 253] on div "CPF: 038.424.914-09" at bounding box center [365, 258] width 209 height 11
copy div "038.424.914-09"
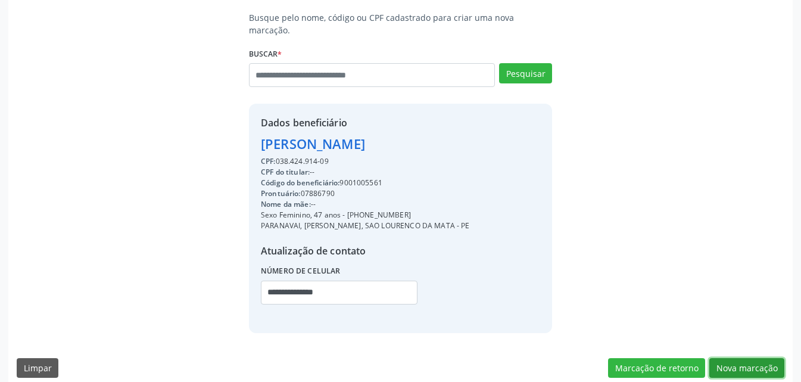
click at [739, 358] on button "Nova marcação" at bounding box center [746, 368] width 75 height 20
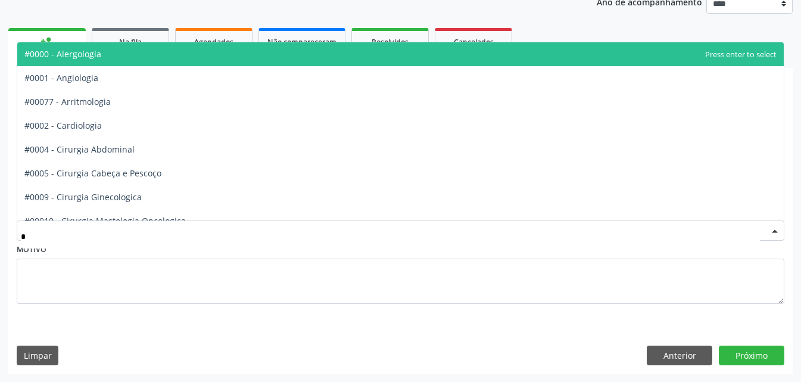
type input "**"
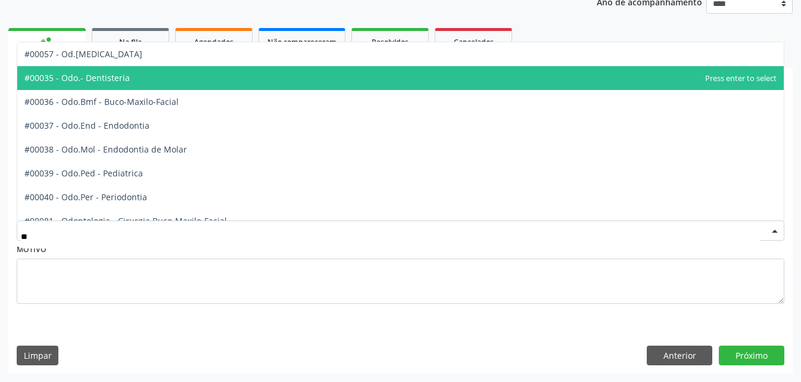
click at [138, 76] on span "#00035 - Odo.- Dentisteria" at bounding box center [400, 78] width 767 height 24
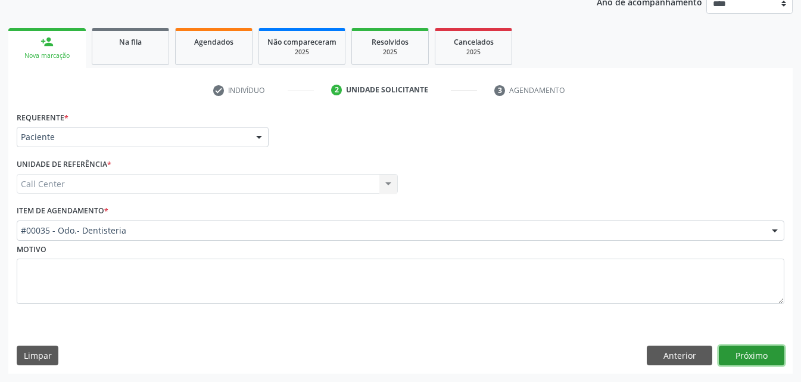
click at [736, 359] on button "Próximo" at bounding box center [752, 355] width 66 height 20
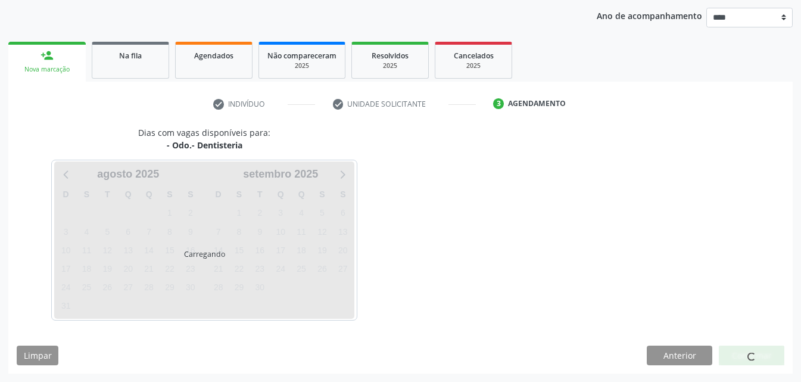
scroll to position [136, 0]
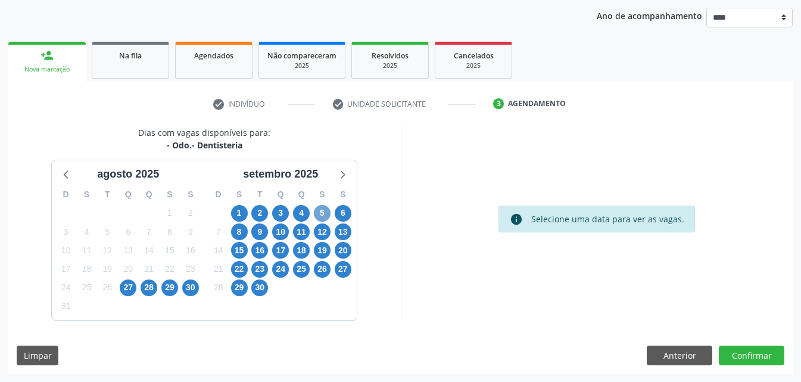
click at [323, 209] on span "5" at bounding box center [322, 213] width 17 height 17
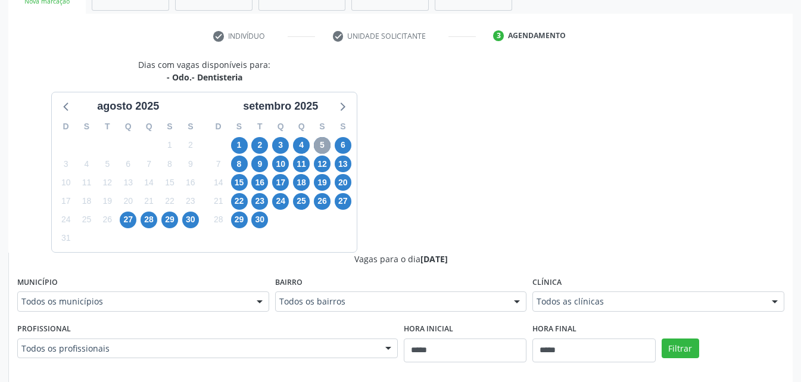
scroll to position [315, 0]
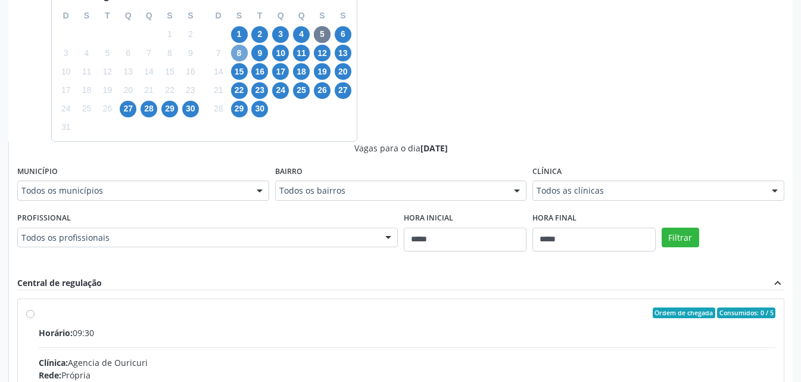
click at [245, 55] on span "8" at bounding box center [239, 53] width 17 height 17
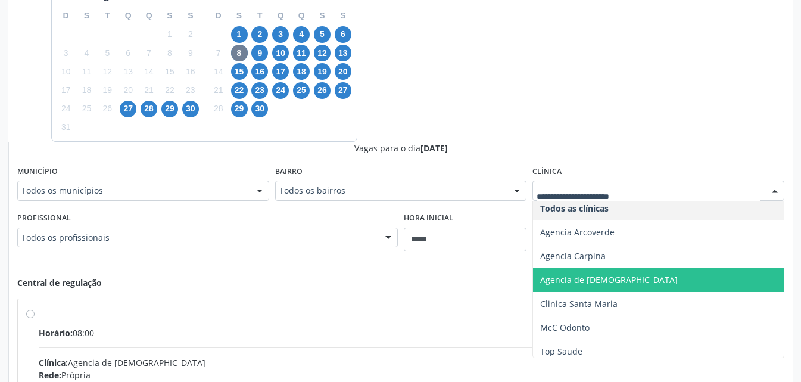
scroll to position [10, 0]
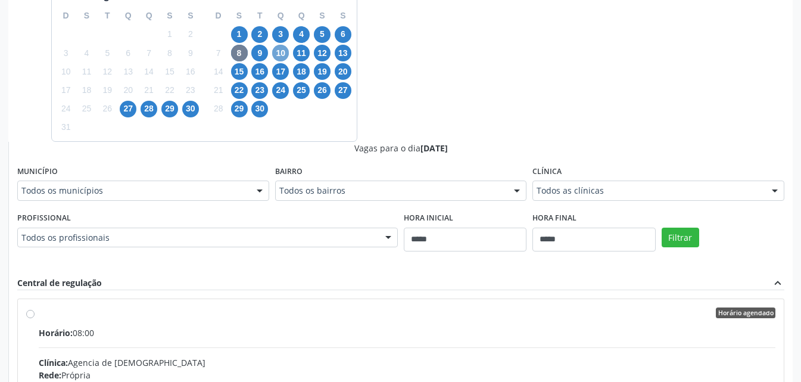
click at [278, 53] on span "10" at bounding box center [280, 53] width 17 height 17
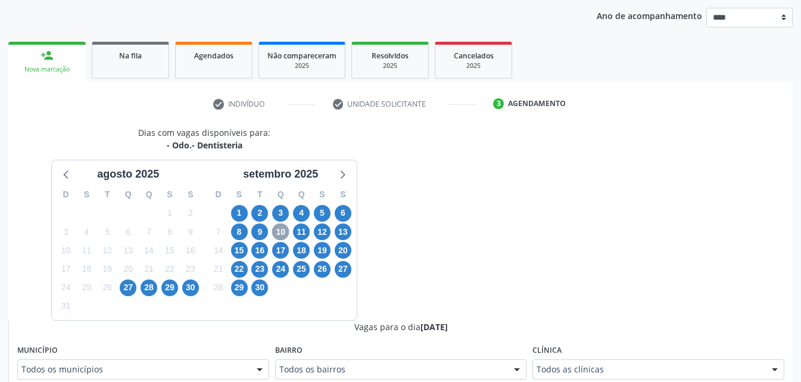
scroll to position [315, 0]
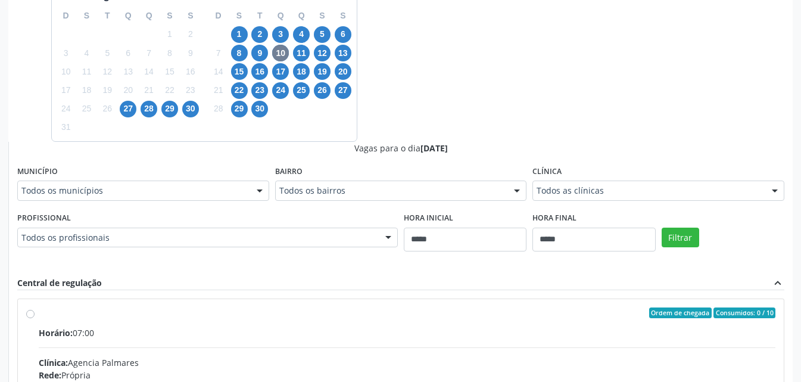
click at [630, 170] on div "Clínica Todos as clínicas Todos as clínicas Agencia Arcoverde Agencia Garanhuns…" at bounding box center [658, 182] width 252 height 38
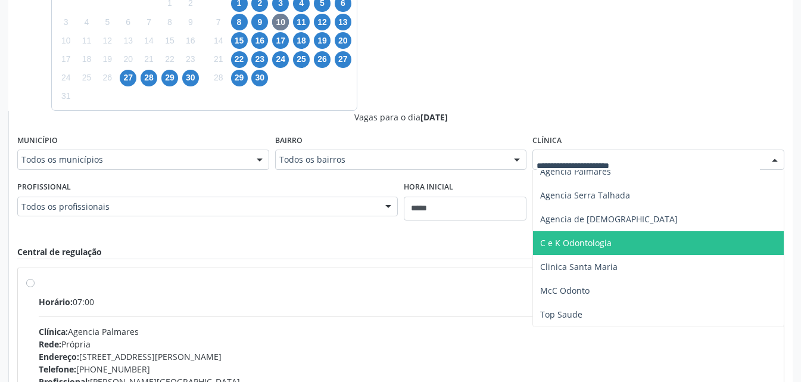
scroll to position [375, 0]
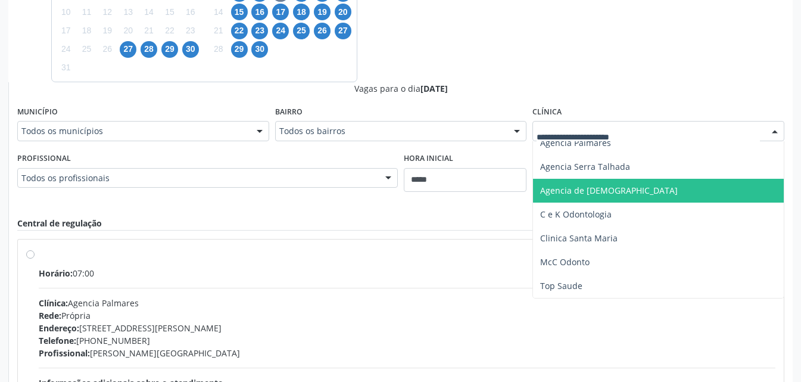
click at [574, 201] on span "Agencia de Surubim" at bounding box center [658, 191] width 251 height 24
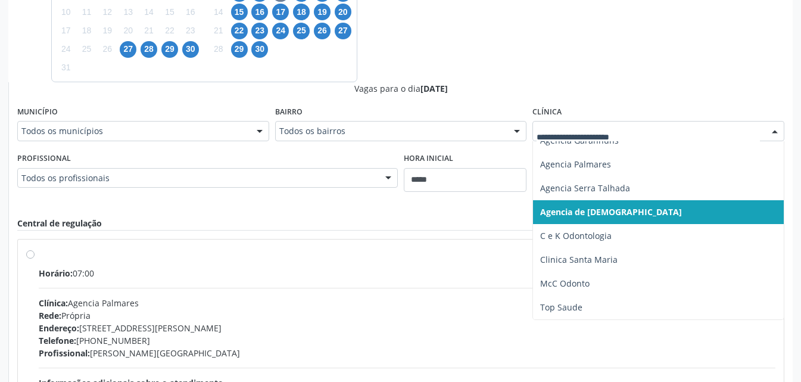
scroll to position [60, 0]
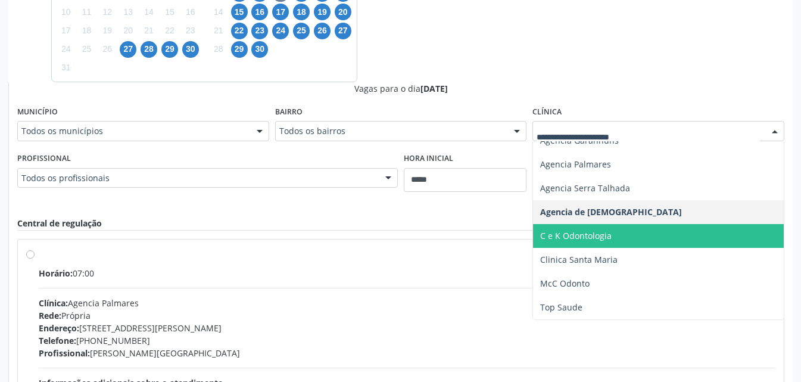
click at [582, 235] on span "C e K Odontologia" at bounding box center [575, 235] width 71 height 11
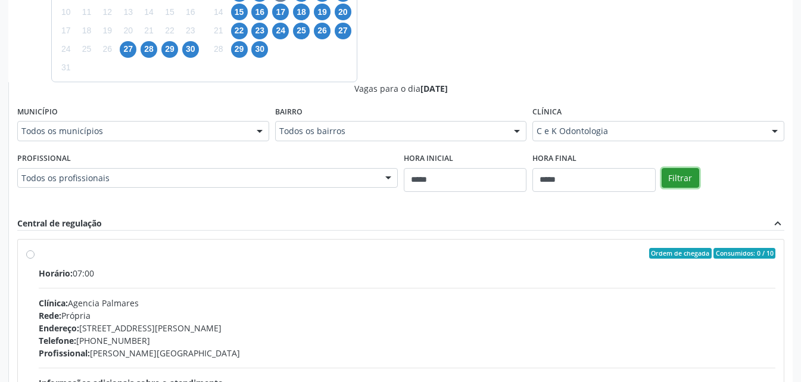
click at [672, 185] on button "Filtrar" at bounding box center [681, 178] width 38 height 20
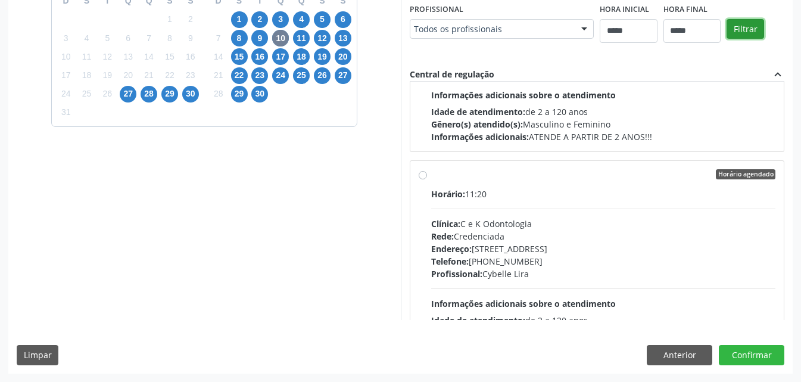
scroll to position [119, 0]
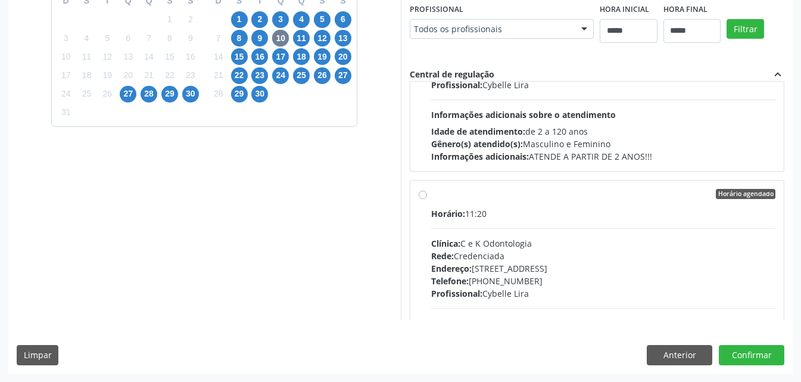
click at [552, 239] on div "Clínica: C e K Odontologia" at bounding box center [603, 243] width 345 height 13
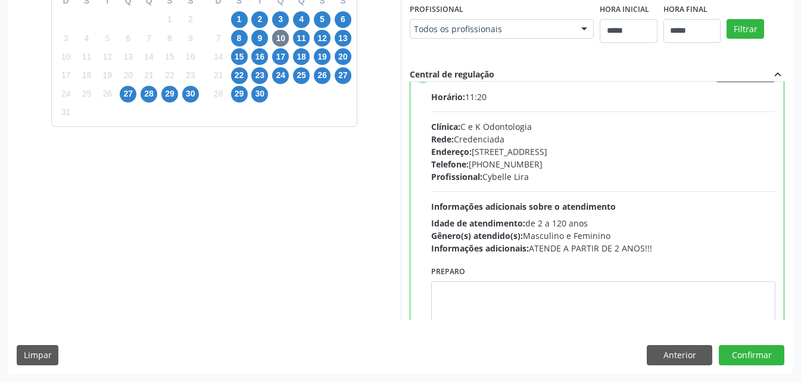
scroll to position [298, 0]
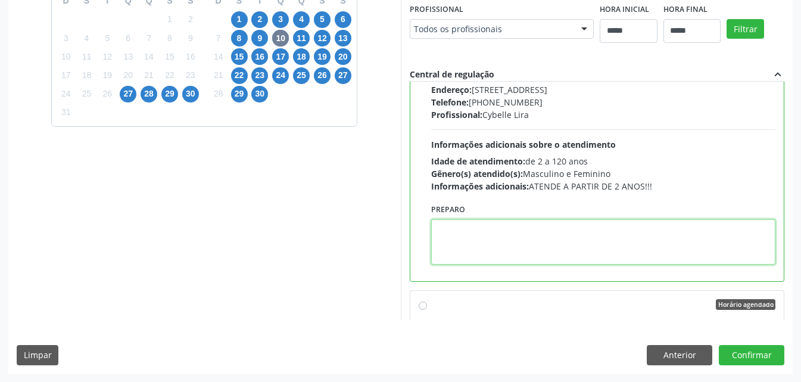
paste textarea "**********"
type textarea "**********"
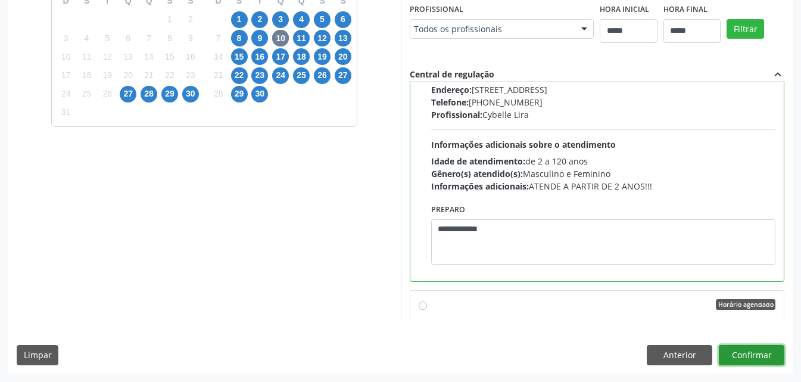
click at [751, 351] on button "Confirmar" at bounding box center [752, 355] width 66 height 20
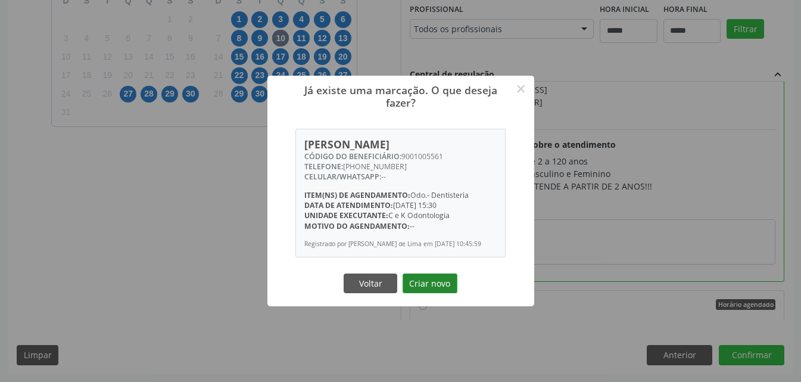
drag, startPoint x: 435, startPoint y: 286, endPoint x: 442, endPoint y: 282, distance: 8.6
click at [440, 286] on button "Criar novo" at bounding box center [430, 283] width 55 height 20
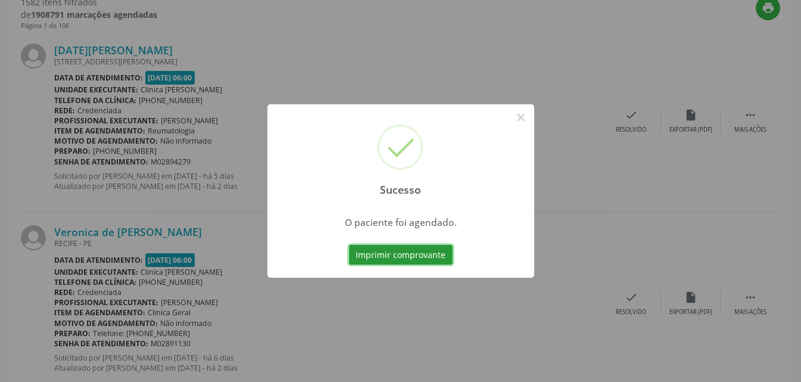
scroll to position [15, 0]
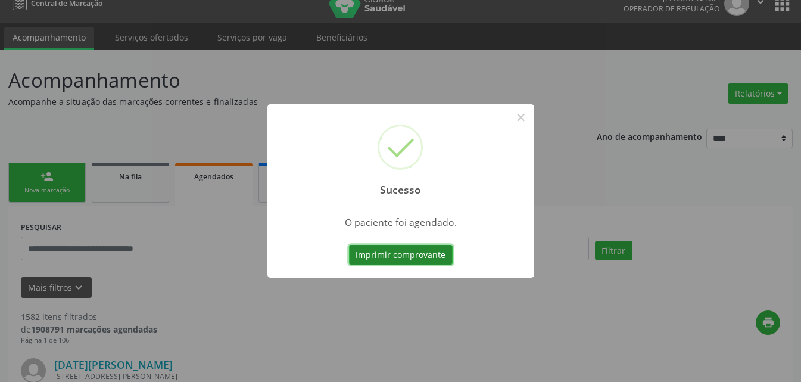
click at [437, 258] on button "Imprimir comprovante" at bounding box center [401, 255] width 104 height 20
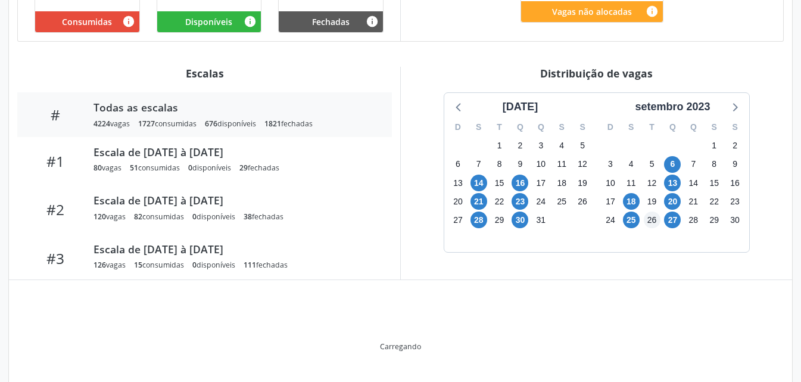
scroll to position [367, 0]
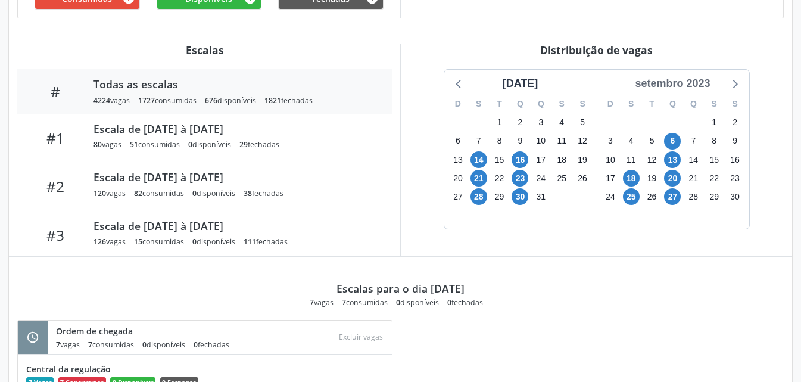
click at [687, 77] on div "setembro 2023" at bounding box center [672, 84] width 85 height 16
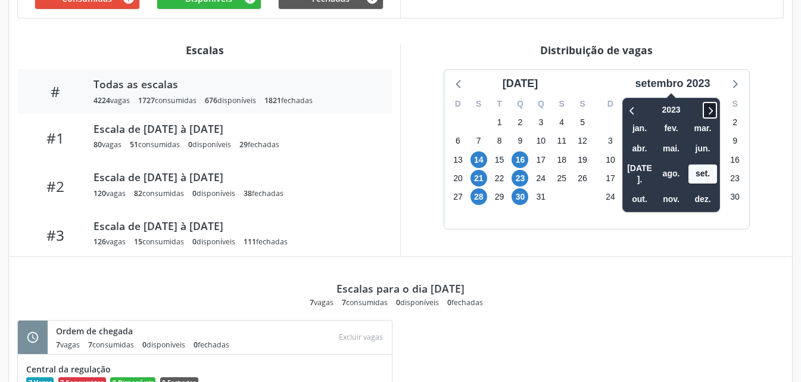
click at [712, 117] on span at bounding box center [710, 110] width 14 height 17
click at [705, 106] on span at bounding box center [710, 110] width 14 height 17
click at [674, 190] on span "nov." at bounding box center [671, 199] width 29 height 18
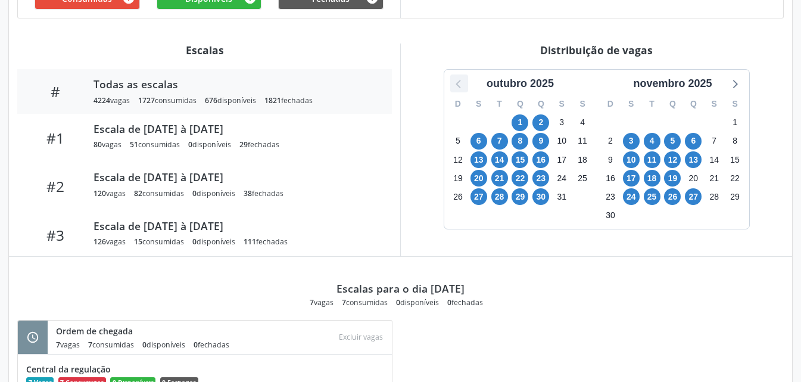
click at [457, 85] on icon at bounding box center [458, 84] width 5 height 8
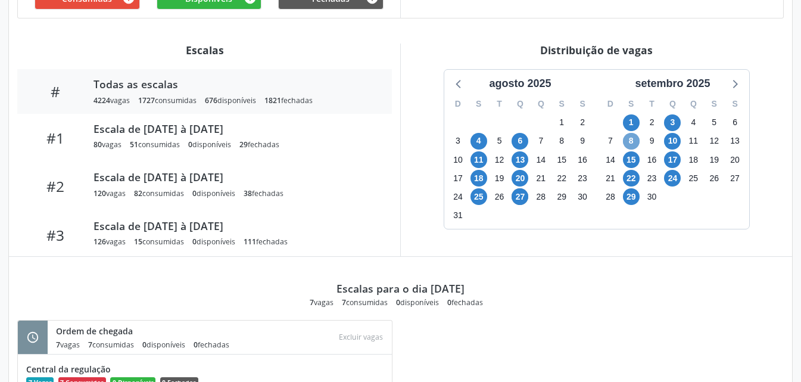
click at [627, 136] on span "8" at bounding box center [631, 141] width 17 height 17
click at [671, 144] on span "10" at bounding box center [672, 141] width 17 height 17
click at [668, 142] on span "10" at bounding box center [672, 141] width 17 height 17
click at [628, 160] on span "15" at bounding box center [631, 159] width 17 height 17
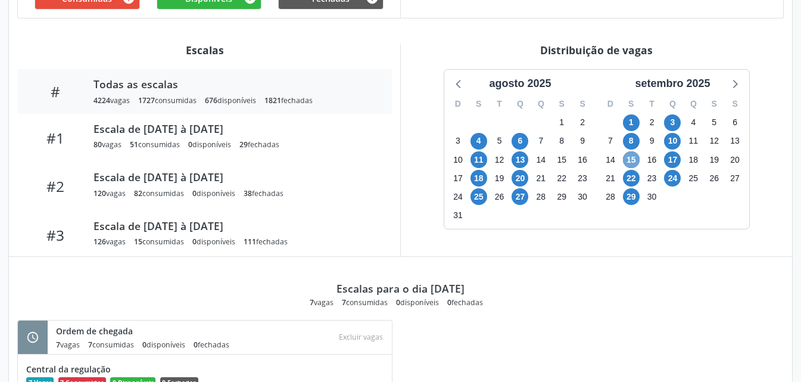
click at [628, 160] on span "15" at bounding box center [631, 159] width 17 height 17
click at [676, 153] on span "17" at bounding box center [672, 159] width 17 height 17
click at [675, 153] on span "17" at bounding box center [672, 159] width 17 height 17
click at [631, 178] on span "22" at bounding box center [631, 178] width 17 height 17
click at [630, 178] on span "22" at bounding box center [631, 178] width 17 height 17
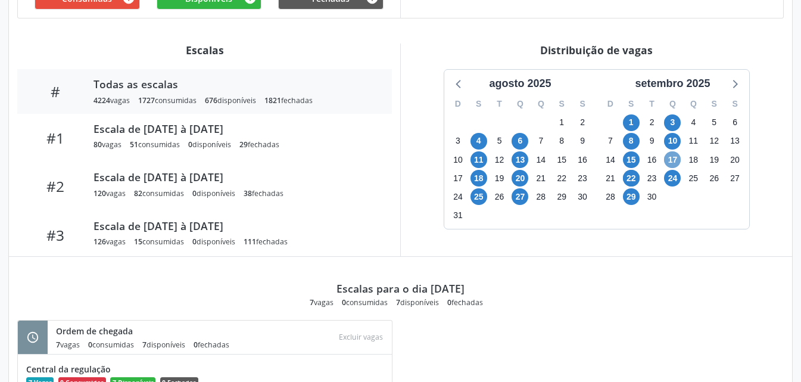
click at [666, 163] on span "17" at bounding box center [672, 159] width 17 height 17
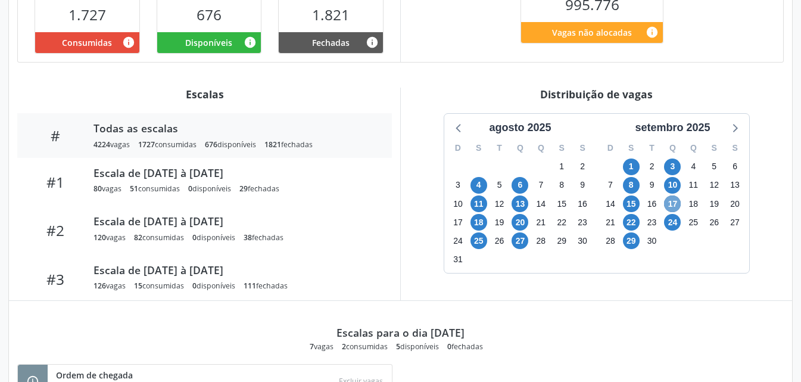
scroll to position [292, 0]
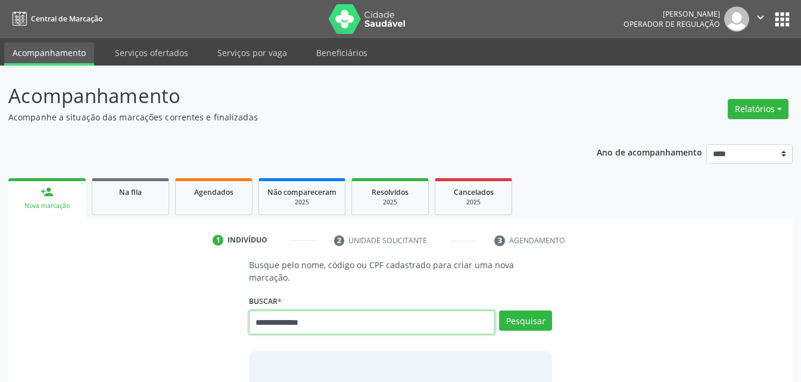
drag, startPoint x: 370, startPoint y: 314, endPoint x: 205, endPoint y: 309, distance: 165.7
click at [217, 310] on div "**********" at bounding box center [401, 352] width 768 height 188
paste input "text"
type input "**********"
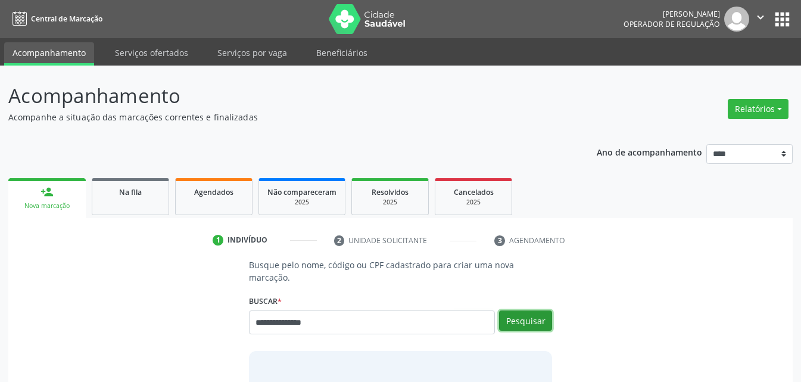
click at [531, 310] on button "Pesquisar" at bounding box center [525, 320] width 53 height 20
type input "**********"
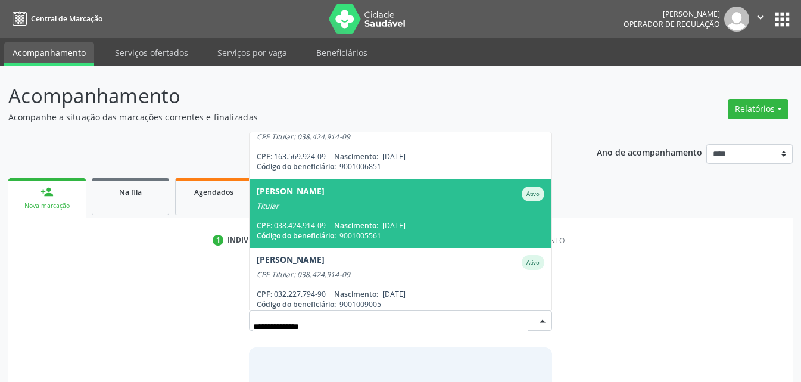
scroll to position [60, 0]
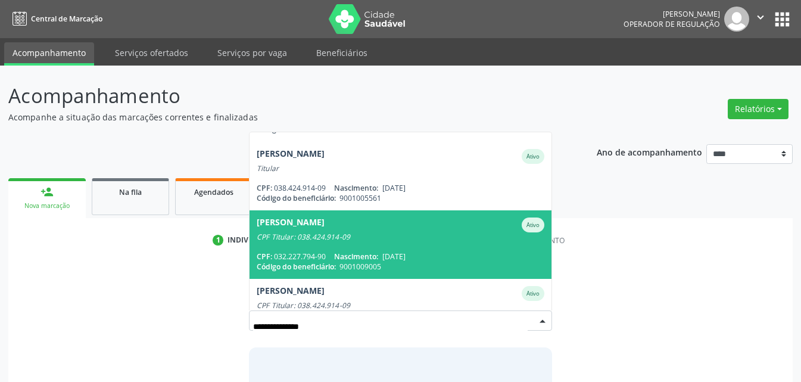
click at [412, 232] on div "CPF Titular: 038.424.914-09" at bounding box center [401, 237] width 288 height 10
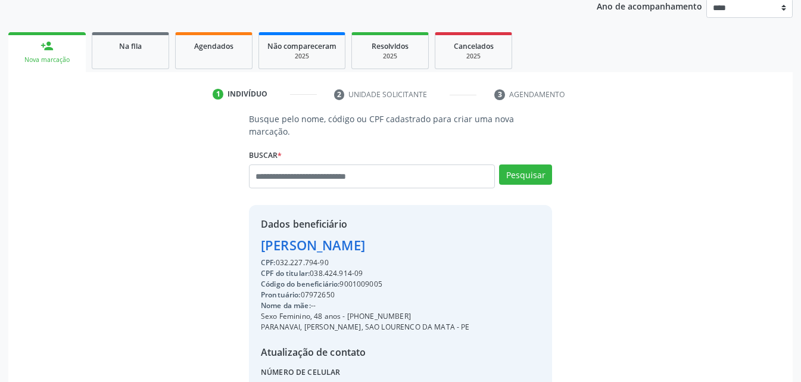
scroll to position [238, 0]
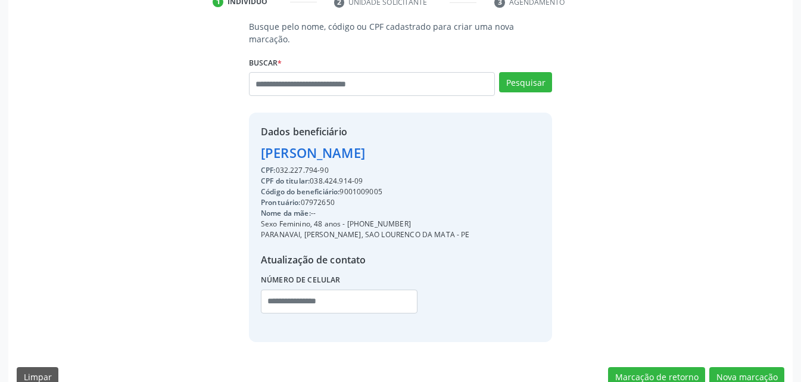
drag, startPoint x: 345, startPoint y: 208, endPoint x: 405, endPoint y: 208, distance: 60.2
click at [405, 219] on div "Sexo Feminino, 48 anos - [PHONE_NUMBER]" at bounding box center [365, 224] width 209 height 11
copy div "[PHONE_NUMBER]"
click at [327, 289] on input "text" at bounding box center [339, 301] width 157 height 24
paste input "**********"
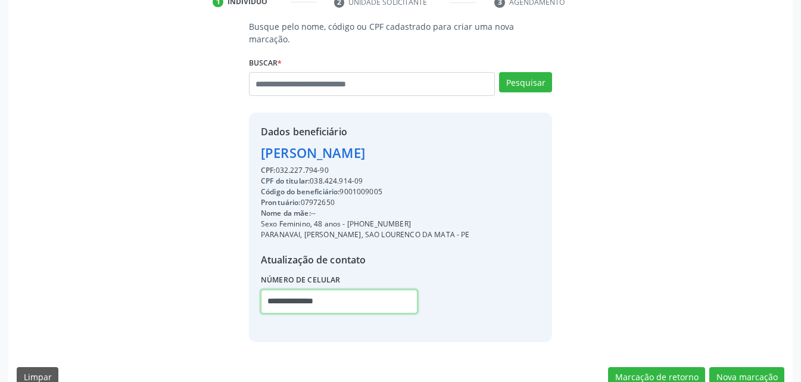
type input "**********"
click at [368, 186] on div "Código do beneficiário: 9001009005" at bounding box center [365, 191] width 209 height 11
copy div "9001009005"
click at [748, 367] on button "Nova marcação" at bounding box center [746, 377] width 75 height 20
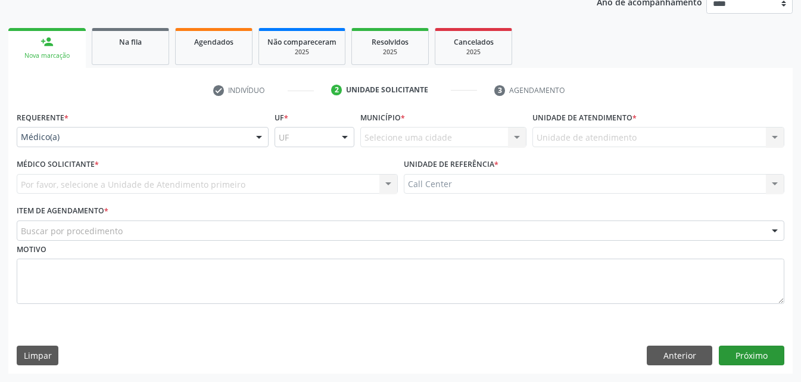
scroll to position [150, 0]
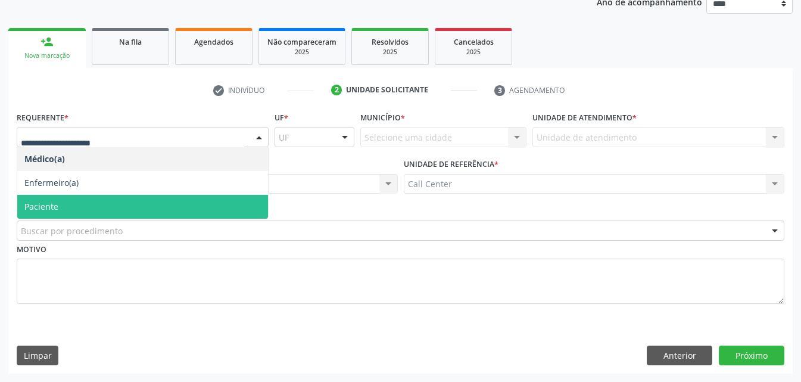
click at [76, 203] on span "Paciente" at bounding box center [142, 207] width 251 height 24
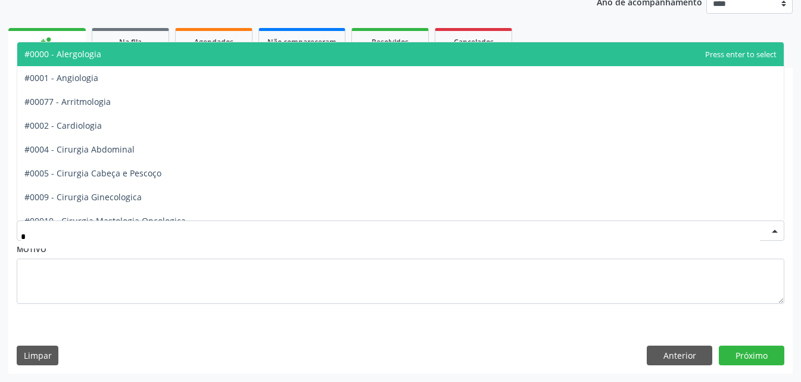
type input "**"
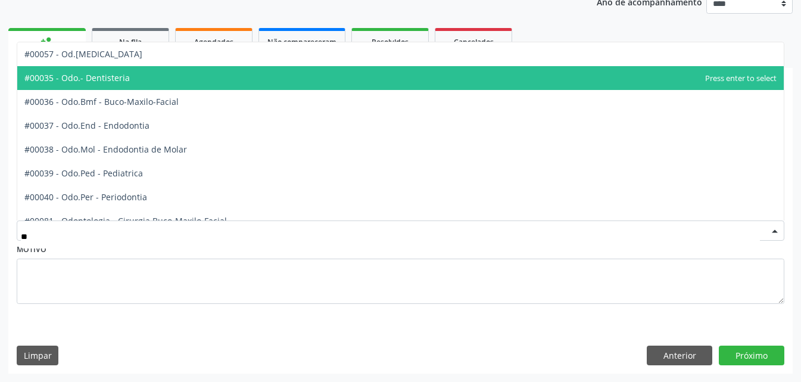
click at [151, 75] on span "#00035 - Odo.- Dentisteria" at bounding box center [400, 78] width 767 height 24
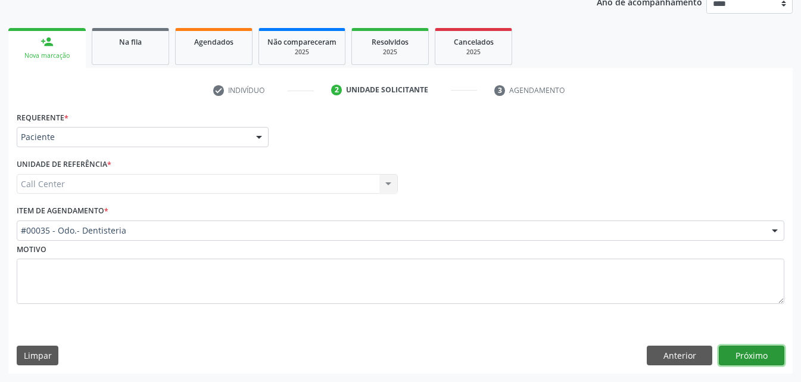
click at [756, 353] on button "Próximo" at bounding box center [752, 355] width 66 height 20
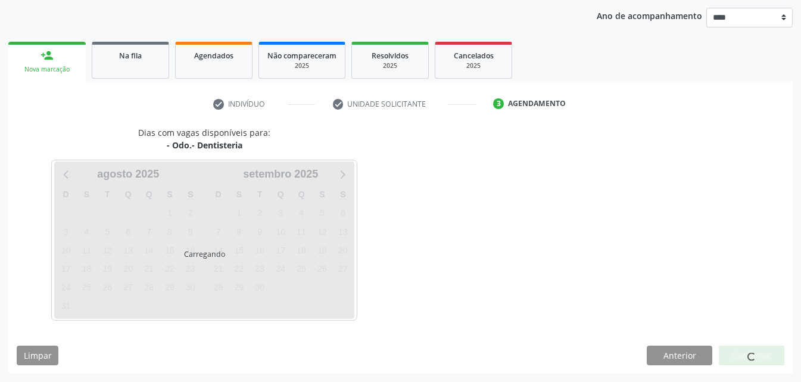
scroll to position [136, 0]
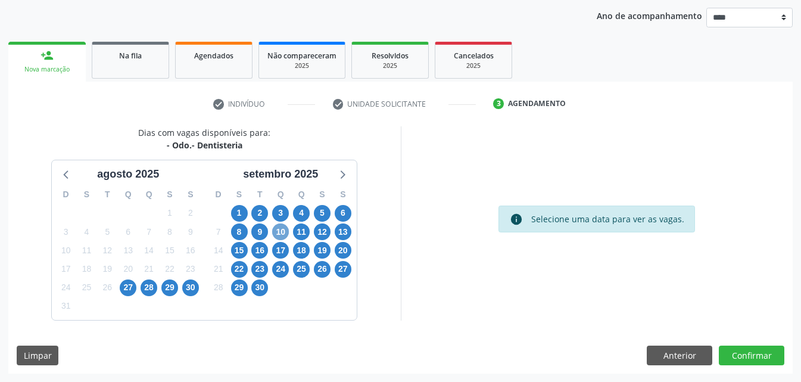
click at [281, 231] on span "10" at bounding box center [280, 231] width 17 height 17
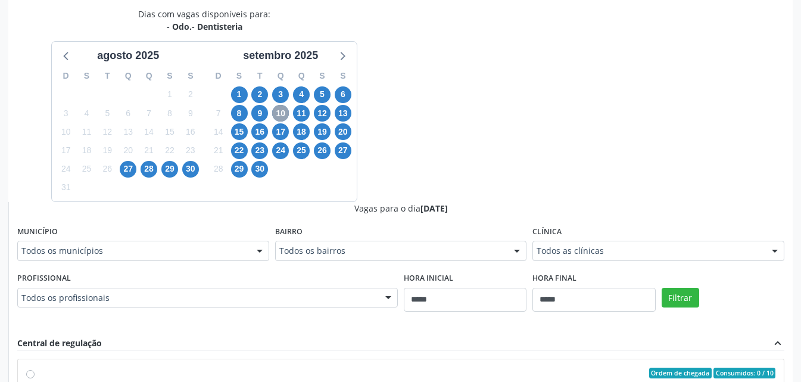
scroll to position [256, 0]
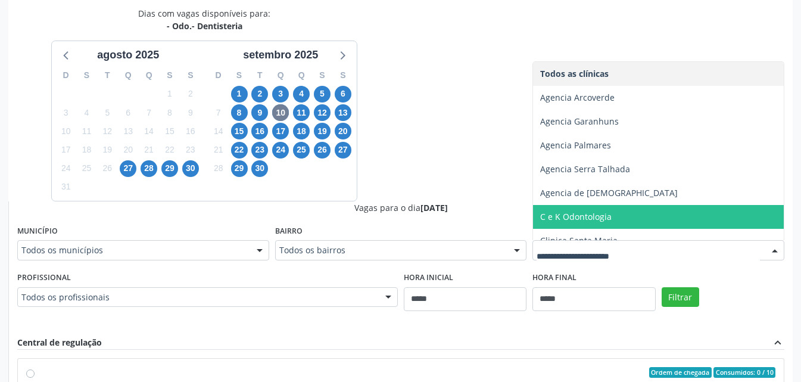
click at [576, 214] on span "C e K Odontologia" at bounding box center [575, 216] width 71 height 11
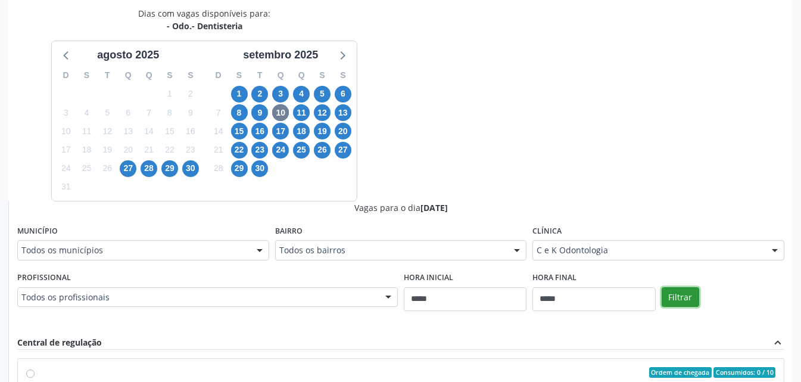
click at [681, 297] on button "Filtrar" at bounding box center [681, 297] width 38 height 20
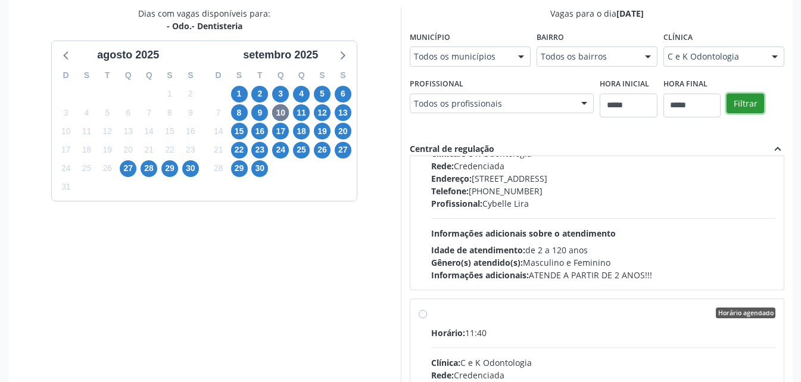
scroll to position [218, 0]
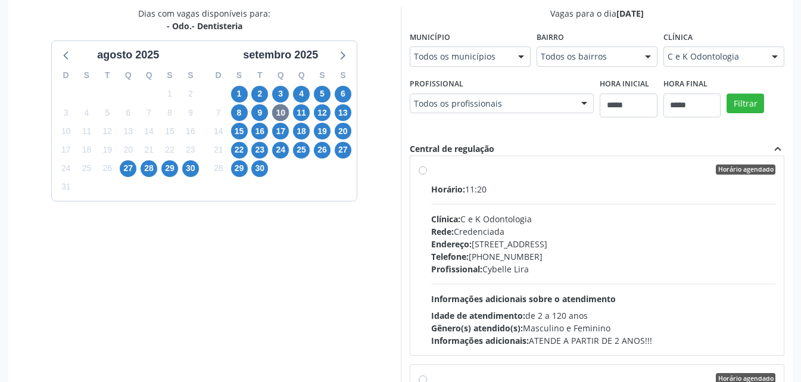
click at [612, 258] on div "Telefone: (81) 3621-0688" at bounding box center [603, 256] width 345 height 13
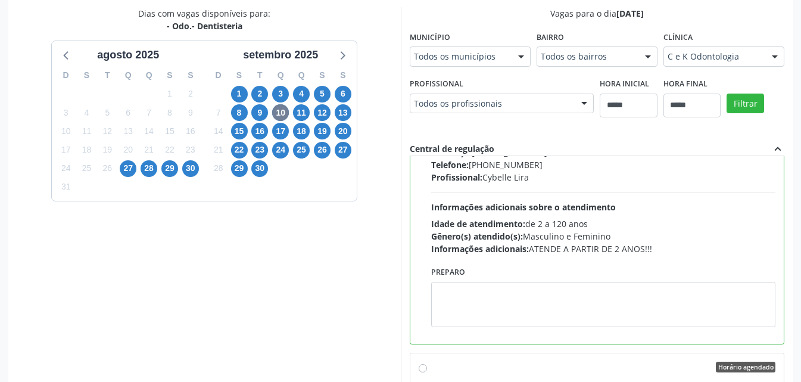
scroll to position [456, 0]
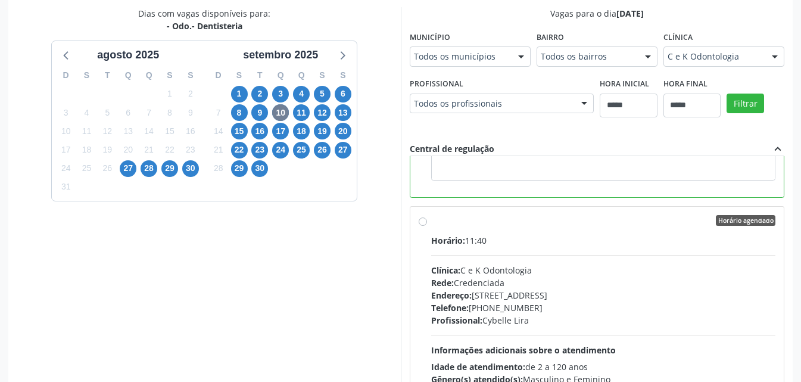
click at [551, 288] on div "Horário: 11:40 Clínica: C e K Odontologia Rede: Credenciada Endereço: Av Estáci…" at bounding box center [603, 316] width 345 height 164
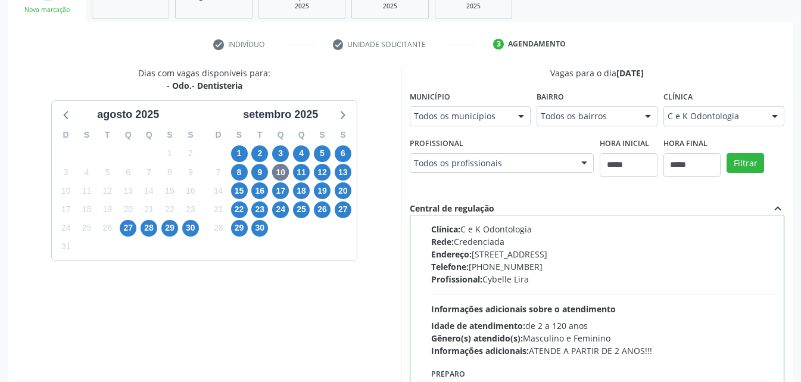
scroll to position [330, 0]
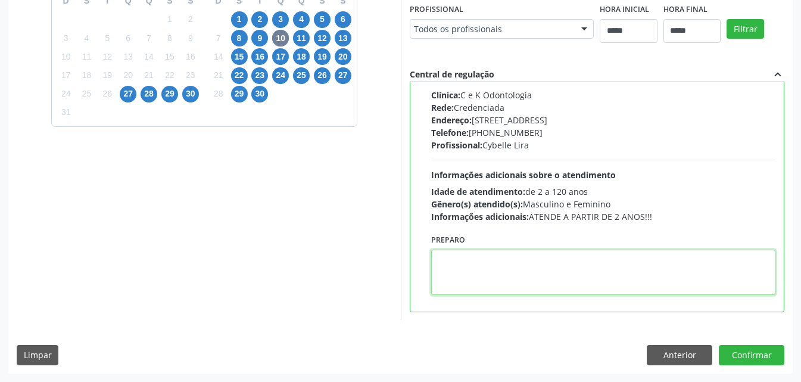
click at [572, 276] on textarea at bounding box center [603, 272] width 345 height 45
paste textarea "**********"
type textarea "**********"
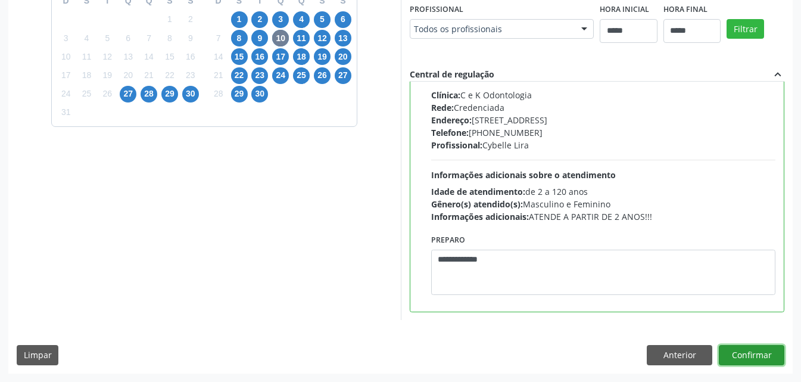
click at [746, 354] on button "Confirmar" at bounding box center [752, 355] width 66 height 20
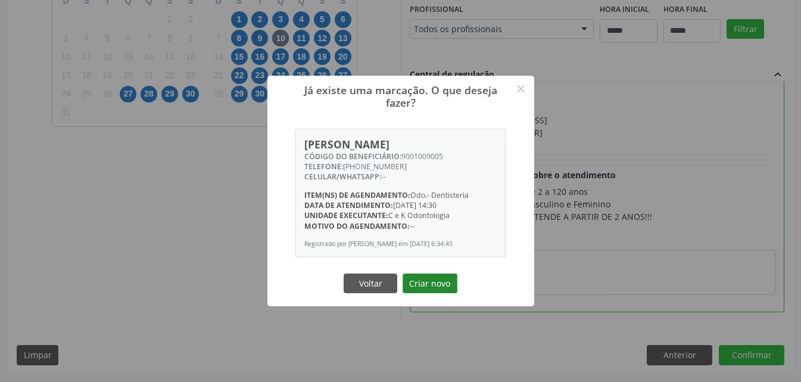
click at [453, 281] on button "Criar novo" at bounding box center [430, 283] width 55 height 20
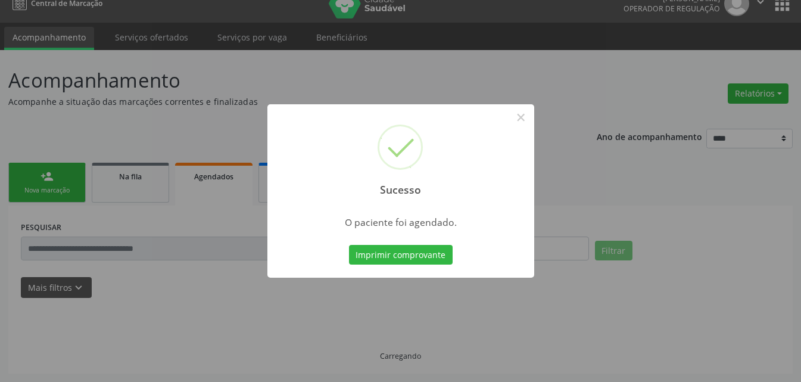
scroll to position [15, 0]
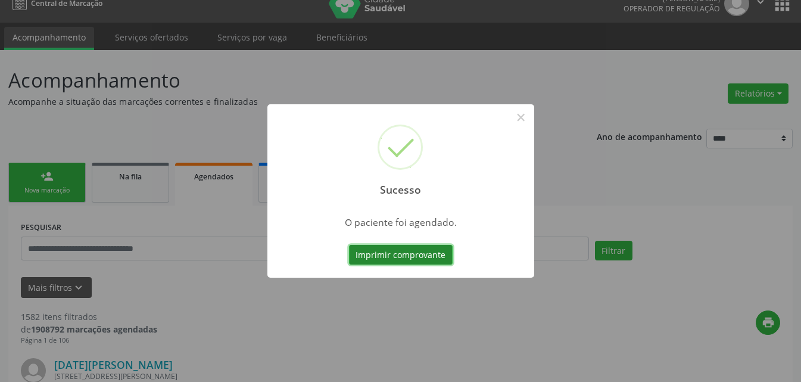
click at [439, 251] on button "Imprimir comprovante" at bounding box center [401, 255] width 104 height 20
